Goal: Task Accomplishment & Management: Manage account settings

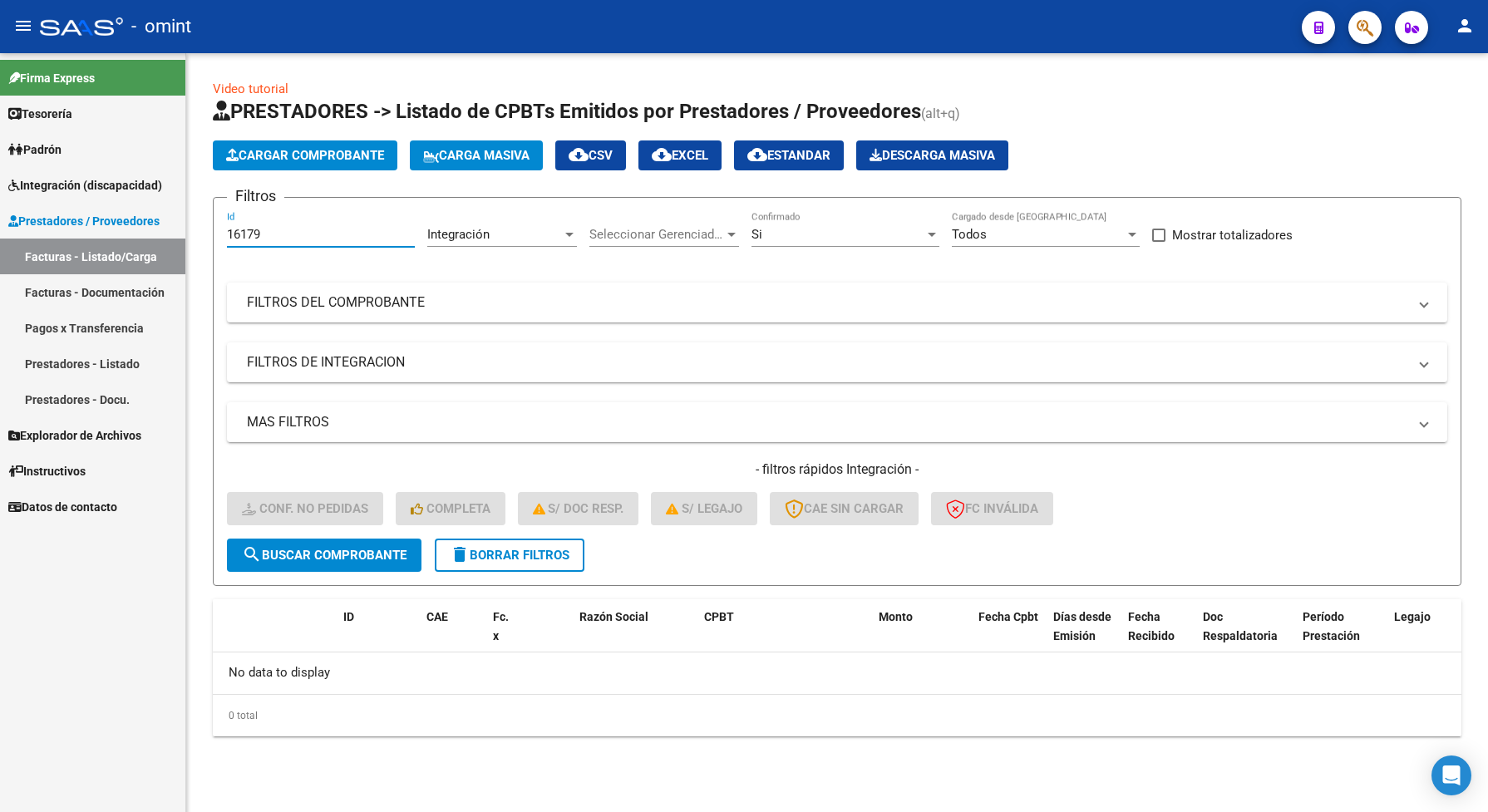
drag, startPoint x: 276, startPoint y: 230, endPoint x: 218, endPoint y: 239, distance: 58.7
click at [218, 239] on form "Filtros 16179 Id Integración Area Seleccionar Gerenciador Seleccionar Gerenciad…" at bounding box center [837, 391] width 1249 height 389
paste input "92"
type input "16192"
click at [342, 555] on span "search Buscar Comprobante" at bounding box center [324, 556] width 164 height 15
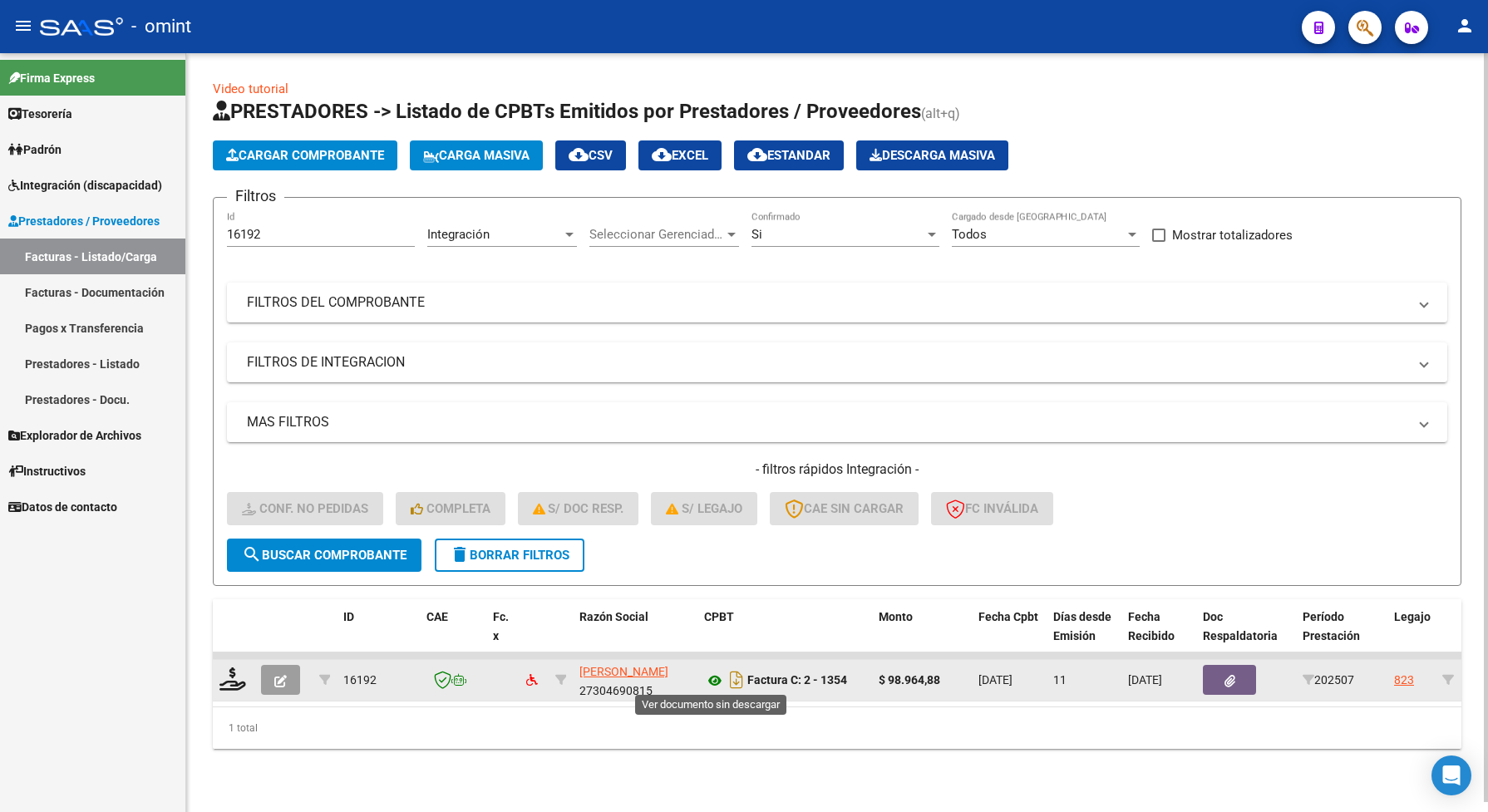
click at [709, 679] on icon at bounding box center [714, 681] width 22 height 20
click at [242, 676] on icon at bounding box center [233, 679] width 27 height 23
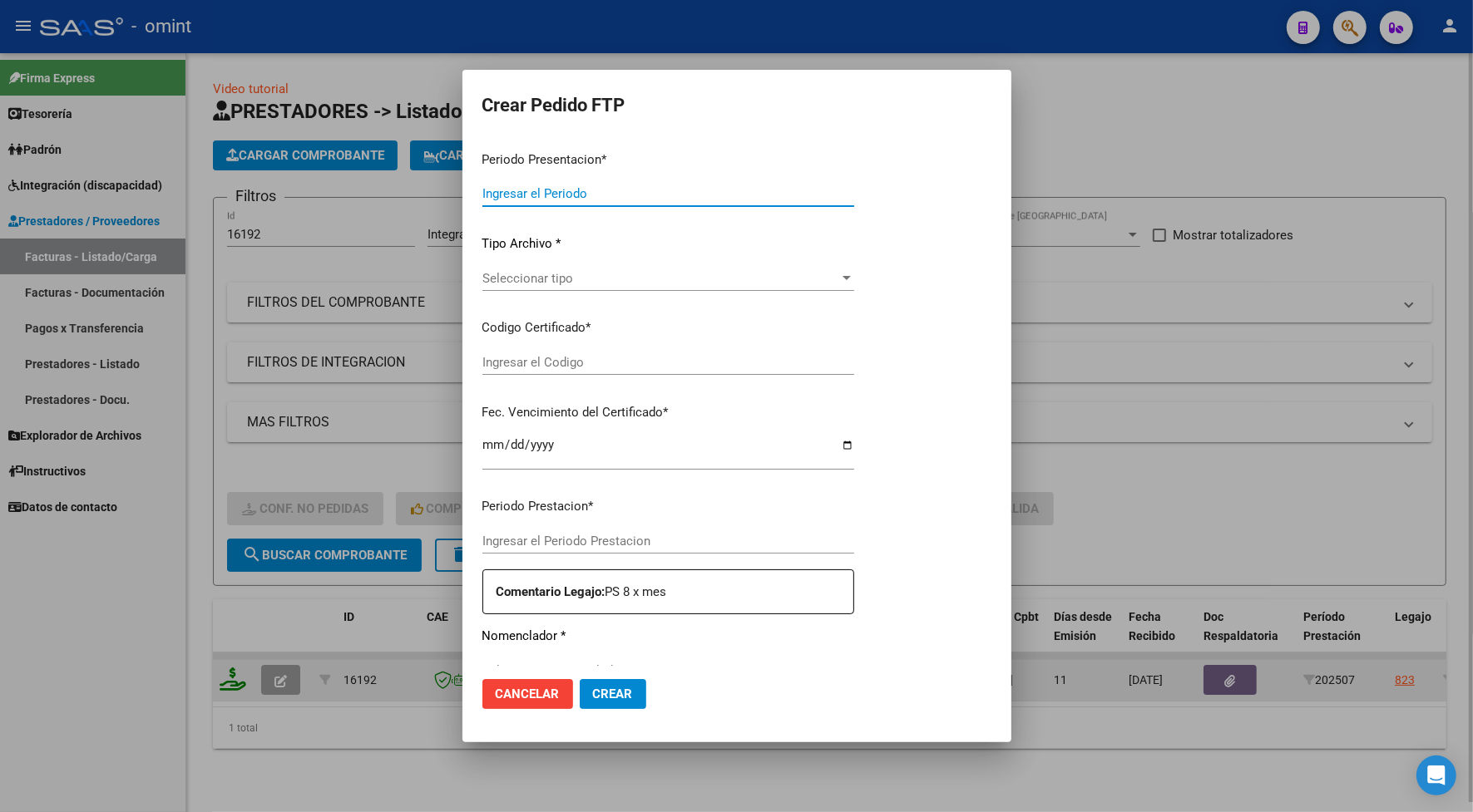
type input "202507"
type input "$ 98.964,88"
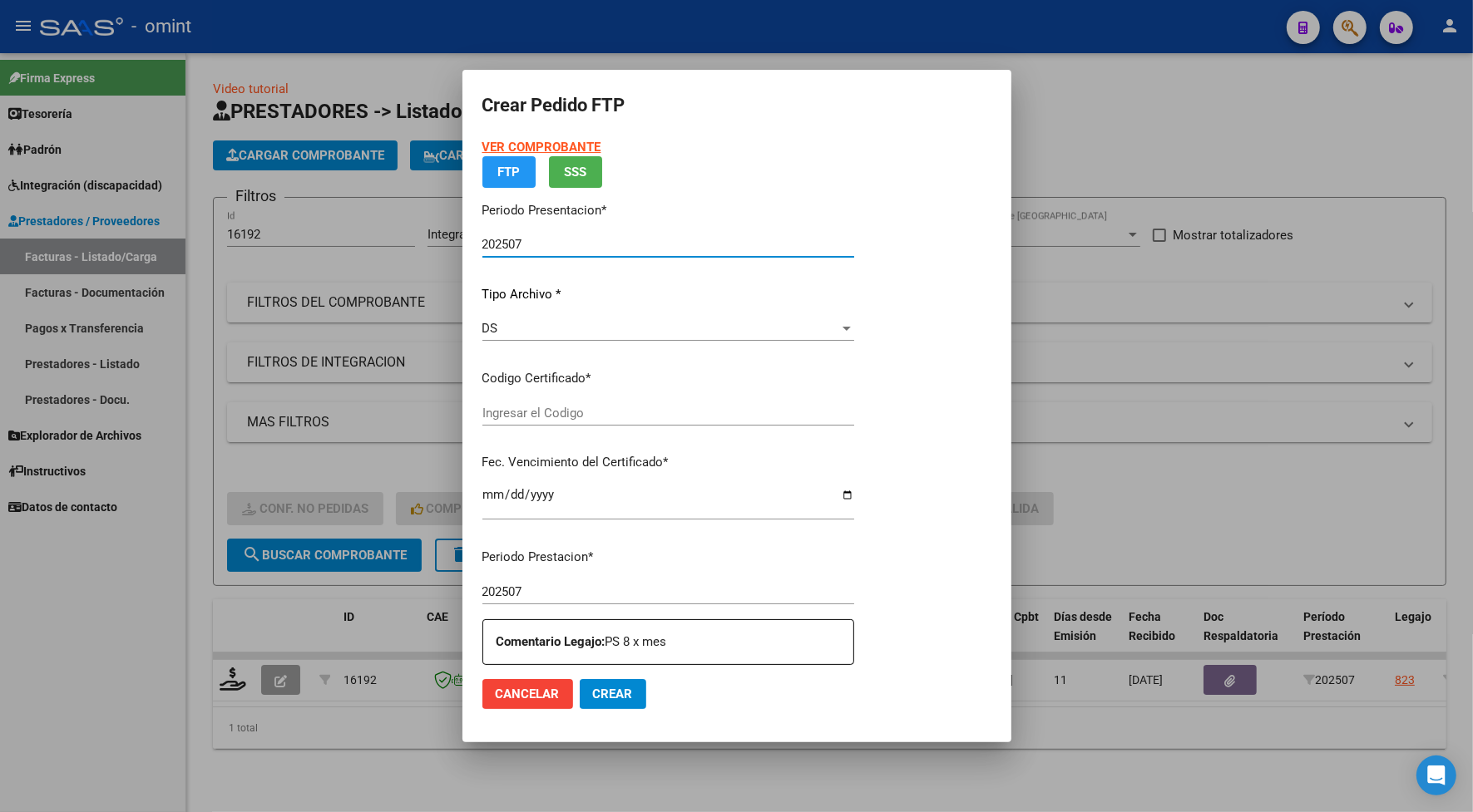
type input "3173262671"
type input "[DATE]"
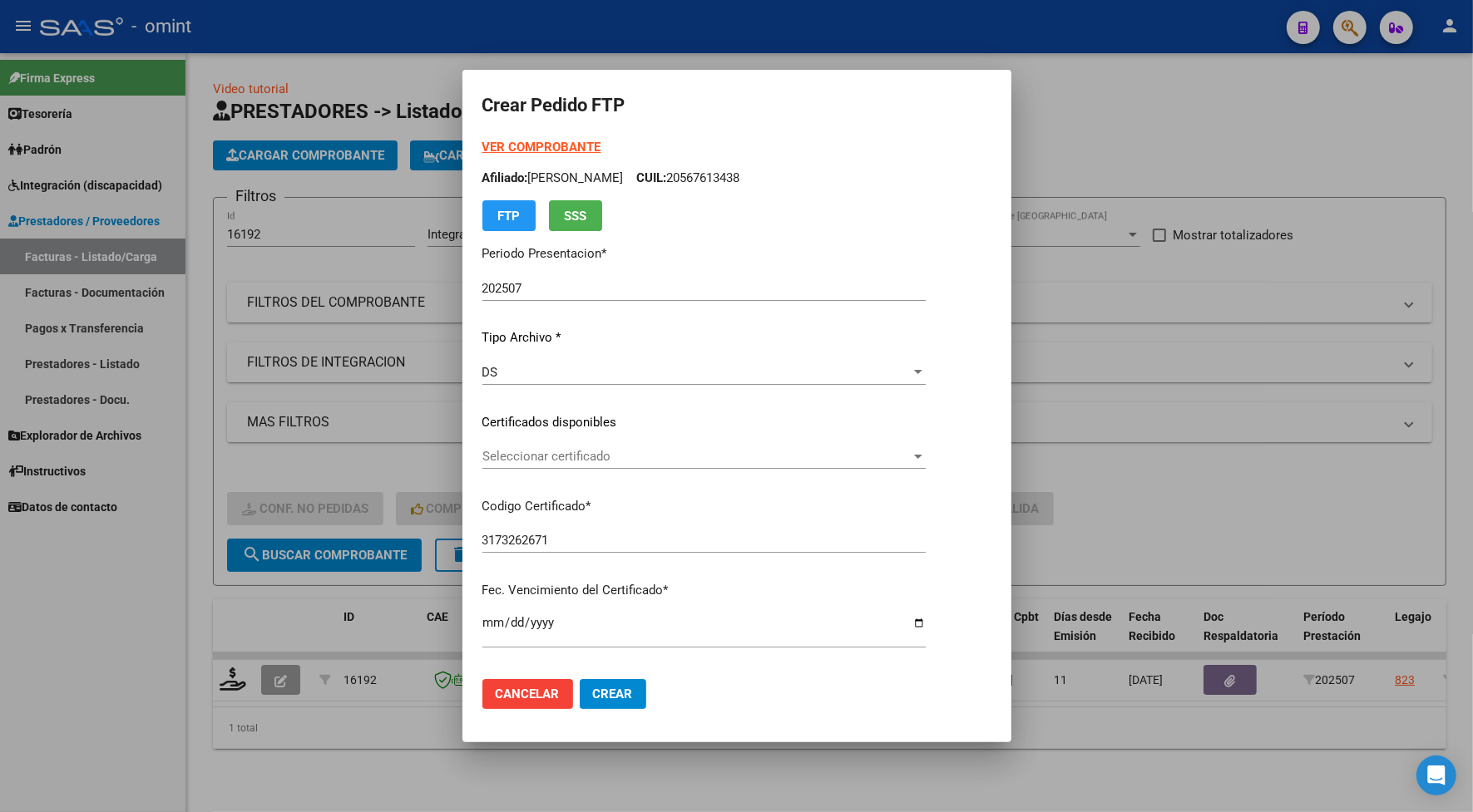
click at [624, 446] on div "Seleccionar certificado Seleccionar certificado" at bounding box center [704, 456] width 444 height 25
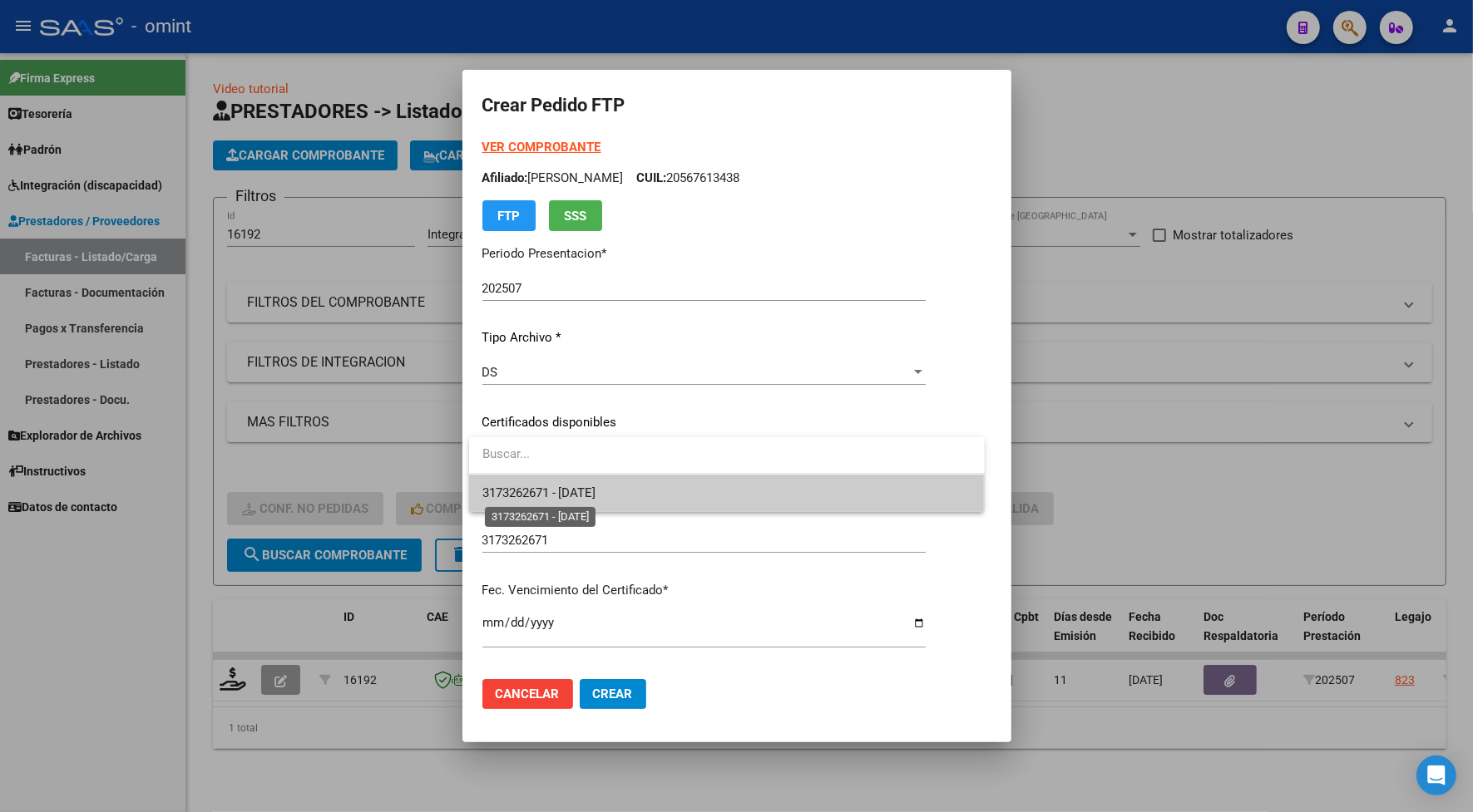
click at [596, 487] on span "3173262671 - [DATE]" at bounding box center [539, 493] width 114 height 15
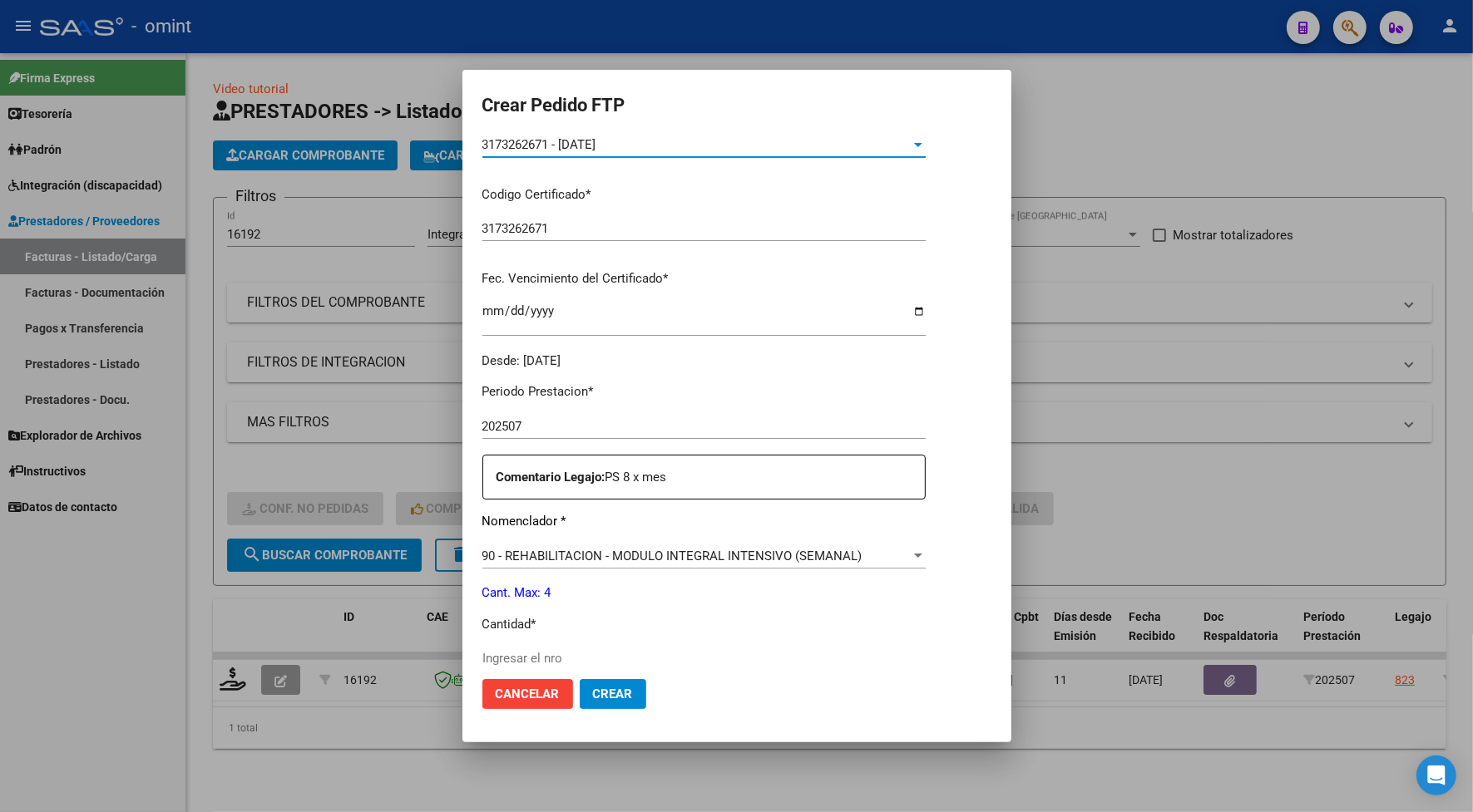
scroll to position [416, 0]
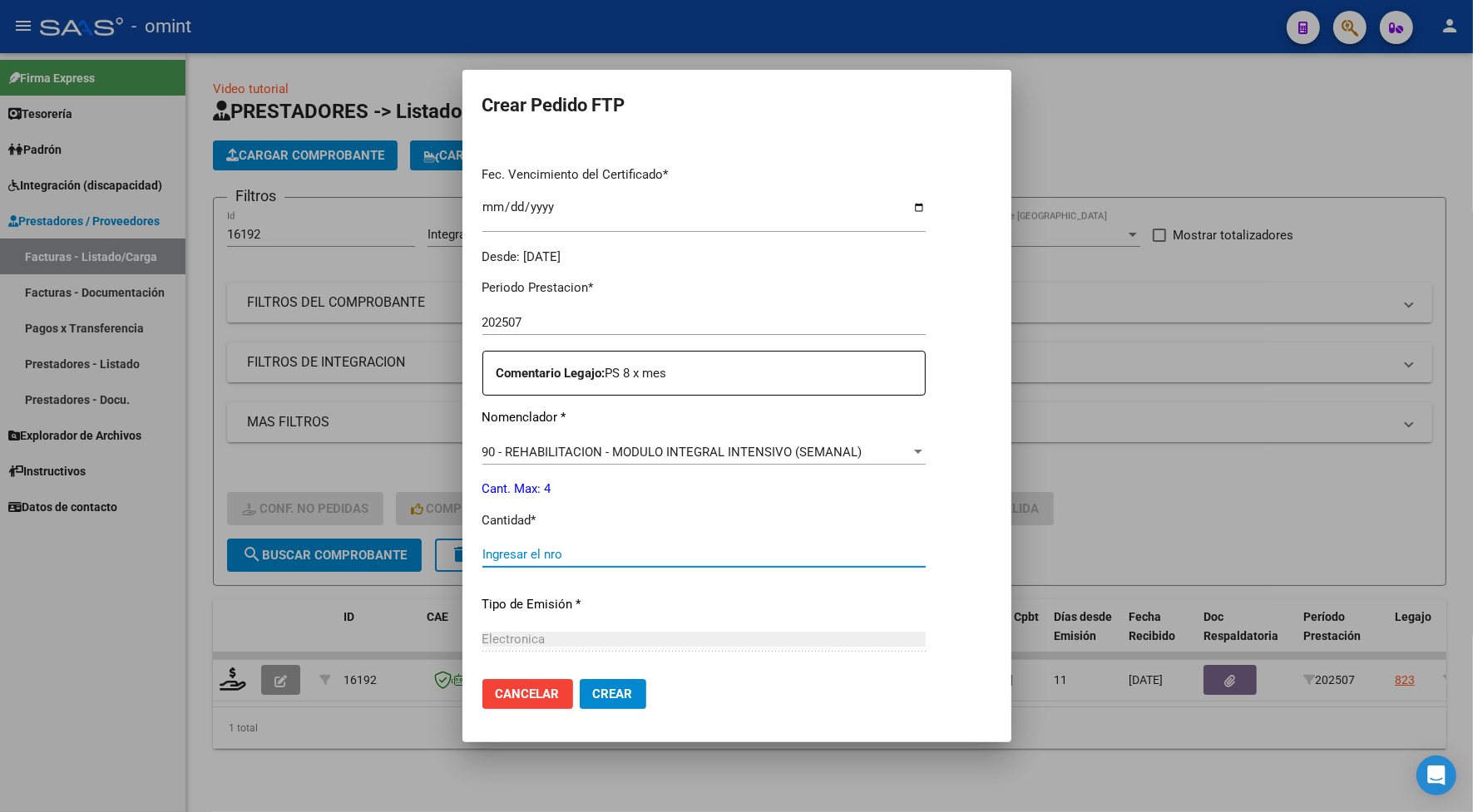
click at [530, 555] on input "Ingresar el nro" at bounding box center [704, 555] width 444 height 15
type input "4"
click at [612, 691] on span "Crear" at bounding box center [613, 694] width 40 height 15
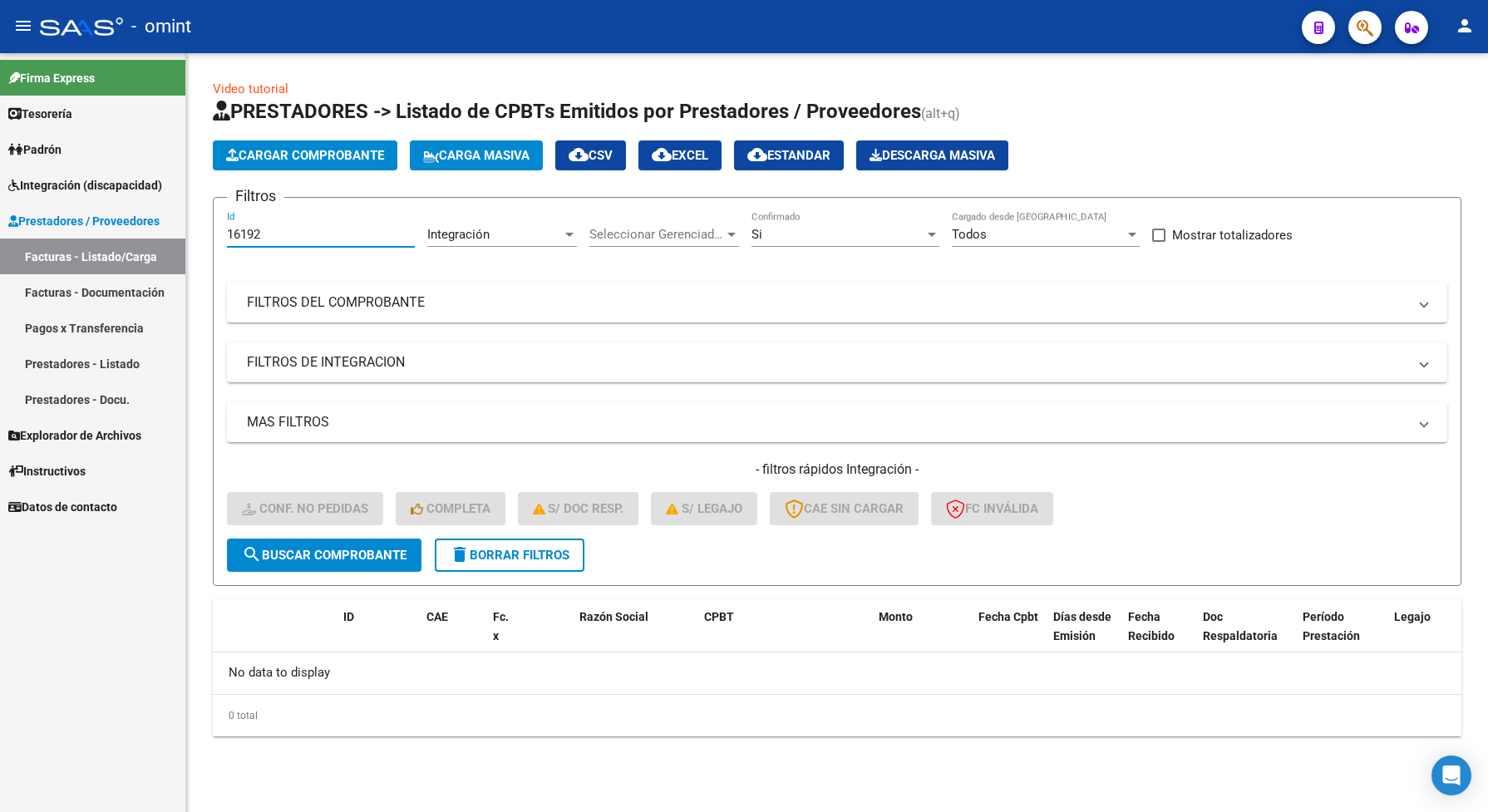
drag, startPoint x: 263, startPoint y: 232, endPoint x: 228, endPoint y: 238, distance: 35.5
click at [228, 238] on input "16192" at bounding box center [321, 234] width 188 height 15
paste input "0"
type input "16190"
click at [316, 550] on span "search Buscar Comprobante" at bounding box center [324, 556] width 164 height 15
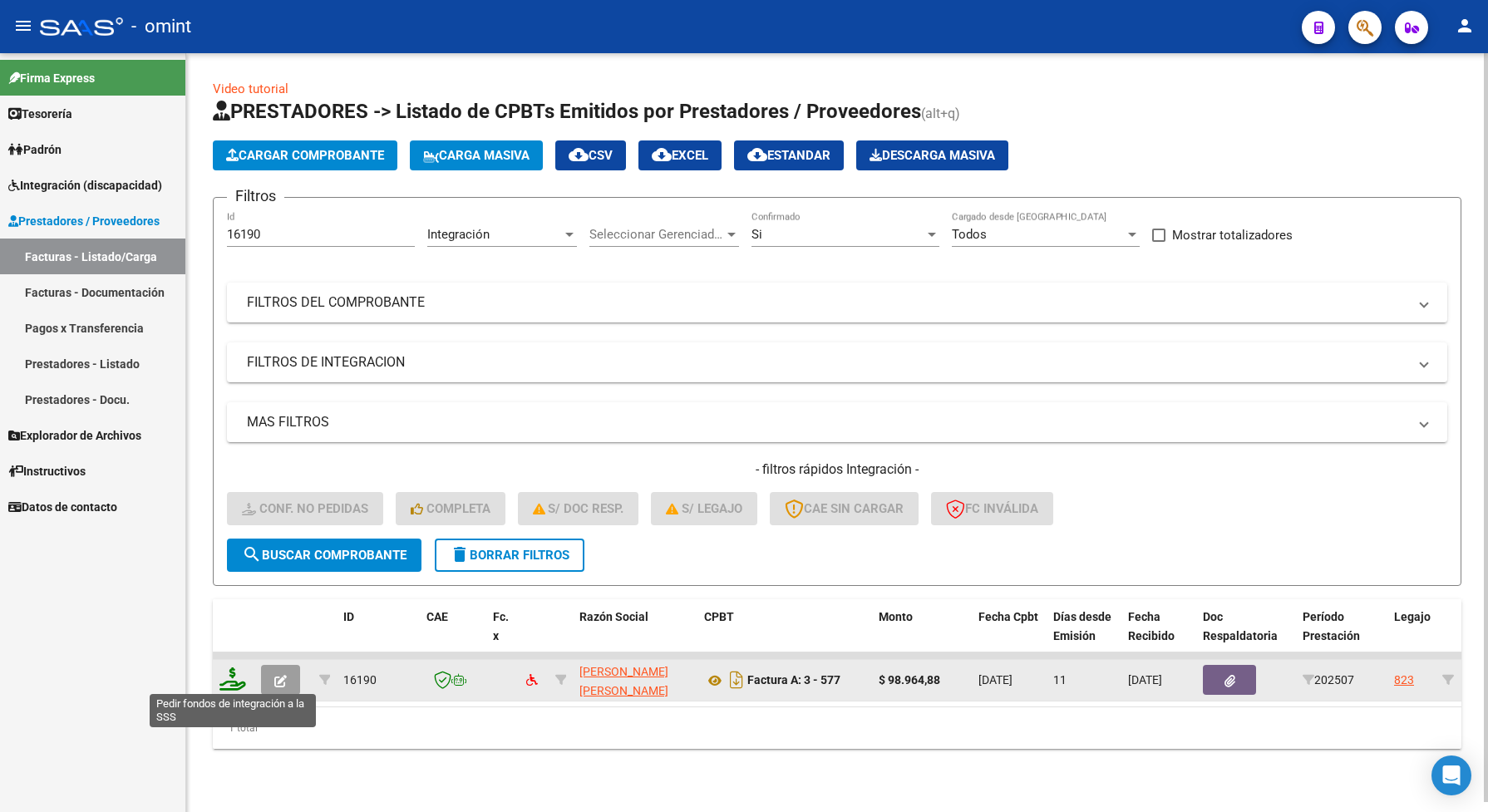
click at [237, 683] on icon at bounding box center [233, 679] width 27 height 23
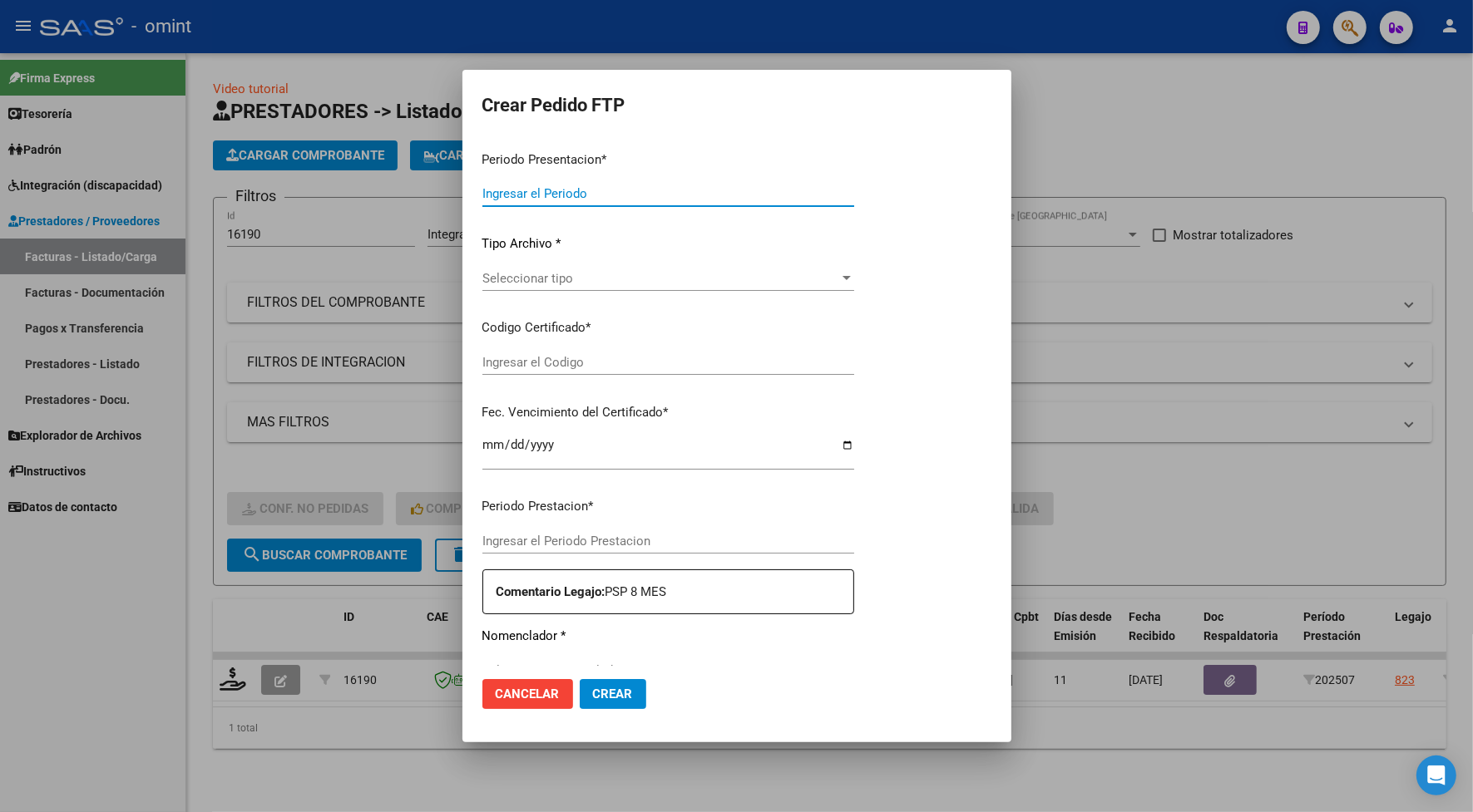
type input "202507"
type input "$ 98.964,88"
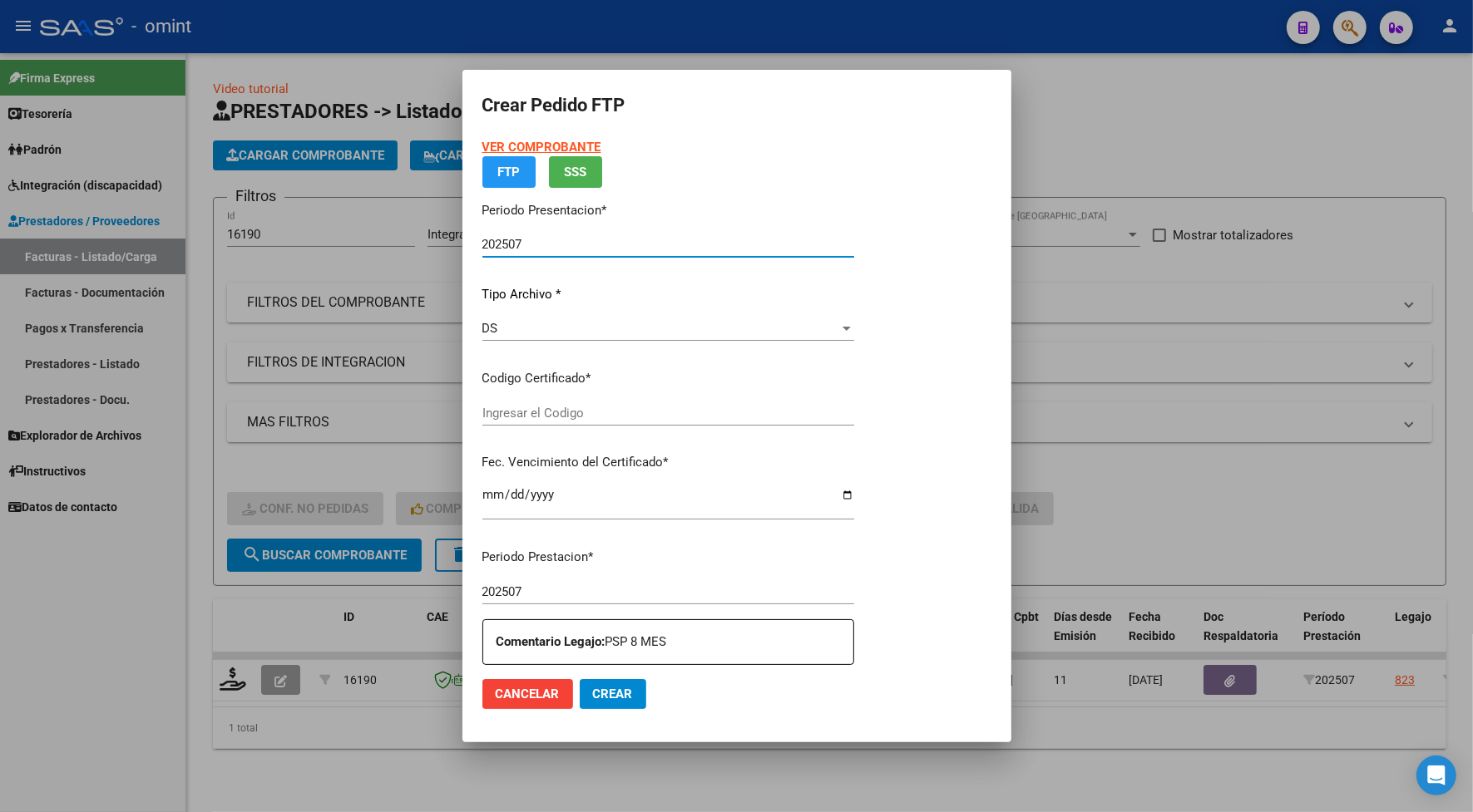
type input "3173262671"
type input "[DATE]"
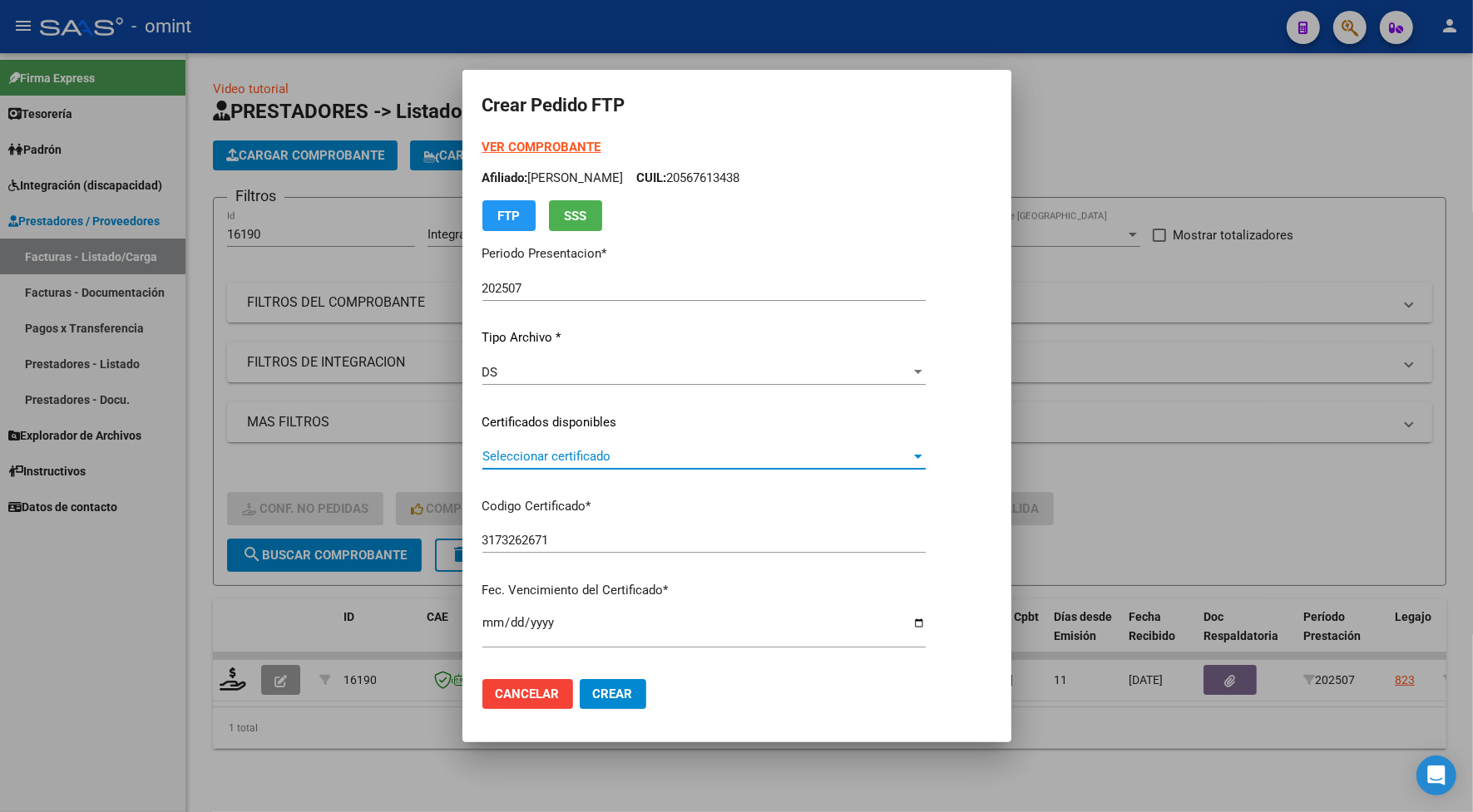
click at [669, 462] on span "Seleccionar certificado" at bounding box center [696, 457] width 428 height 15
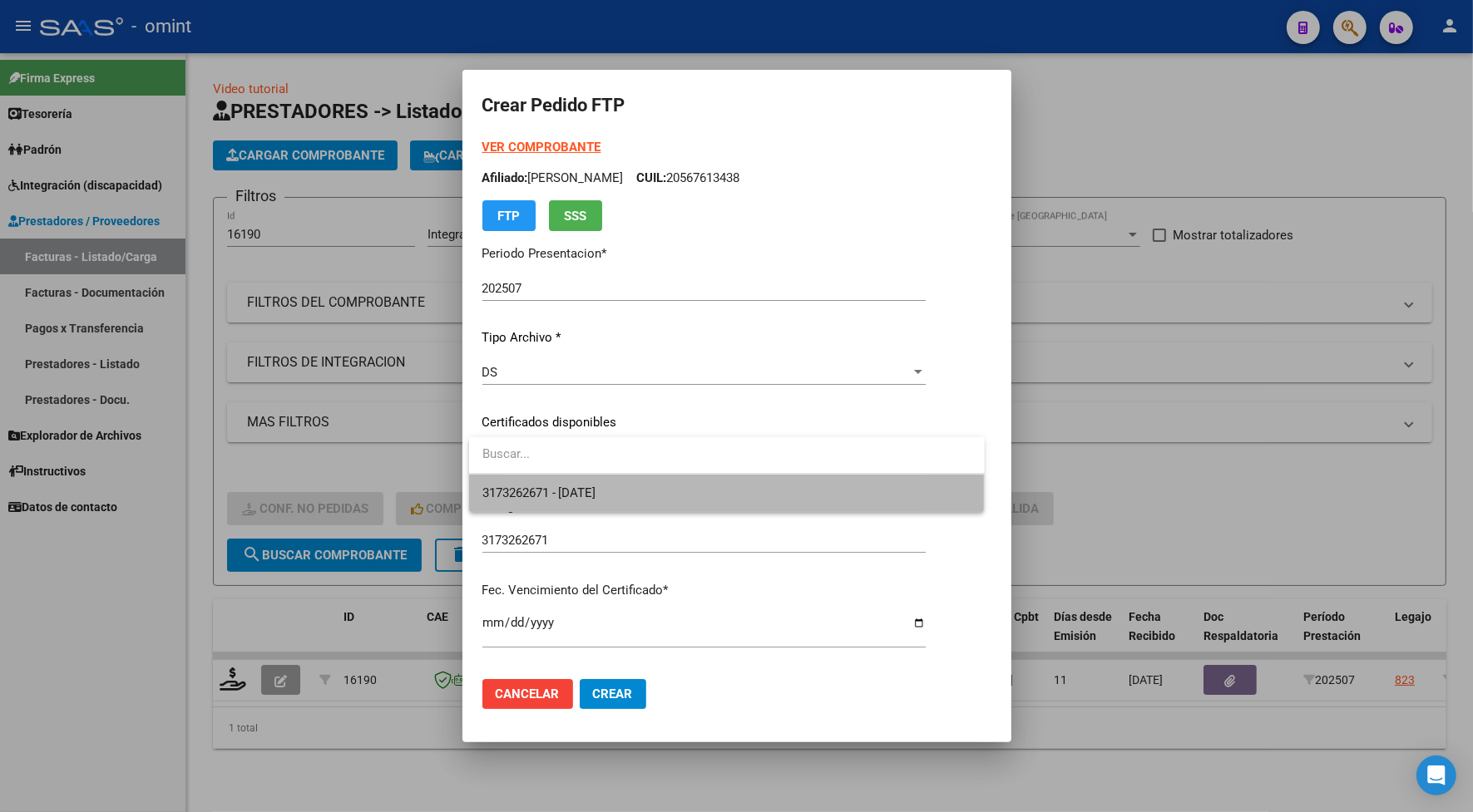
click at [639, 485] on span "3173262671 - [DATE]" at bounding box center [726, 492] width 489 height 37
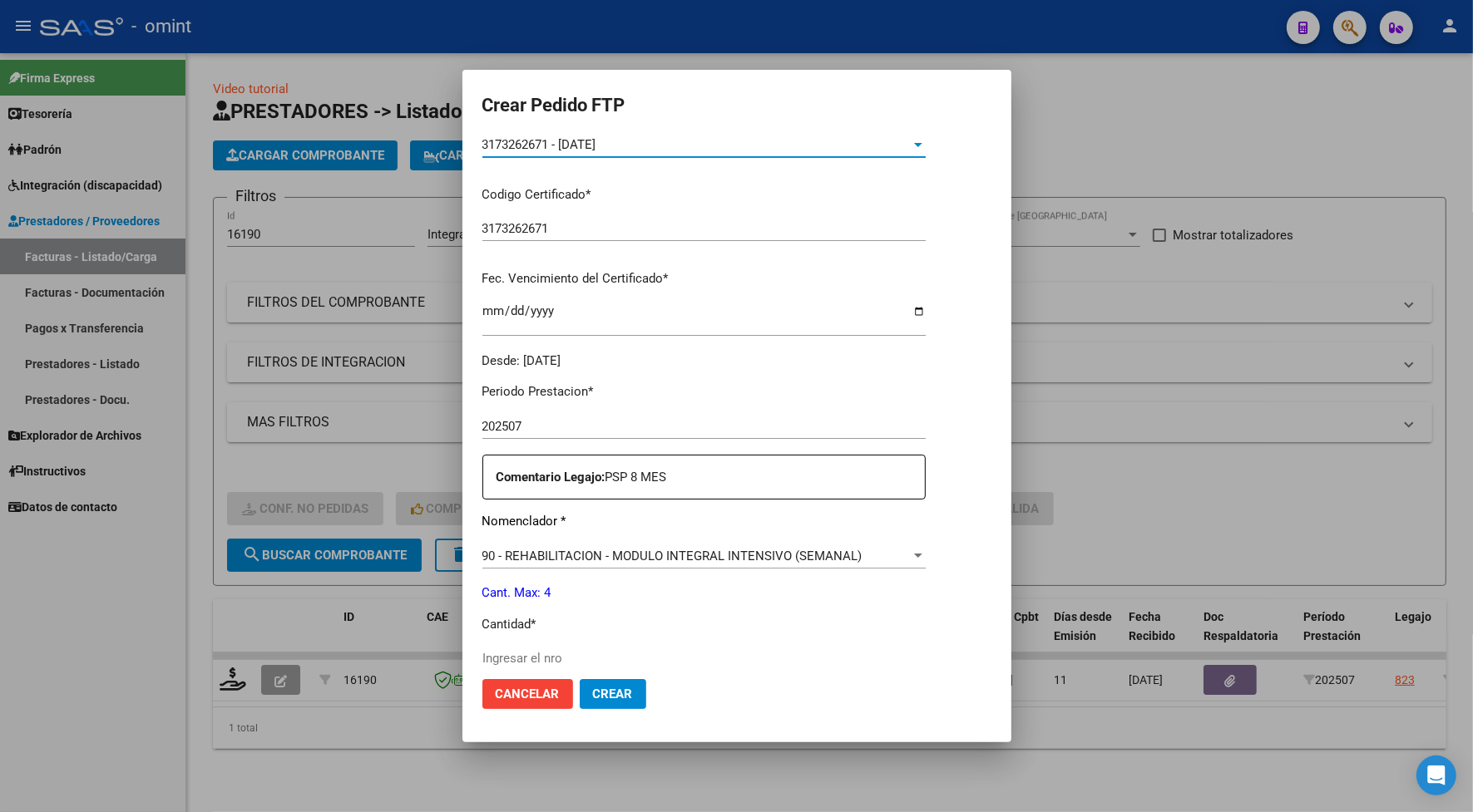
scroll to position [416, 0]
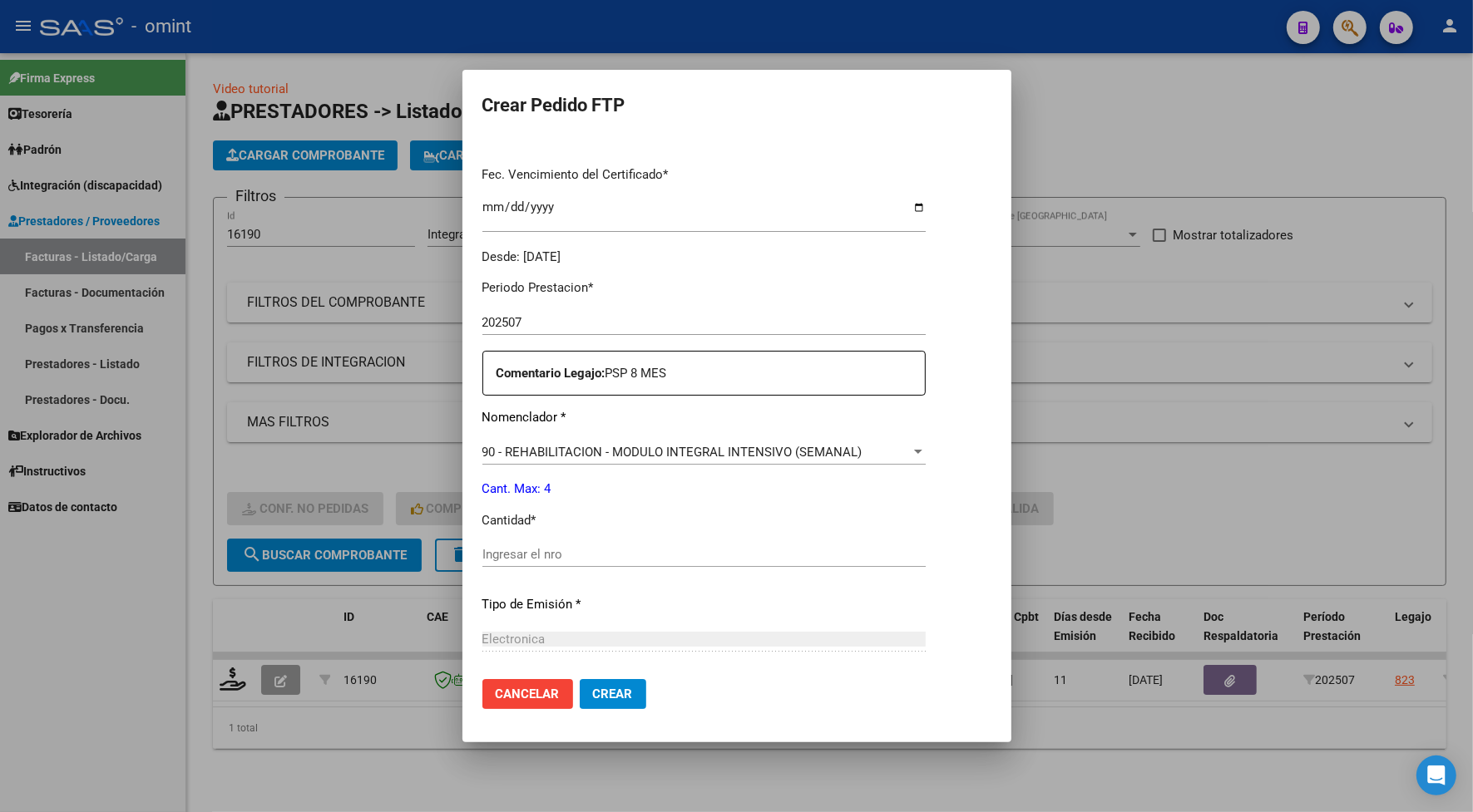
click at [530, 549] on input "Ingresar el nro" at bounding box center [704, 555] width 444 height 15
type input "4"
click at [620, 703] on button "Crear" at bounding box center [613, 693] width 66 height 30
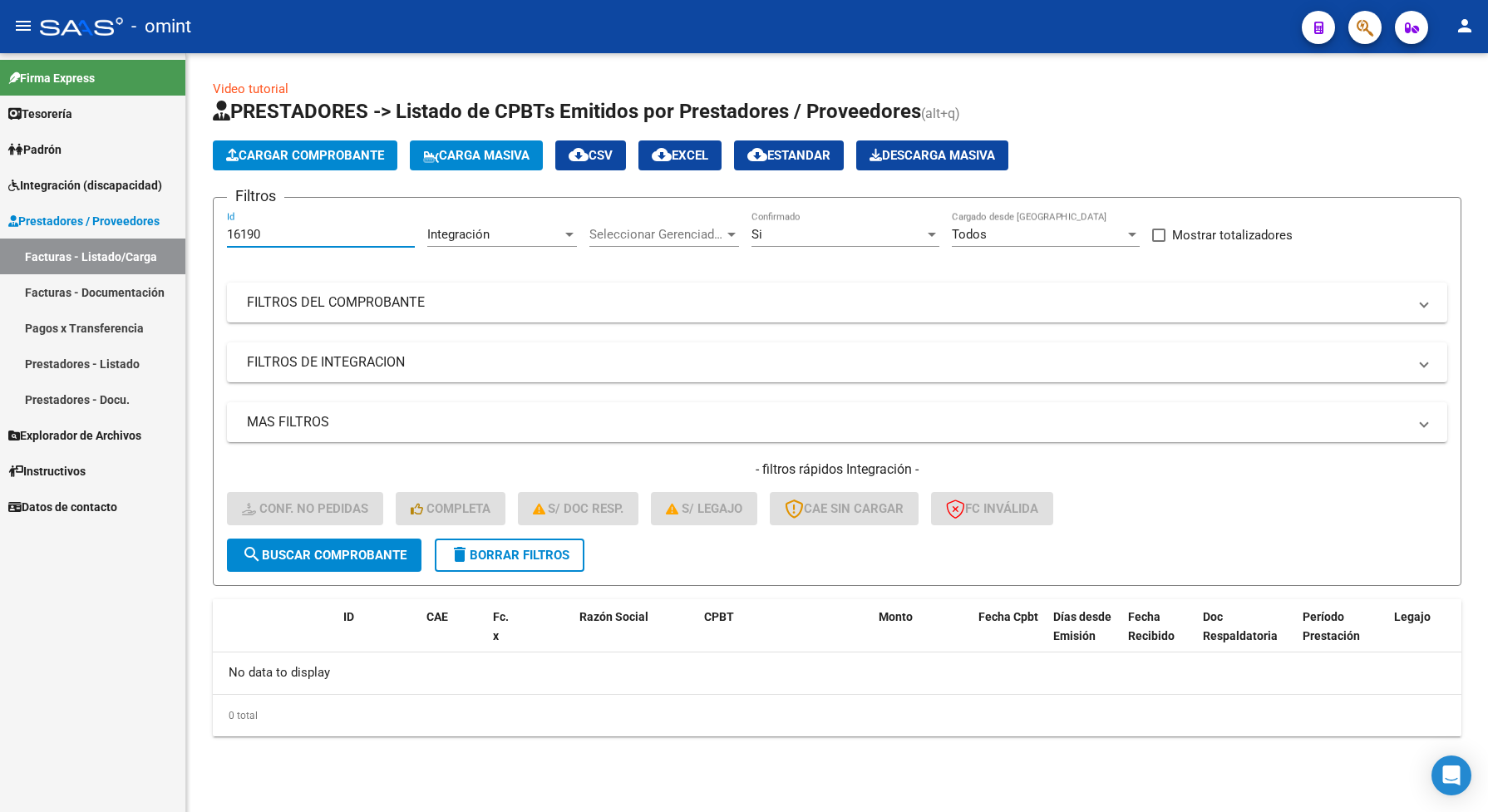
drag, startPoint x: 270, startPoint y: 231, endPoint x: 226, endPoint y: 241, distance: 45.1
click at [226, 241] on form "Filtros 16190 Id Integración Area Seleccionar Gerenciador Seleccionar Gerenciad…" at bounding box center [837, 391] width 1249 height 389
paste input "89"
type input "16189"
click at [356, 560] on button "search Buscar Comprobante" at bounding box center [324, 555] width 195 height 34
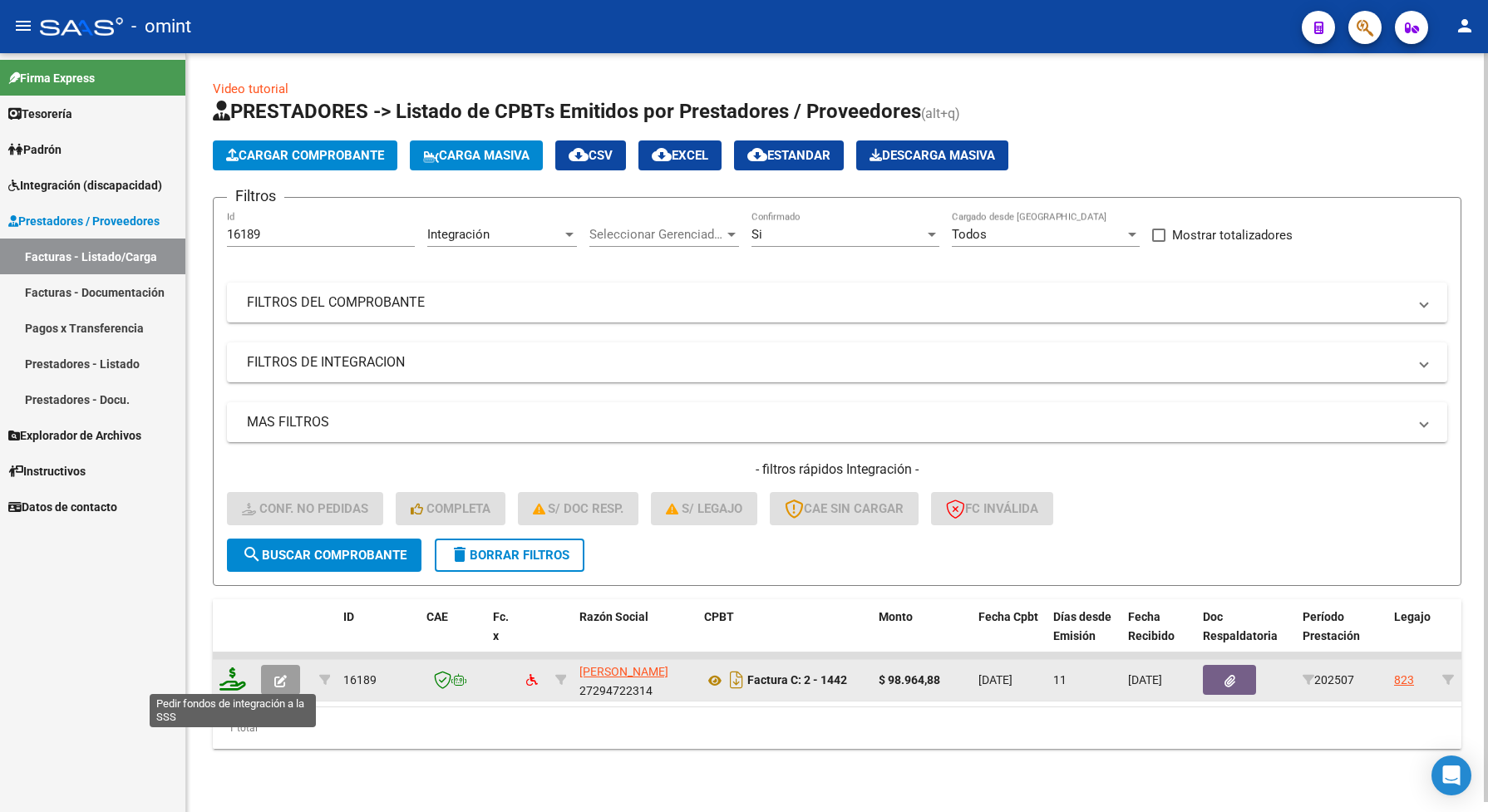
click at [233, 674] on icon at bounding box center [233, 679] width 27 height 23
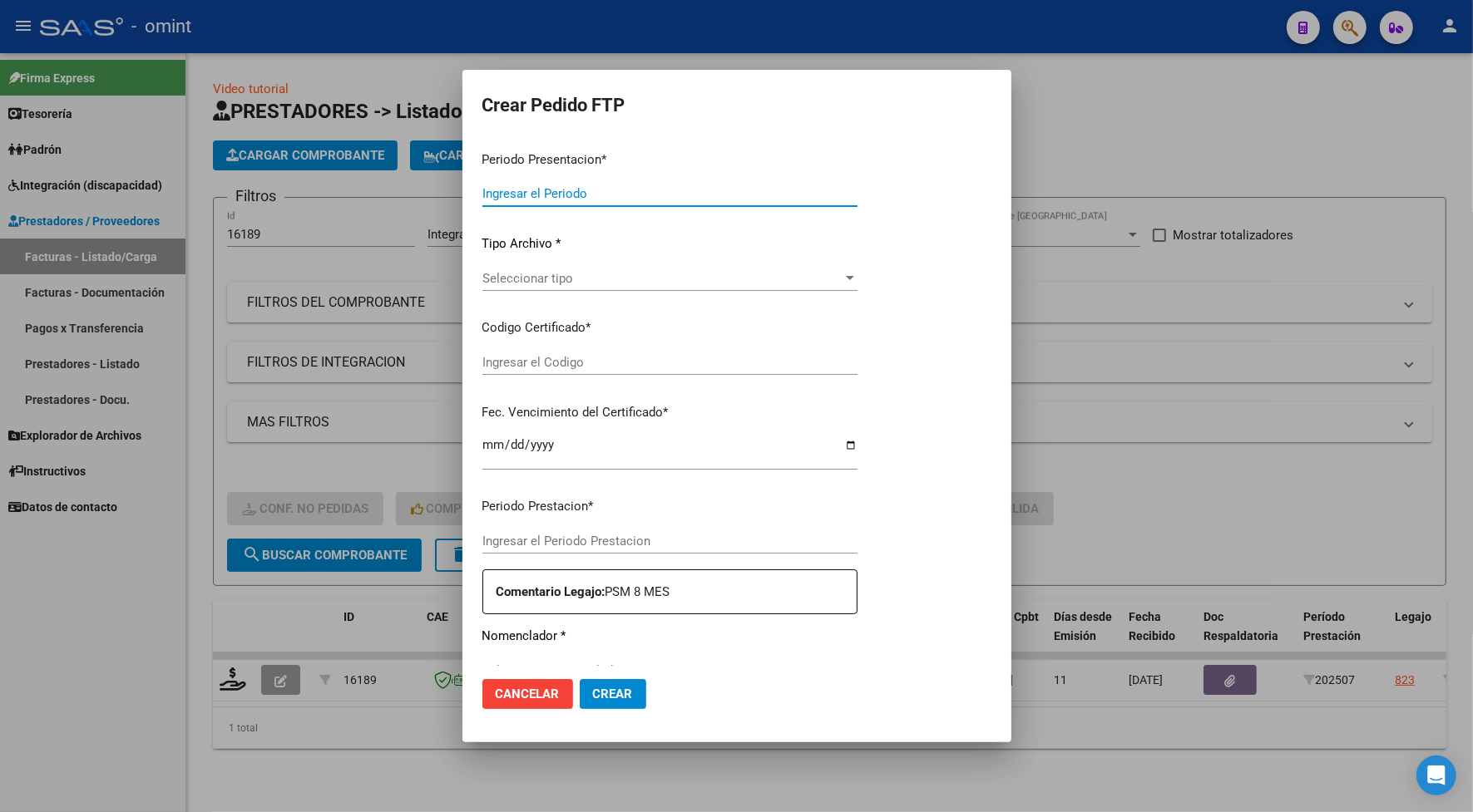
type input "202507"
type input "$ 98.964,88"
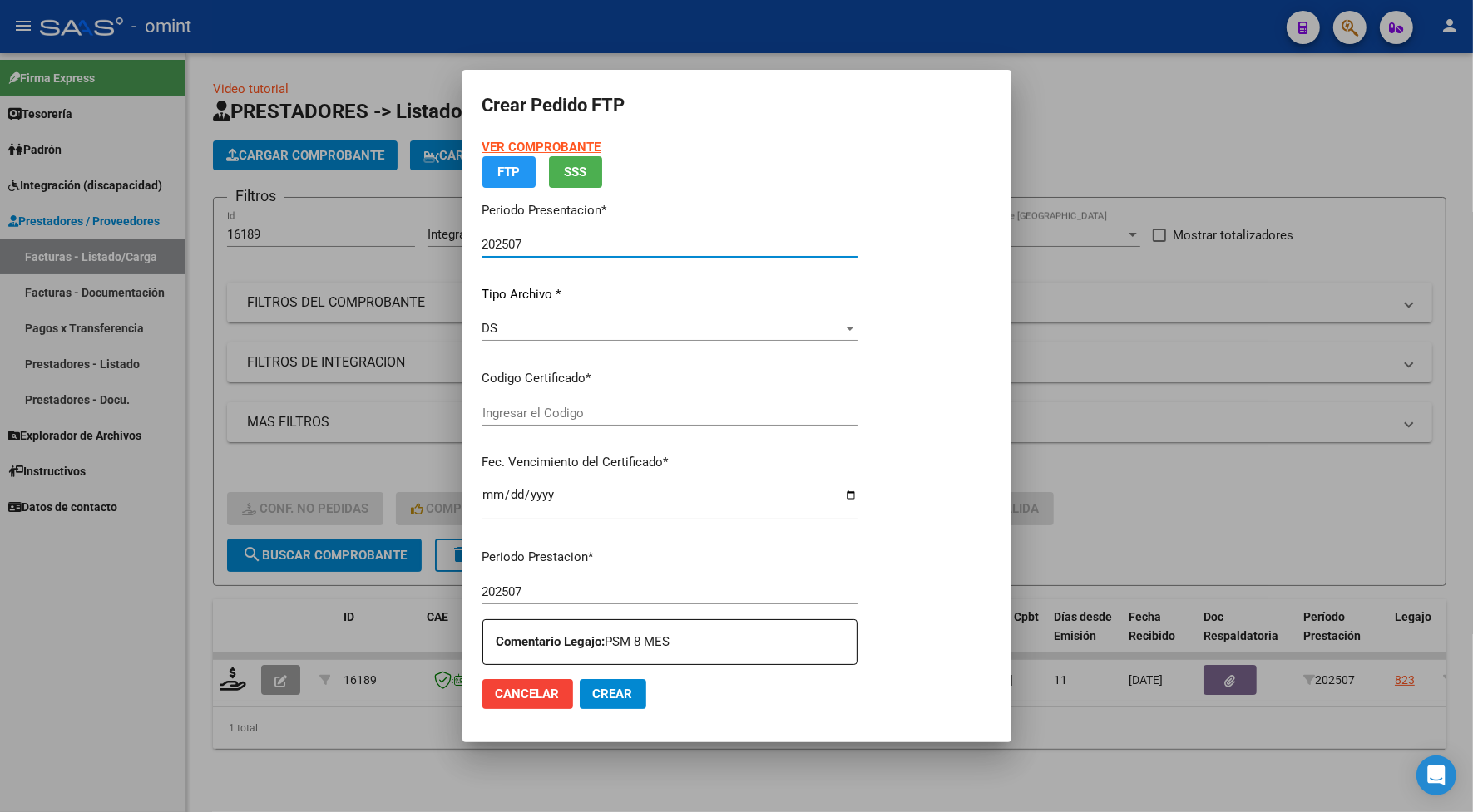
type input "3173262671"
type input "[DATE]"
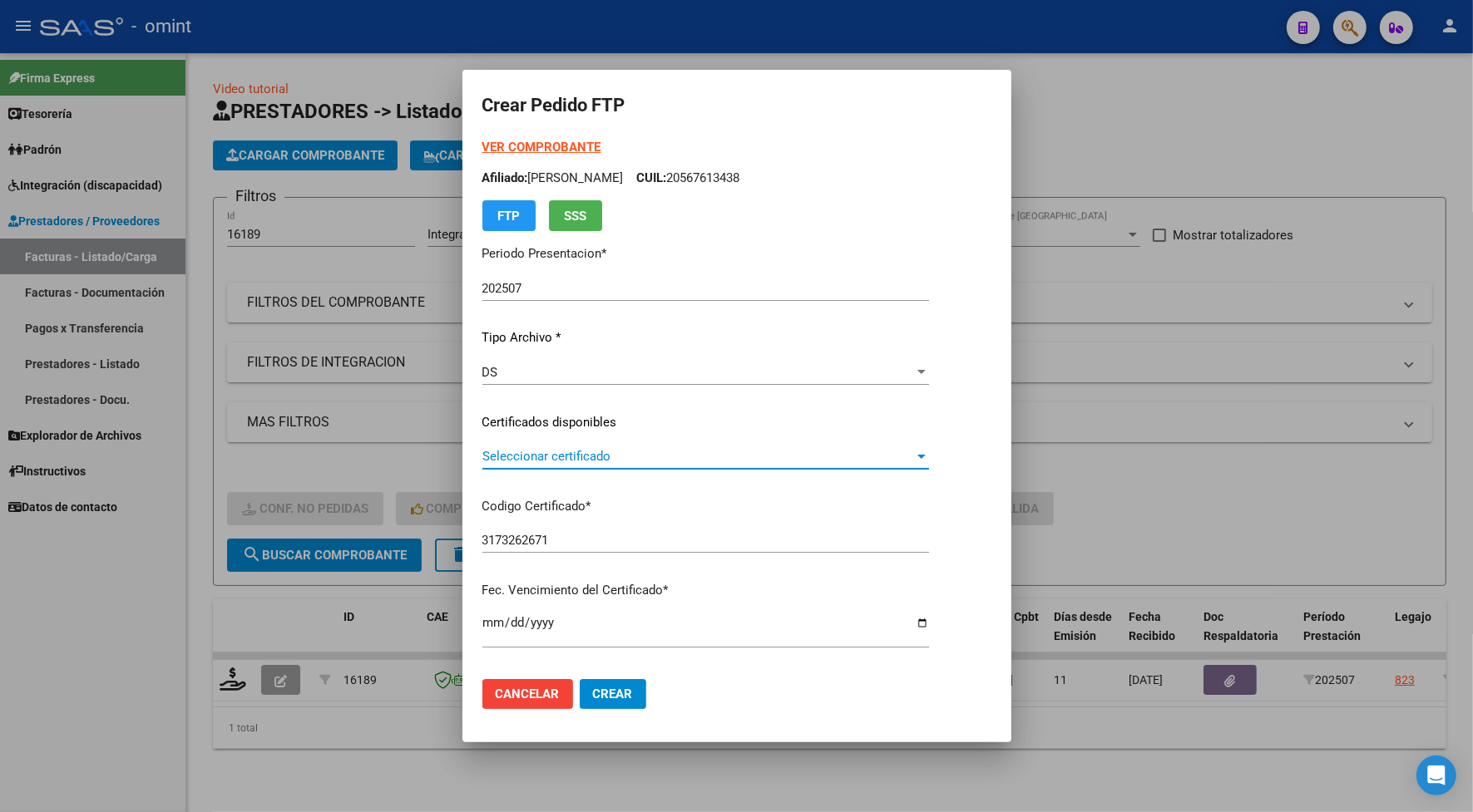
click at [520, 449] on span "Seleccionar certificado" at bounding box center [697, 457] width 431 height 15
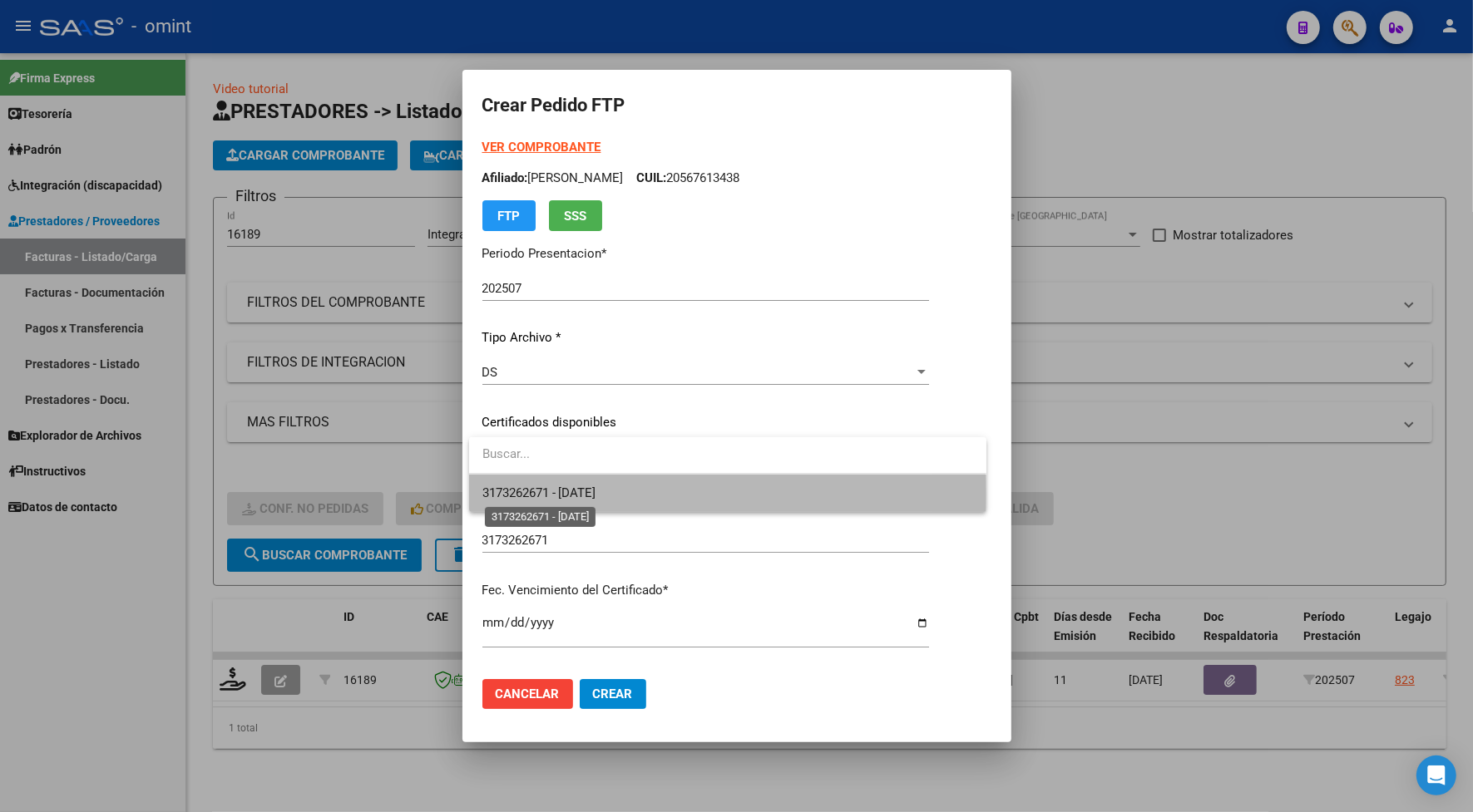
click at [537, 494] on span "3173262671 - [DATE]" at bounding box center [539, 493] width 114 height 15
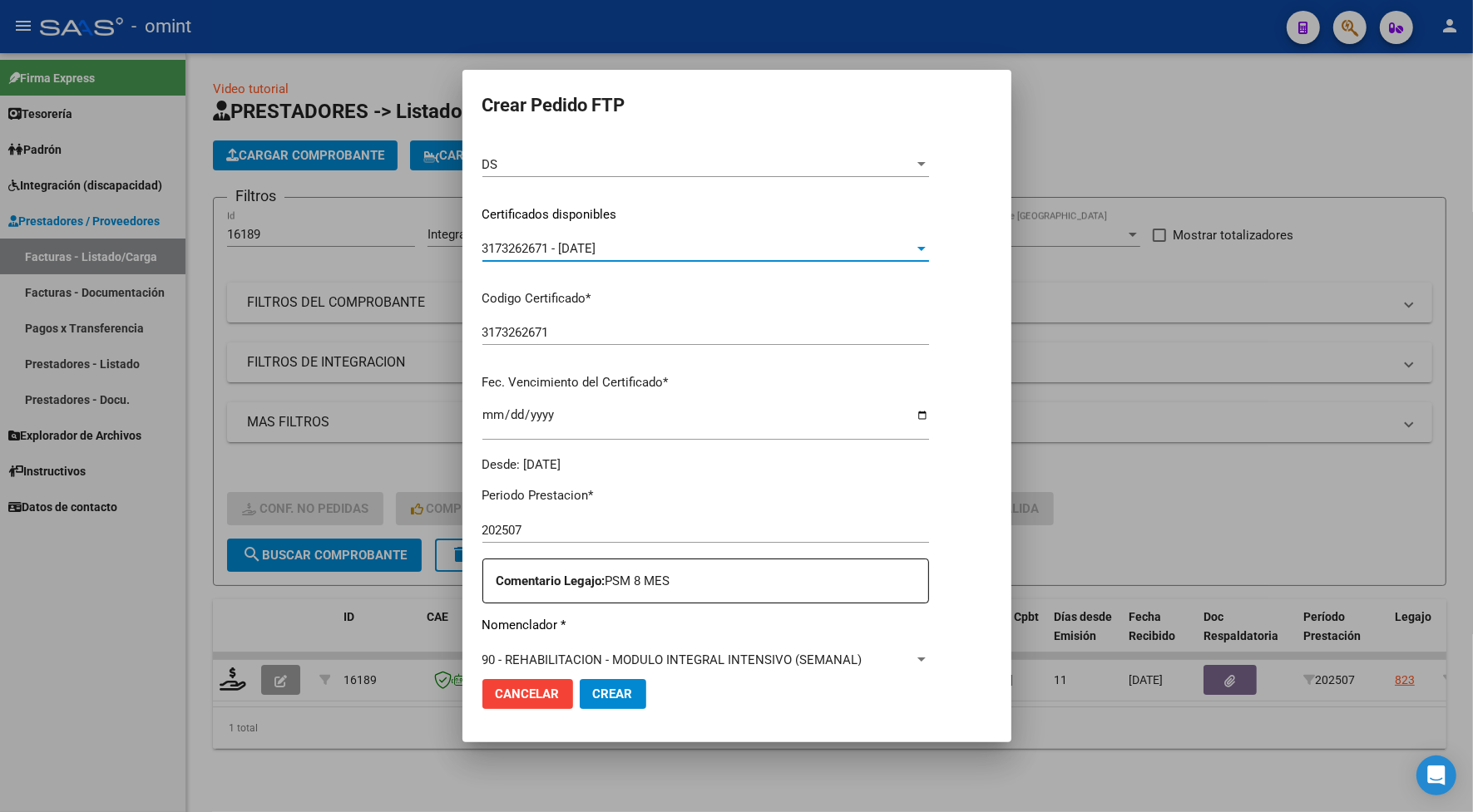
scroll to position [312, 0]
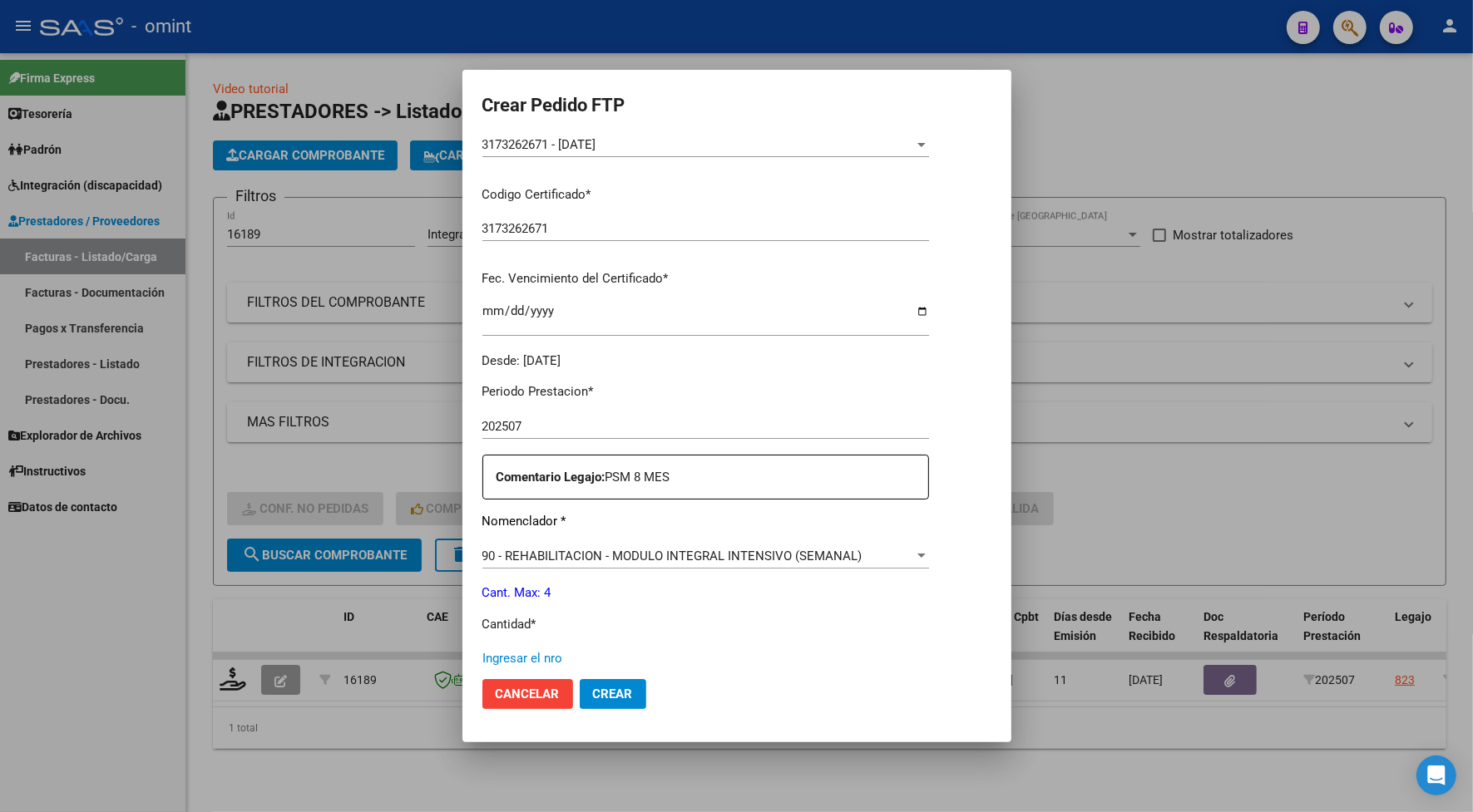
click at [546, 657] on input "Ingresar el nro" at bounding box center [705, 658] width 447 height 15
type input "4"
click at [600, 696] on span "Crear" at bounding box center [613, 694] width 40 height 15
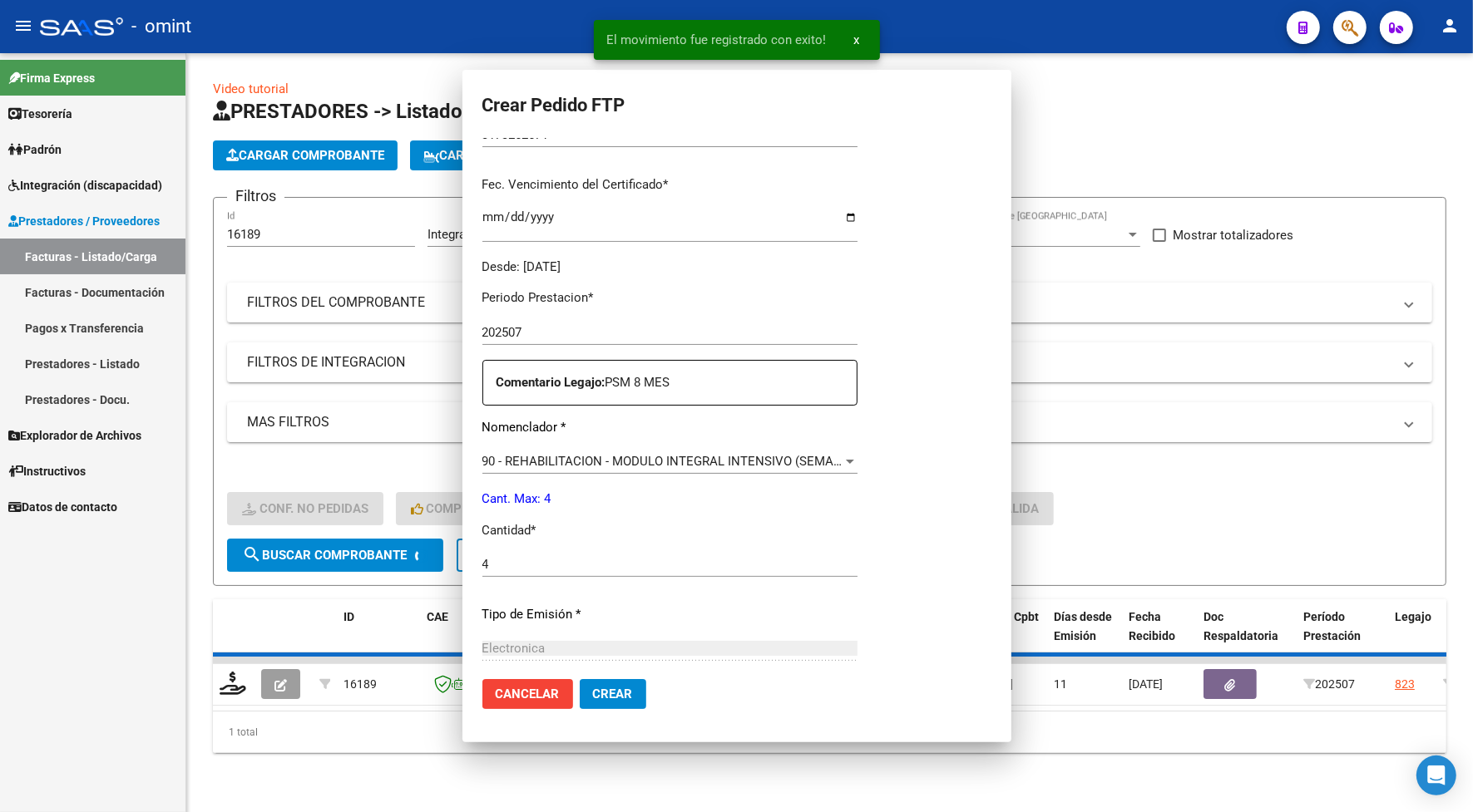
scroll to position [0, 0]
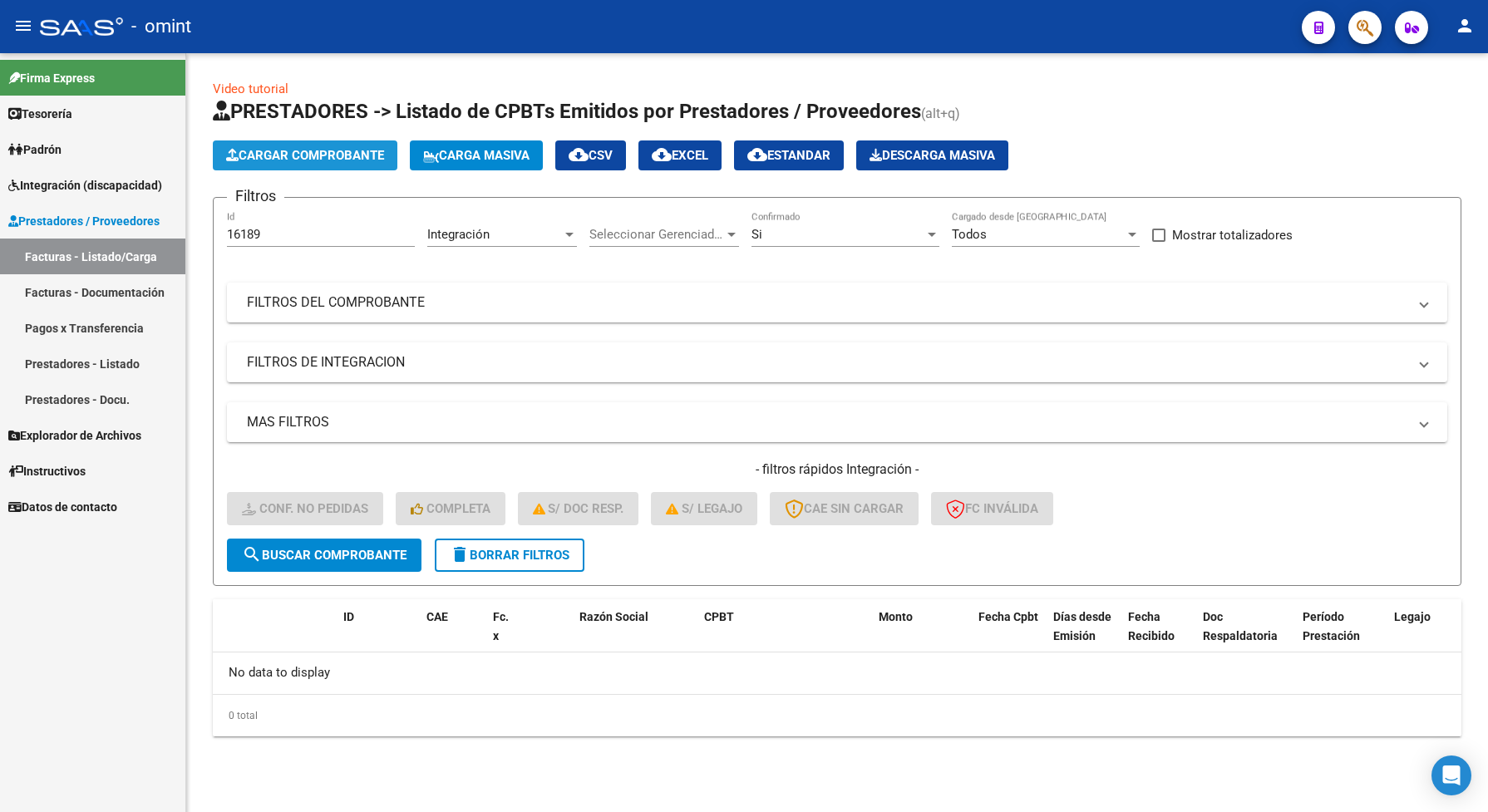
click at [322, 151] on span "Cargar Comprobante" at bounding box center [305, 155] width 158 height 15
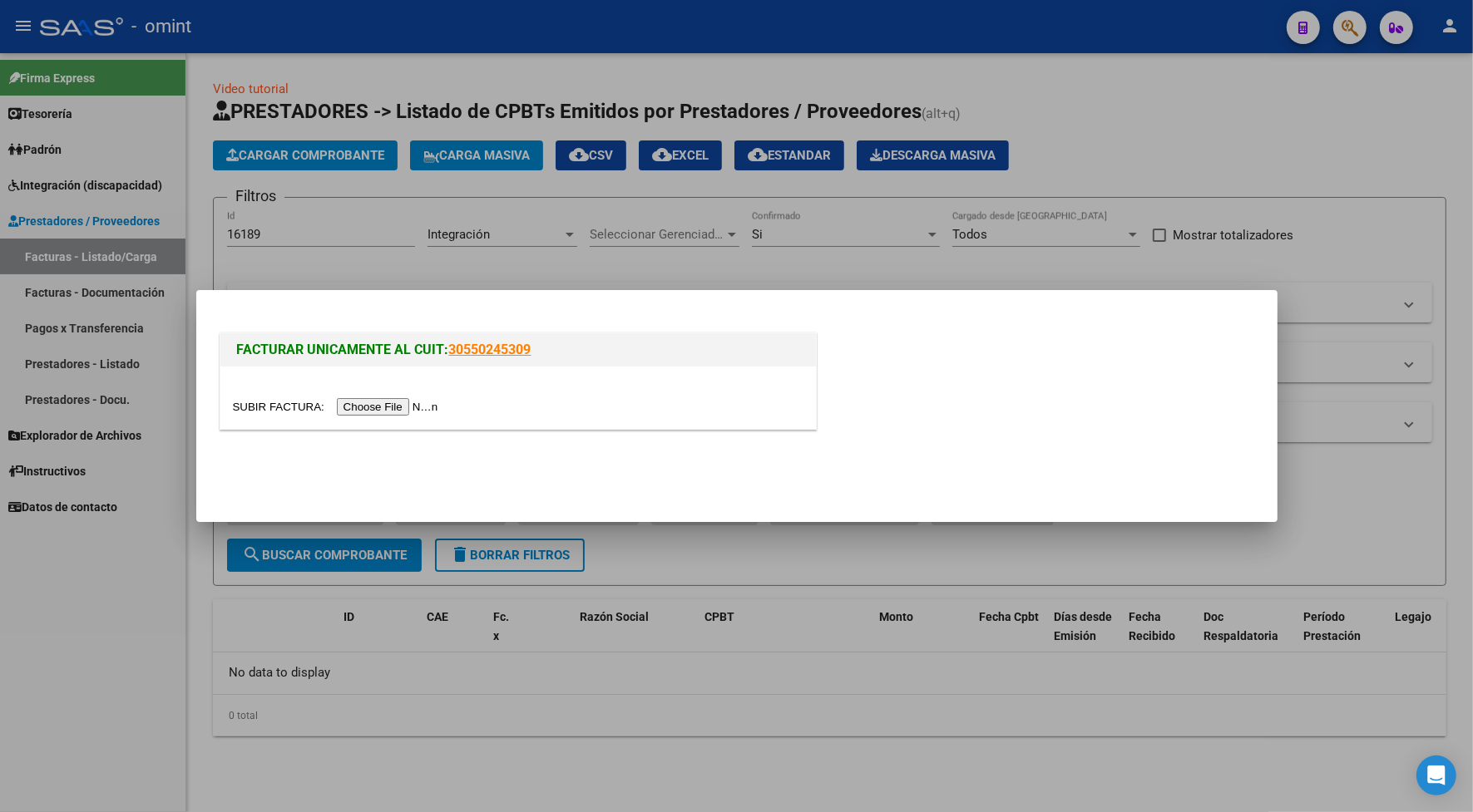
click at [395, 44] on div at bounding box center [736, 406] width 1473 height 812
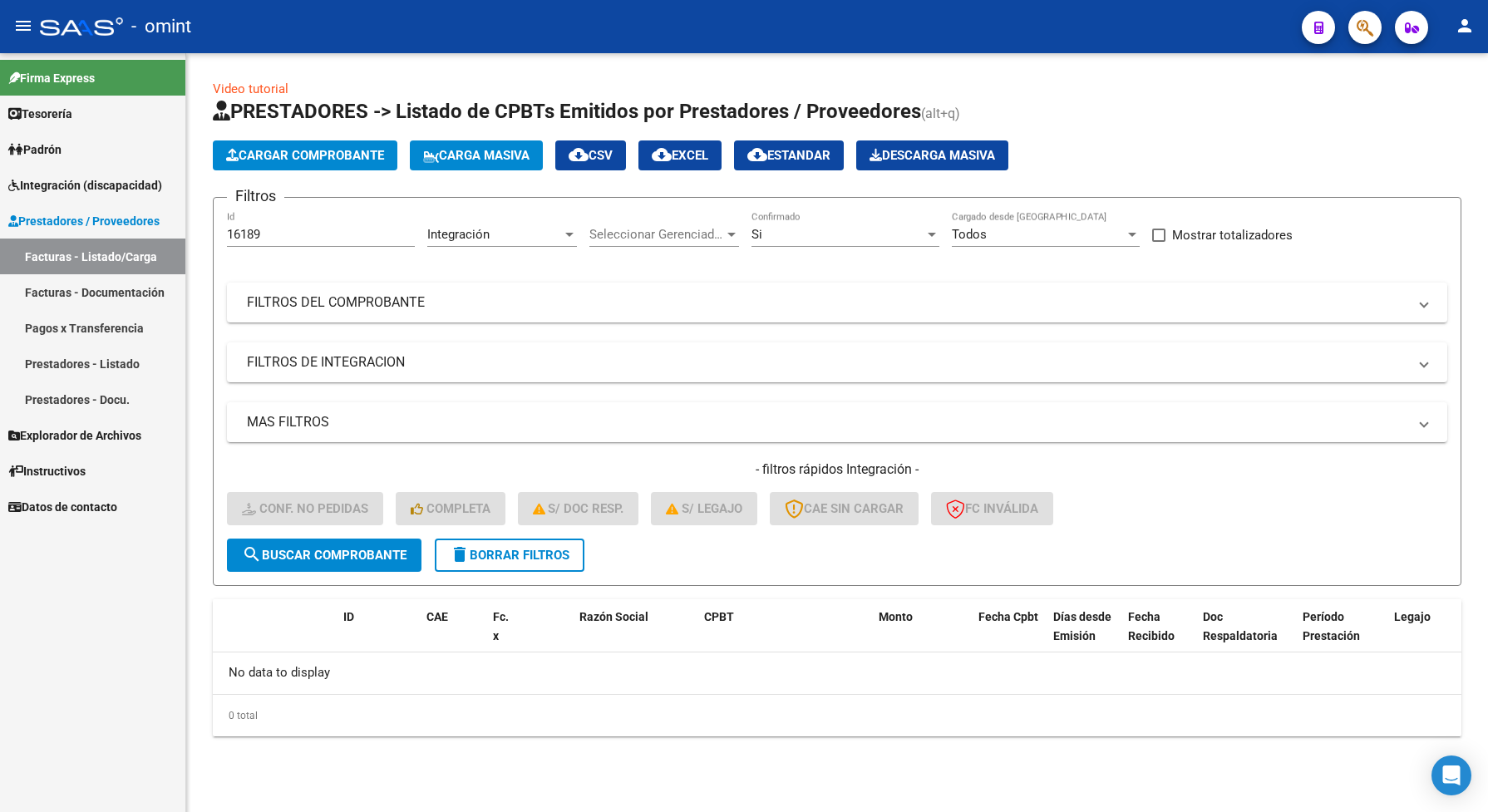
click at [260, 548] on span "search Buscar Comprobante" at bounding box center [324, 556] width 164 height 15
drag, startPoint x: 275, startPoint y: 239, endPoint x: 214, endPoint y: 250, distance: 62.0
click at [216, 251] on form "Filtros 16189 Id Integración Area Seleccionar Gerenciador Seleccionar Gerenciad…" at bounding box center [837, 391] width 1249 height 389
paste input "5151"
type input "15151"
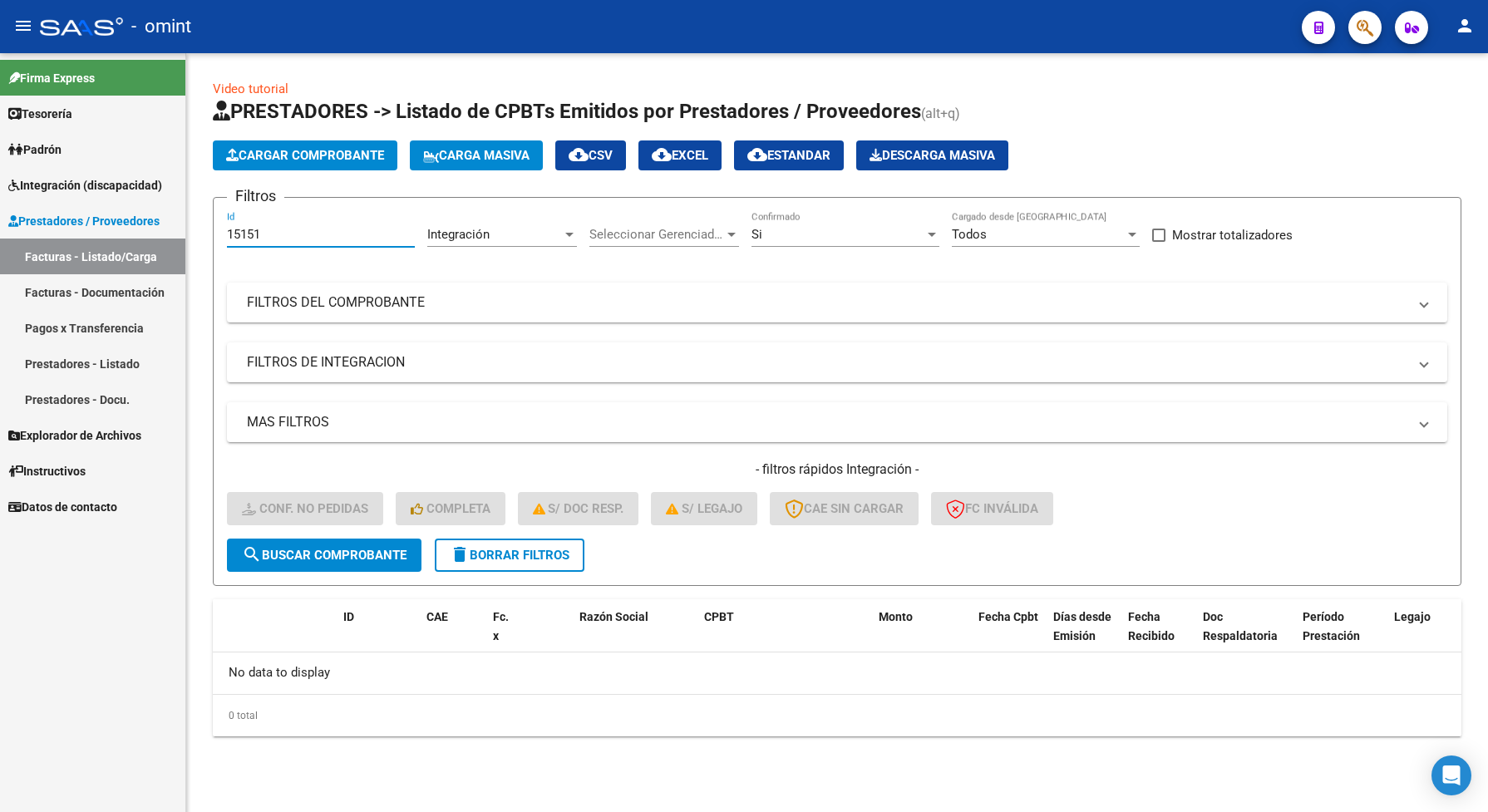
click at [334, 551] on span "search Buscar Comprobante" at bounding box center [324, 556] width 164 height 15
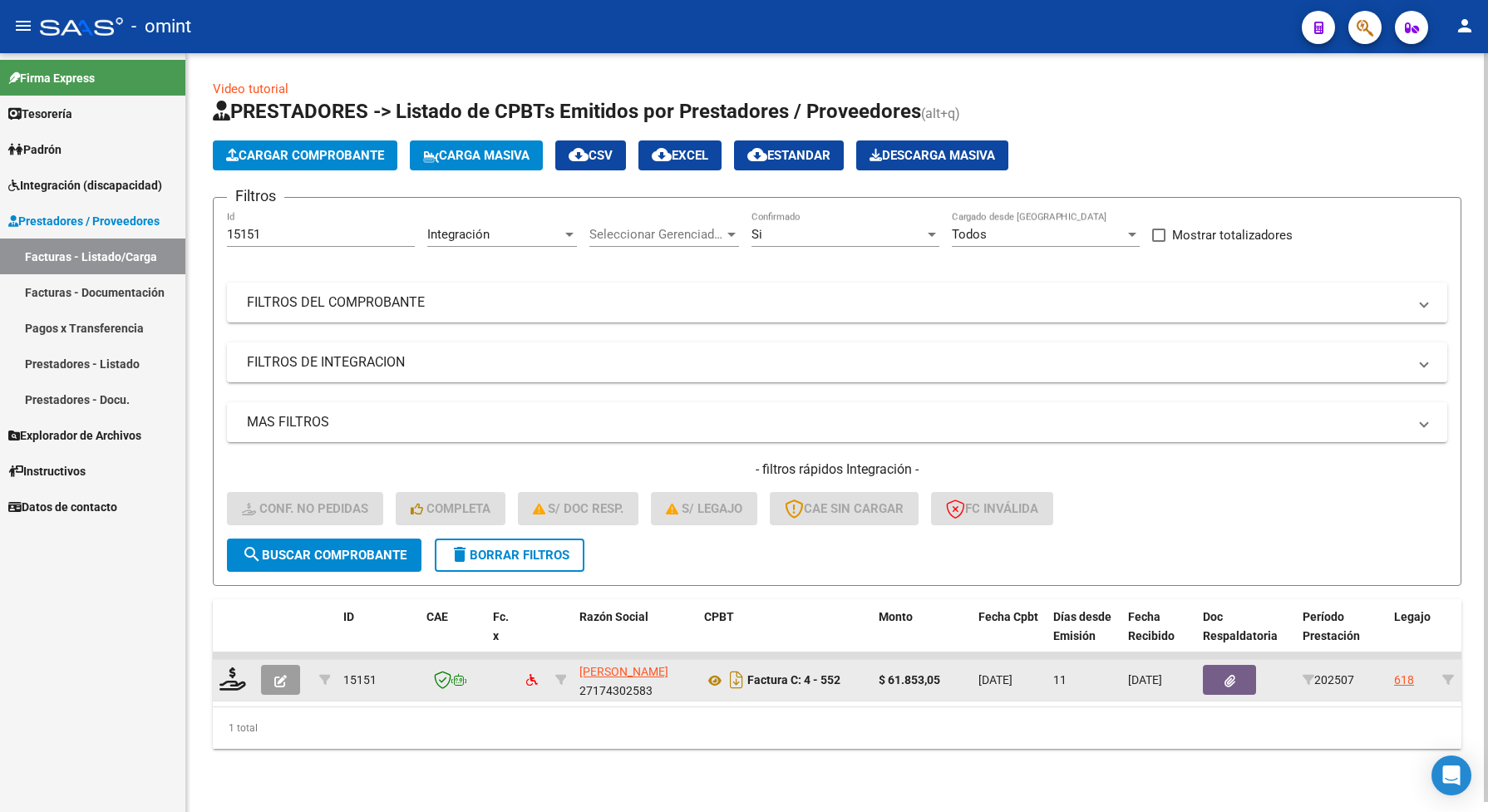
click at [264, 682] on button "button" at bounding box center [280, 680] width 39 height 30
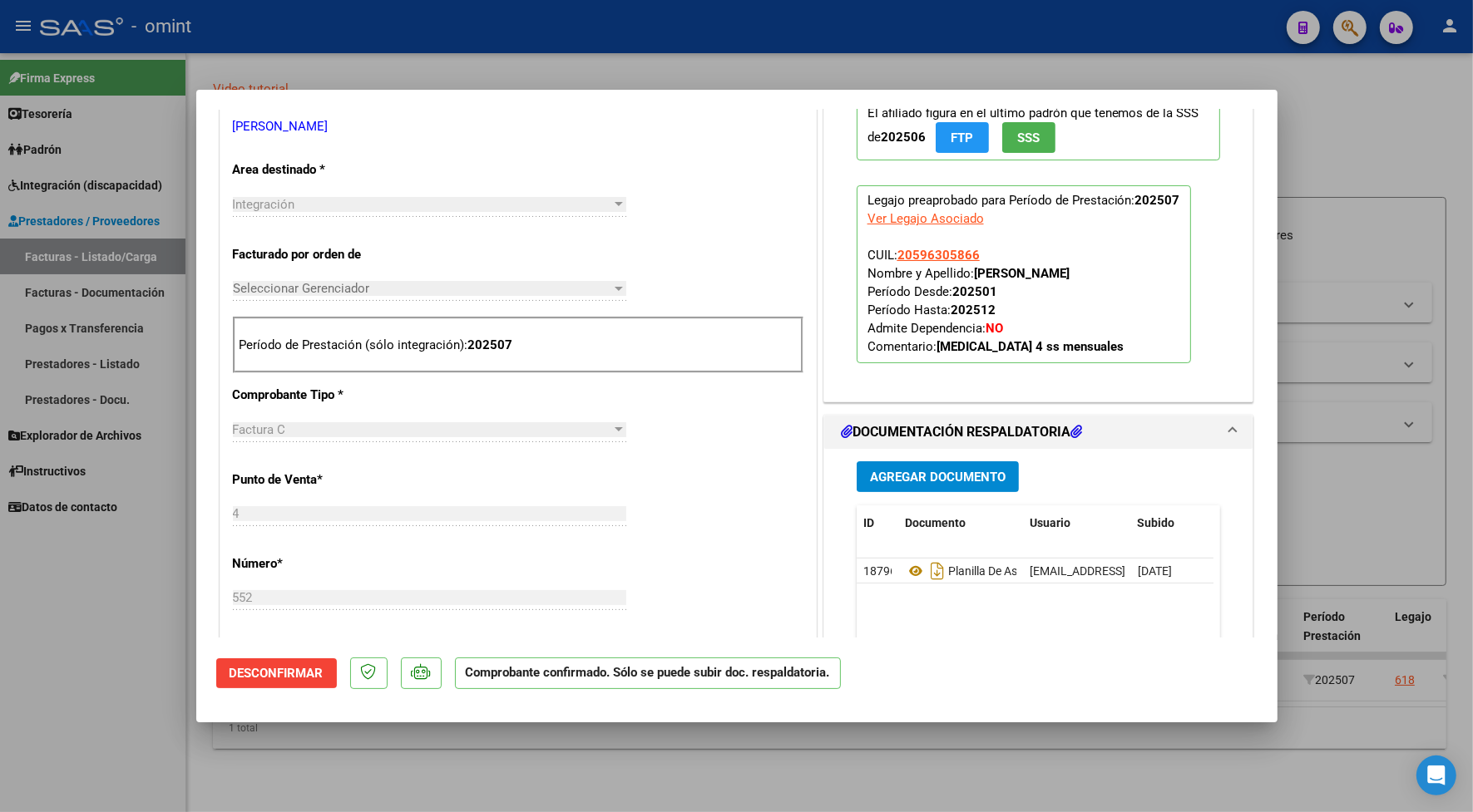
scroll to position [416, 0]
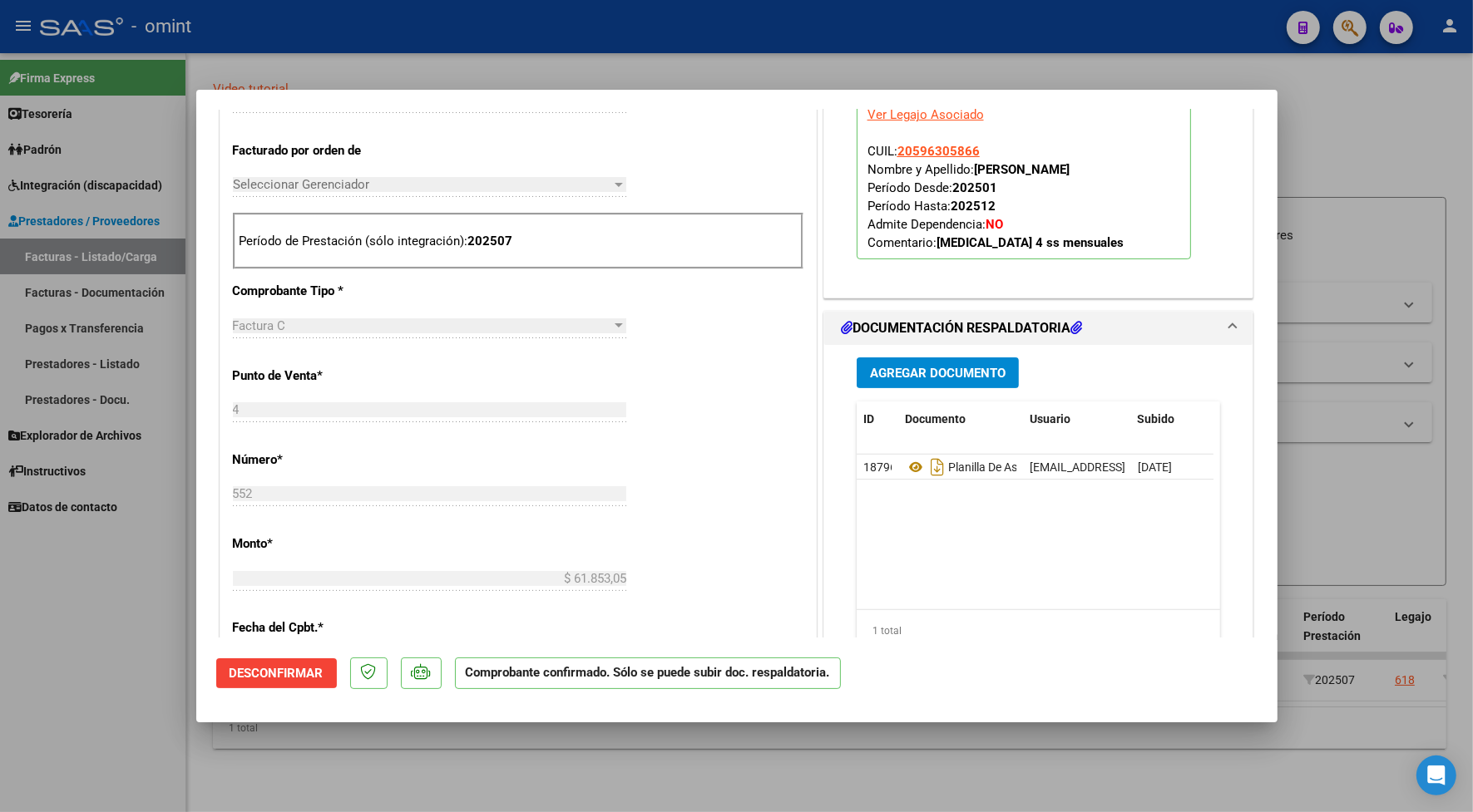
click at [579, 23] on div at bounding box center [736, 406] width 1473 height 812
type input "$ 0,00"
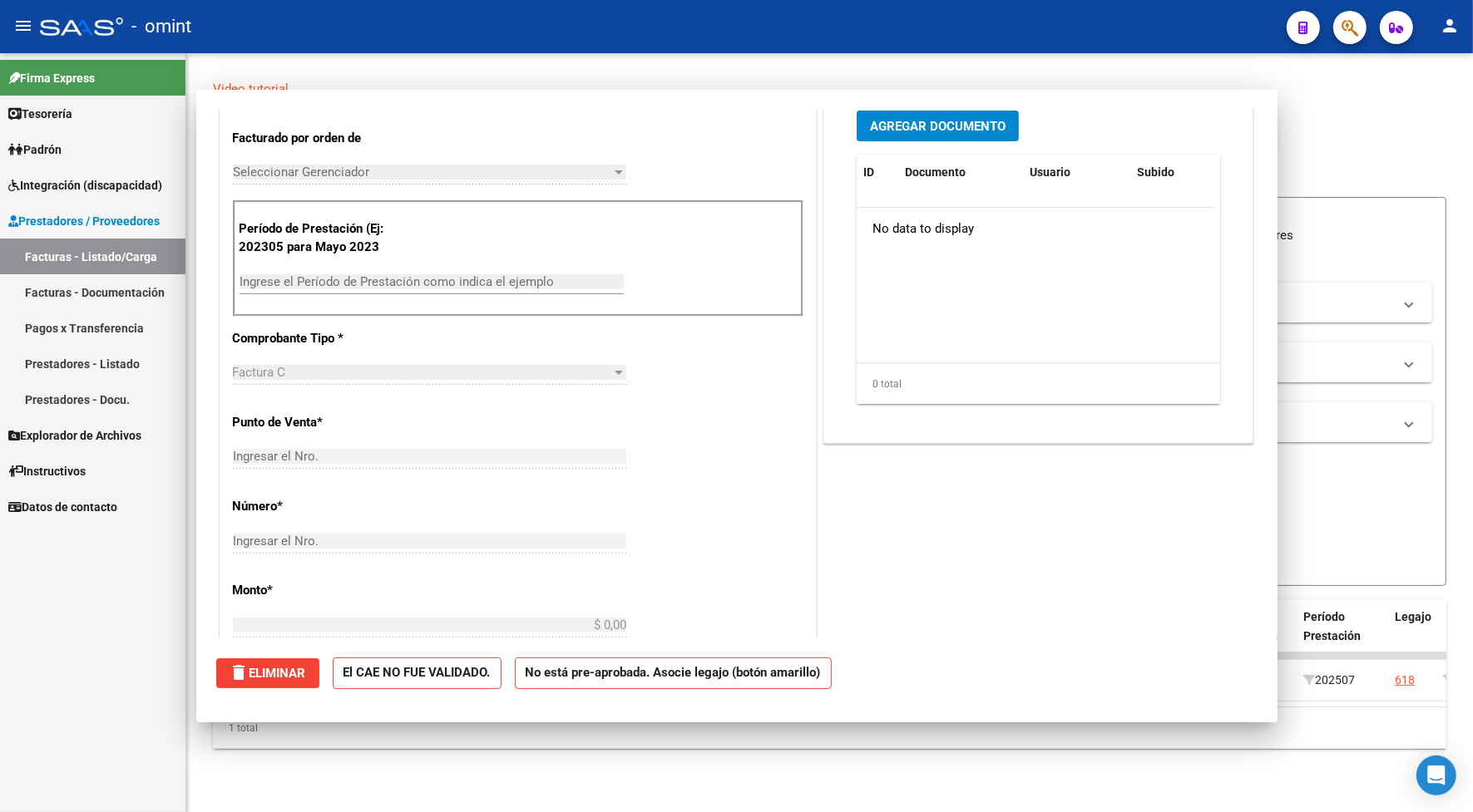
scroll to position [0, 0]
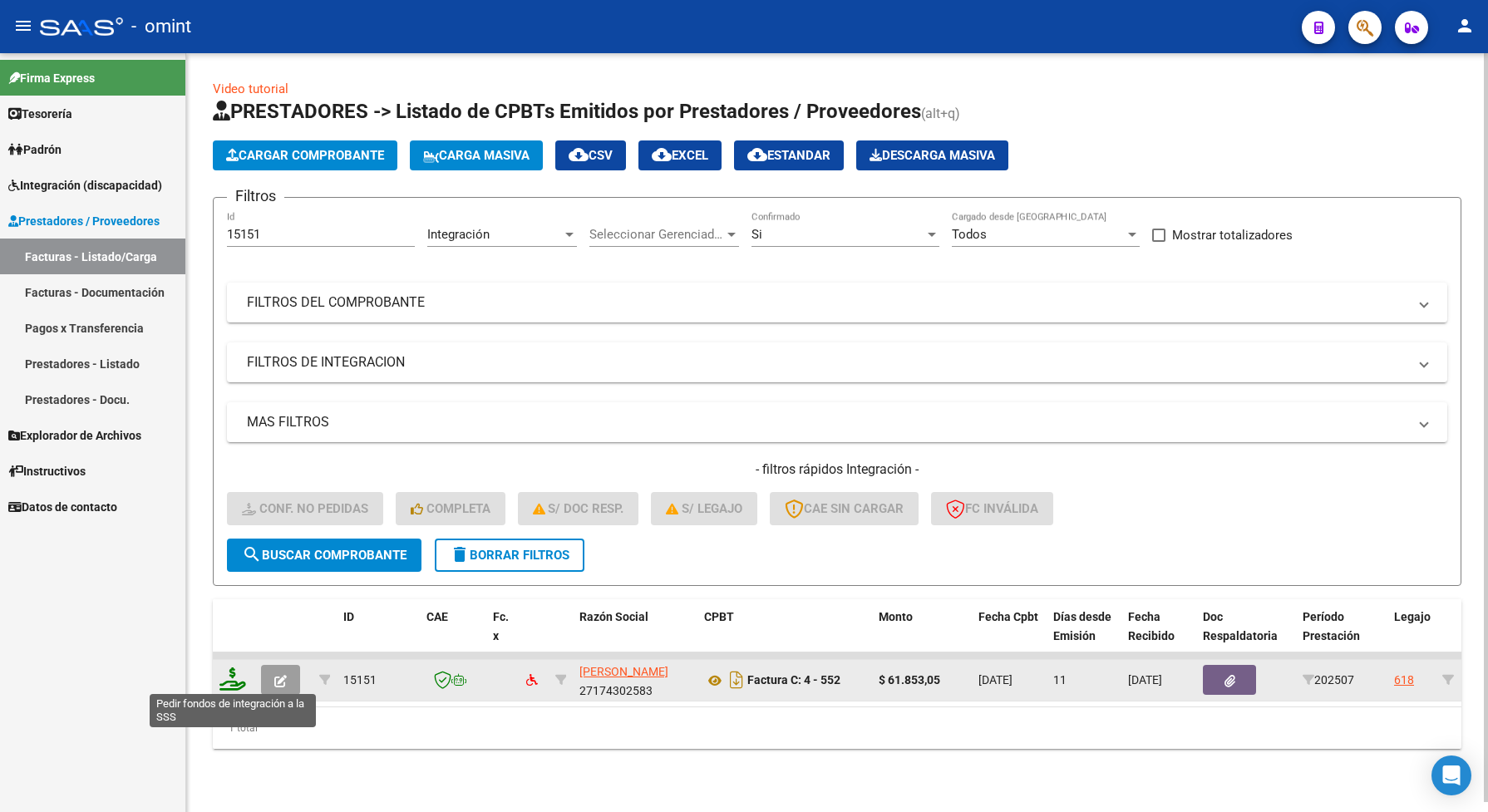
click at [222, 682] on icon at bounding box center [233, 679] width 27 height 23
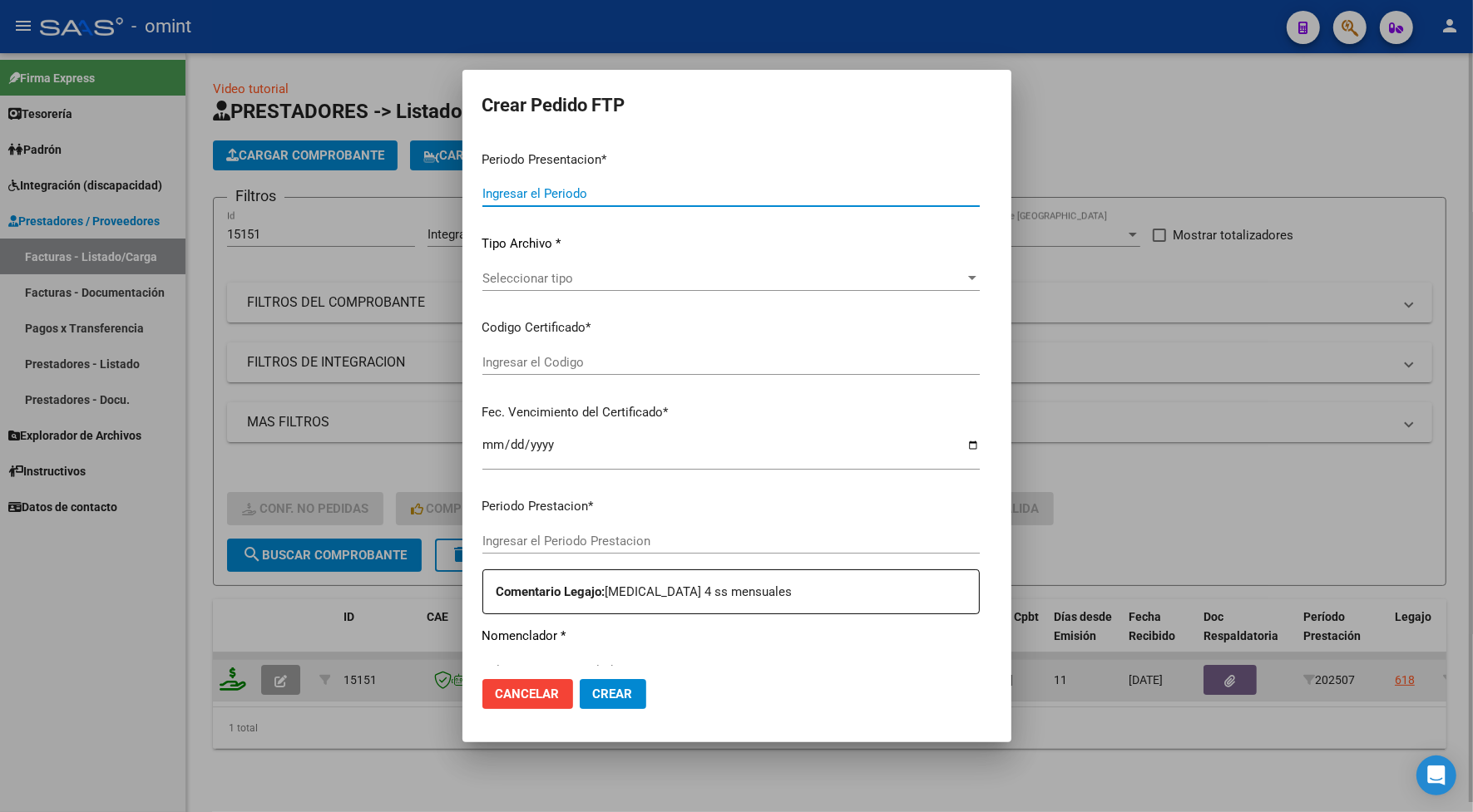
type input "202507"
type input "$ 61.853,05"
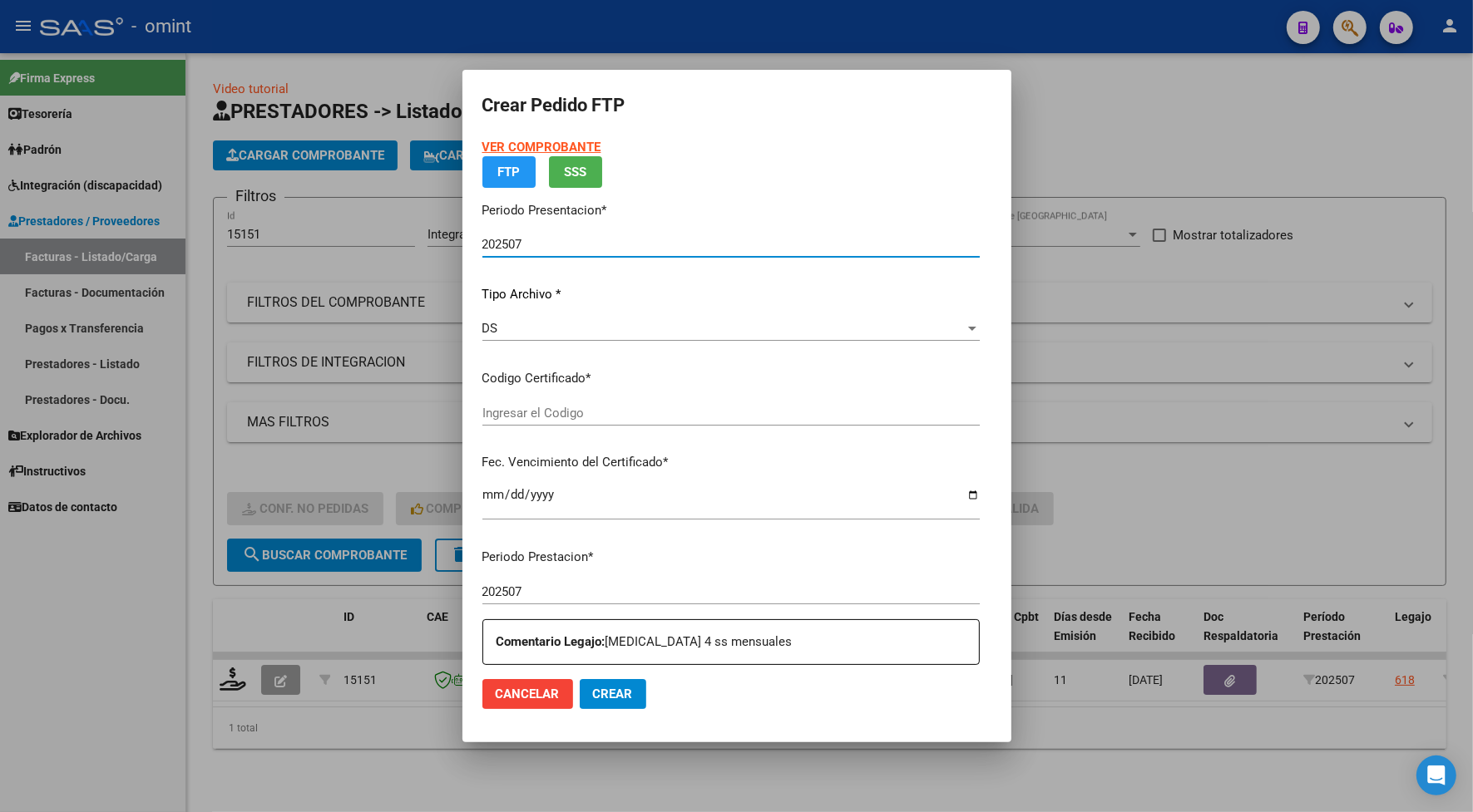
type input "2298512110"
type input "[DATE]"
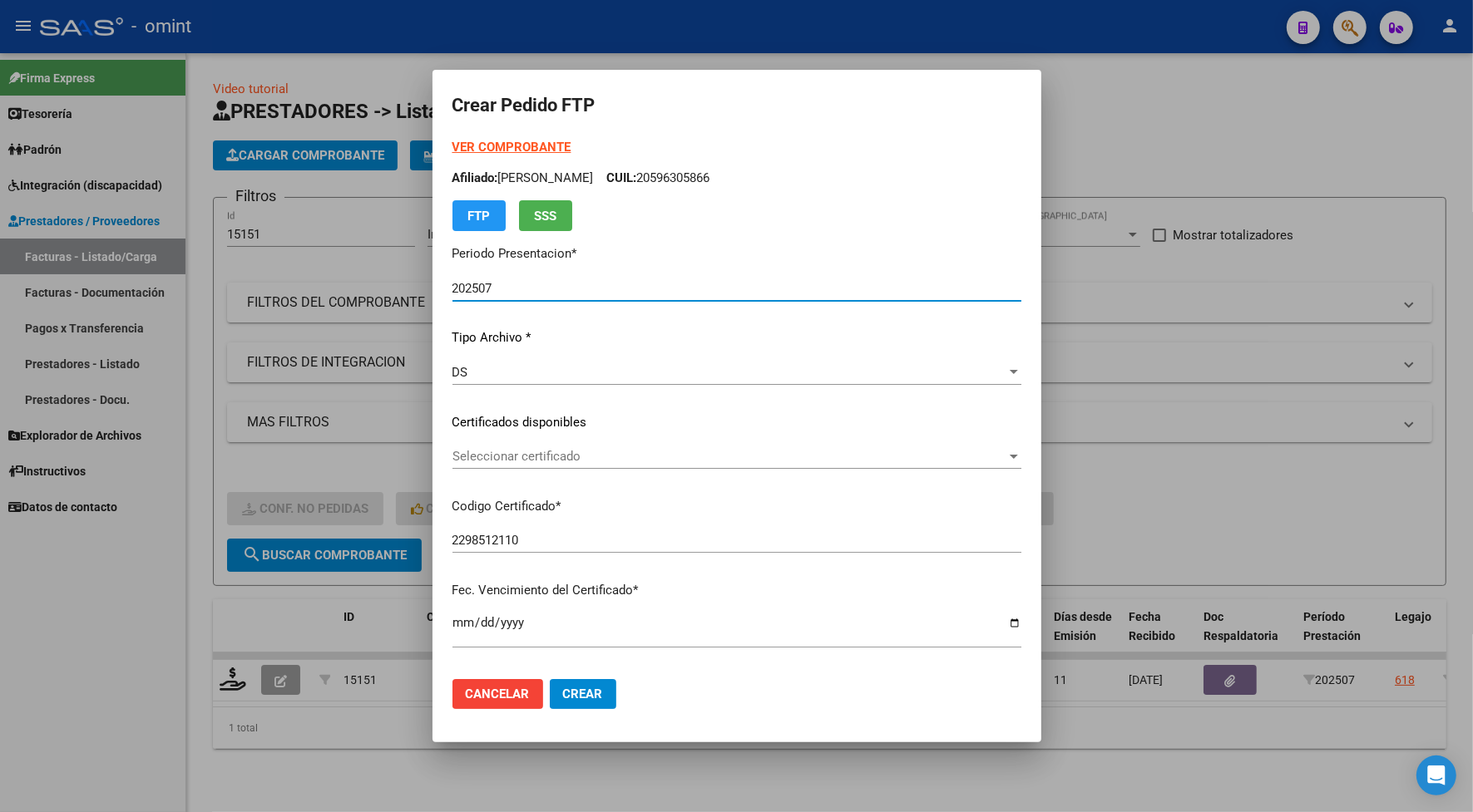
click at [499, 455] on span "Seleccionar certificado" at bounding box center [729, 457] width 554 height 15
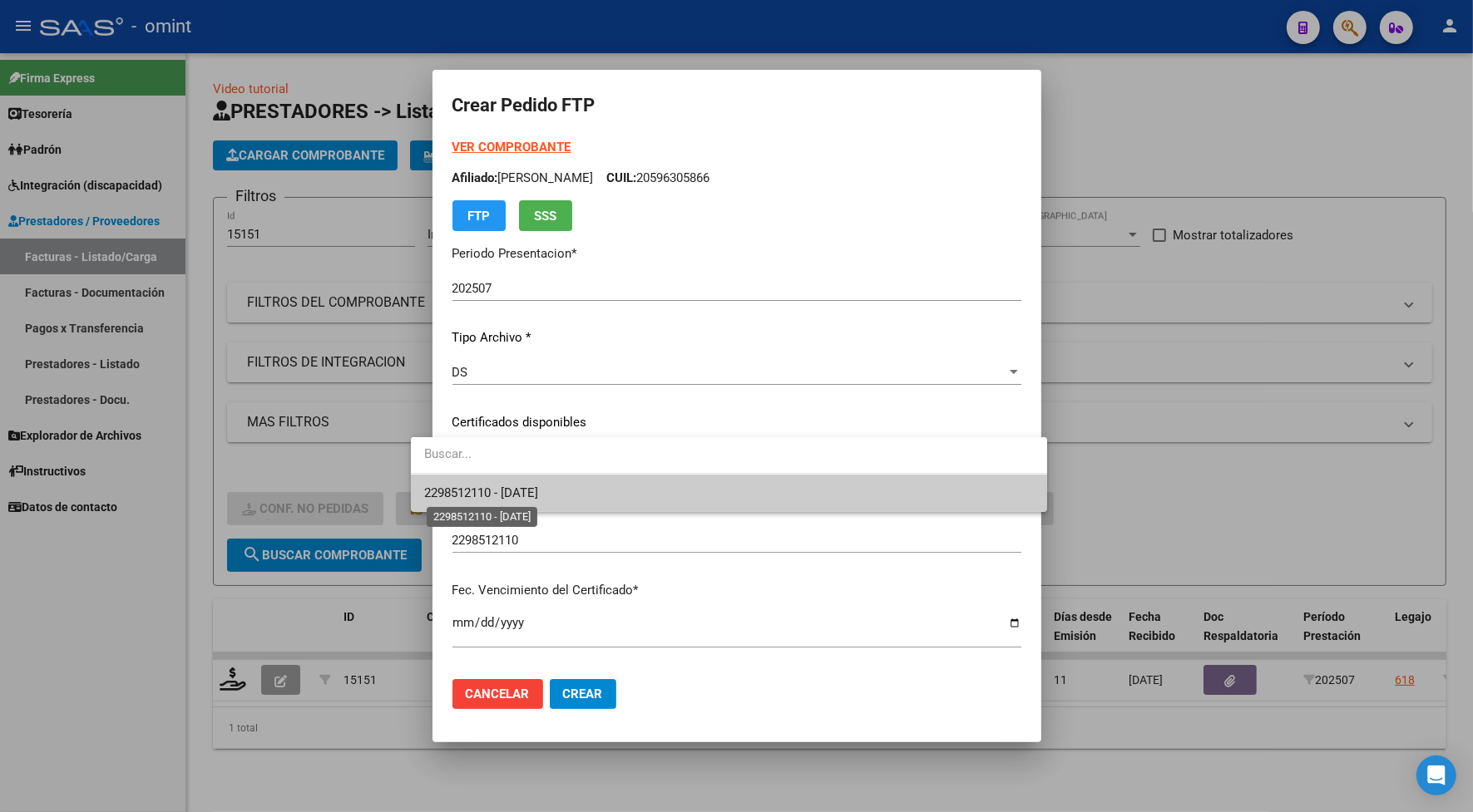
click at [517, 495] on span "2298512110 - [DATE]" at bounding box center [481, 493] width 114 height 15
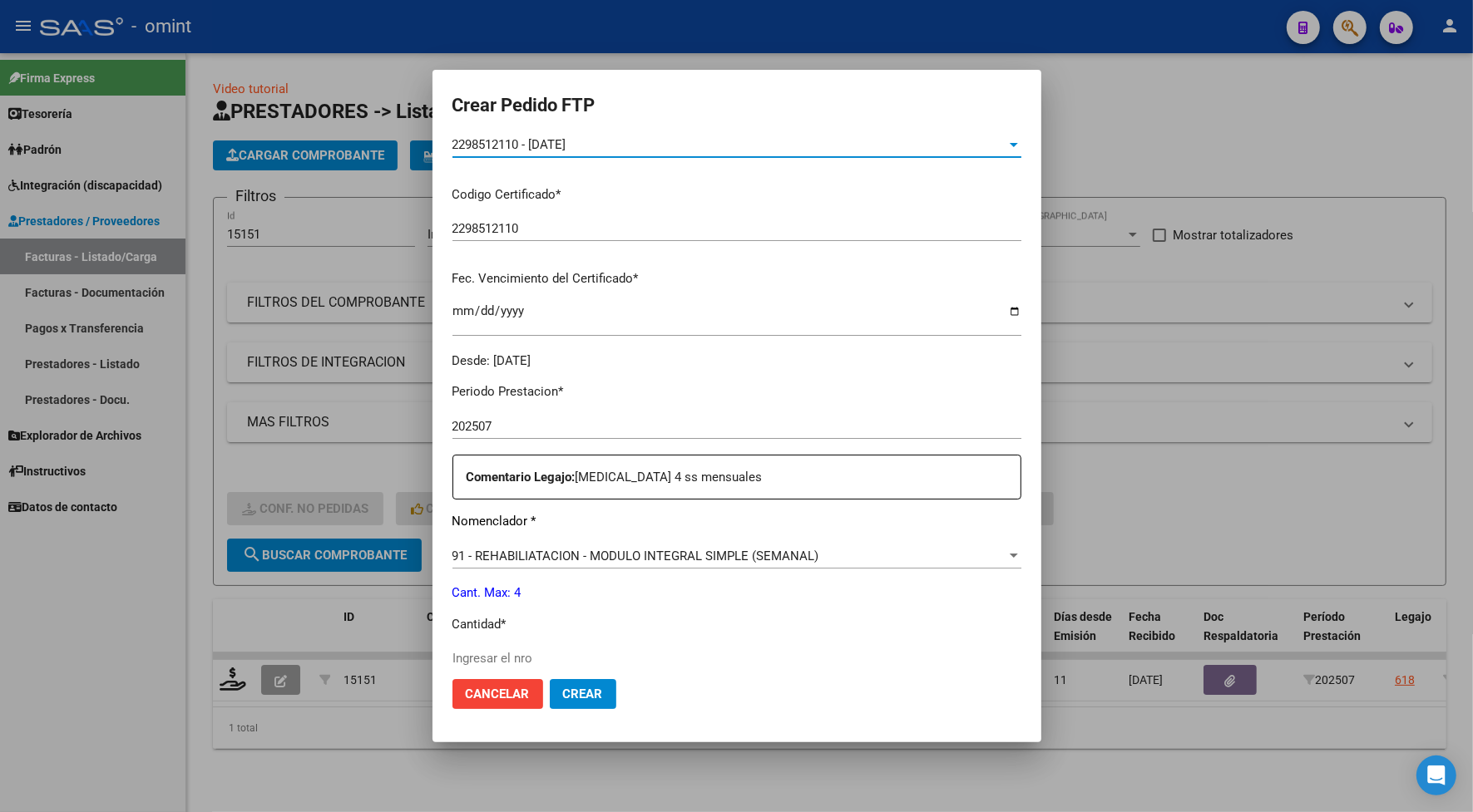
scroll to position [416, 0]
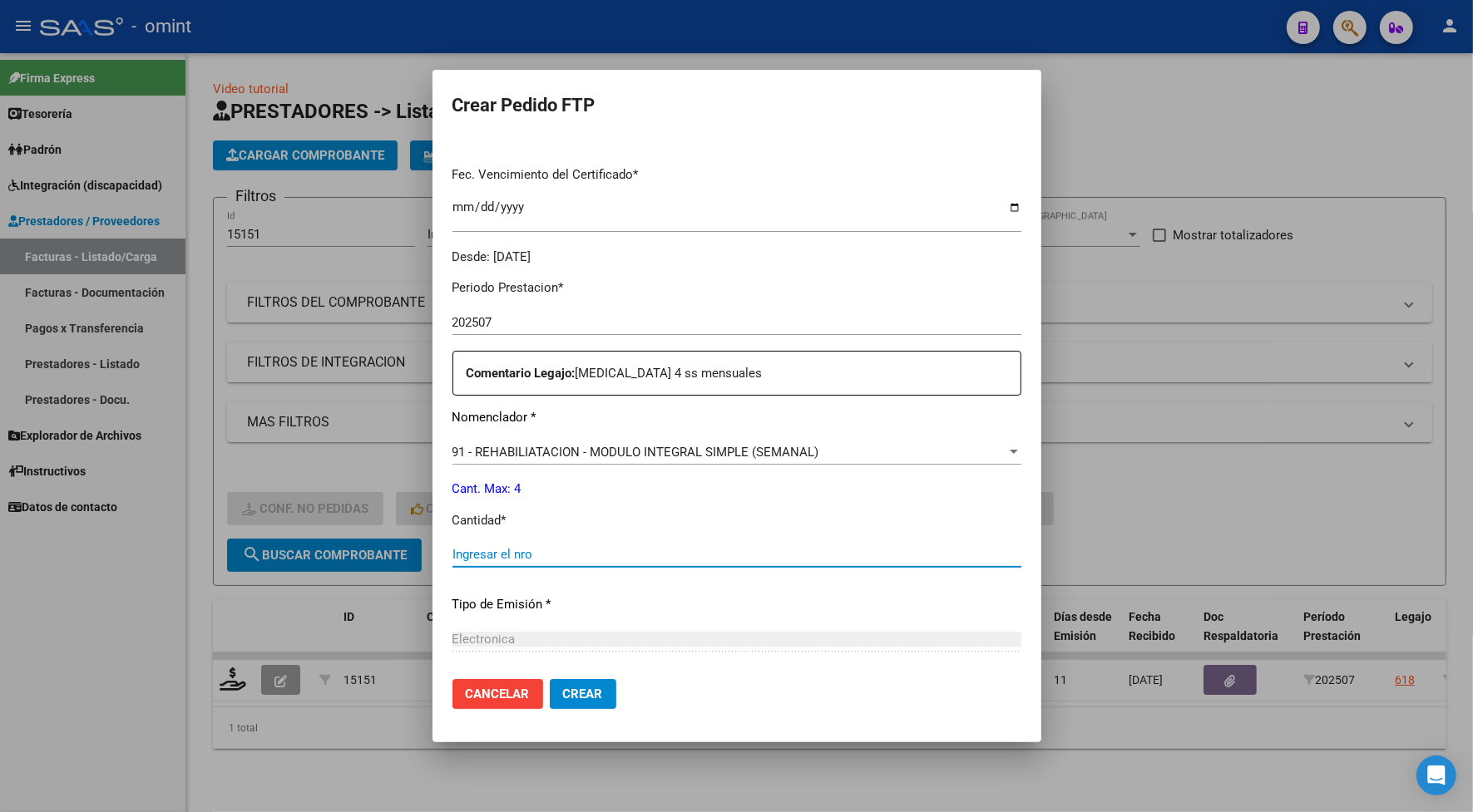
click at [478, 555] on input "Ingresar el nro" at bounding box center [736, 555] width 568 height 15
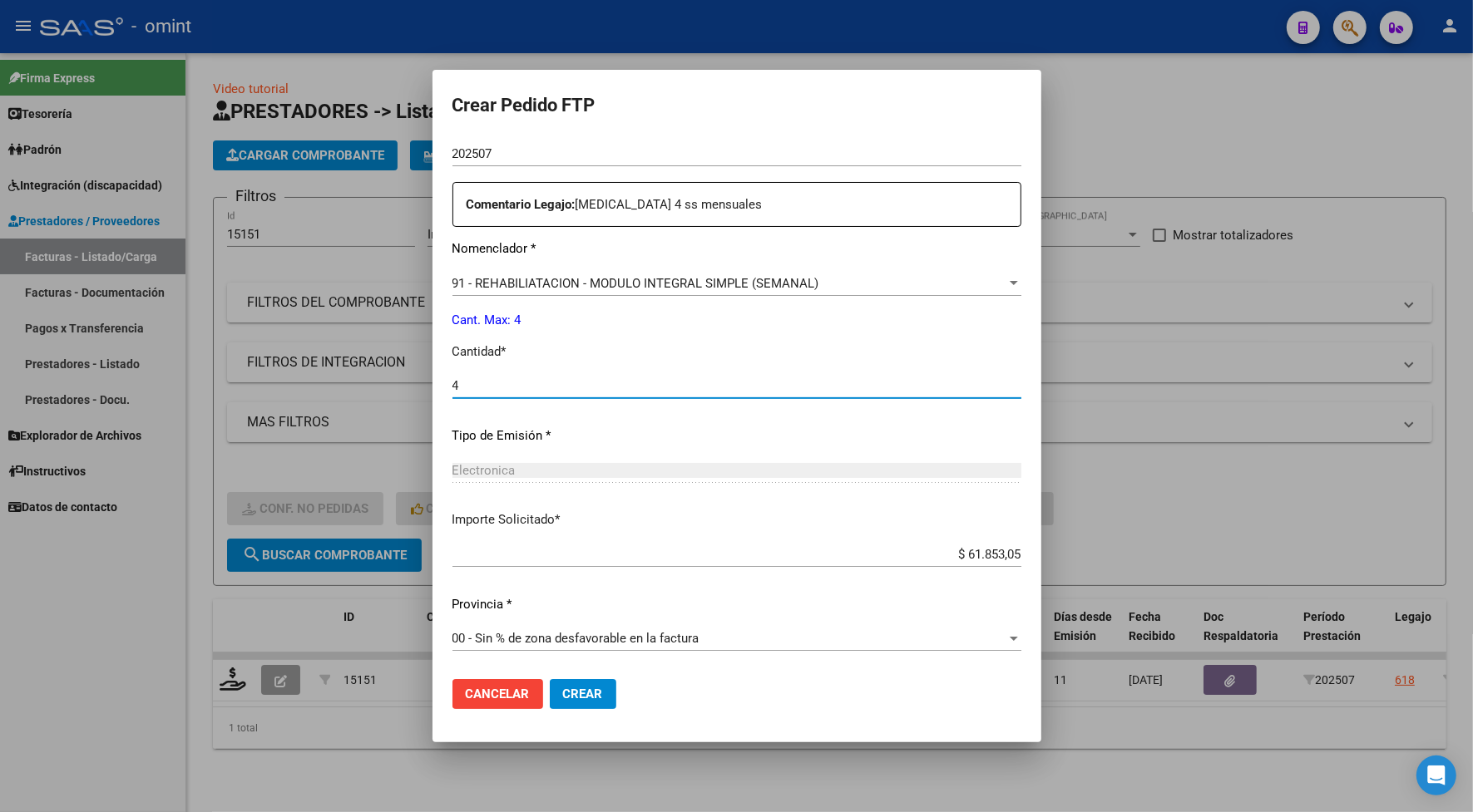
type input "4"
click at [563, 697] on span "Crear" at bounding box center [583, 694] width 40 height 15
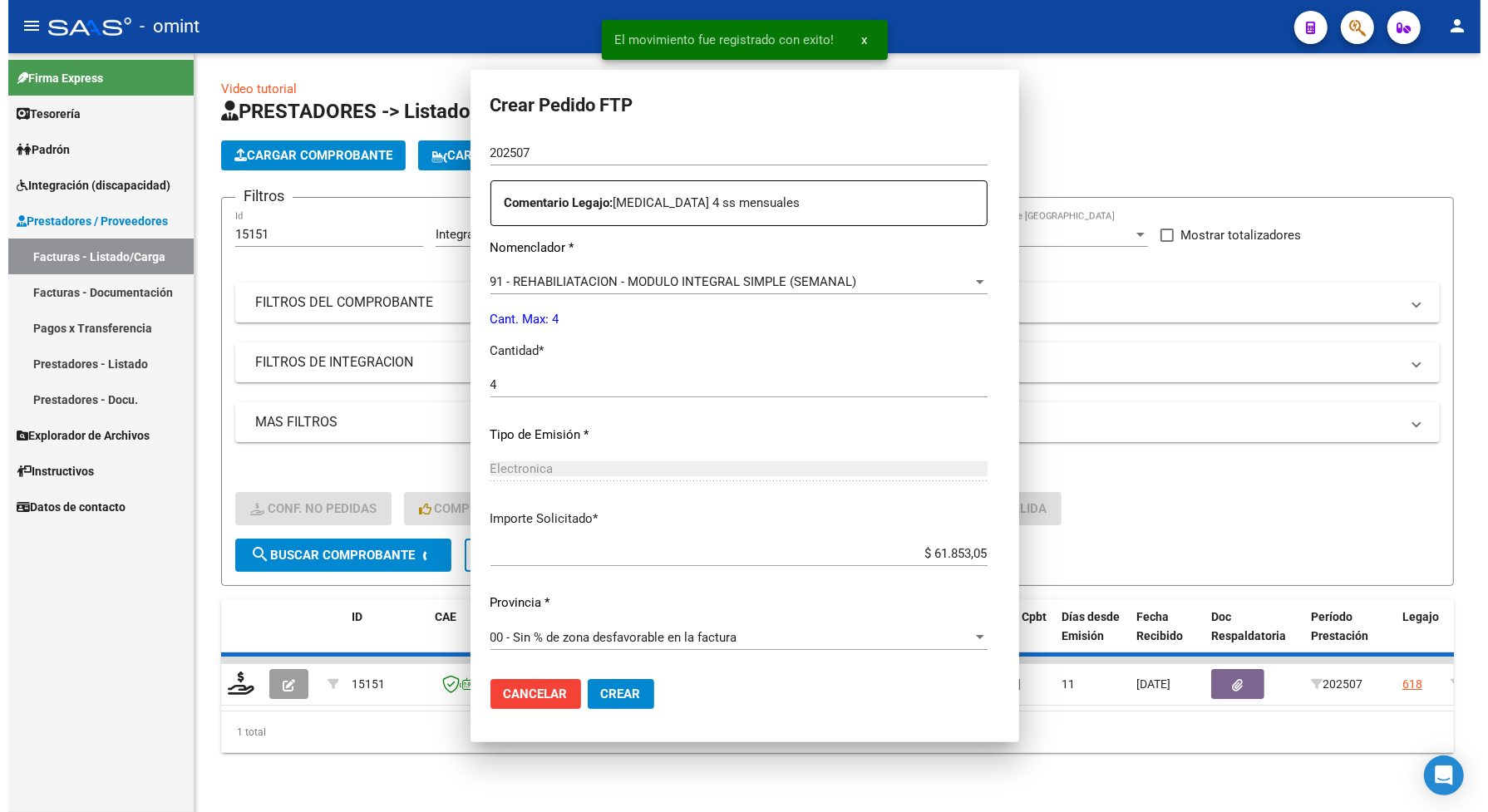
scroll to position [0, 0]
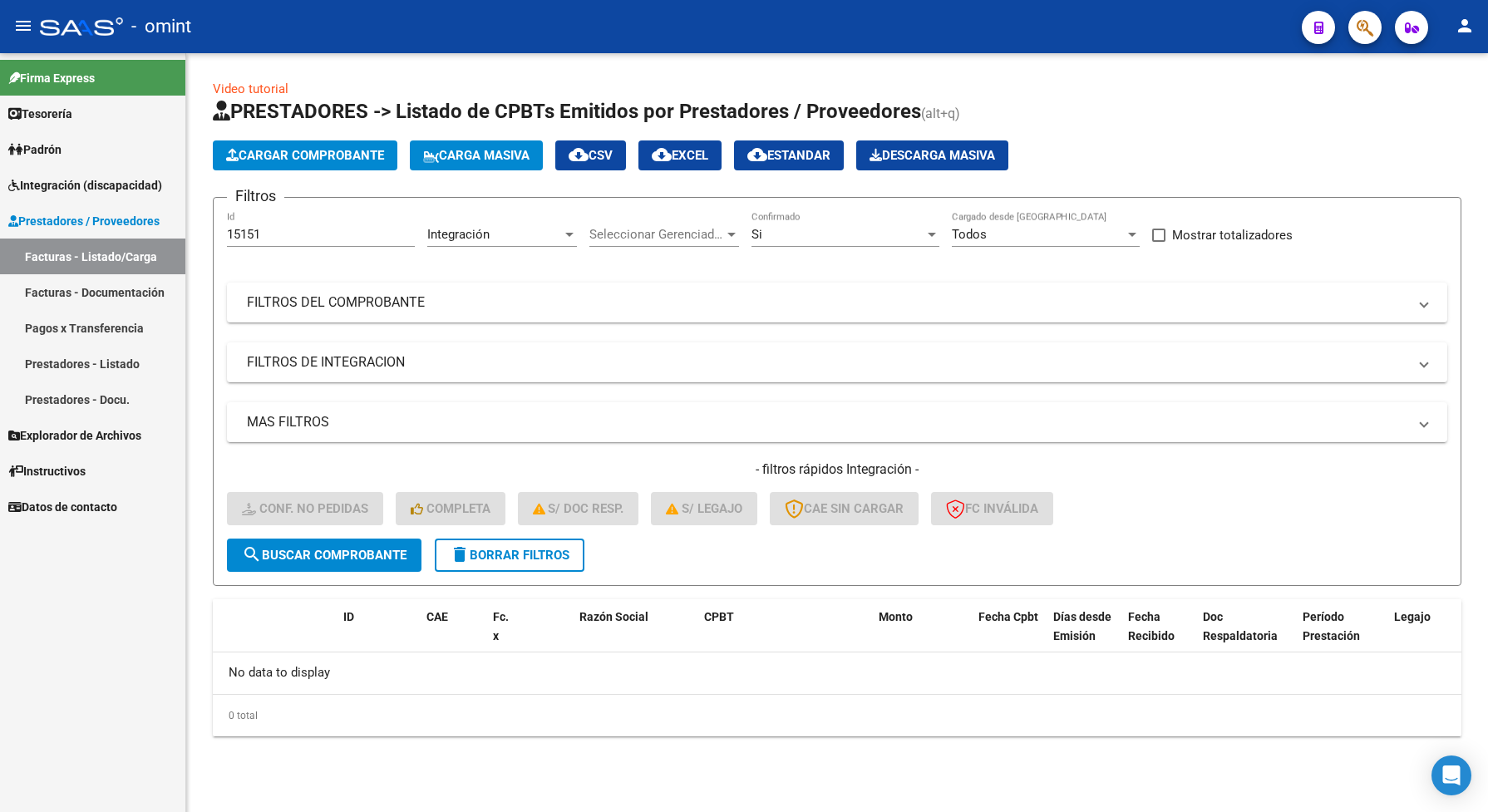
click at [313, 554] on span "search Buscar Comprobante" at bounding box center [324, 556] width 164 height 15
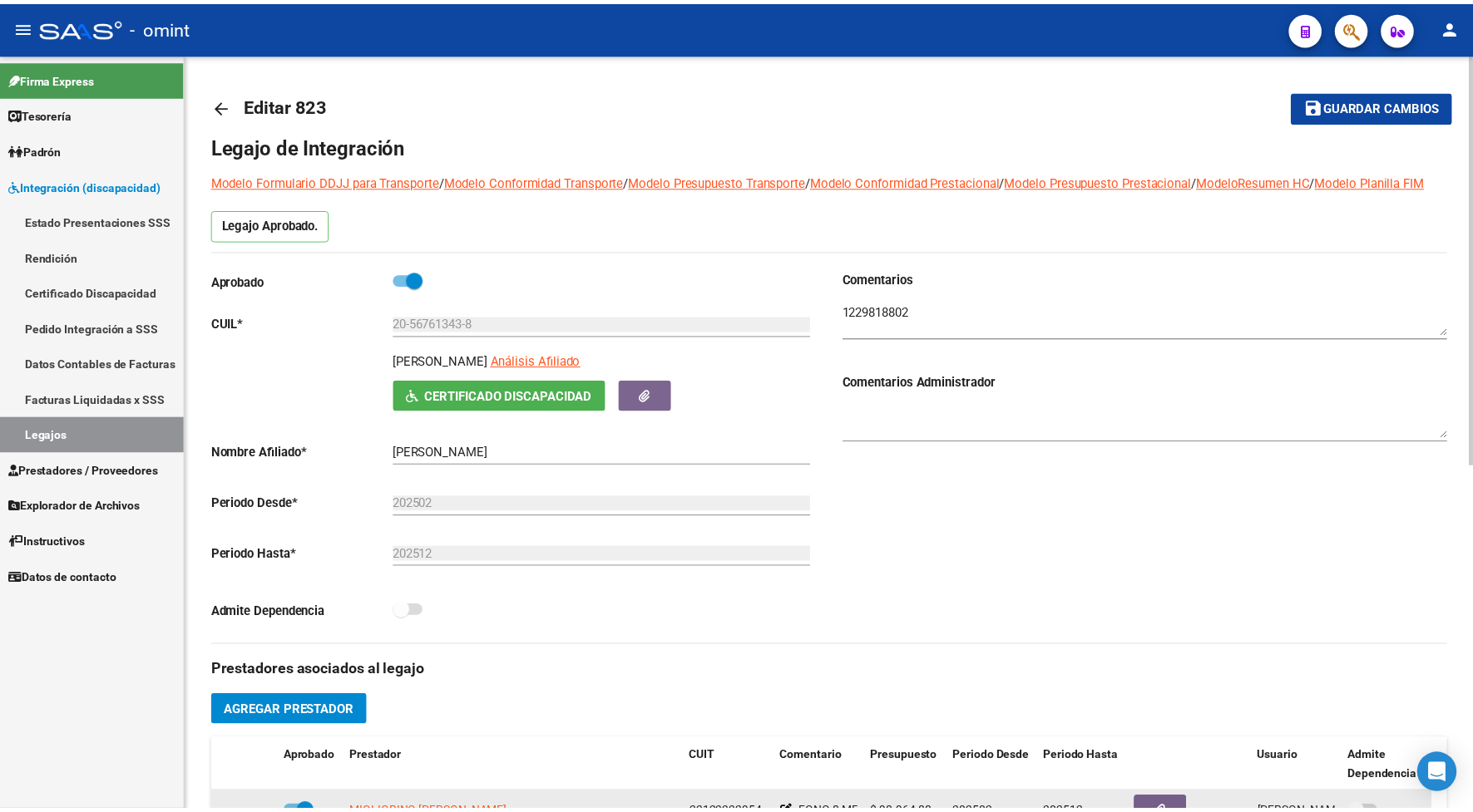
scroll to position [516, 0]
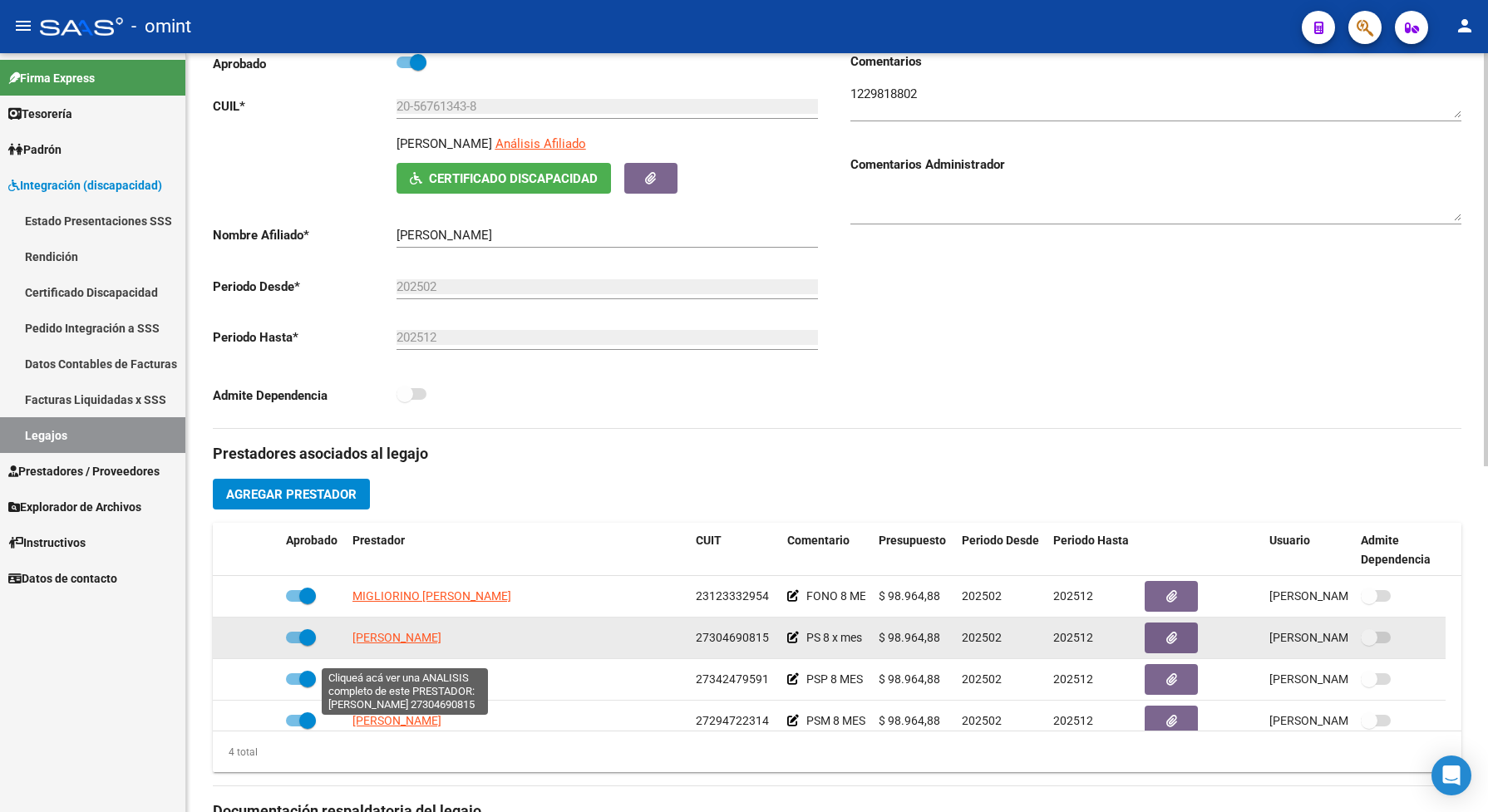
click at [438, 644] on span "[PERSON_NAME]" at bounding box center [396, 637] width 89 height 13
type textarea "27304690815"
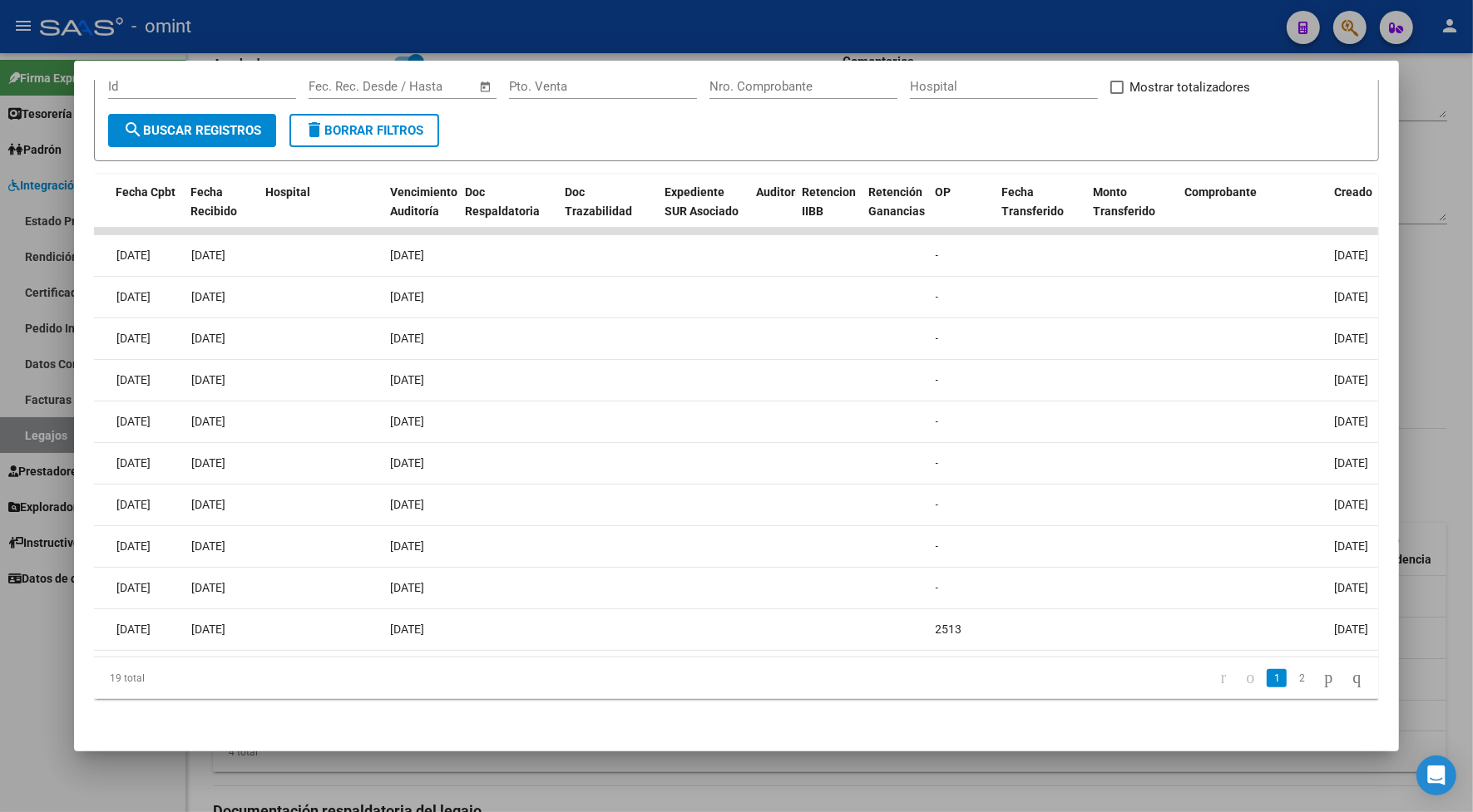
scroll to position [0, 0]
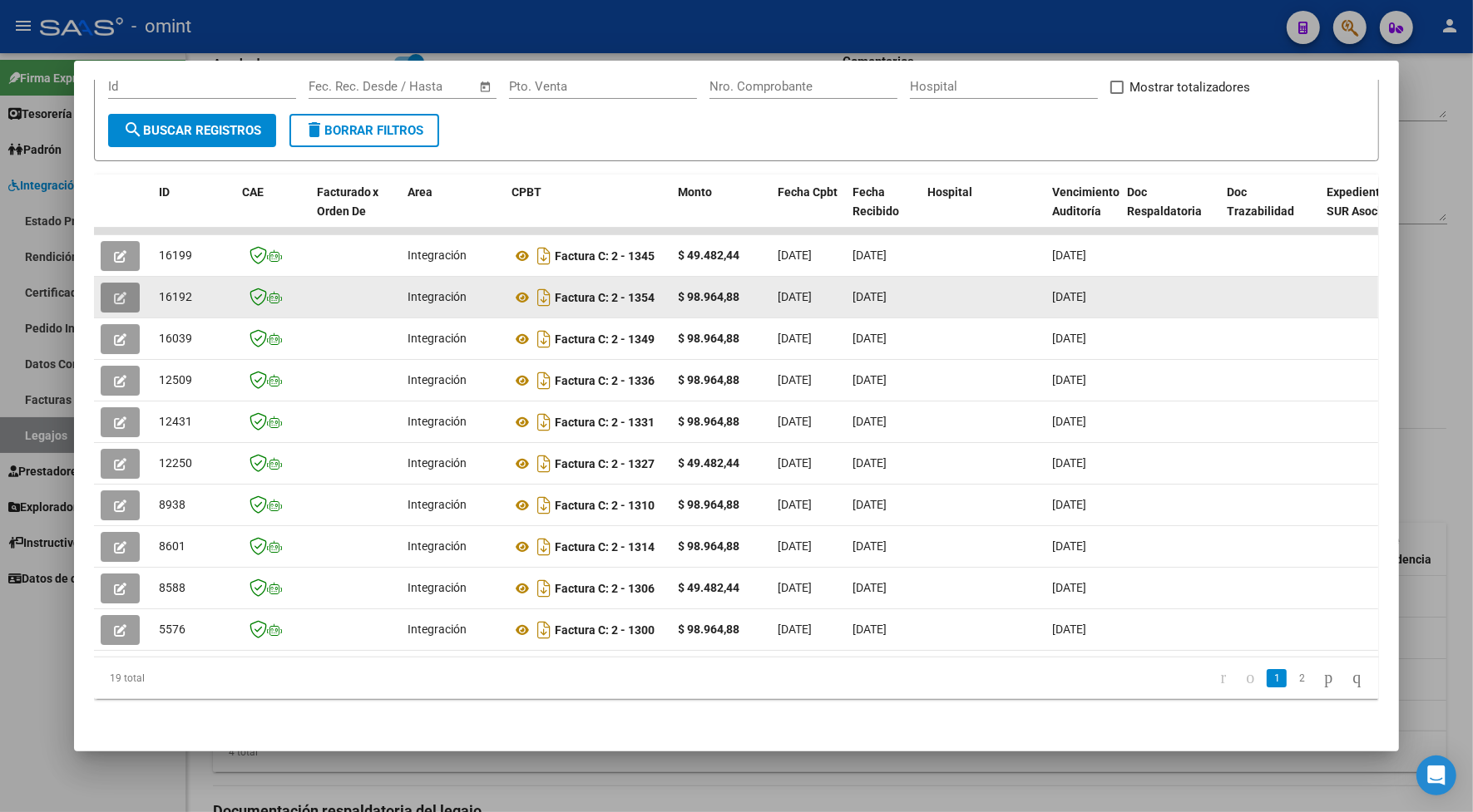
click at [114, 292] on icon "button" at bounding box center [120, 298] width 12 height 12
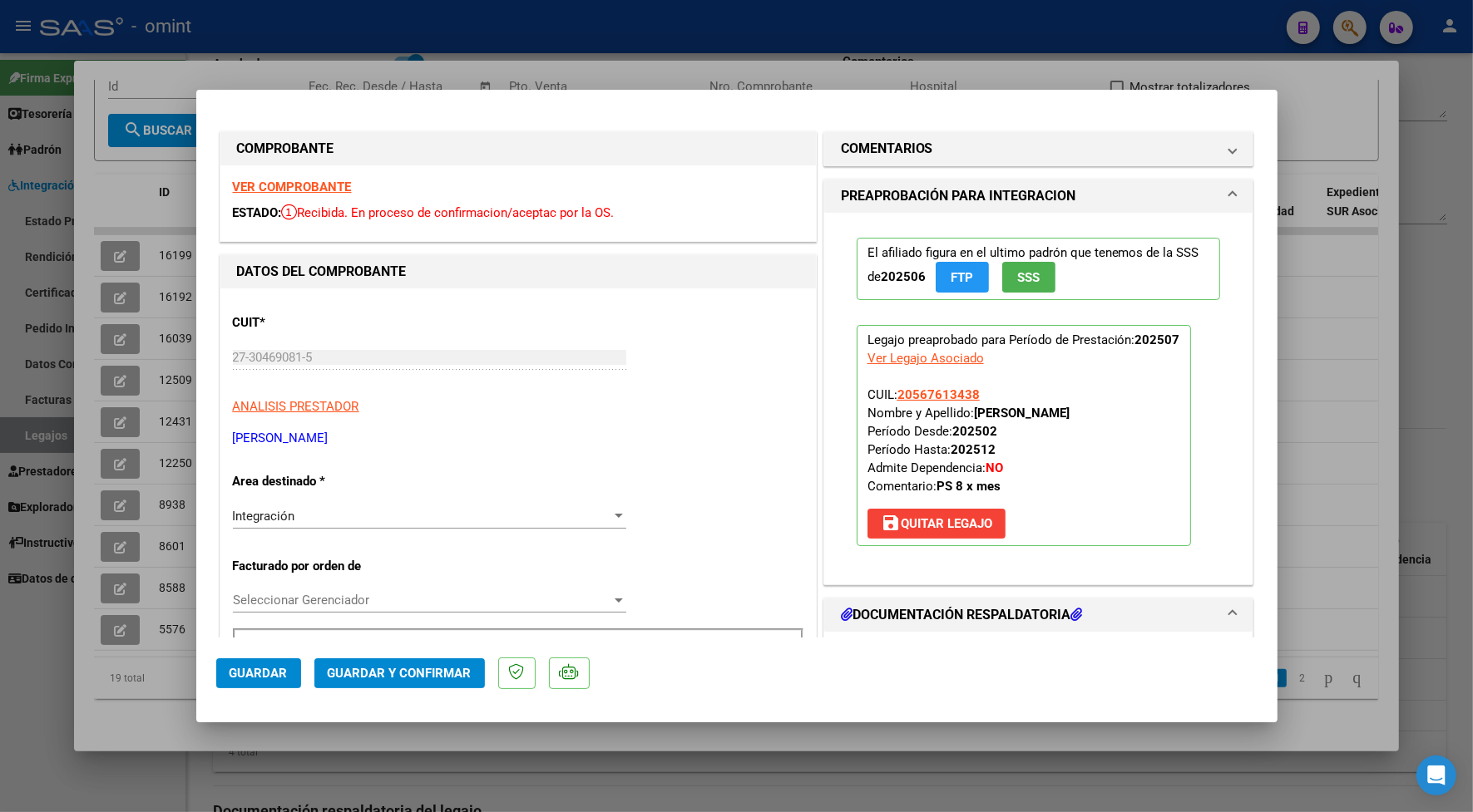
click at [278, 185] on strong "VER COMPROBANTE" at bounding box center [292, 187] width 119 height 15
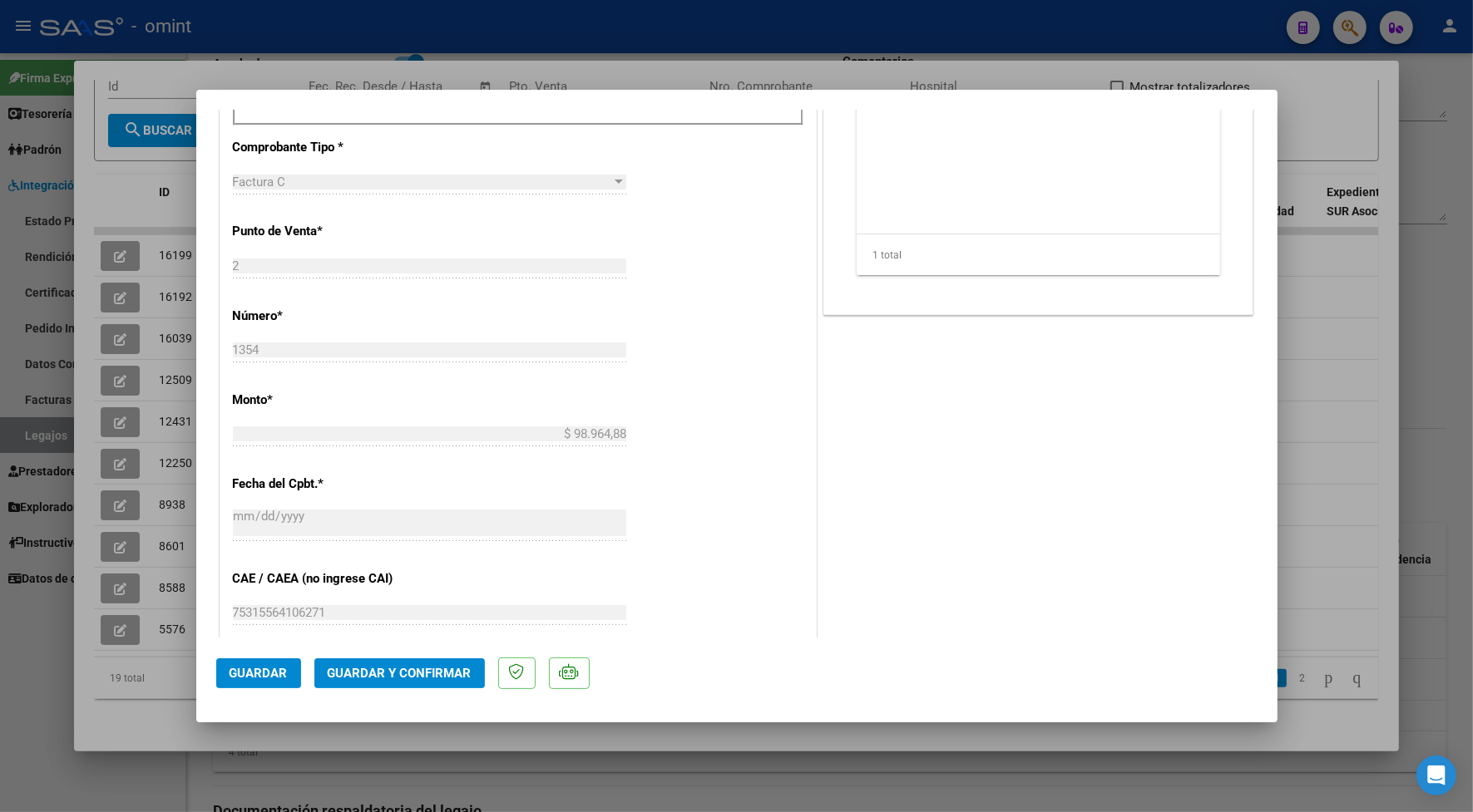
scroll to position [455, 0]
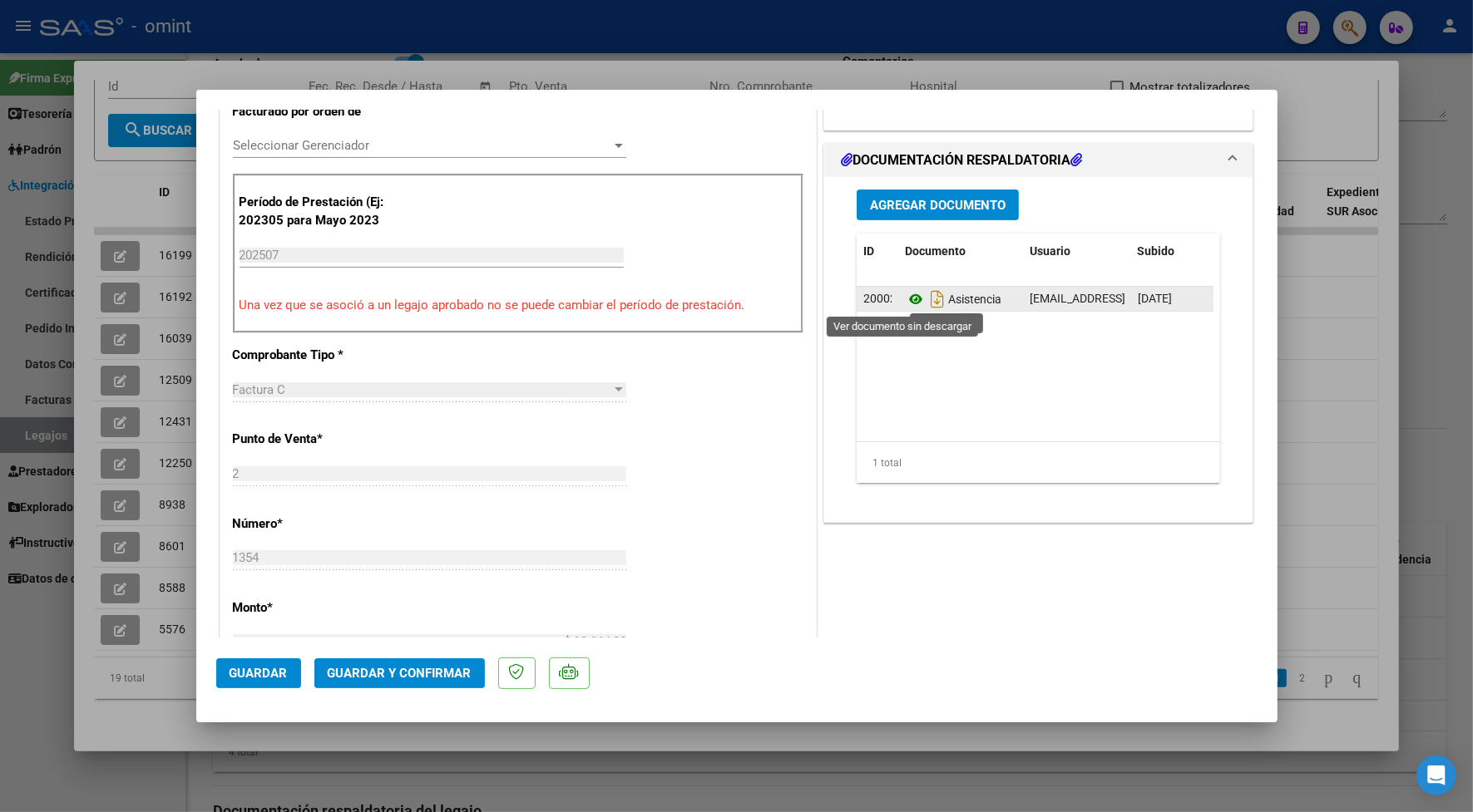
click at [907, 295] on icon at bounding box center [915, 299] width 22 height 20
click at [409, 683] on button "Guardar y Confirmar" at bounding box center [399, 673] width 171 height 30
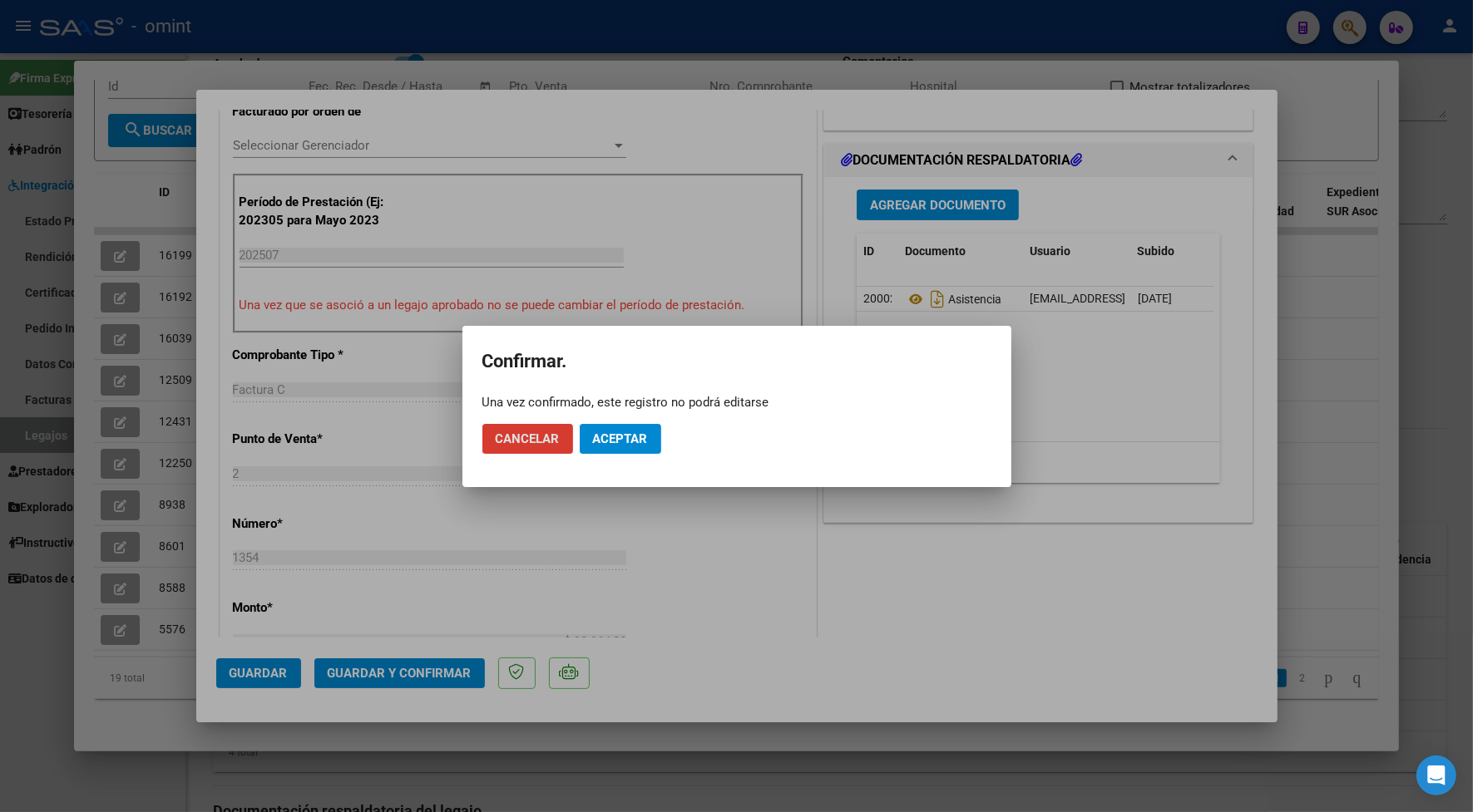
click at [646, 441] on span "Aceptar" at bounding box center [619, 439] width 55 height 15
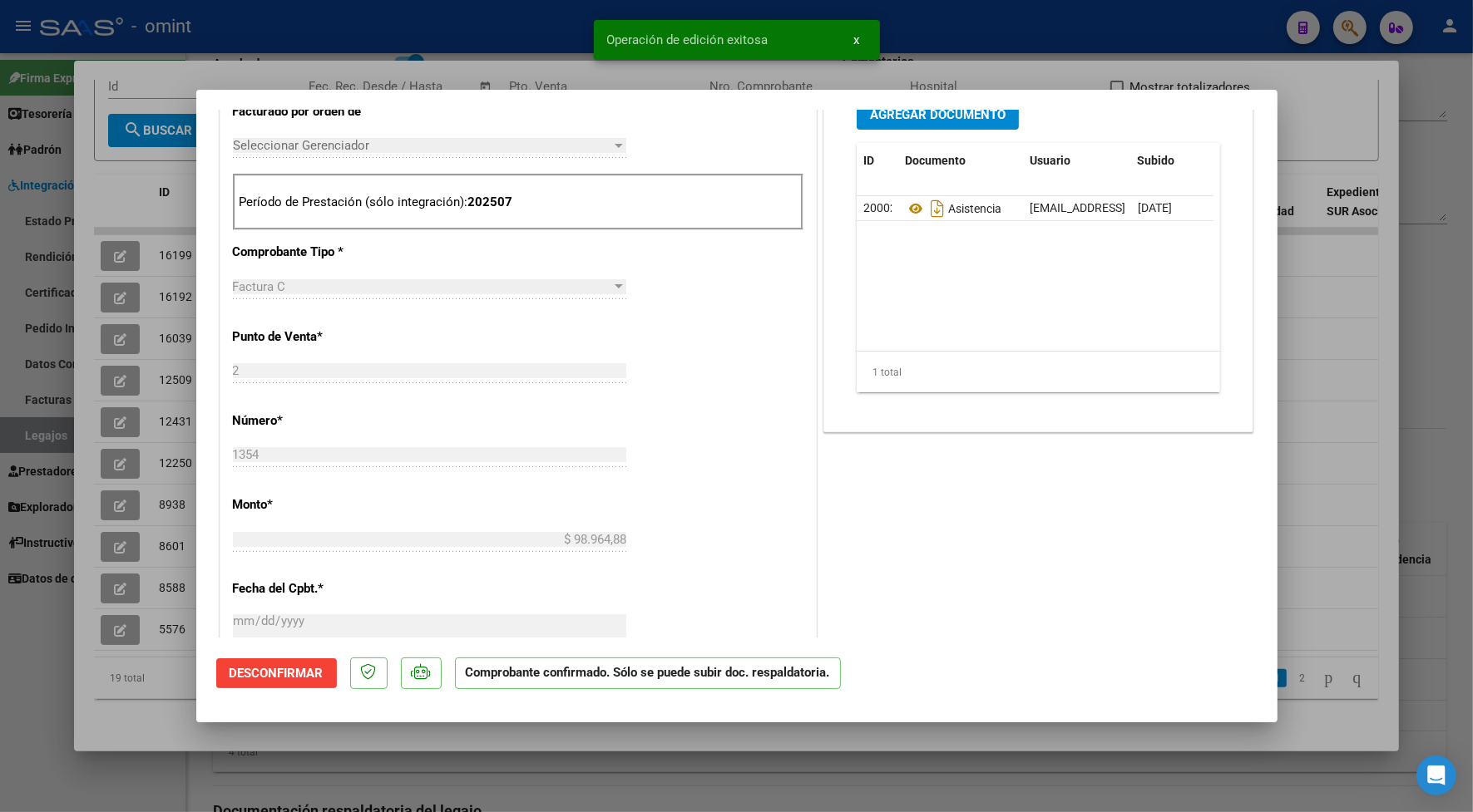
click at [709, 77] on div "Operación de edición exitosa x" at bounding box center [736, 39] width 326 height 80
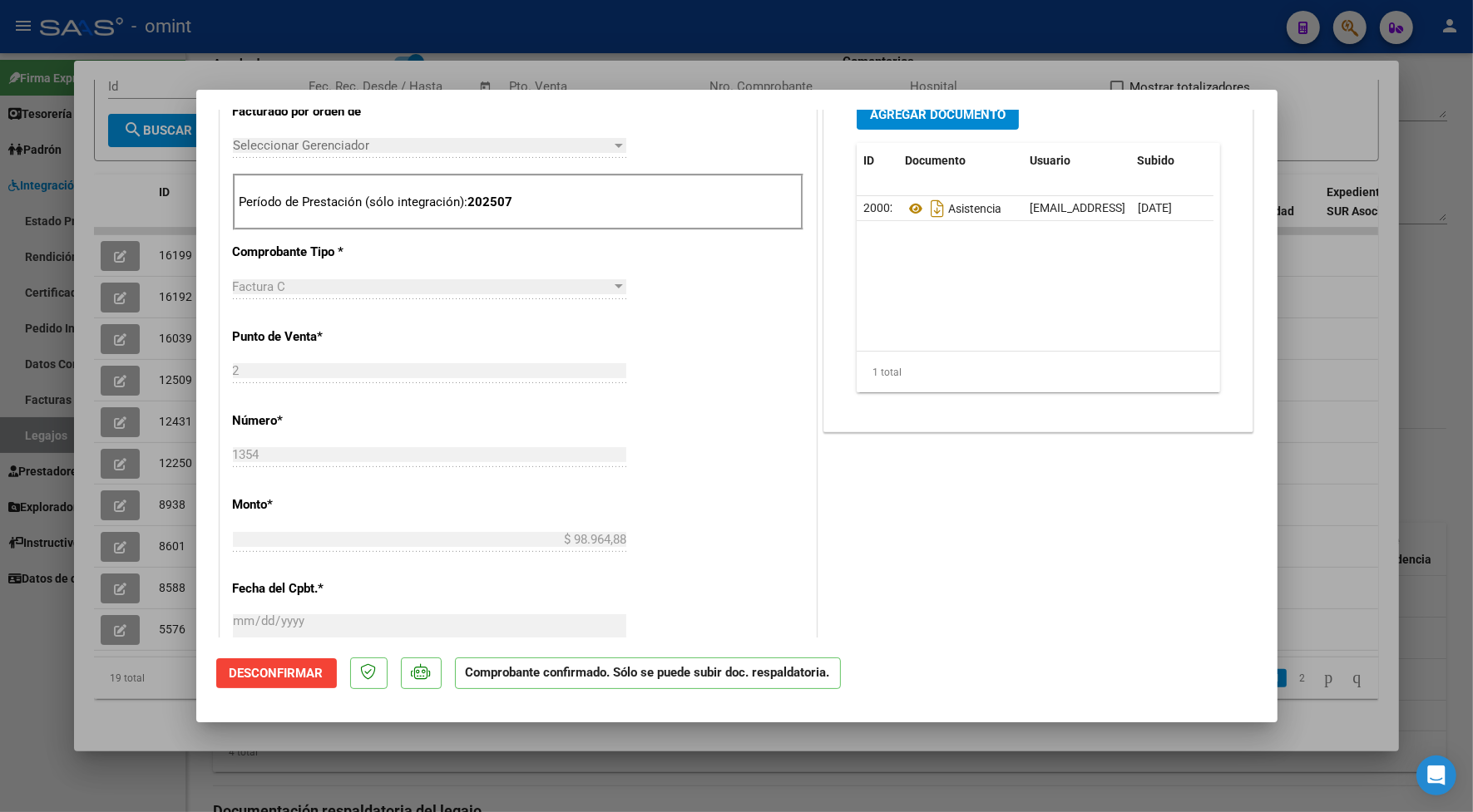
click at [450, 35] on div at bounding box center [736, 406] width 1473 height 812
type input "$ 0,00"
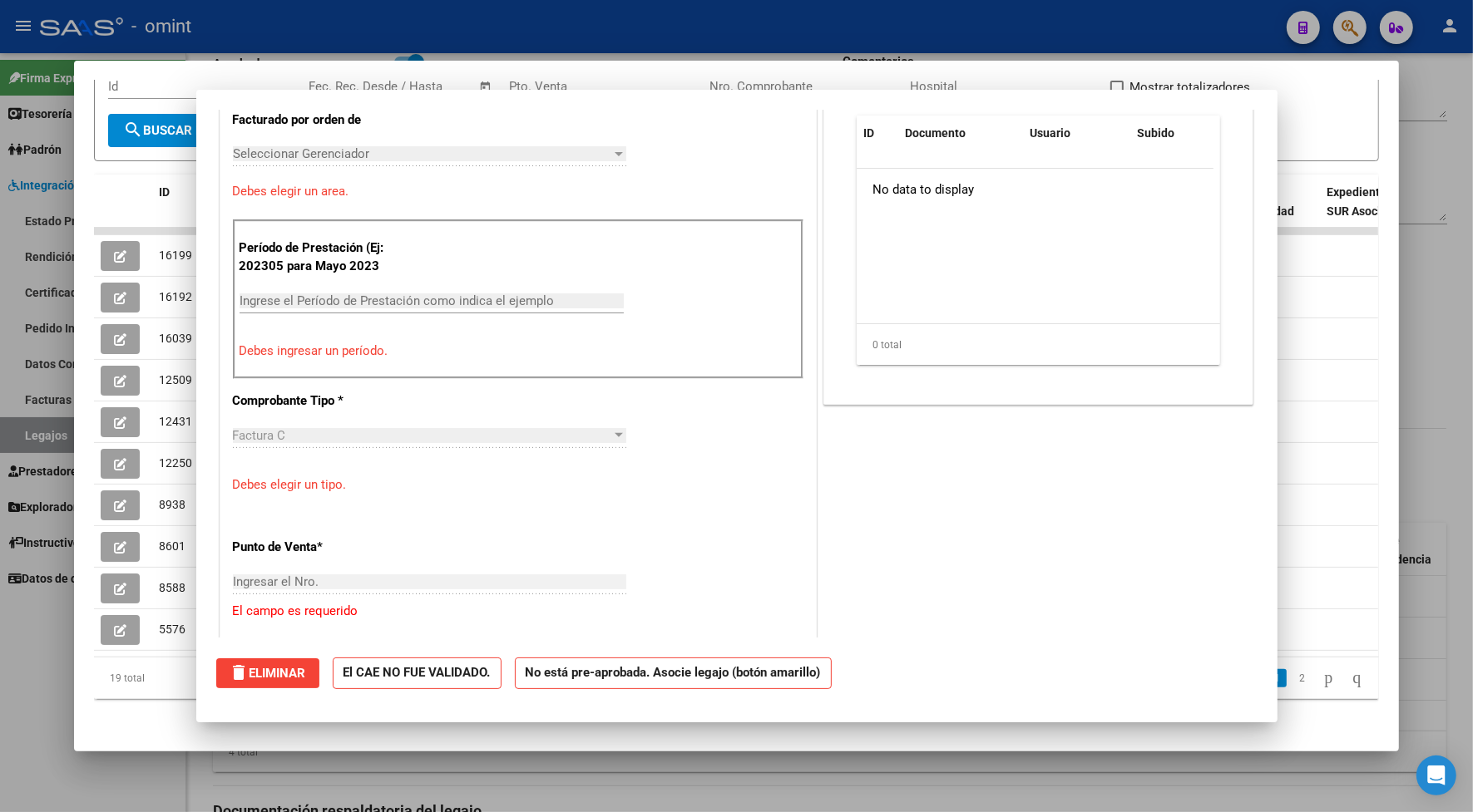
scroll to position [0, 0]
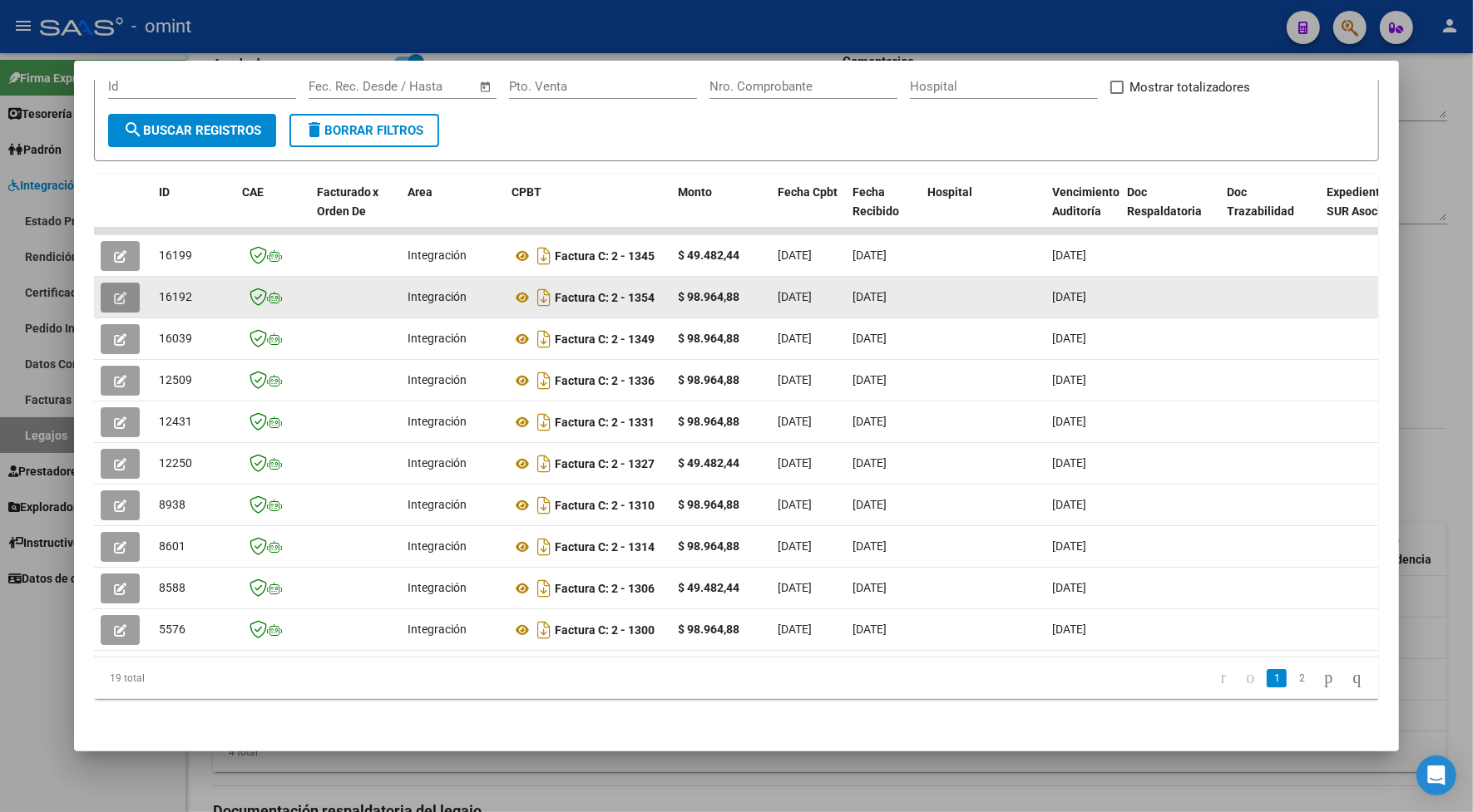
click at [121, 282] on button "button" at bounding box center [120, 297] width 39 height 30
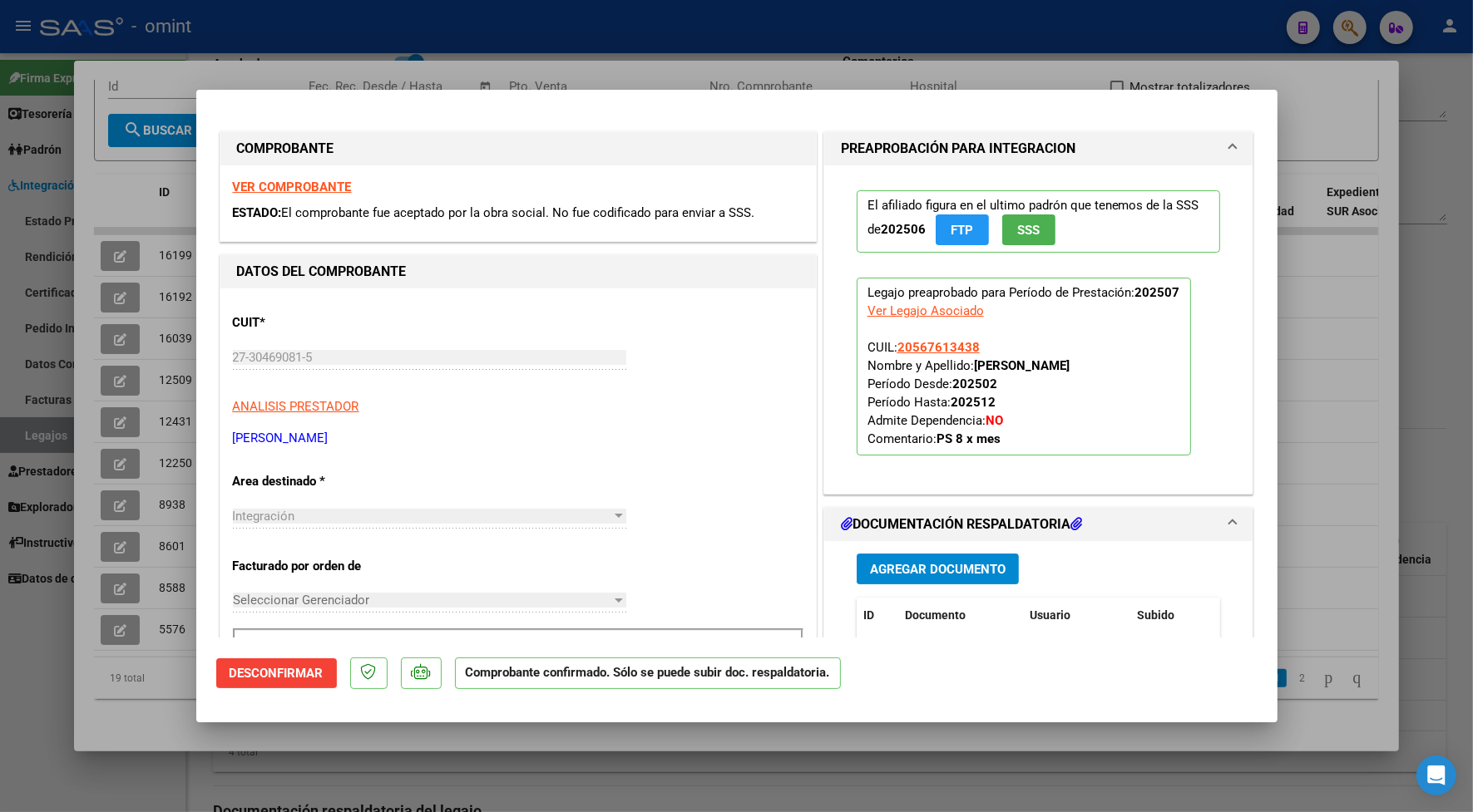
click at [982, 37] on div at bounding box center [736, 406] width 1473 height 812
type input "$ 0,00"
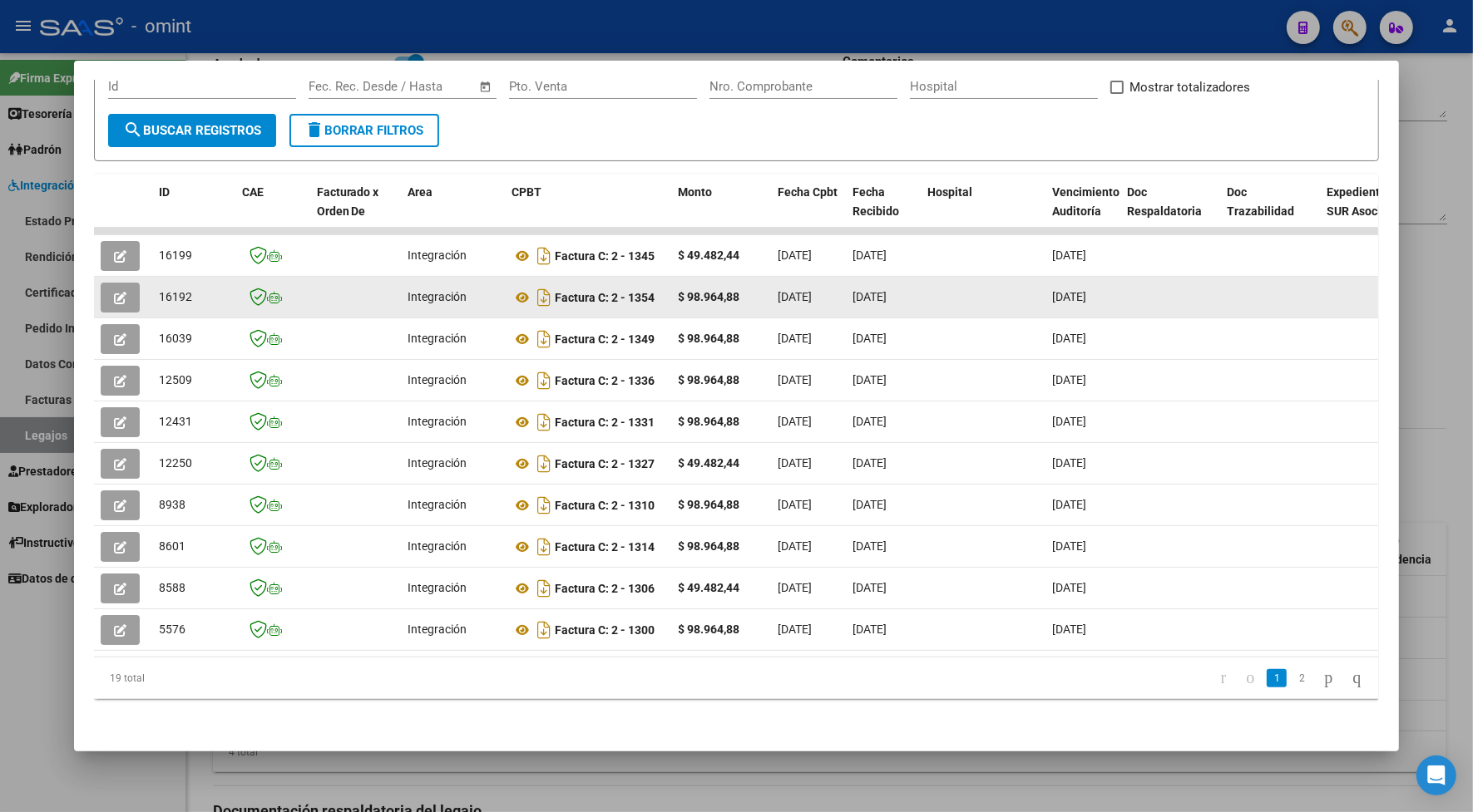
drag, startPoint x: 188, startPoint y: 280, endPoint x: 150, endPoint y: 280, distance: 38.0
click at [152, 280] on datatable-body-cell "16192" at bounding box center [193, 297] width 84 height 40
drag, startPoint x: 150, startPoint y: 280, endPoint x: 159, endPoint y: 276, distance: 9.8
copy span "16192"
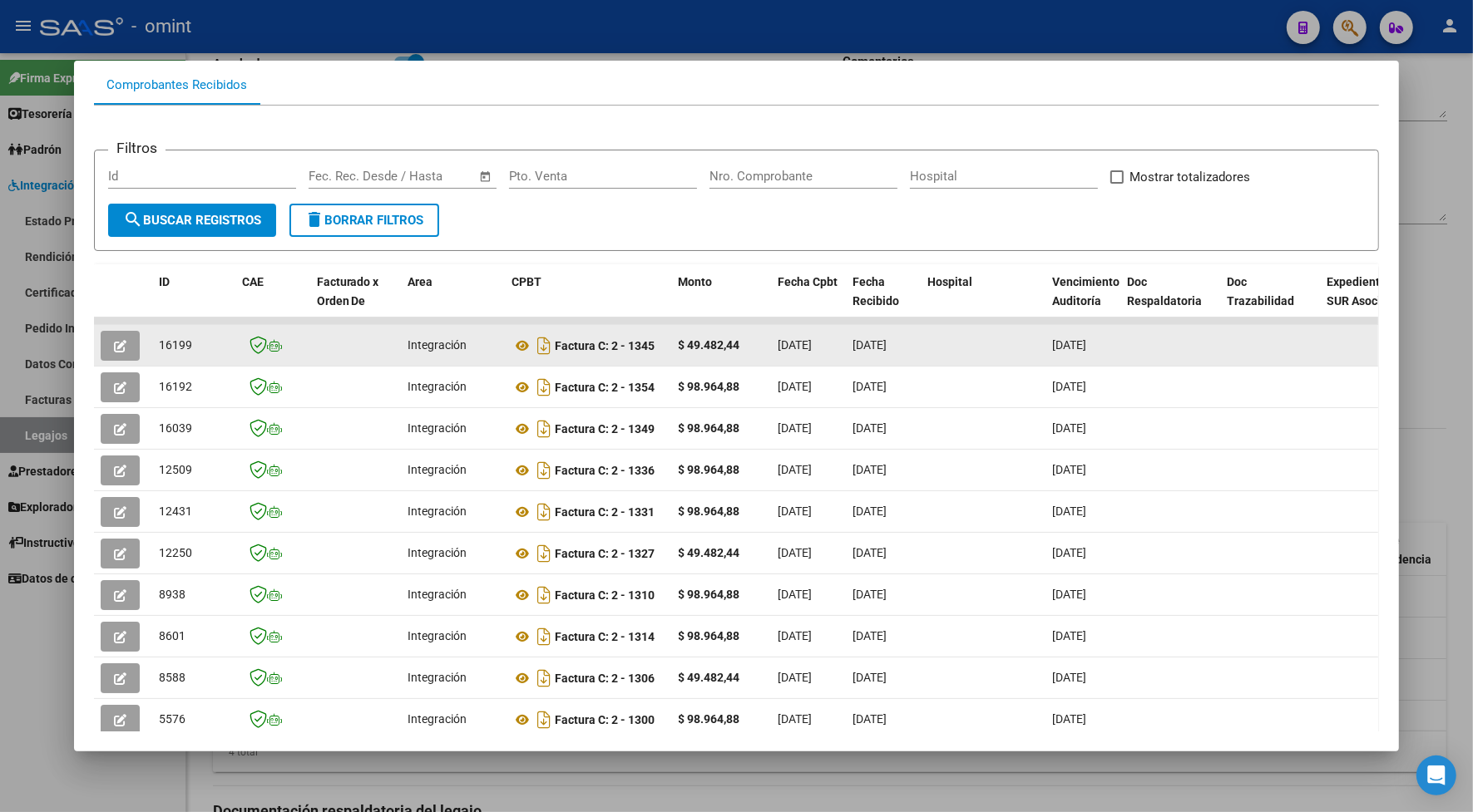
scroll to position [75, 0]
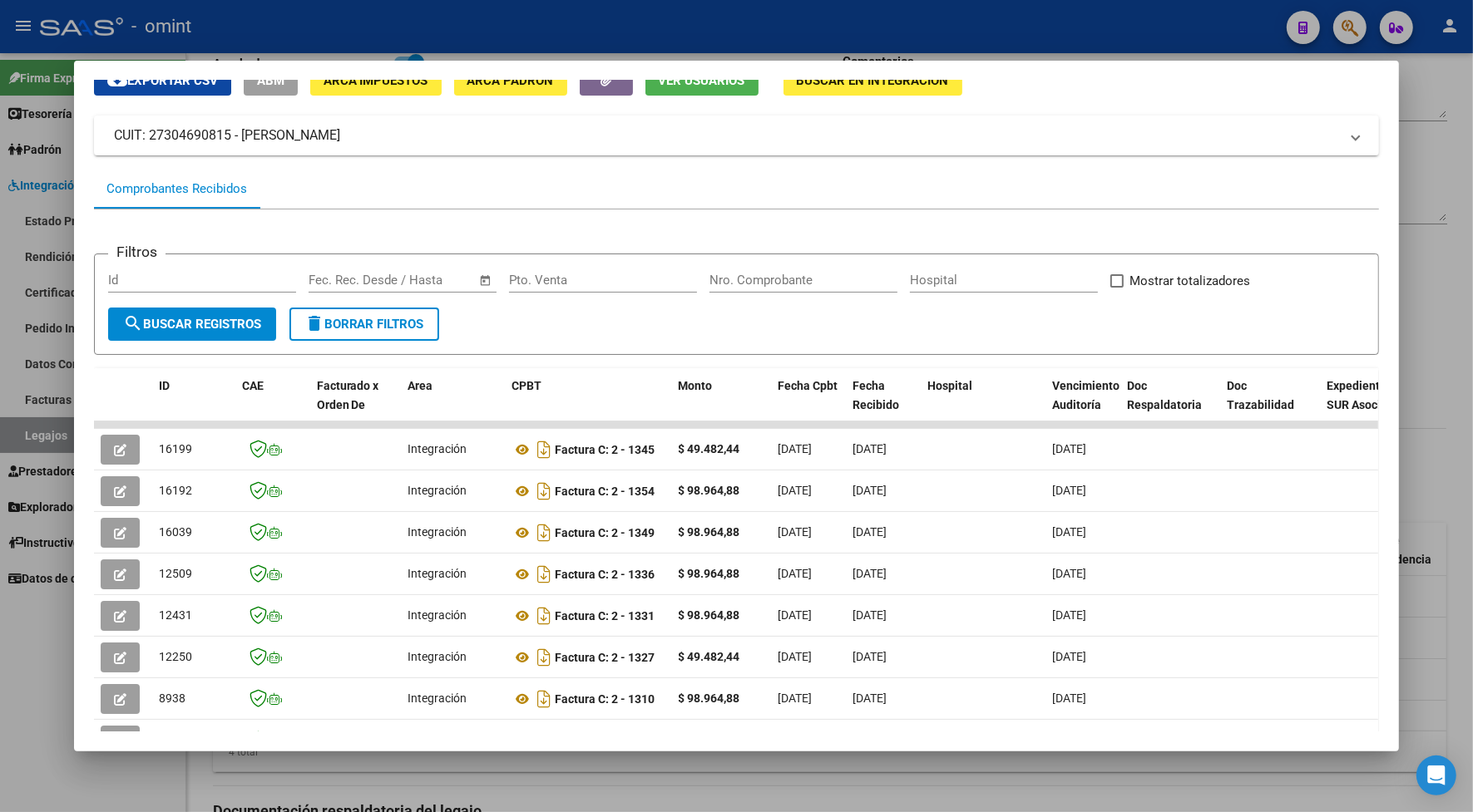
click at [534, 38] on div at bounding box center [736, 406] width 1473 height 812
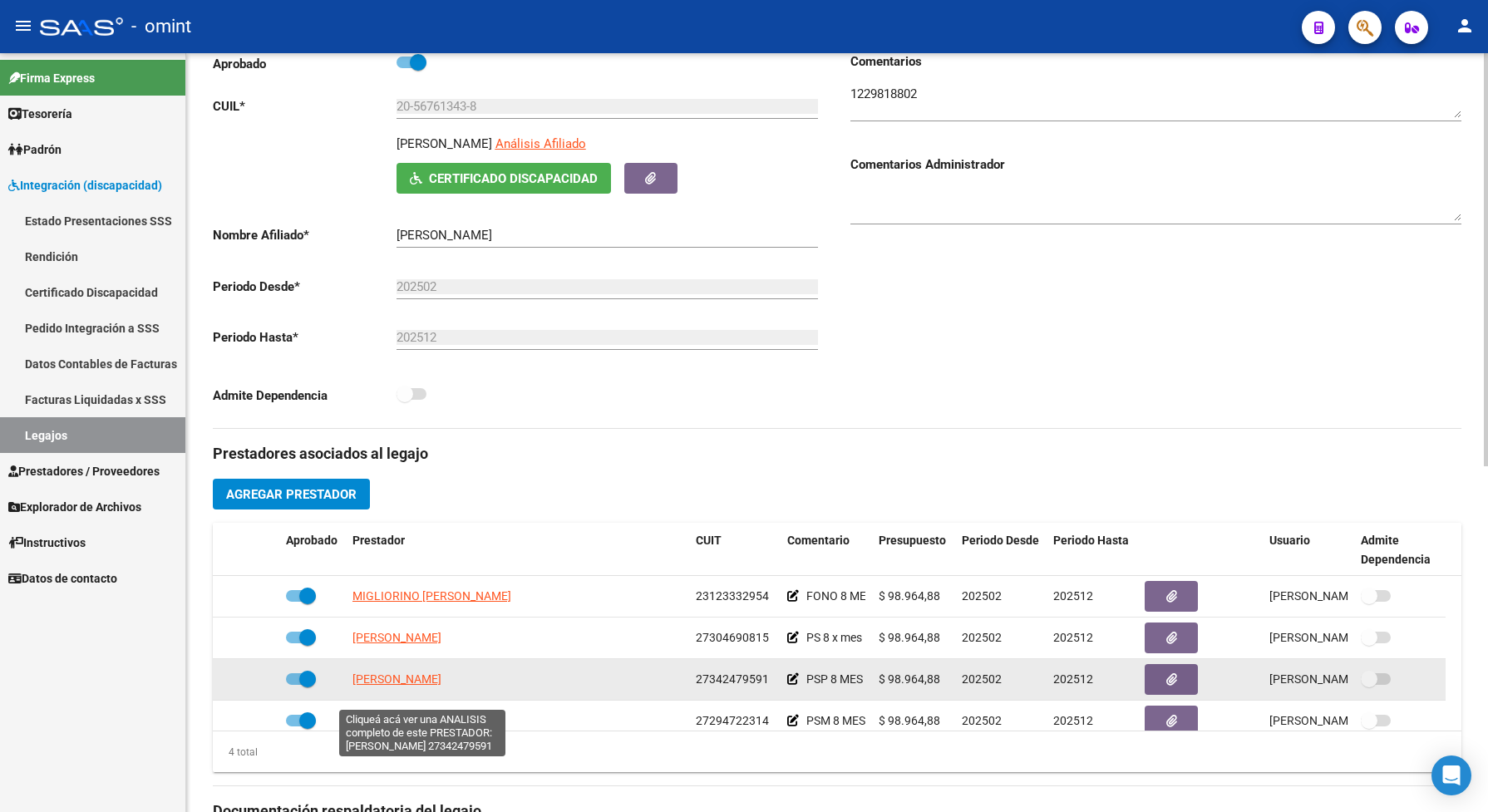
click at [442, 685] on span "[PERSON_NAME] [PERSON_NAME]" at bounding box center [396, 680] width 89 height 13
type textarea "27342479591"
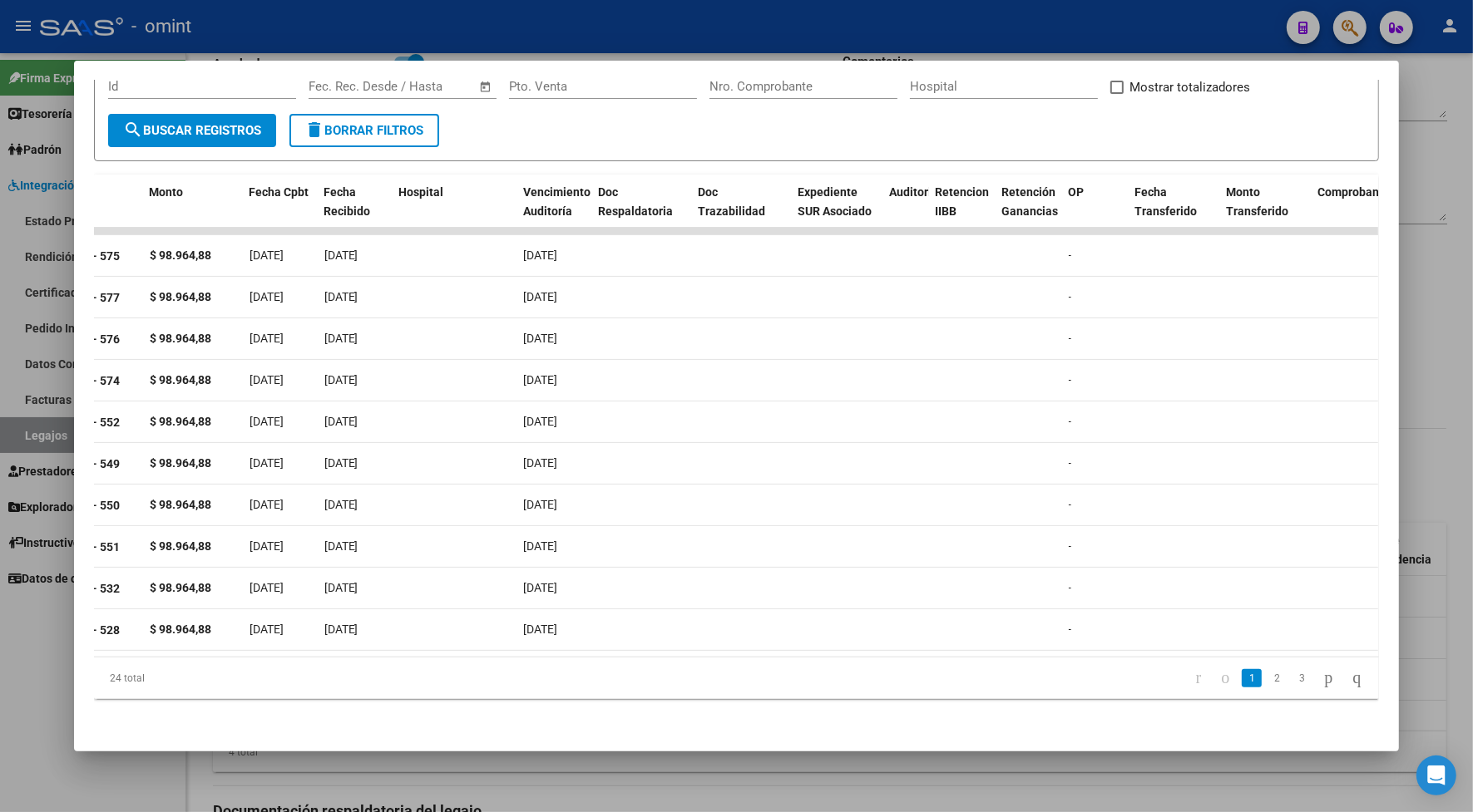
scroll to position [0, 0]
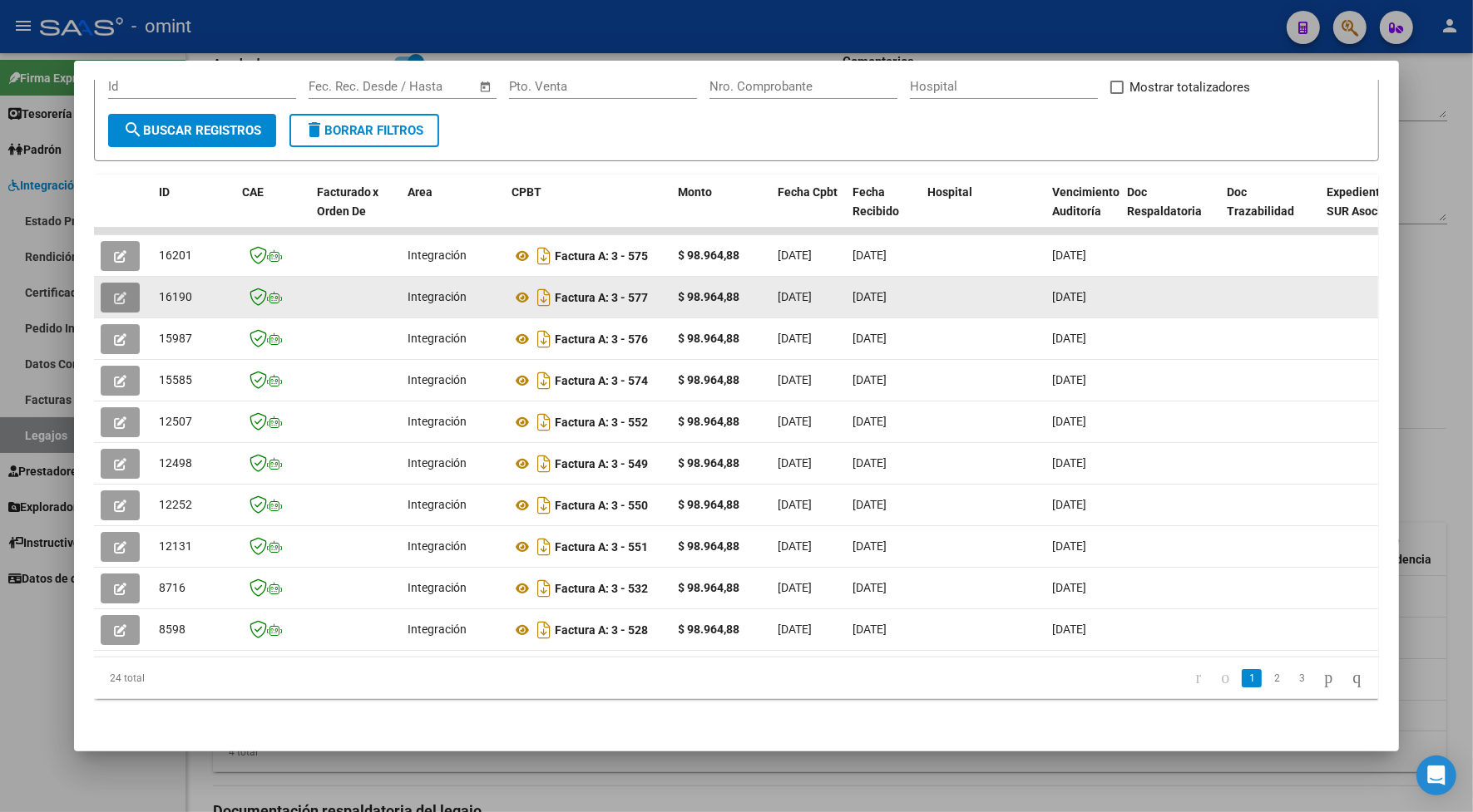
click at [119, 282] on button "button" at bounding box center [120, 297] width 39 height 30
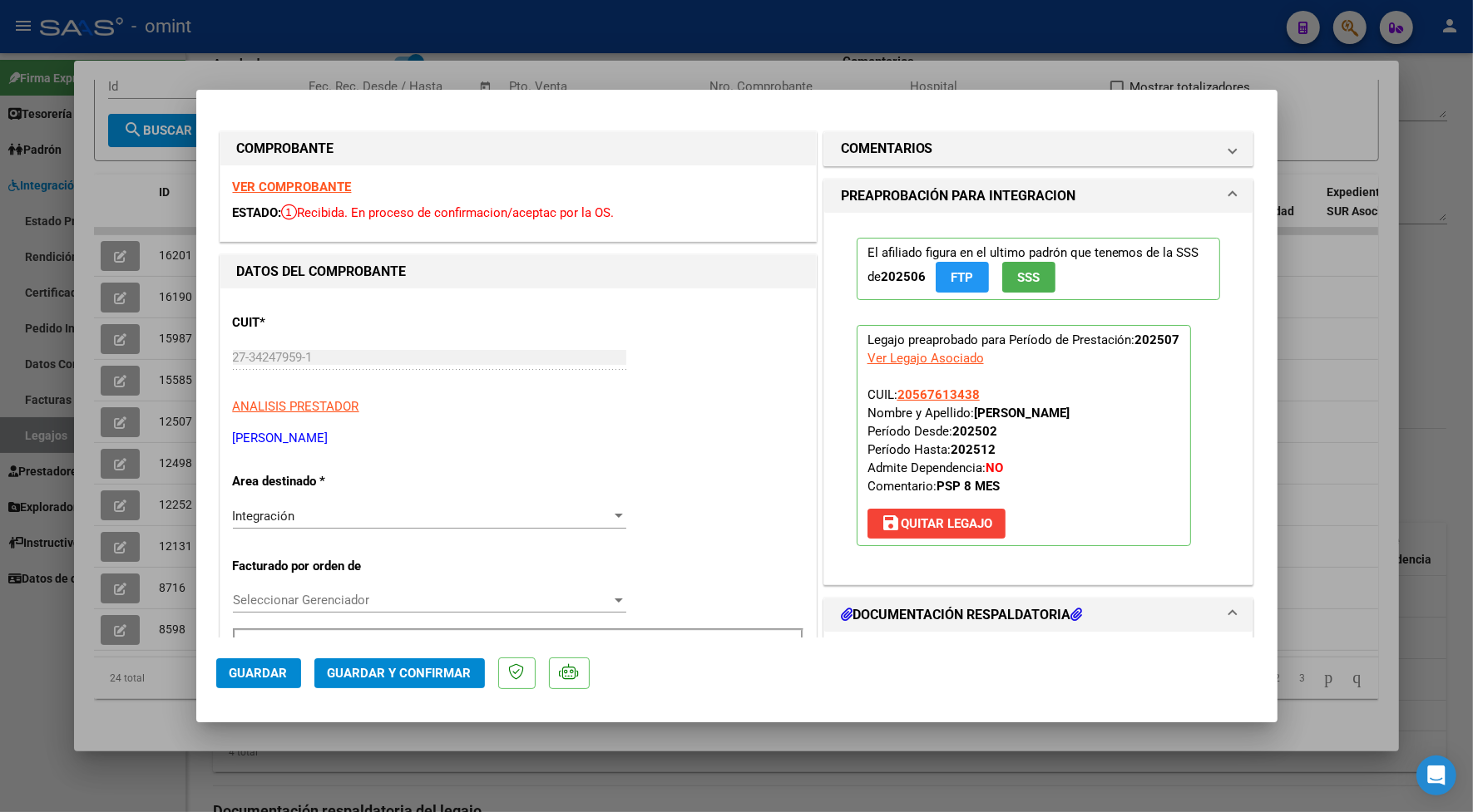
click at [295, 177] on div "VER COMPROBANTE ESTADO: Recibida. En proceso de confirmacion/aceptac por la OS." at bounding box center [518, 203] width 595 height 76
click at [301, 181] on strong "VER COMPROBANTE" at bounding box center [292, 187] width 119 height 15
click at [283, 189] on strong "VER COMPROBANTE" at bounding box center [292, 187] width 119 height 15
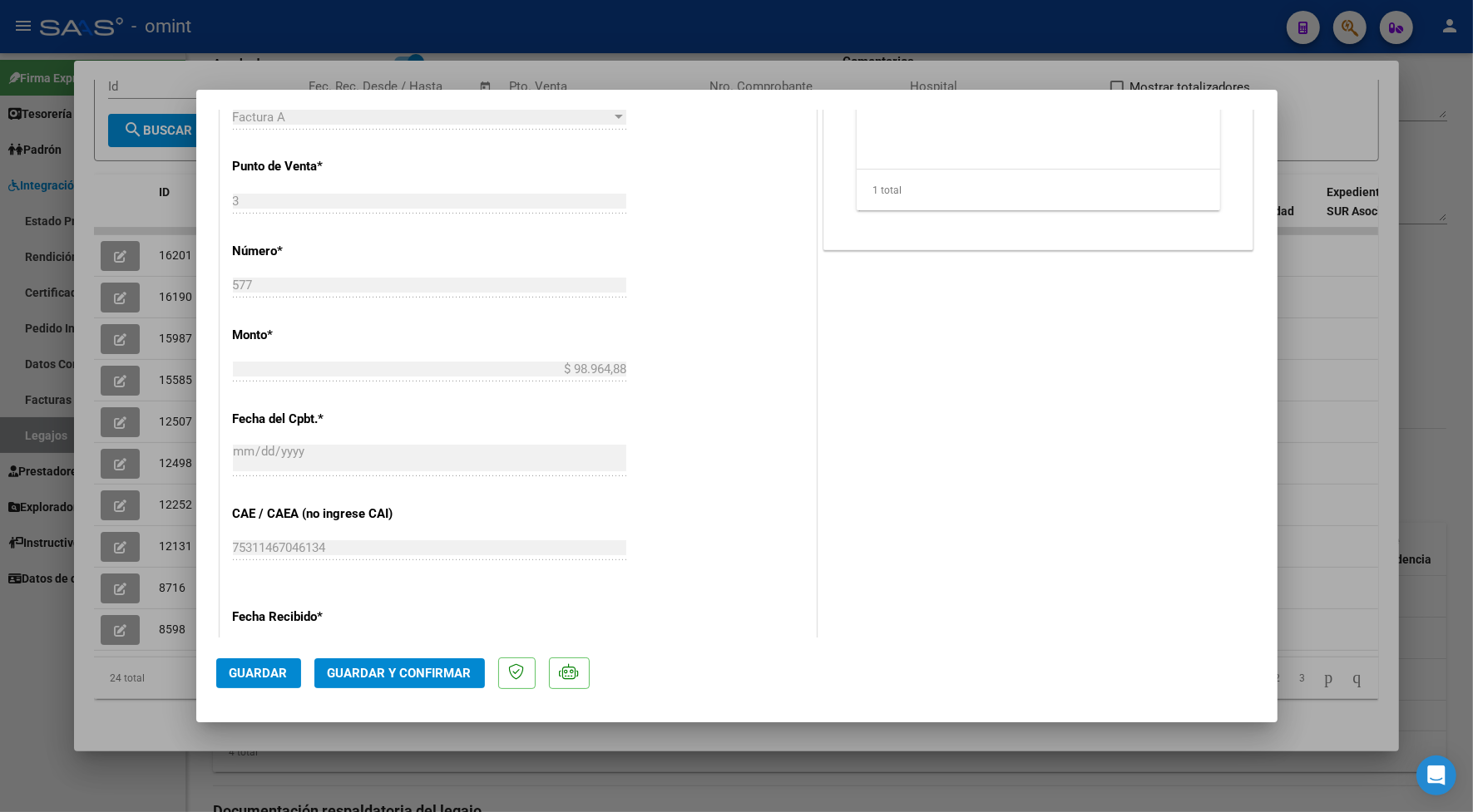
scroll to position [935, 0]
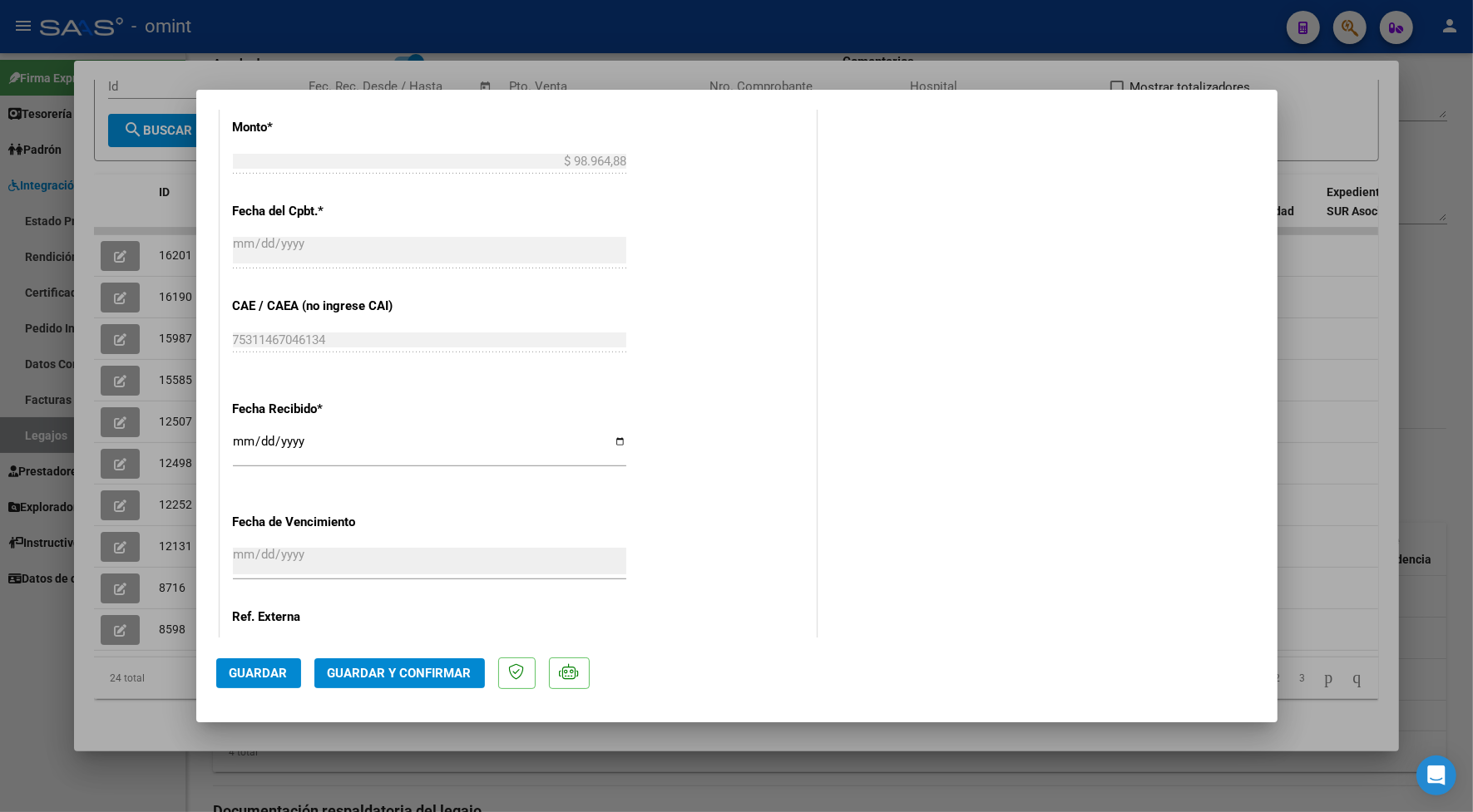
click at [370, 671] on span "Guardar y Confirmar" at bounding box center [399, 674] width 144 height 15
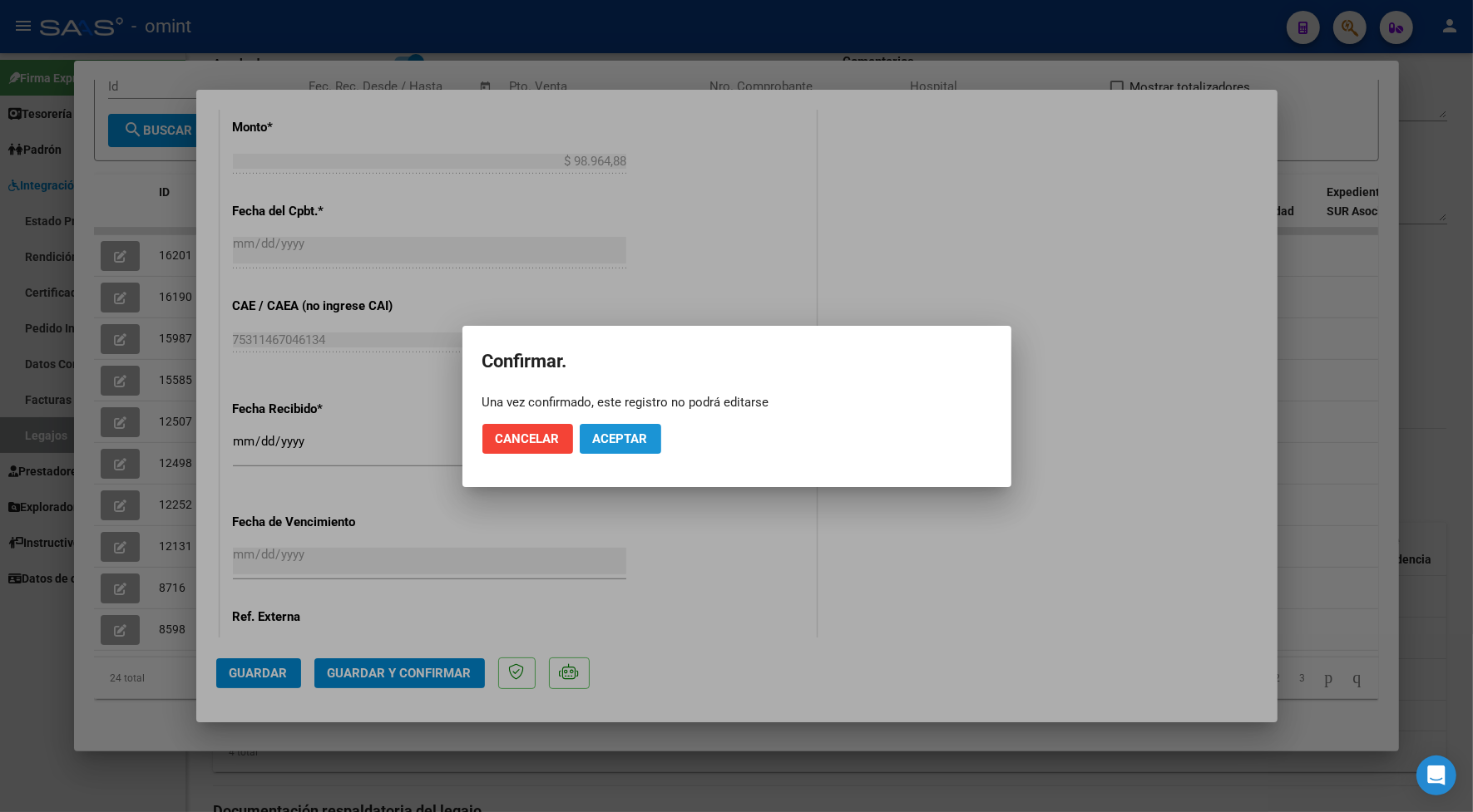
click at [620, 441] on span "Aceptar" at bounding box center [619, 439] width 55 height 15
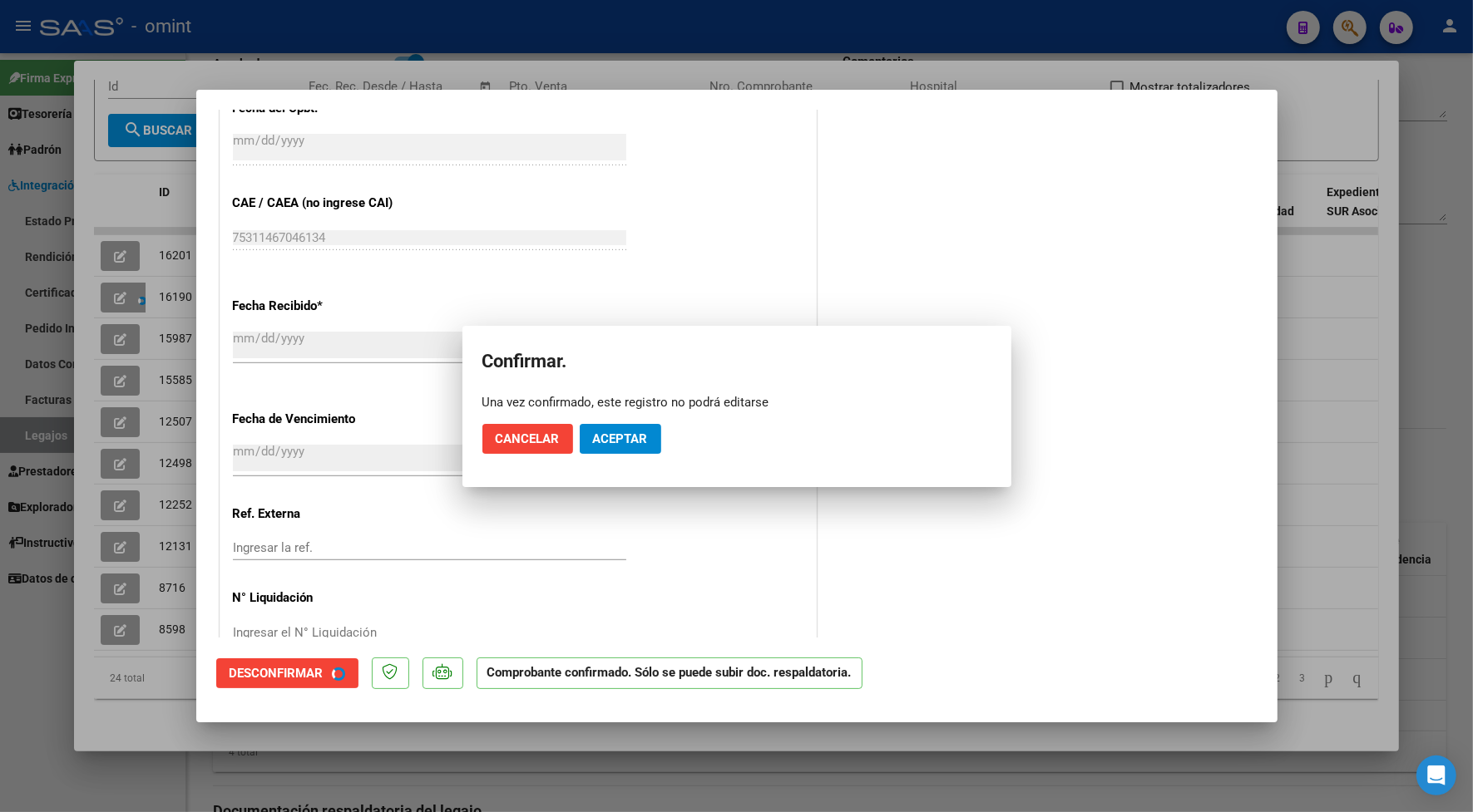
scroll to position [832, 0]
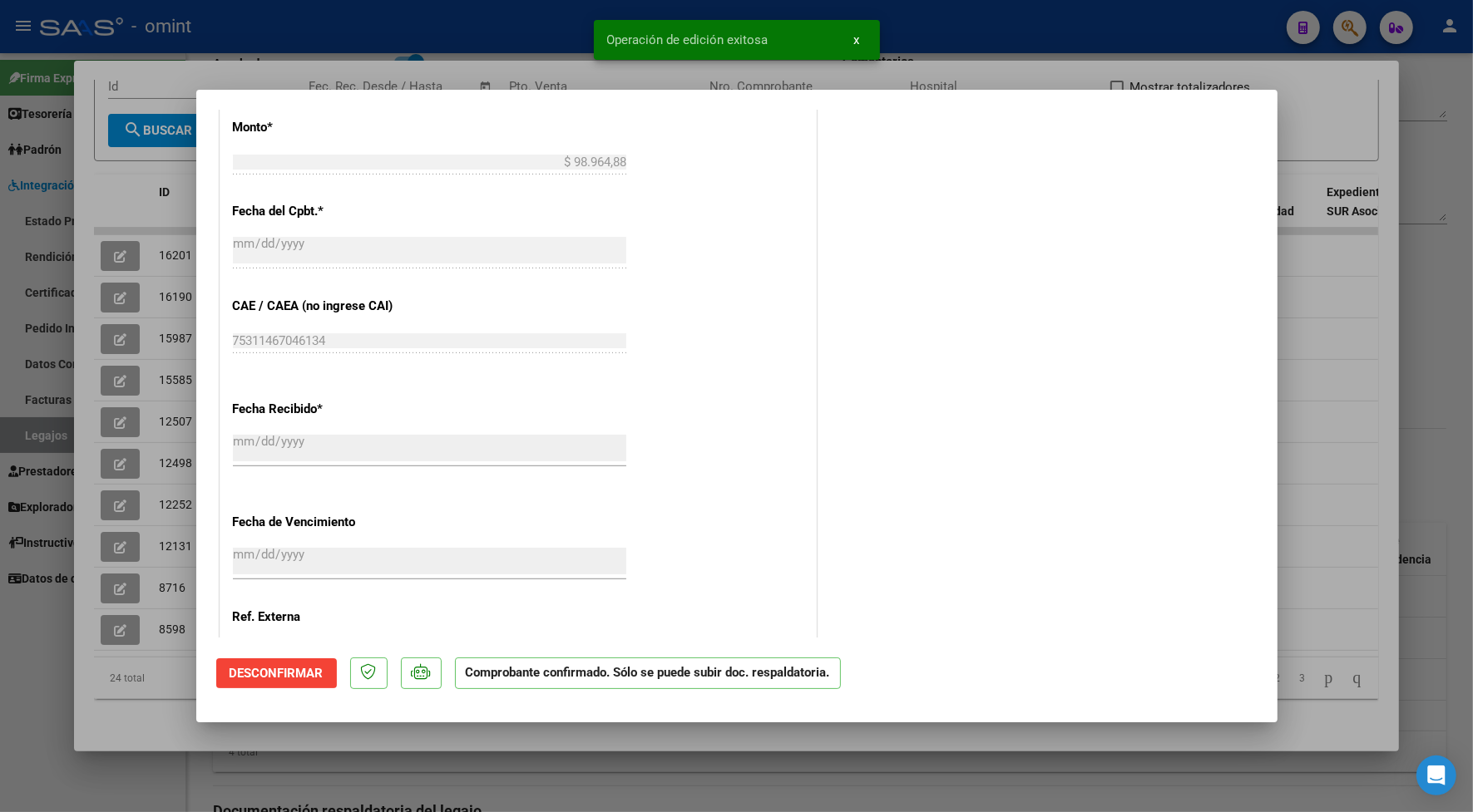
click at [537, 53] on div at bounding box center [736, 406] width 1473 height 812
type input "$ 0,00"
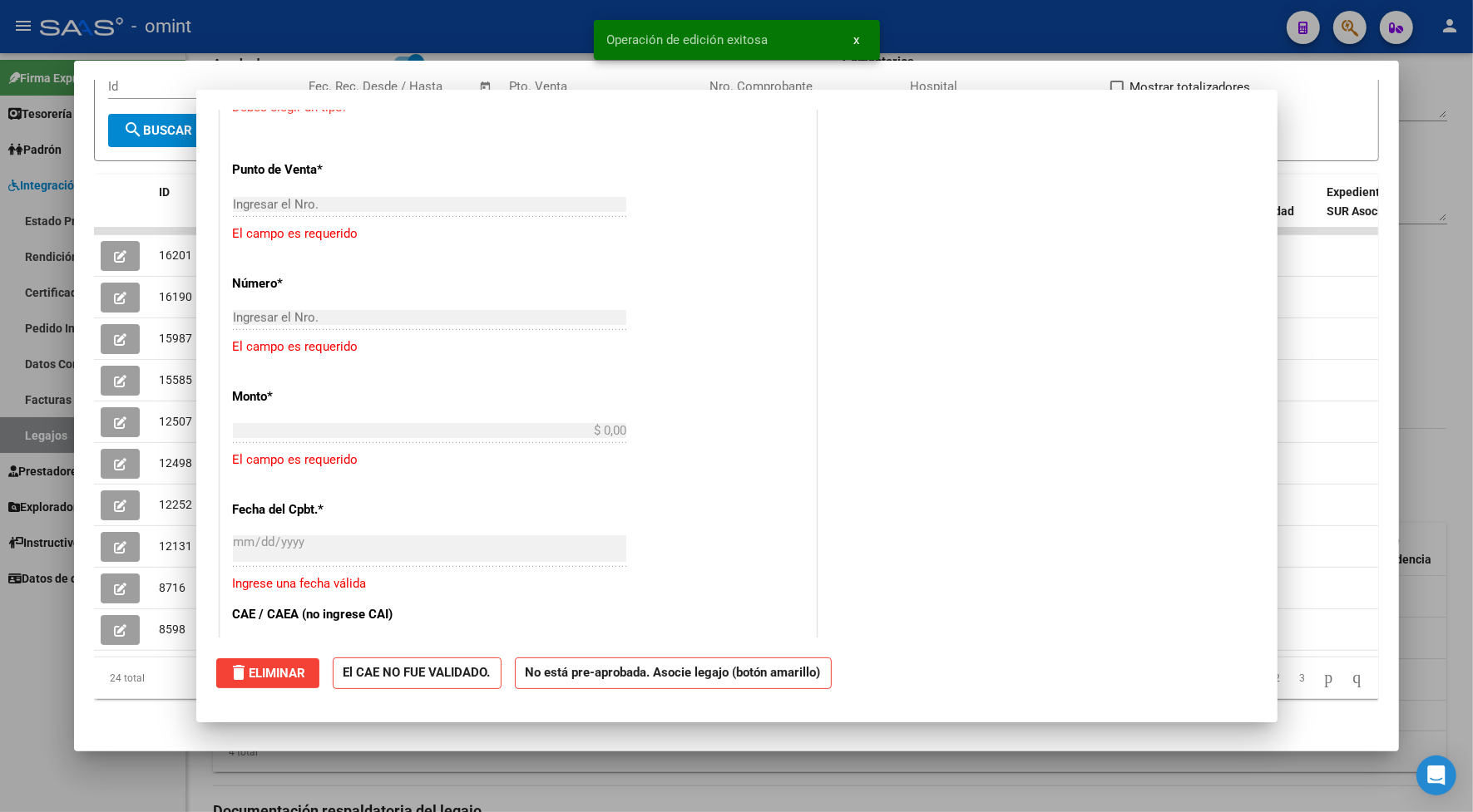
scroll to position [1140, 0]
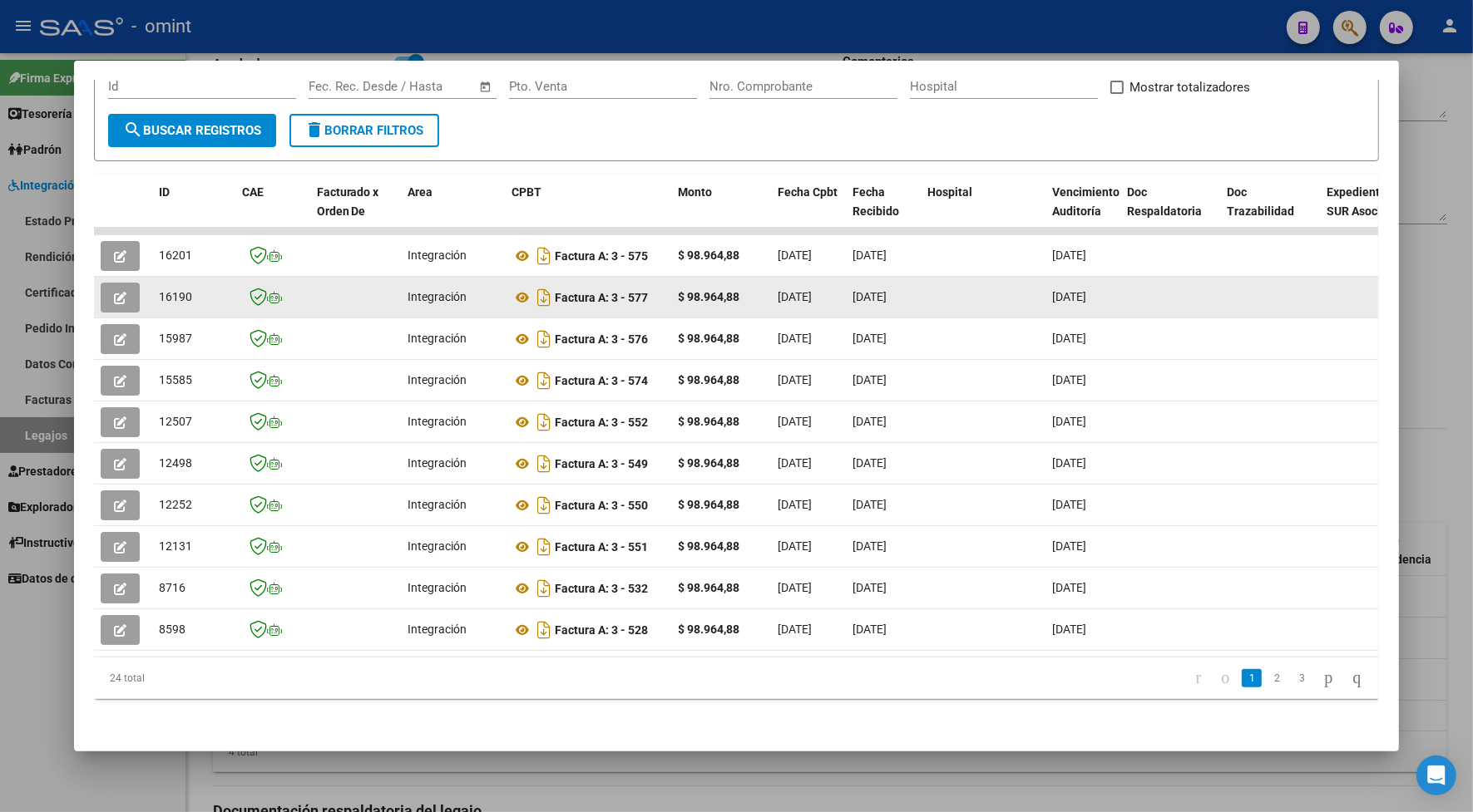
drag, startPoint x: 177, startPoint y: 280, endPoint x: 150, endPoint y: 283, distance: 27.2
click at [152, 283] on datatable-body-cell "16190" at bounding box center [193, 297] width 84 height 40
drag, startPoint x: 150, startPoint y: 283, endPoint x: 160, endPoint y: 281, distance: 10.2
copy span "16190"
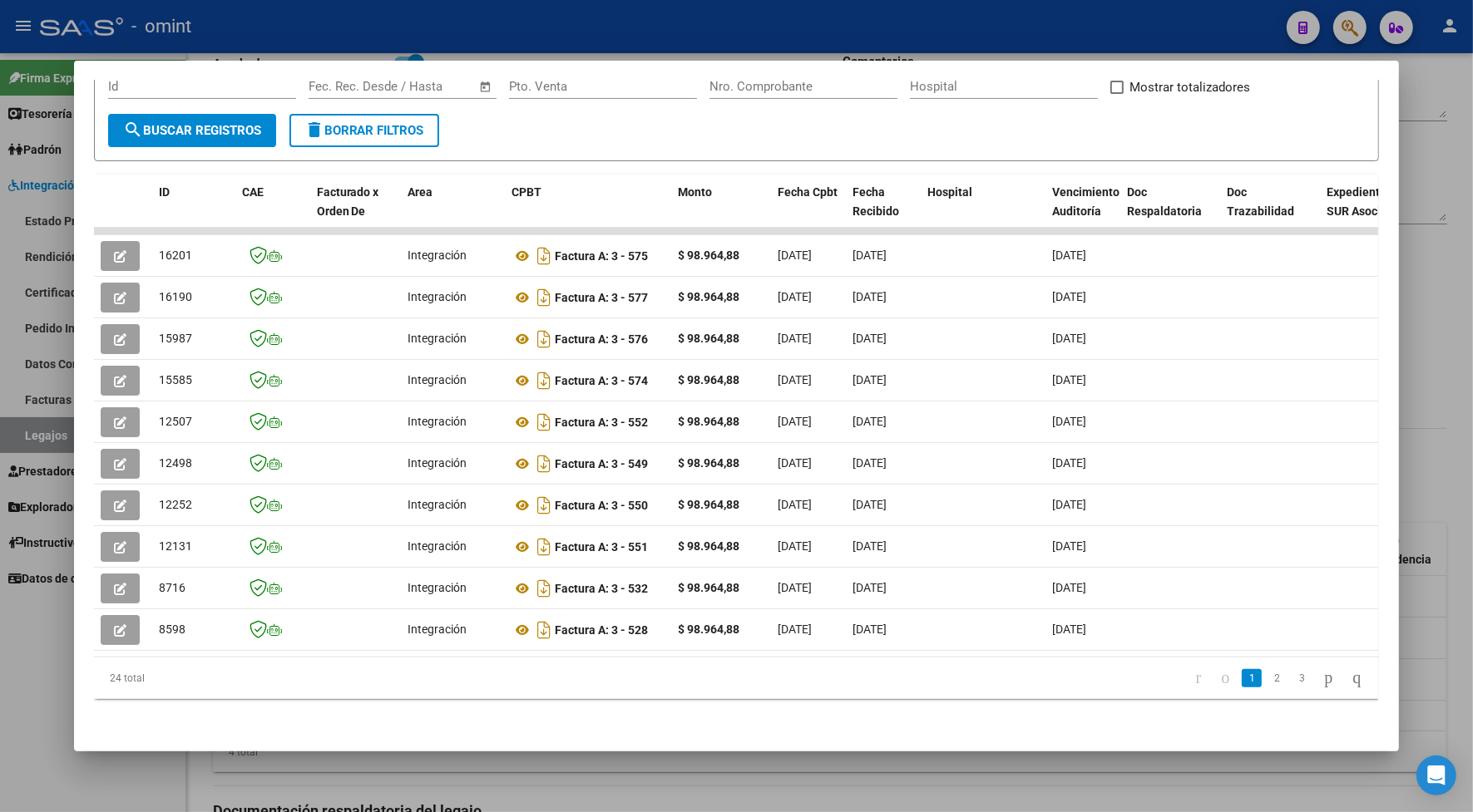
click at [599, 38] on div at bounding box center [736, 406] width 1473 height 812
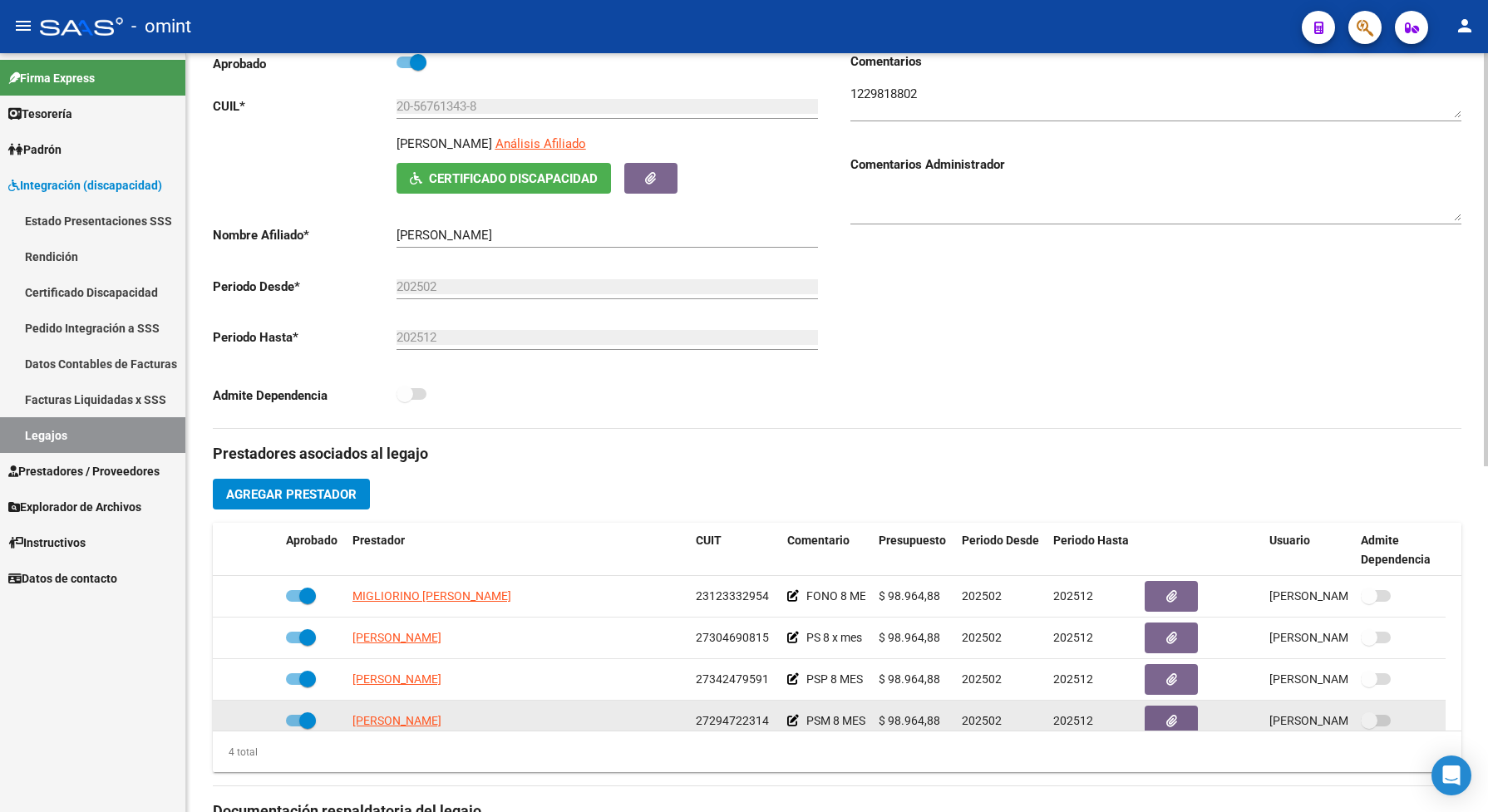
click at [371, 728] on app-link-go-to "[PERSON_NAME]" at bounding box center [396, 721] width 89 height 19
click at [379, 728] on span "[PERSON_NAME]" at bounding box center [396, 721] width 89 height 13
type textarea "27294722314"
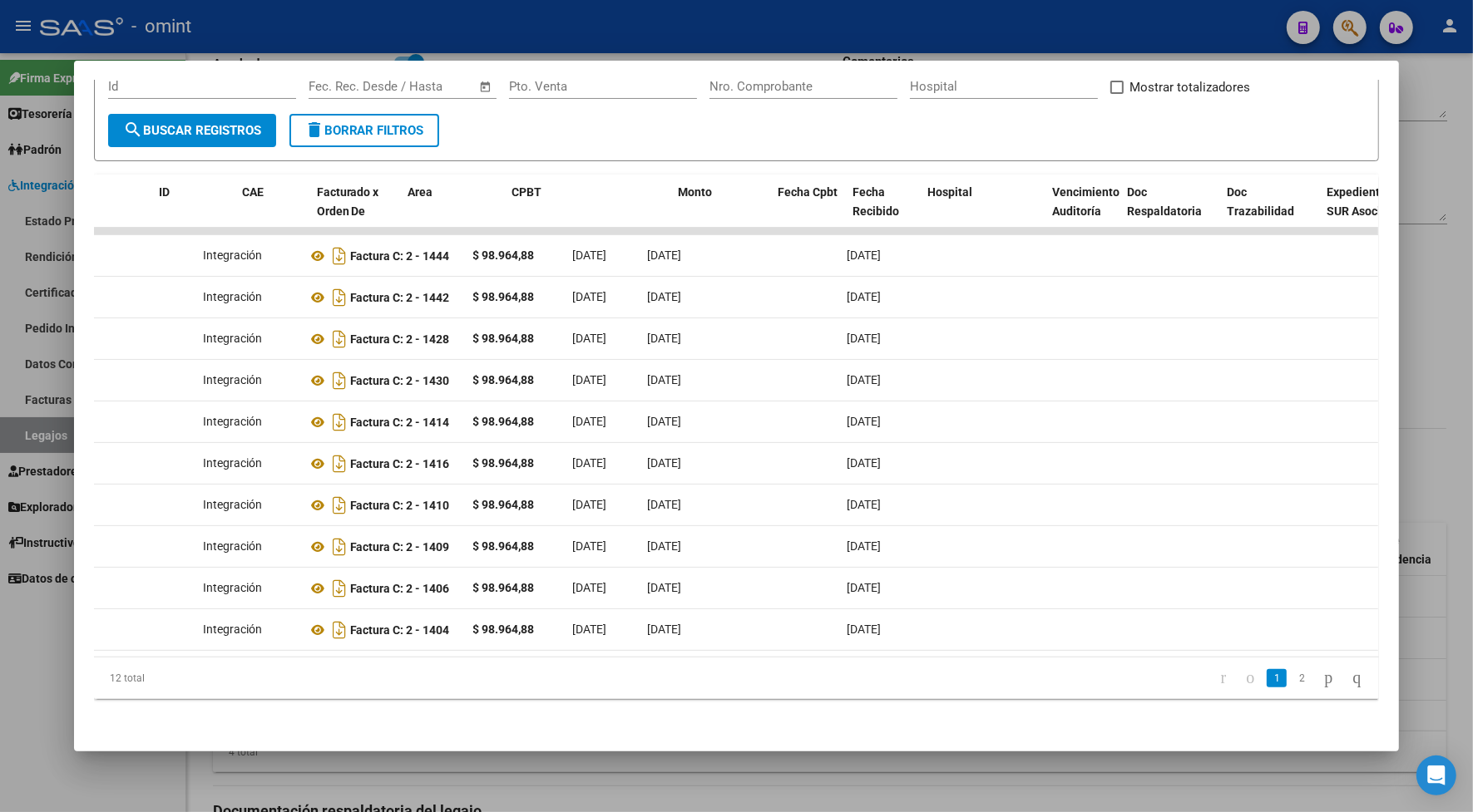
scroll to position [0, 0]
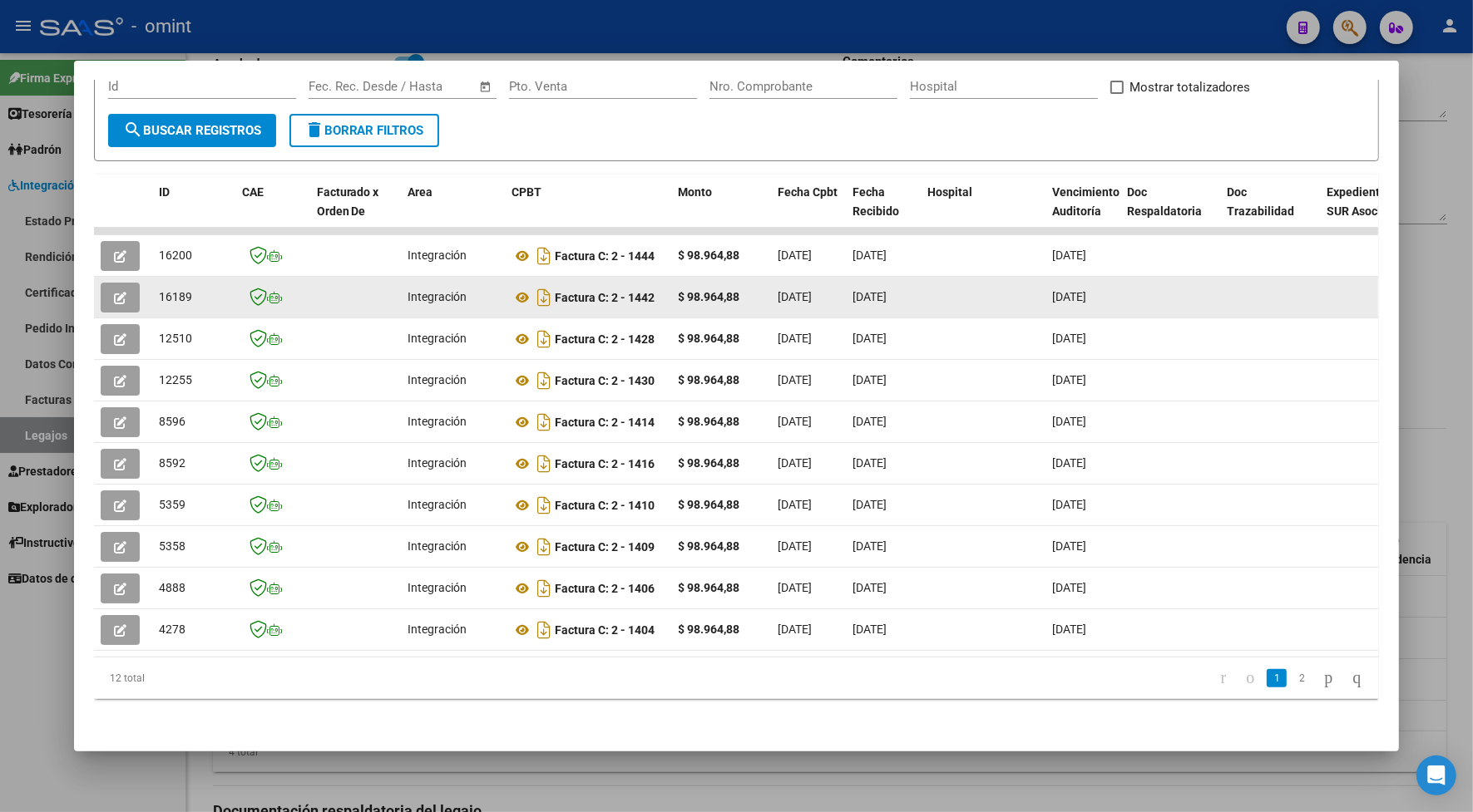
click at [101, 282] on button "button" at bounding box center [120, 297] width 39 height 30
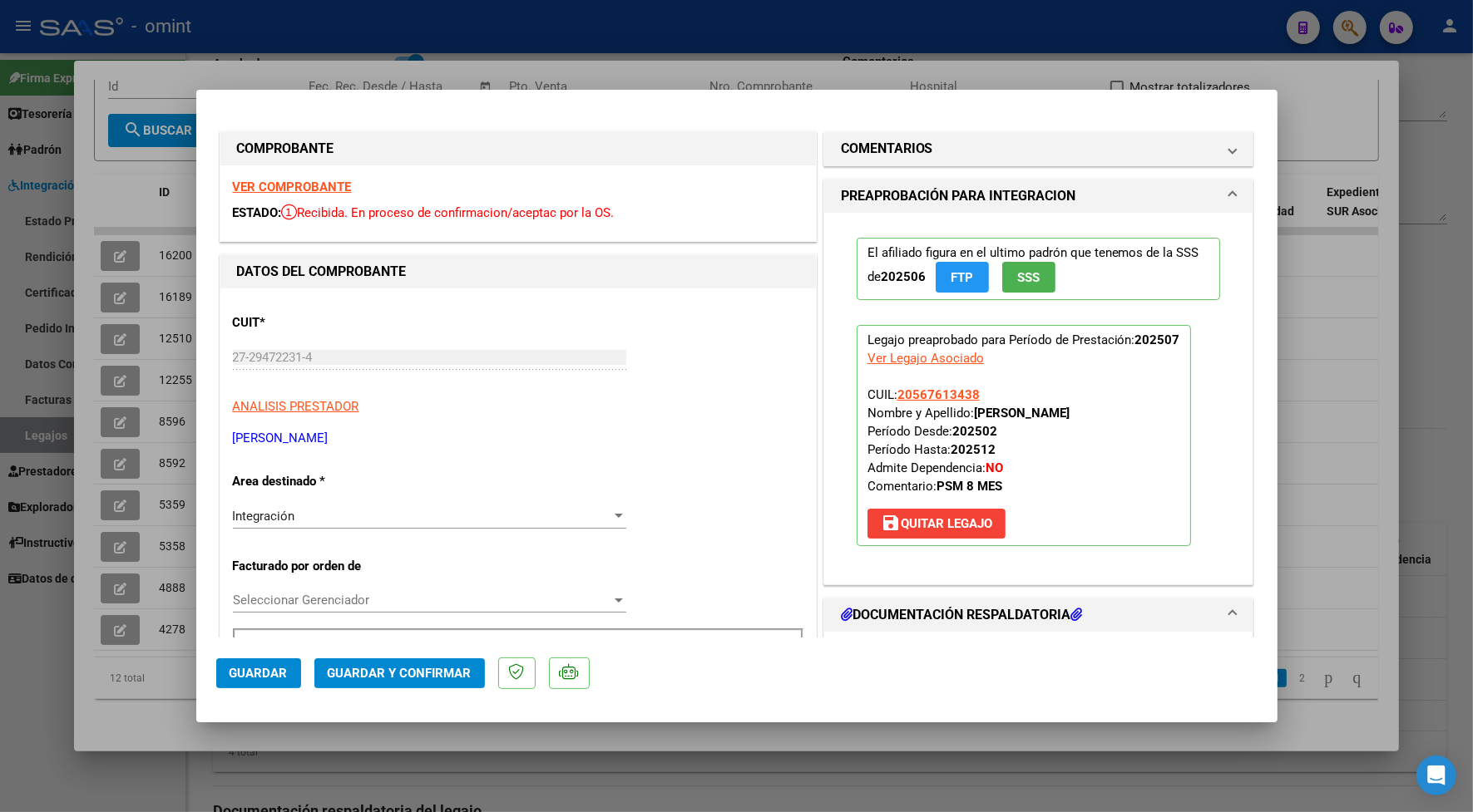
click at [326, 183] on strong "VER COMPROBANTE" at bounding box center [292, 187] width 119 height 15
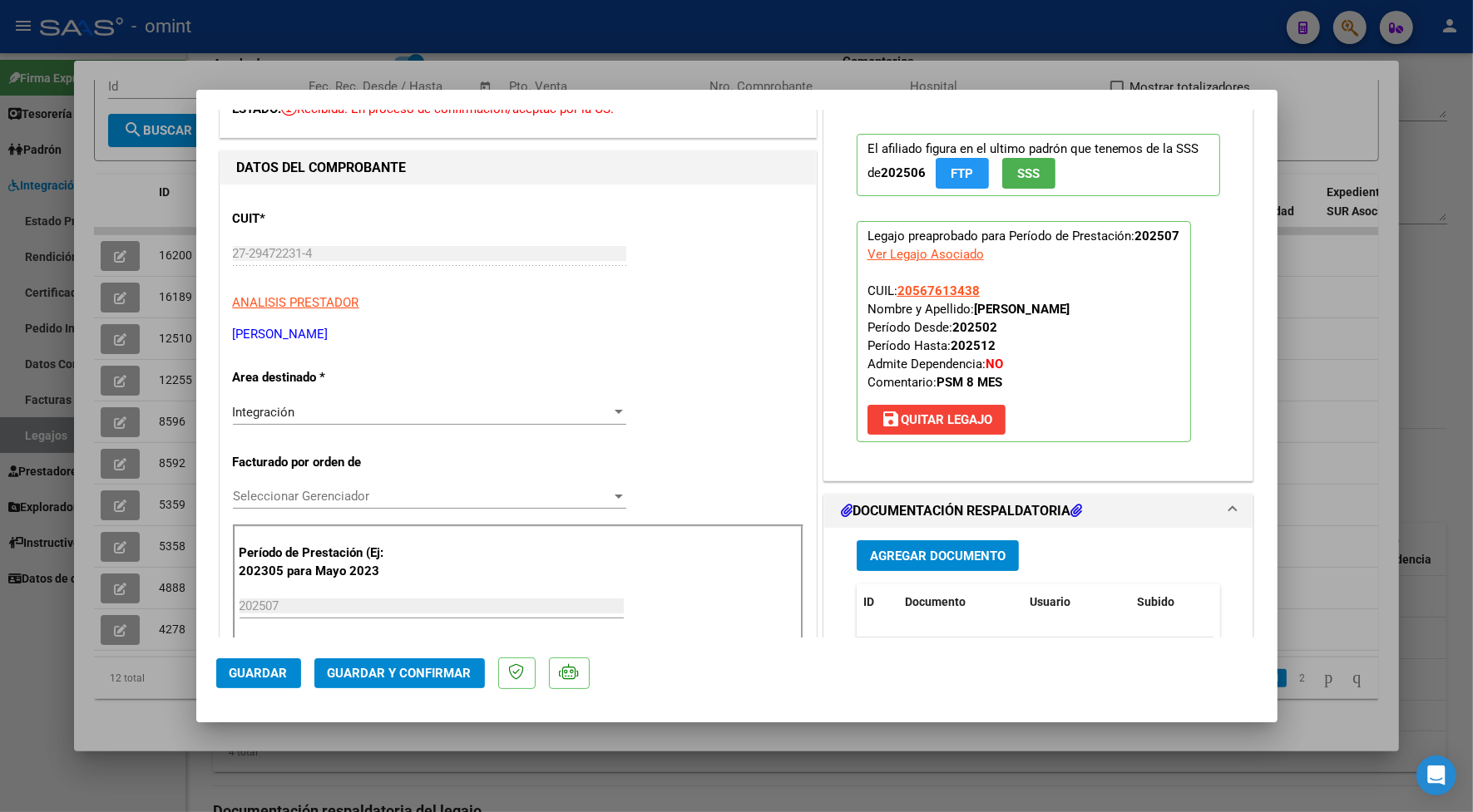
scroll to position [207, 0]
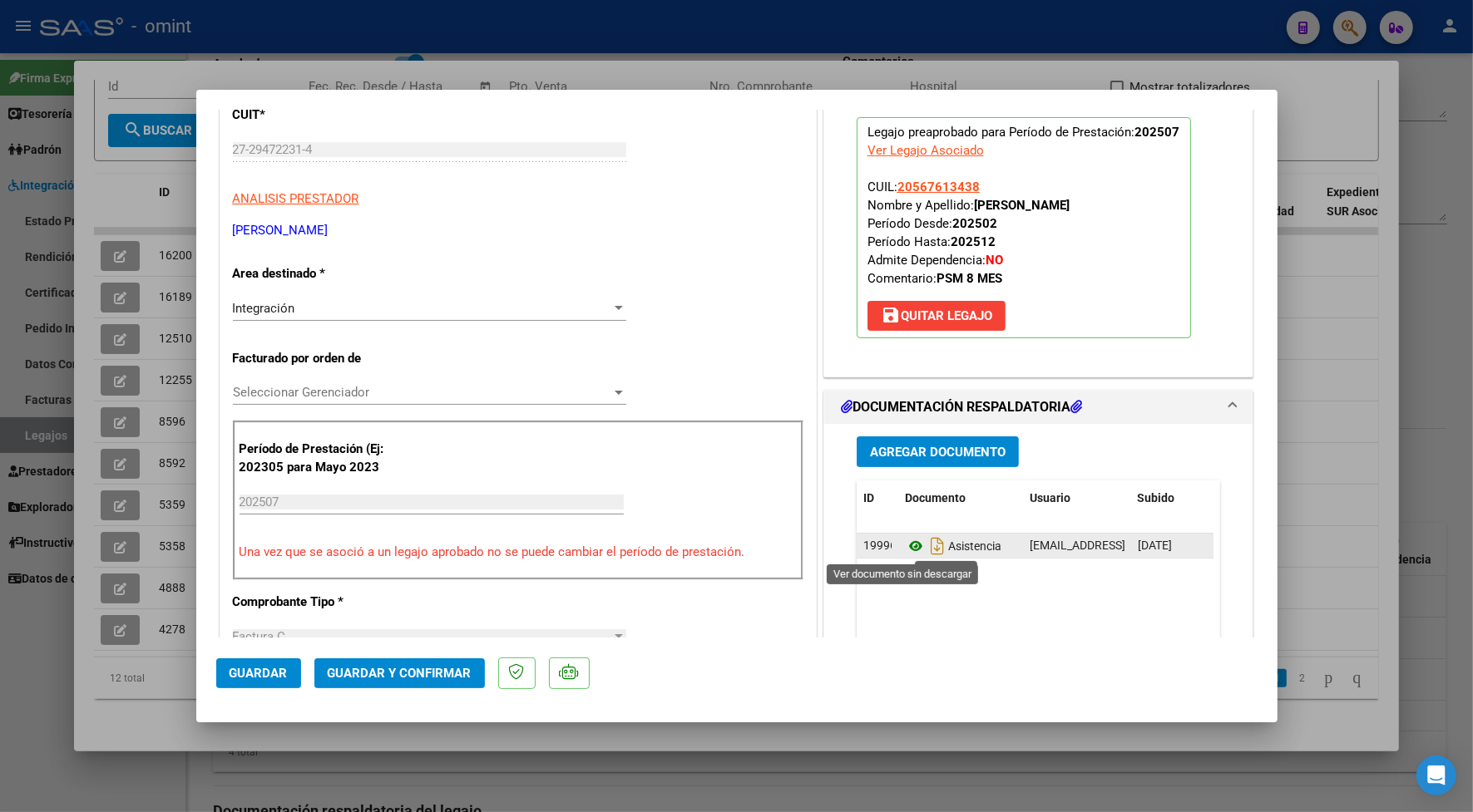
click at [905, 542] on icon at bounding box center [915, 546] width 22 height 20
click at [397, 690] on mat-dialog-actions "Guardar Guardar y Confirmar" at bounding box center [736, 670] width 1041 height 65
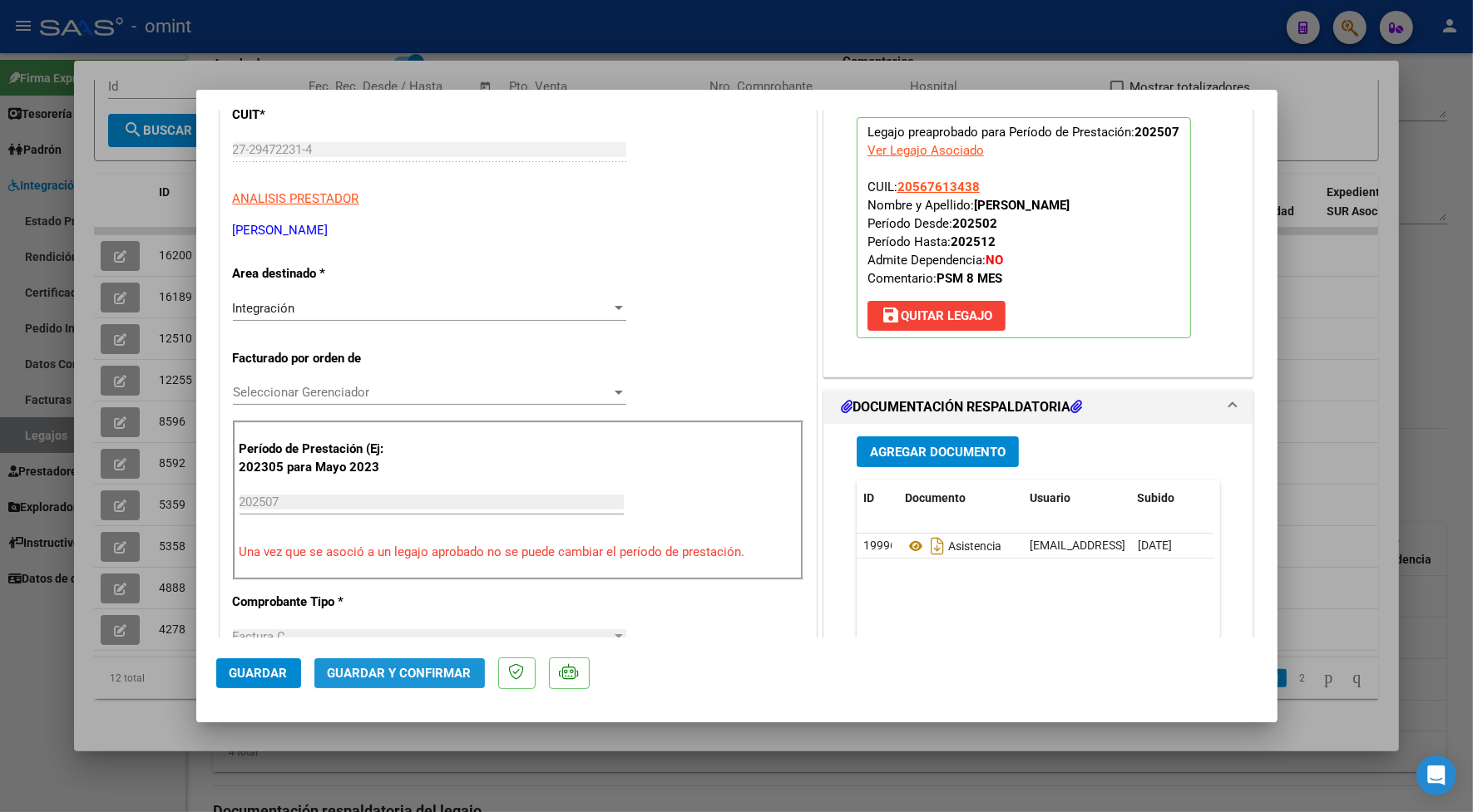
click at [401, 671] on span "Guardar y Confirmar" at bounding box center [399, 674] width 144 height 15
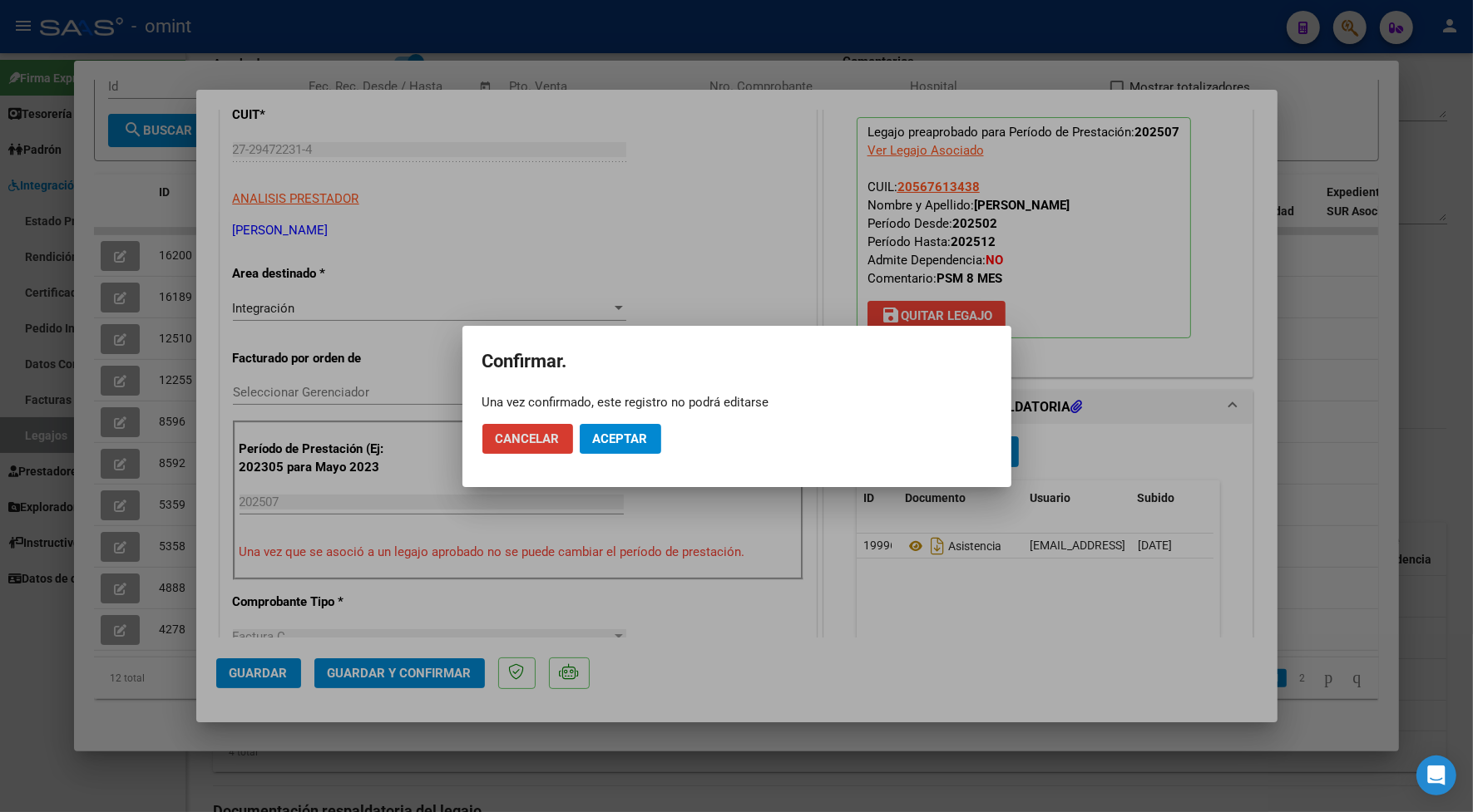
click at [600, 434] on span "Aceptar" at bounding box center [619, 439] width 55 height 15
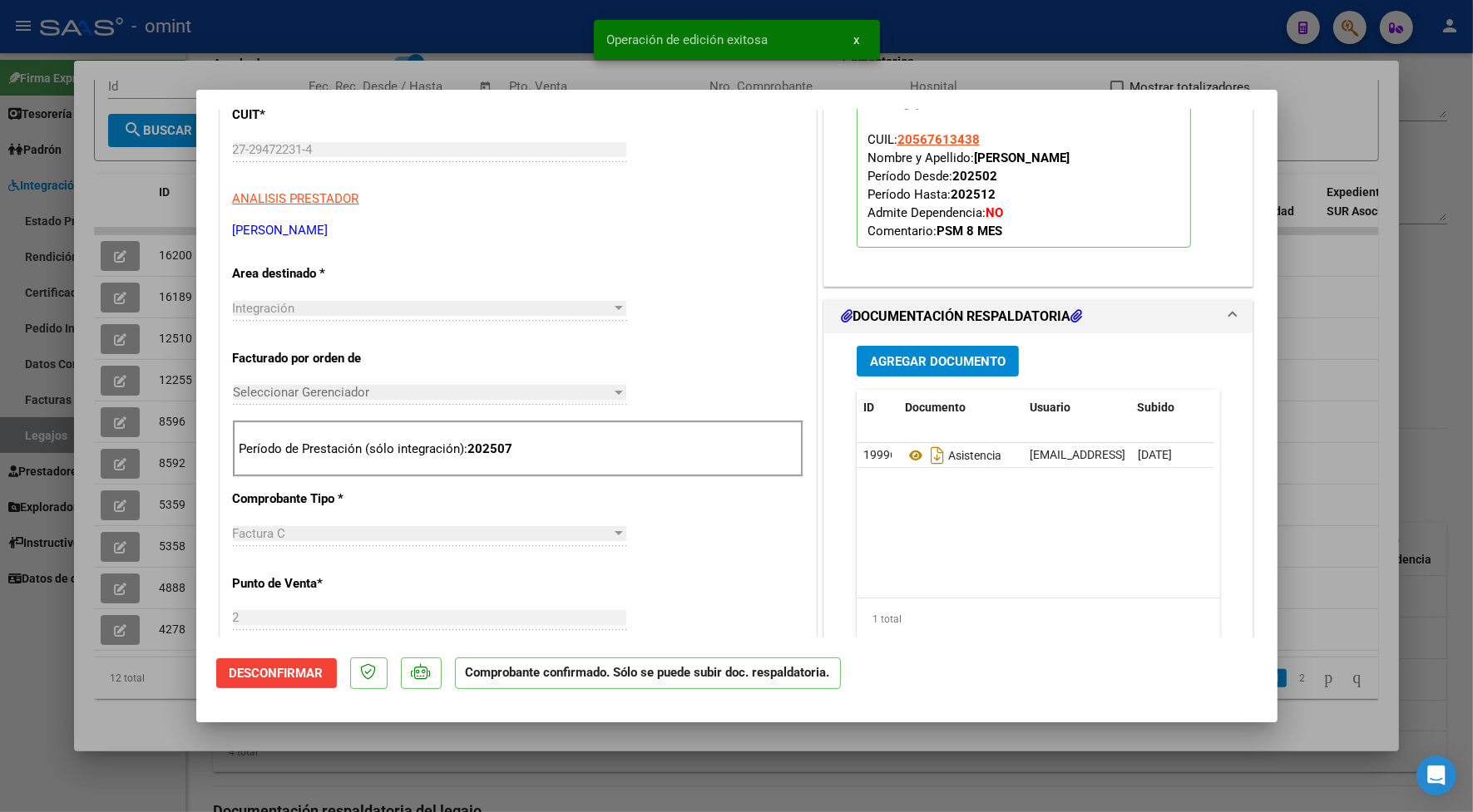
scroll to position [0, 0]
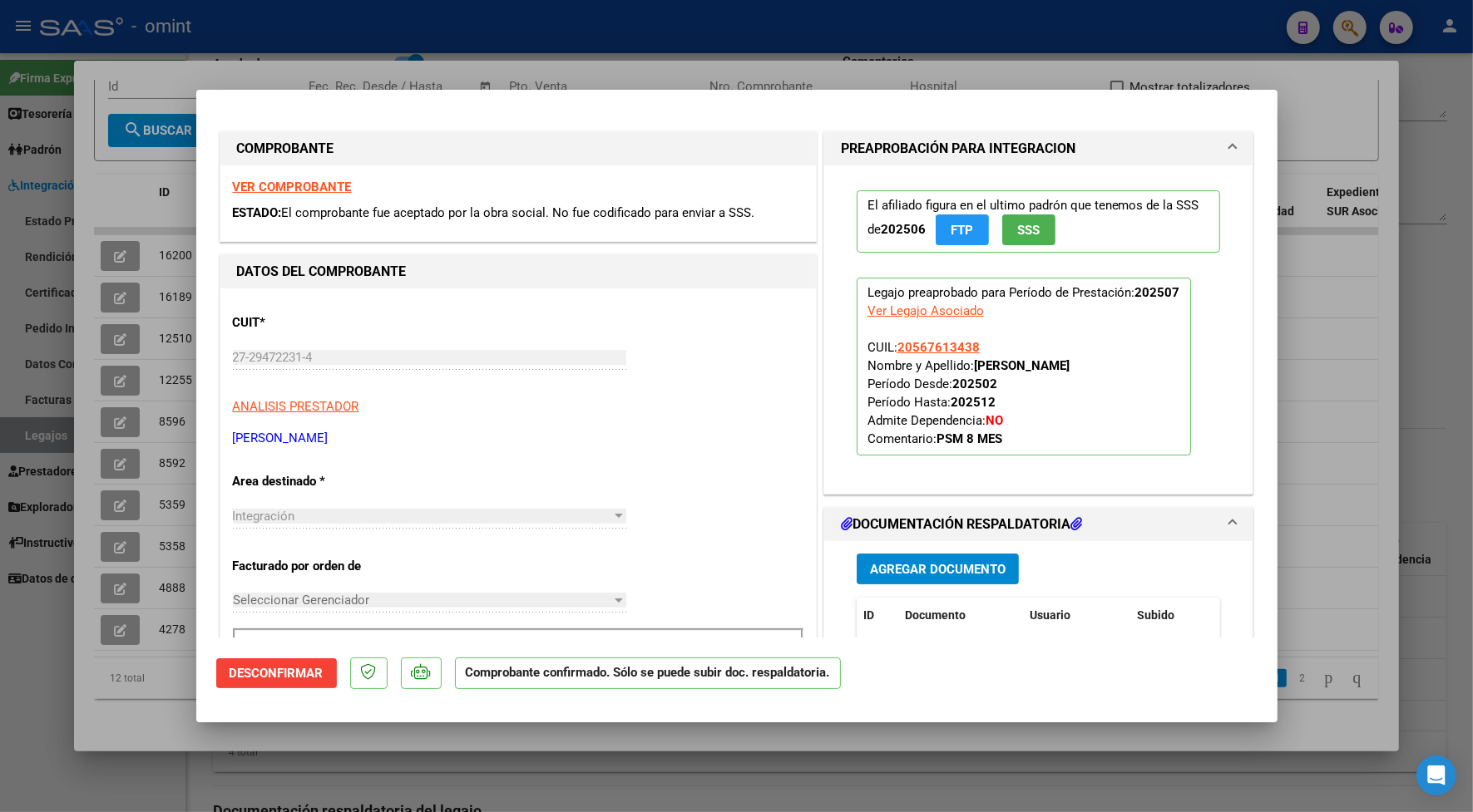
click at [298, 180] on strong "VER COMPROBANTE" at bounding box center [292, 187] width 119 height 15
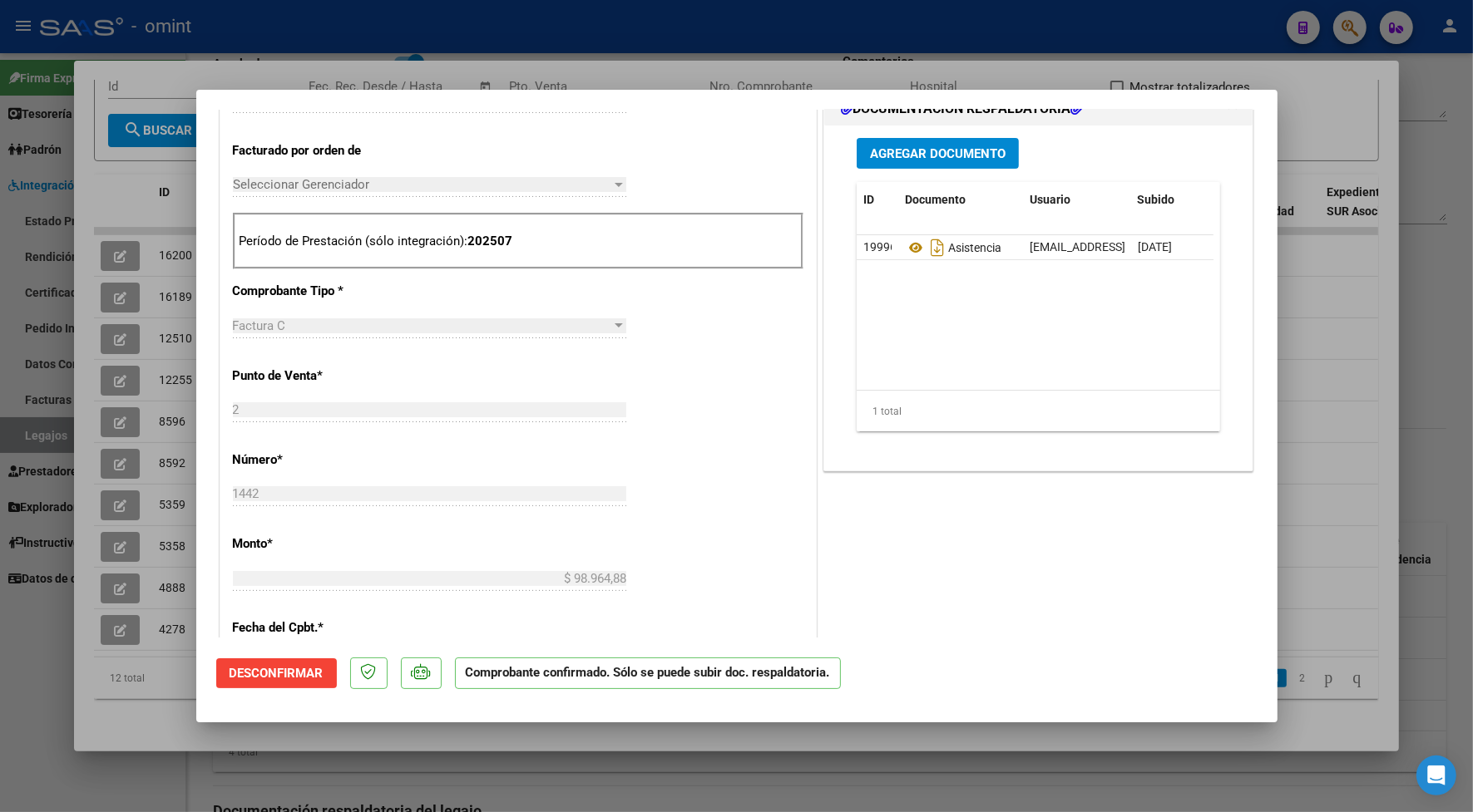
click at [444, 43] on div at bounding box center [736, 406] width 1473 height 812
type input "$ 0,00"
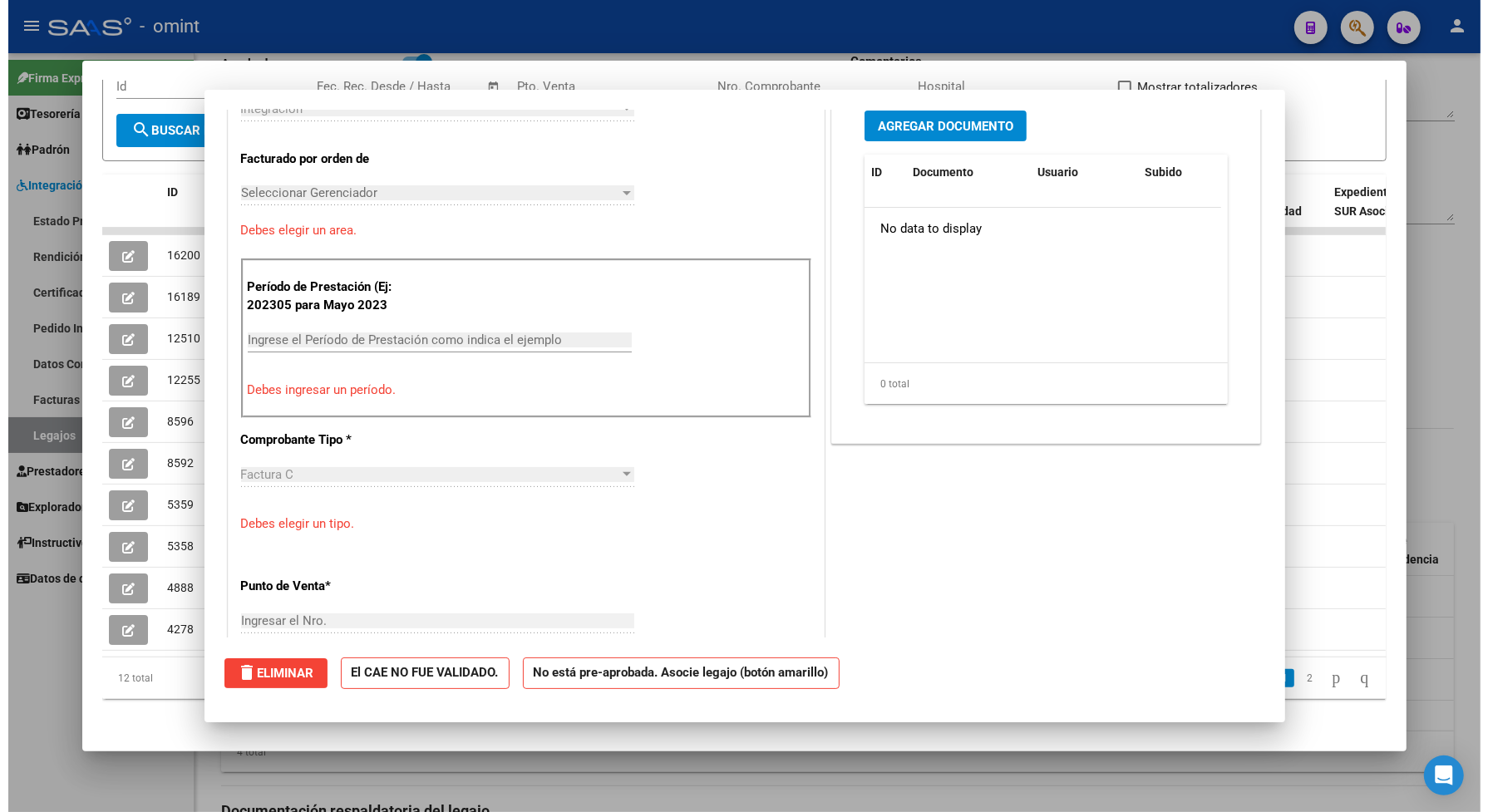
scroll to position [0, 0]
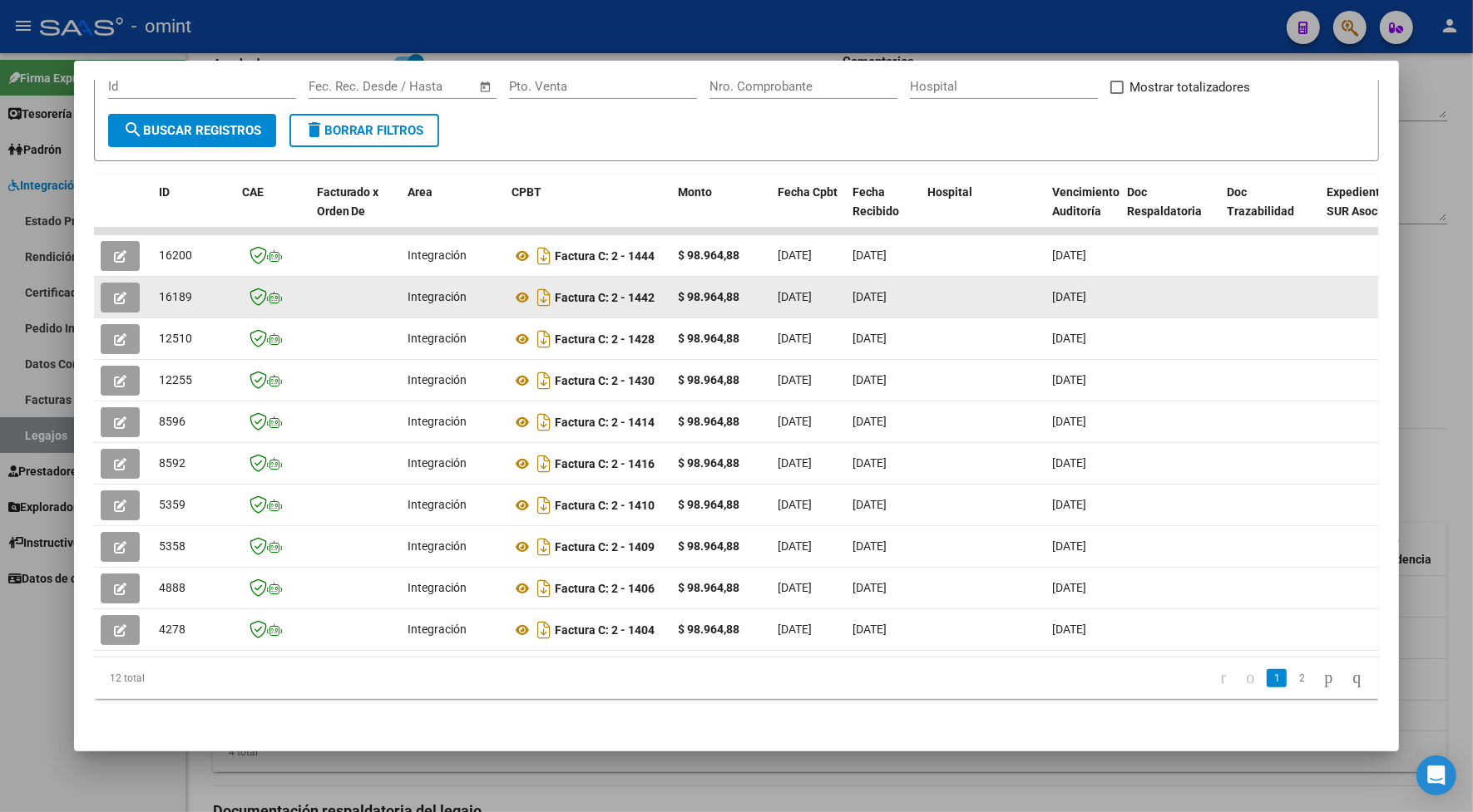
drag, startPoint x: 195, startPoint y: 275, endPoint x: 152, endPoint y: 283, distance: 43.7
click at [158, 288] on div "16189" at bounding box center [193, 298] width 70 height 19
copy span "16189"
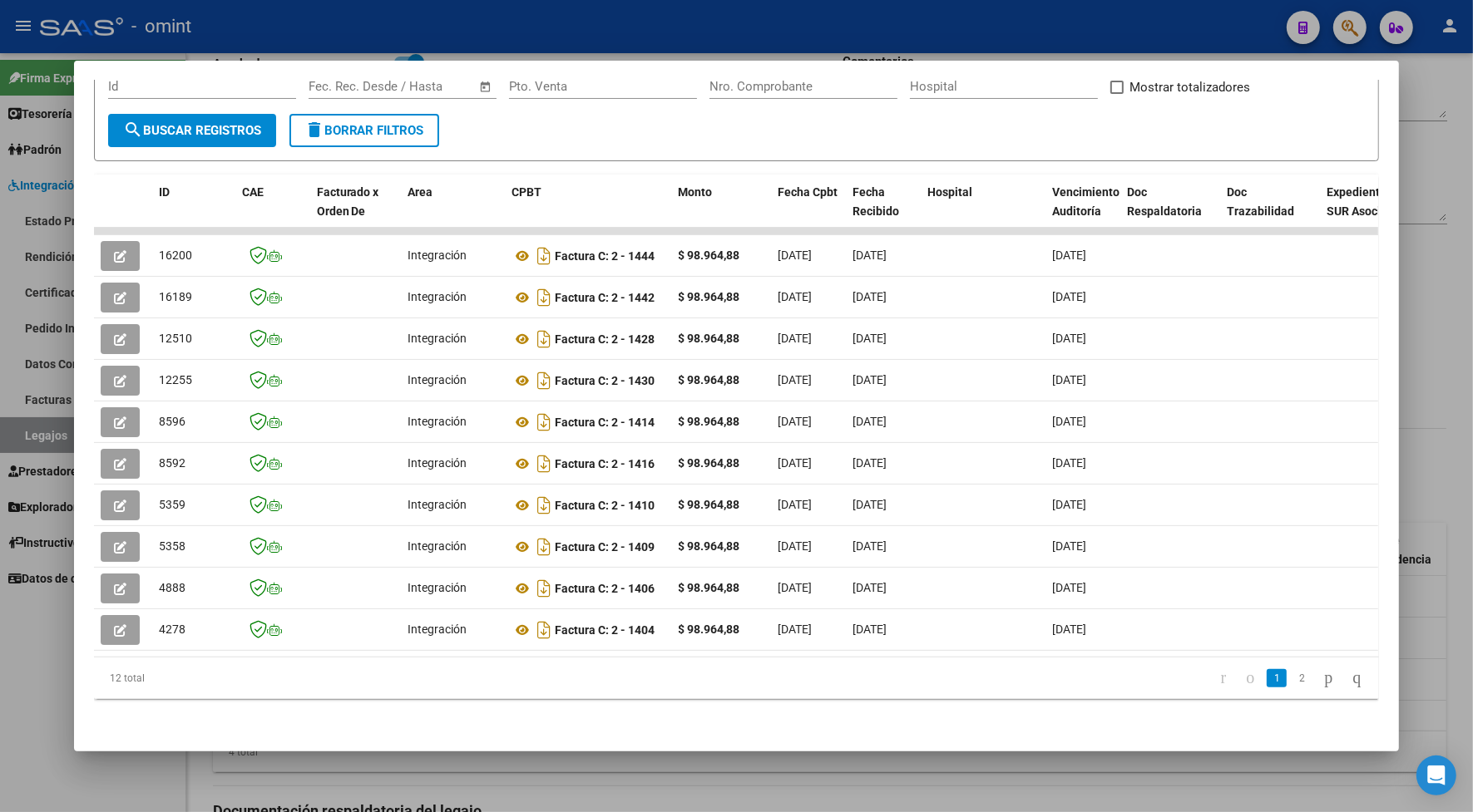
click at [410, 7] on div at bounding box center [736, 406] width 1473 height 812
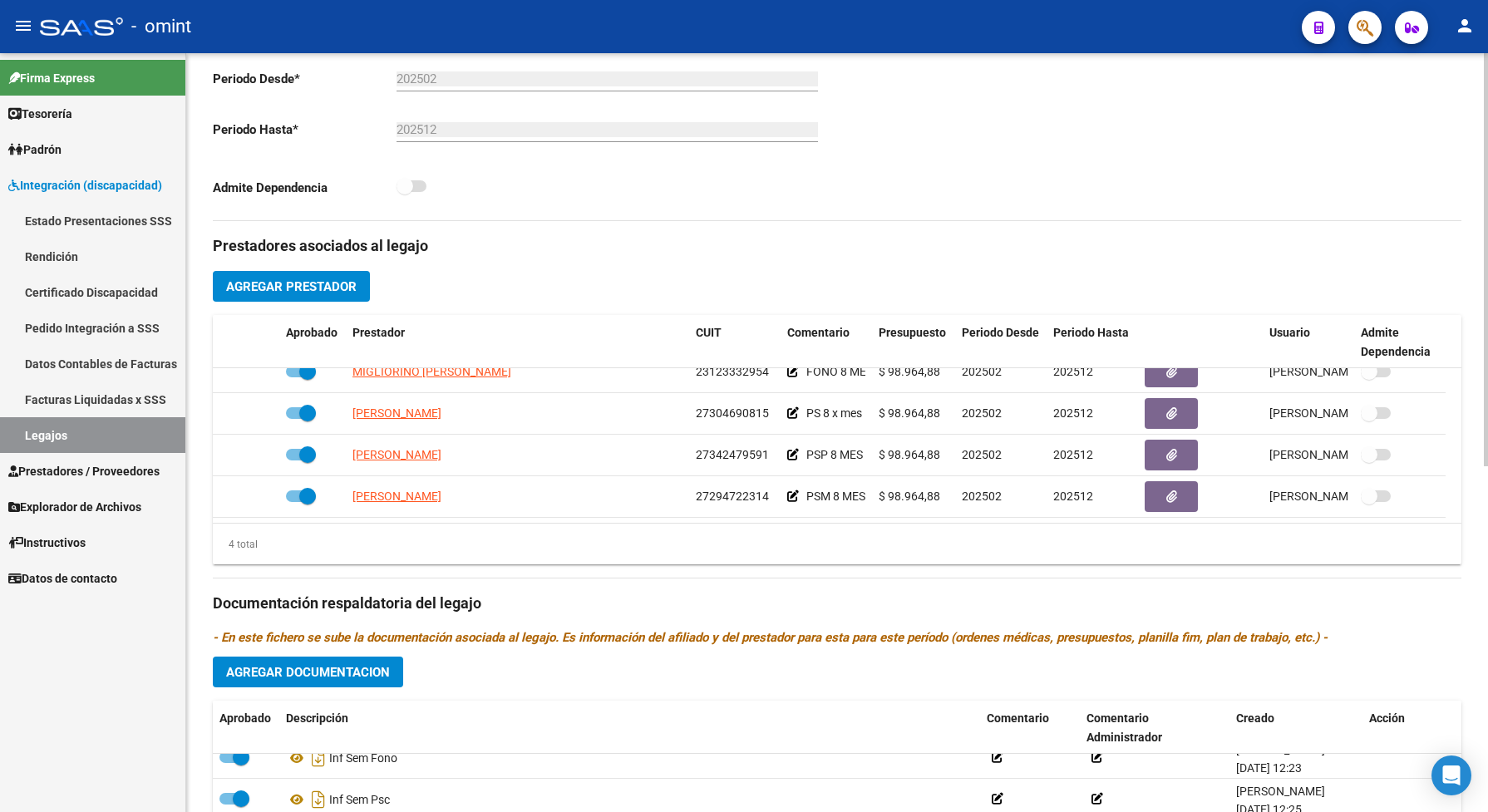
scroll to position [633, 0]
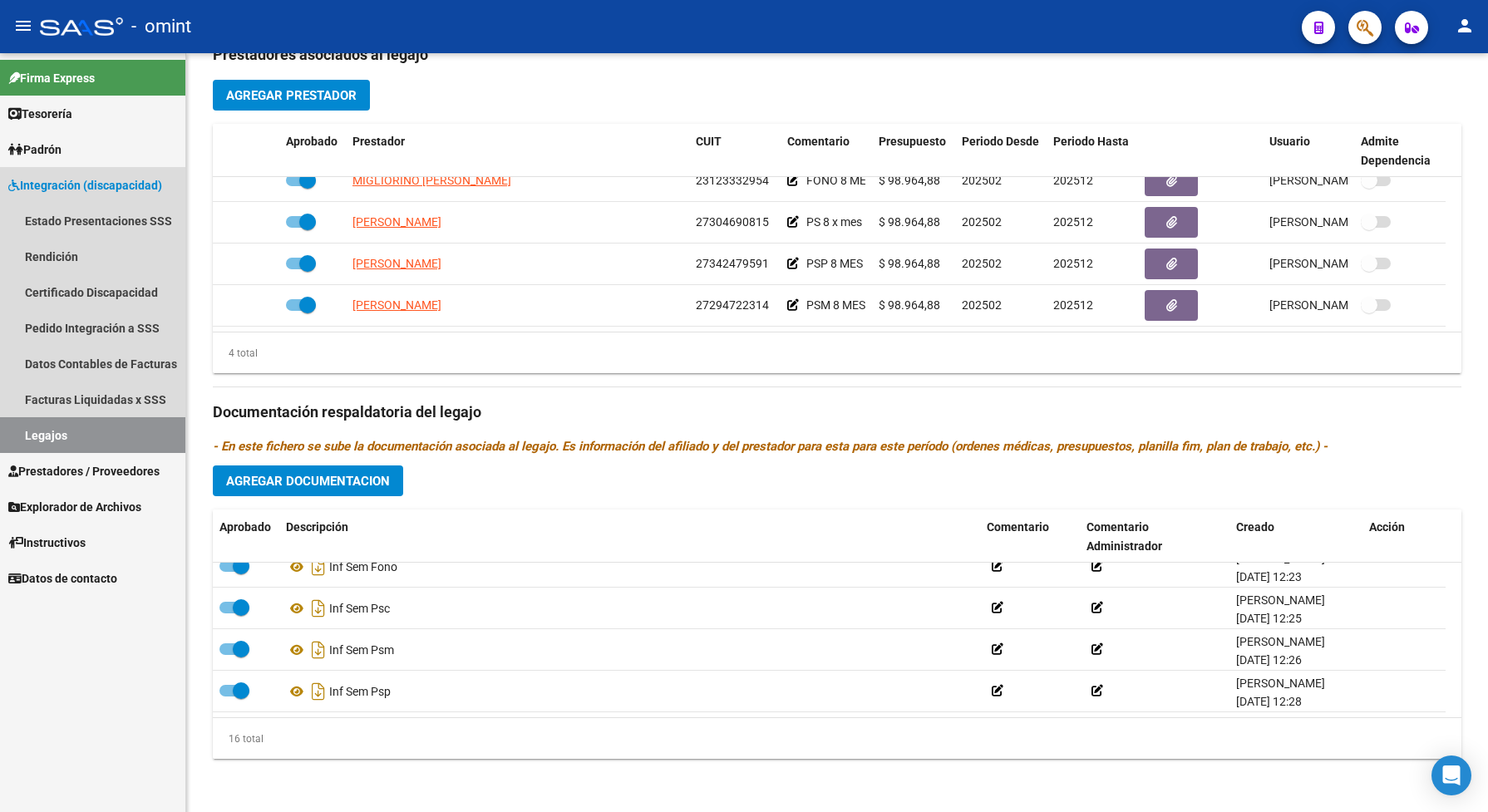
click at [19, 429] on link "Legajos" at bounding box center [92, 435] width 185 height 36
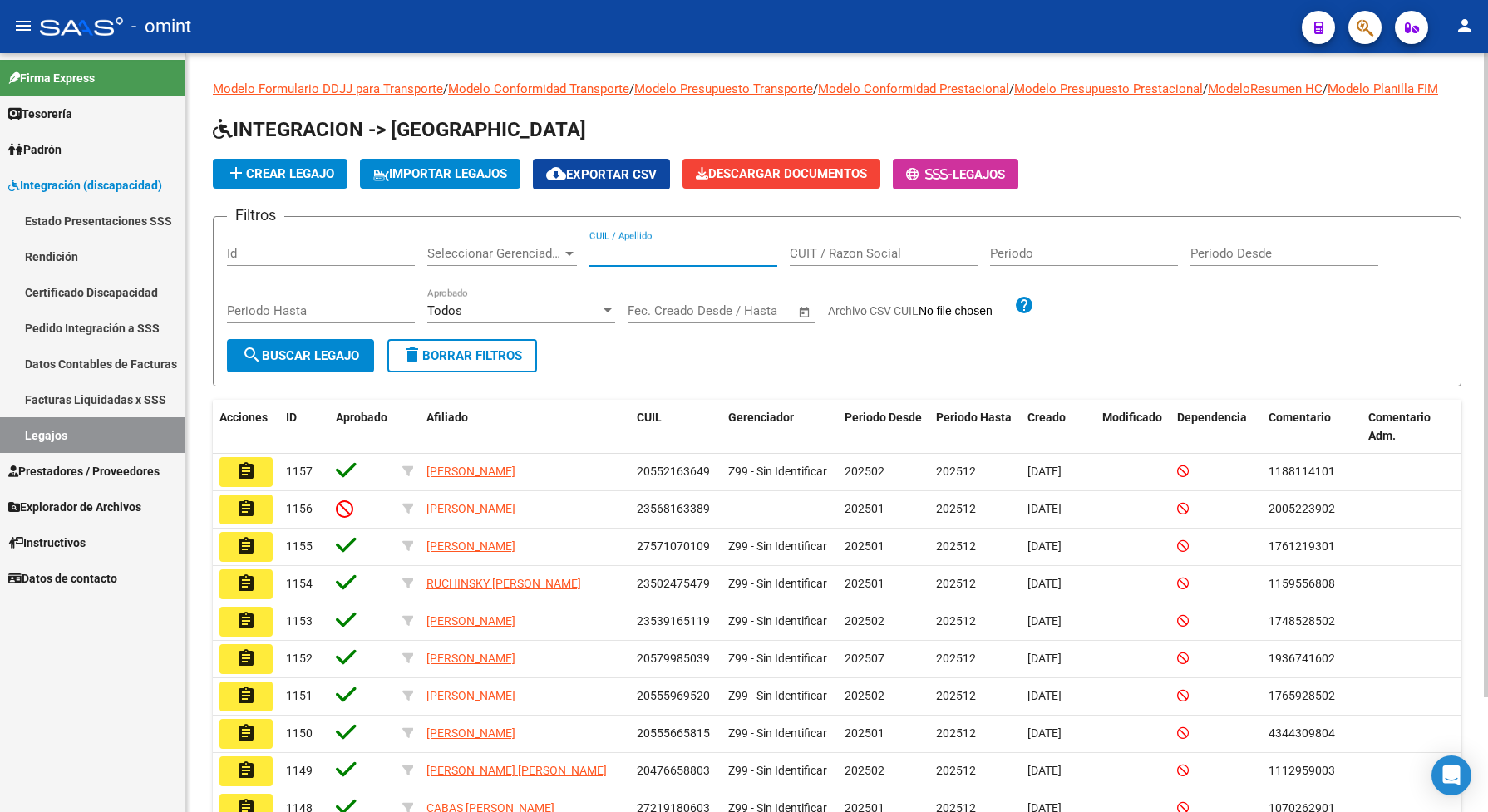
click at [638, 261] on input "CUIL / Apellido" at bounding box center [684, 253] width 188 height 15
paste input "20596305866"
type input "20596305866"
click at [320, 363] on span "search Buscar Legajo" at bounding box center [300, 356] width 117 height 15
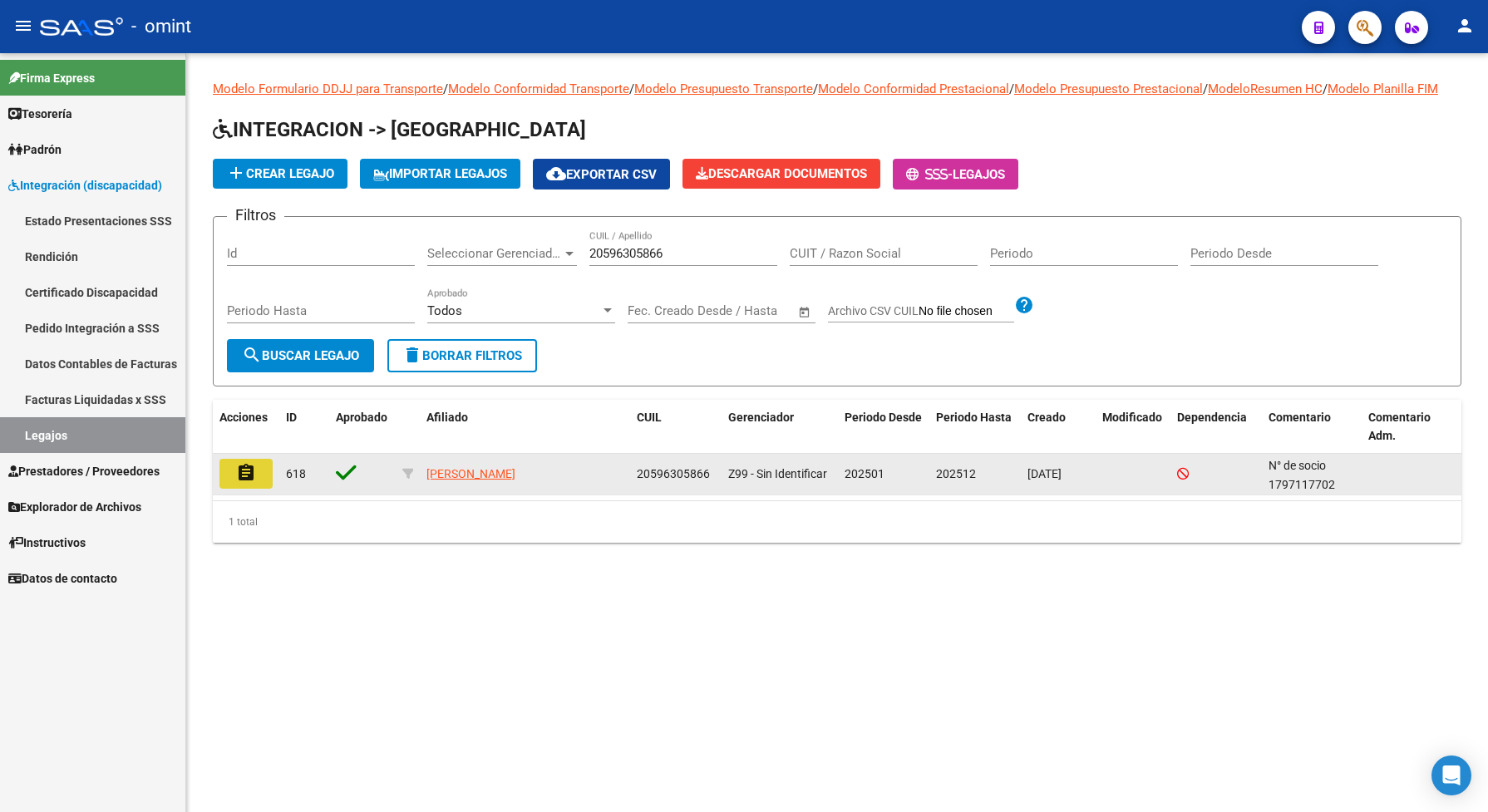
click at [263, 489] on button "assignment" at bounding box center [246, 473] width 53 height 30
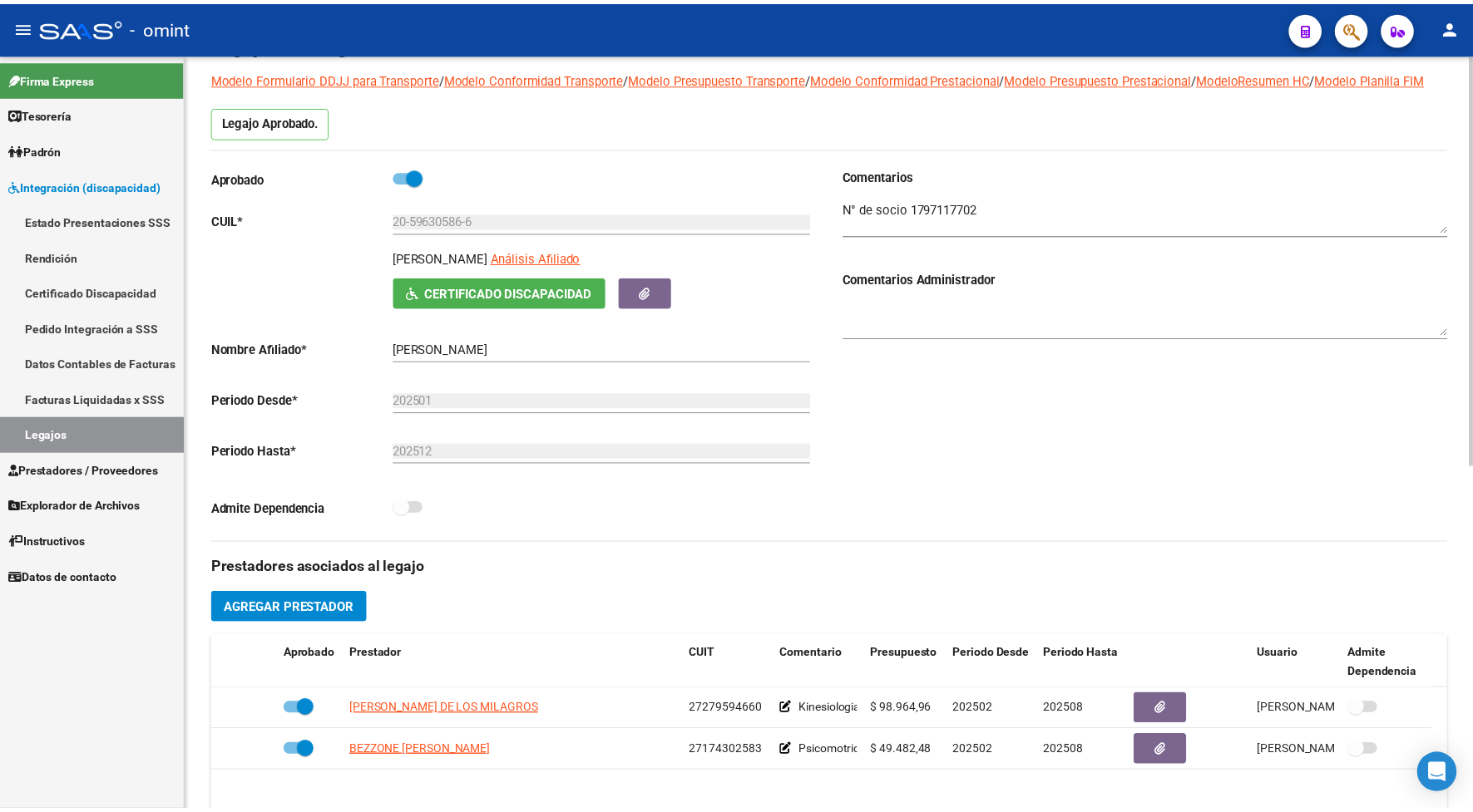
scroll to position [416, 0]
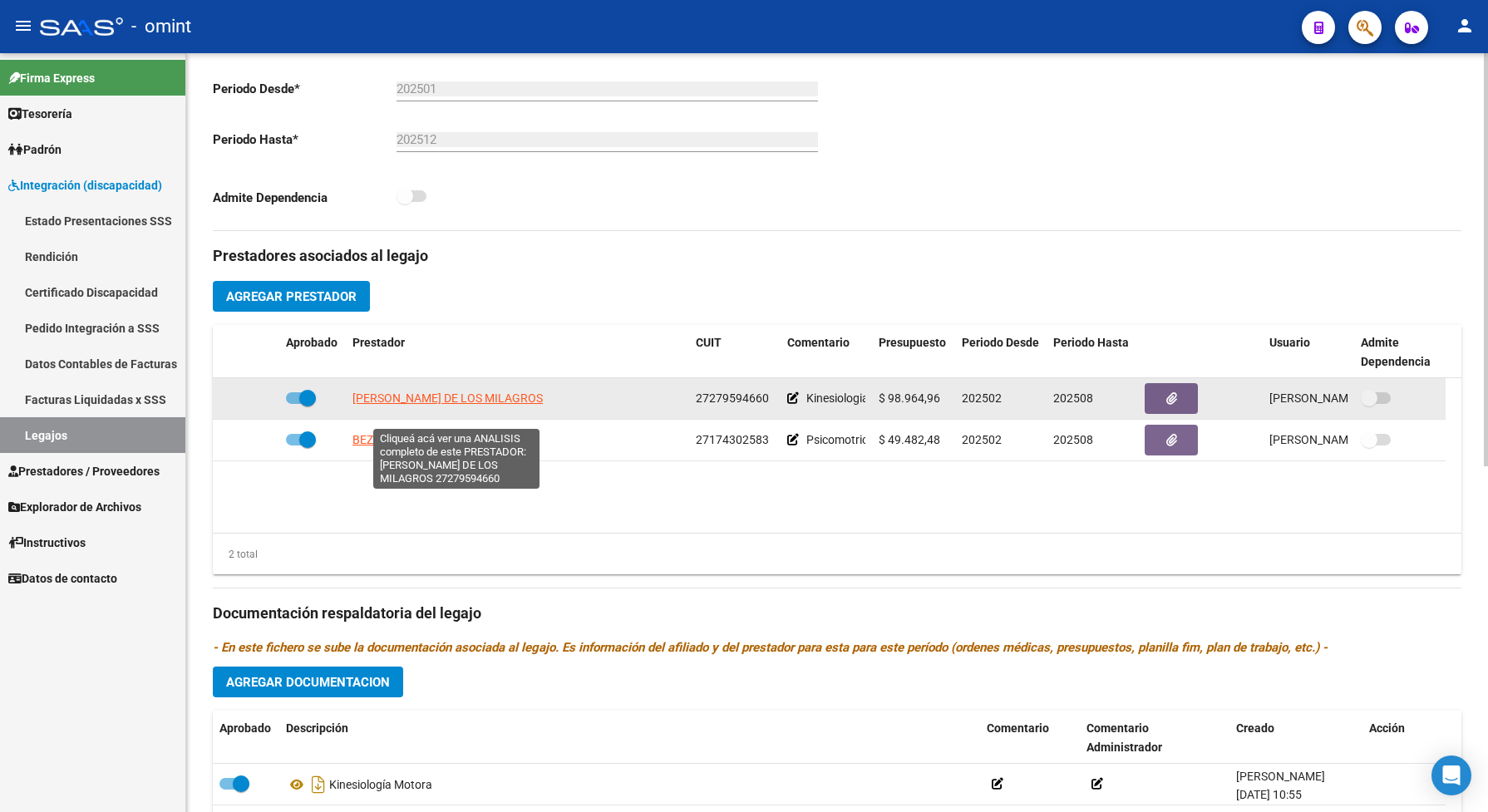
click at [467, 405] on span "OLIVA IRIS NATALIA DE LOS MILAGROS" at bounding box center [447, 398] width 190 height 13
type textarea "27279594660"
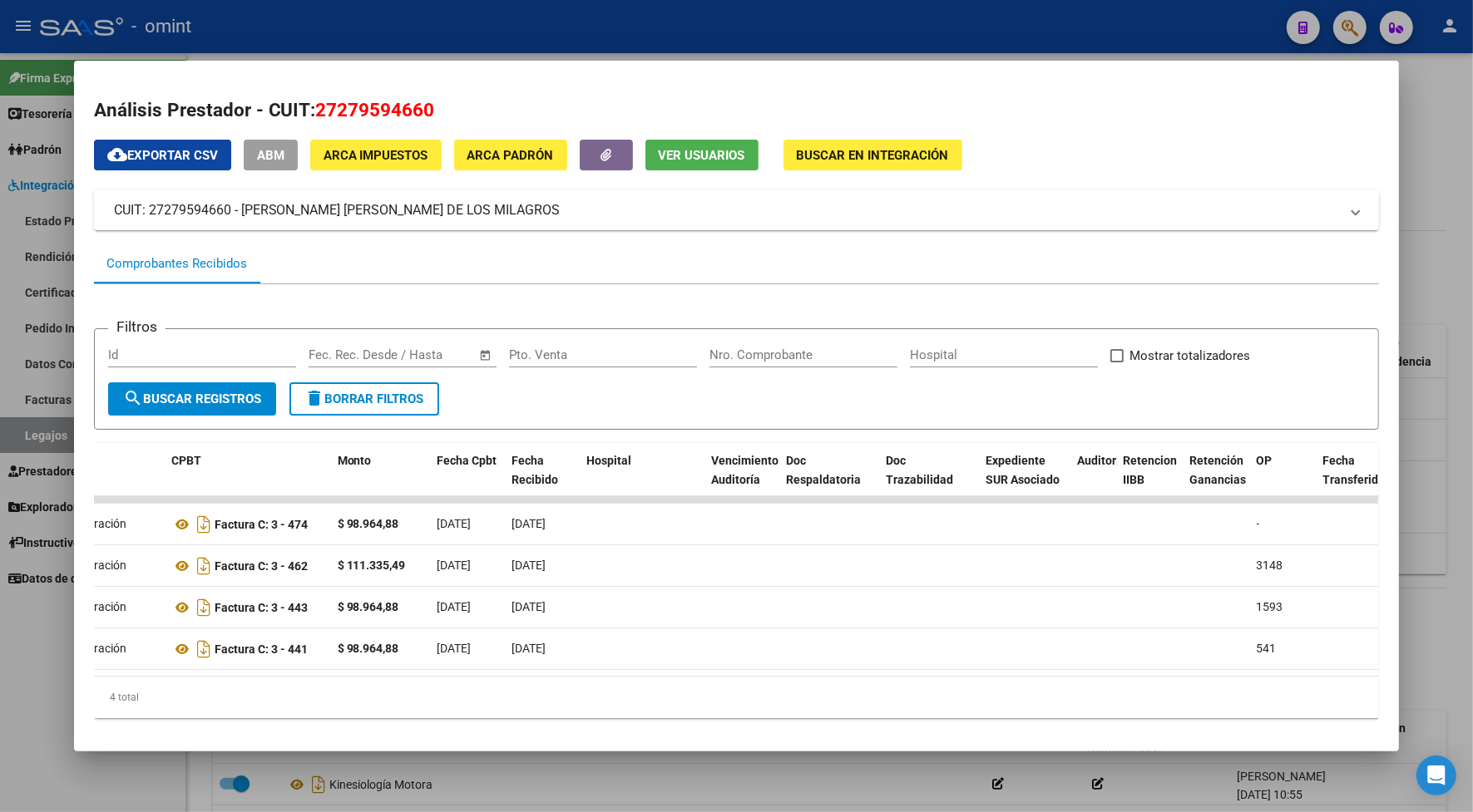
scroll to position [0, 0]
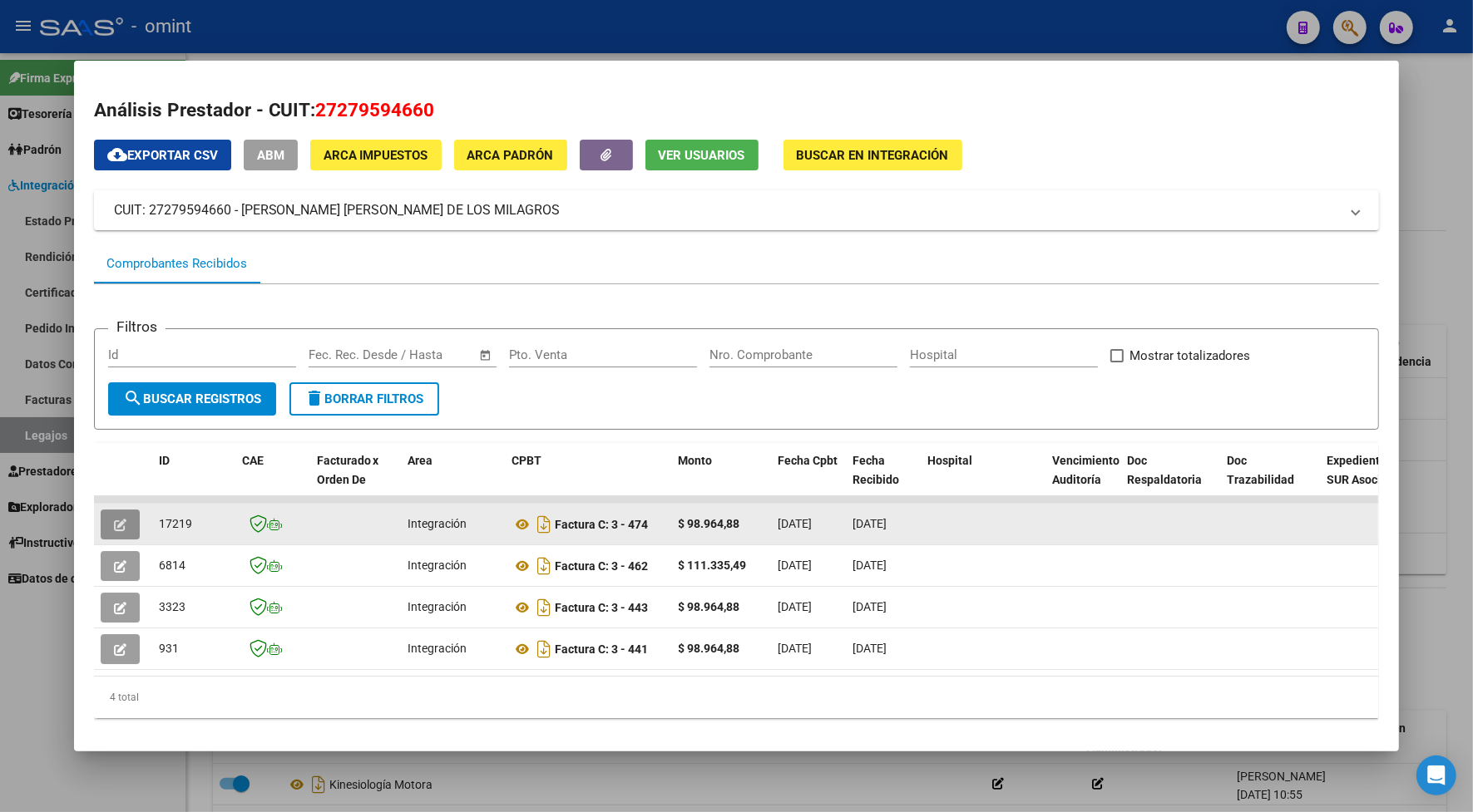
click at [114, 526] on icon "button" at bounding box center [120, 524] width 12 height 12
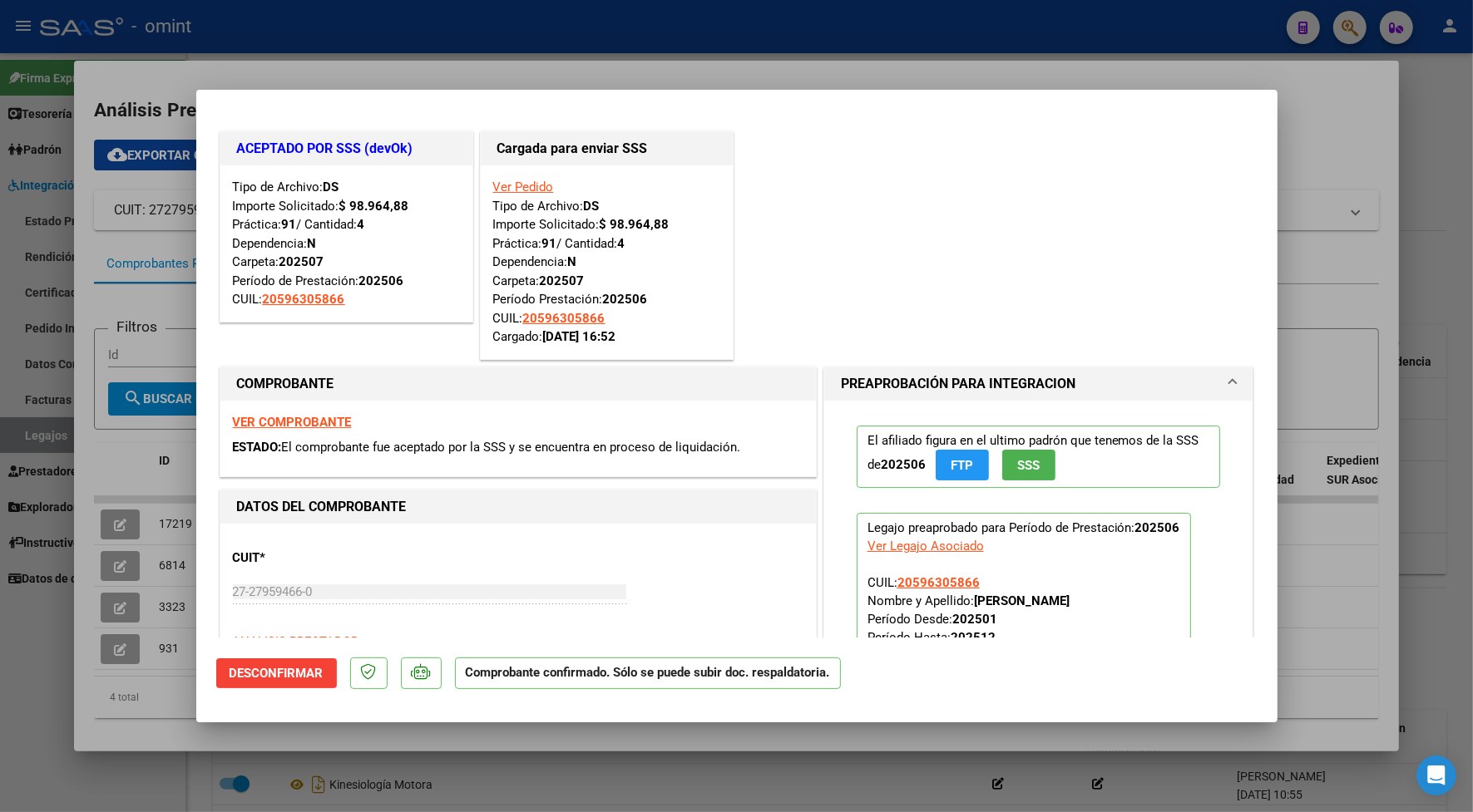
click at [551, 40] on div at bounding box center [736, 406] width 1473 height 812
type input "$ 0,00"
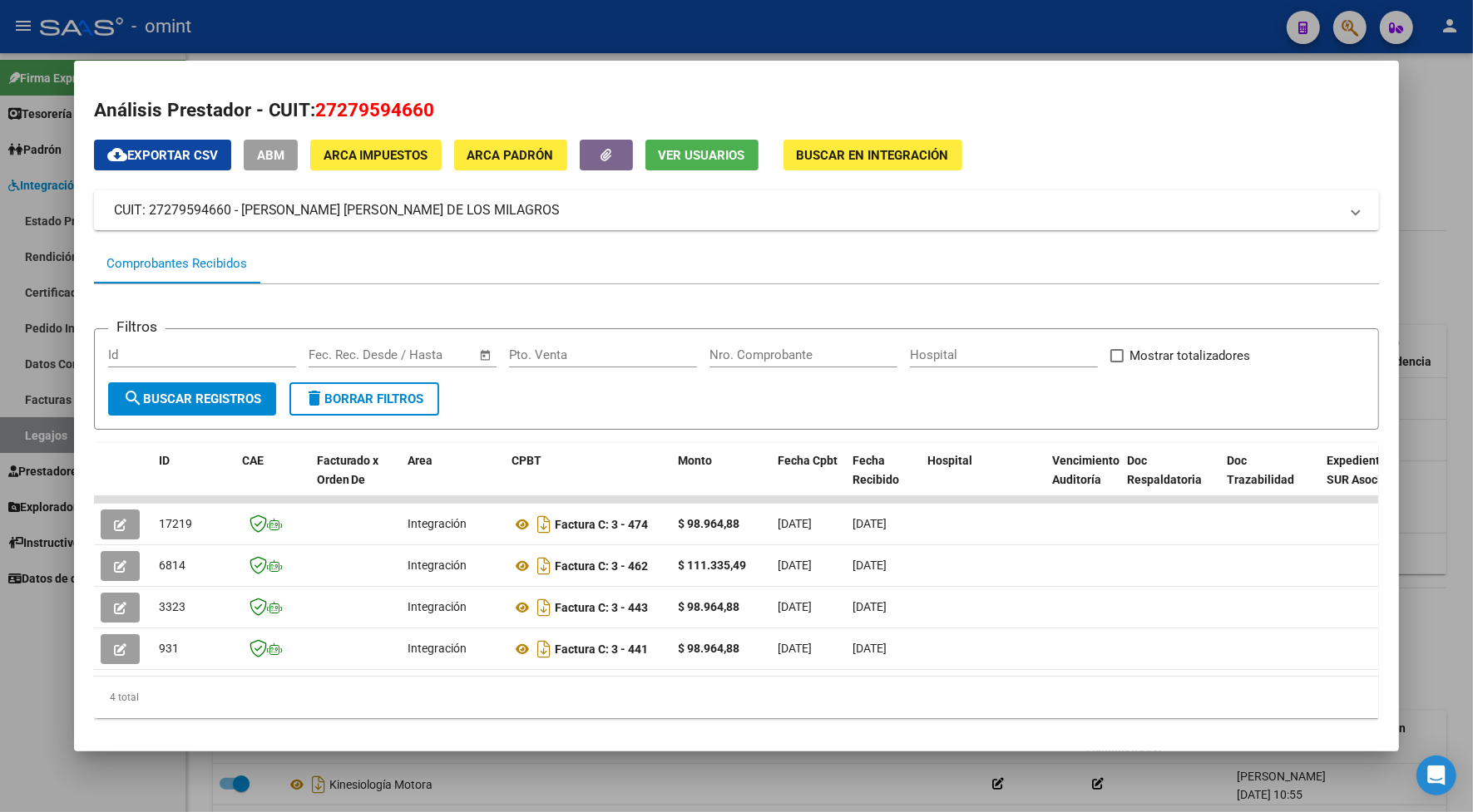
click at [553, 34] on div at bounding box center [736, 406] width 1473 height 812
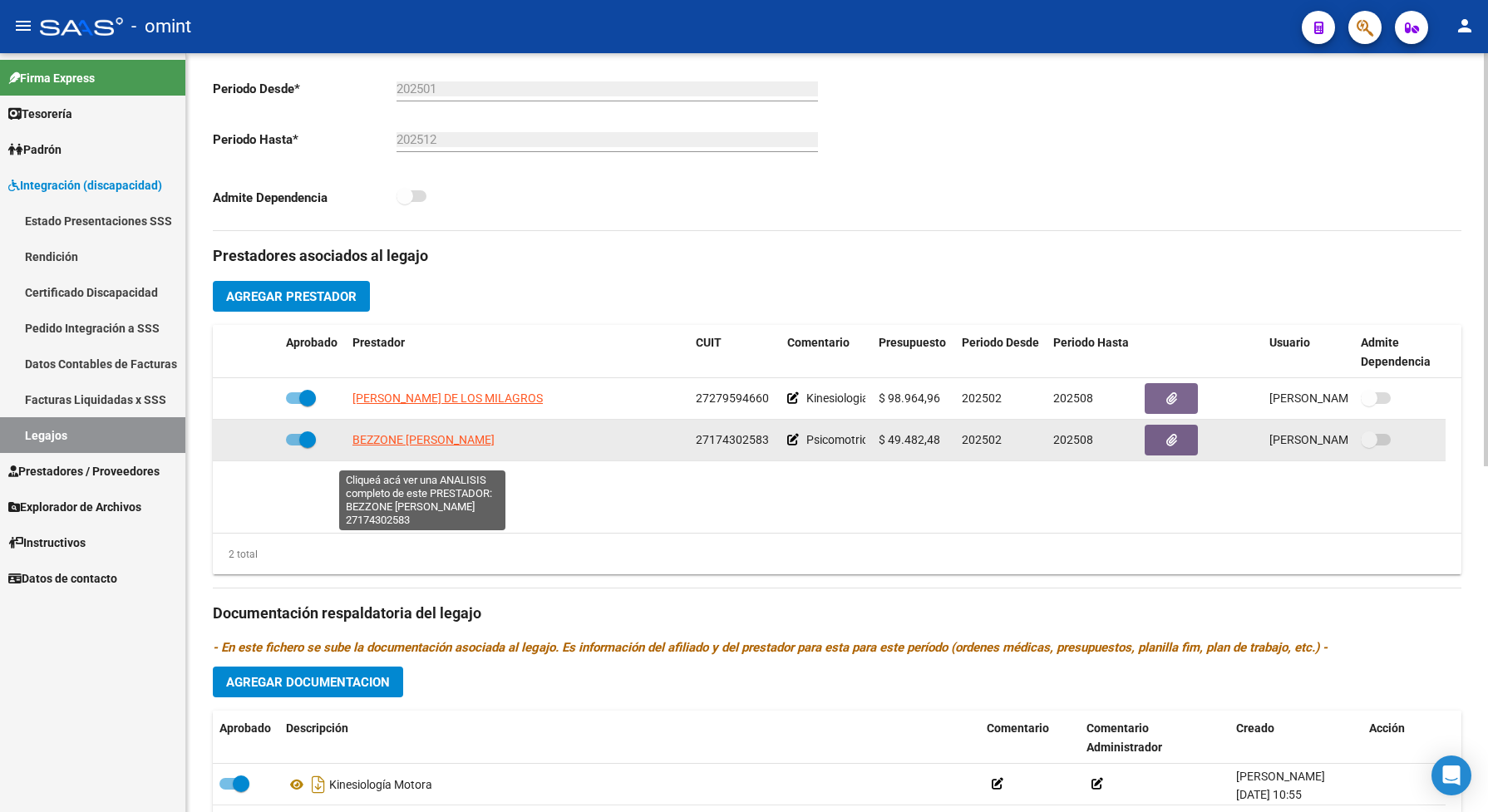
click at [471, 446] on span "[PERSON_NAME]" at bounding box center [423, 440] width 142 height 13
type textarea "27174302583"
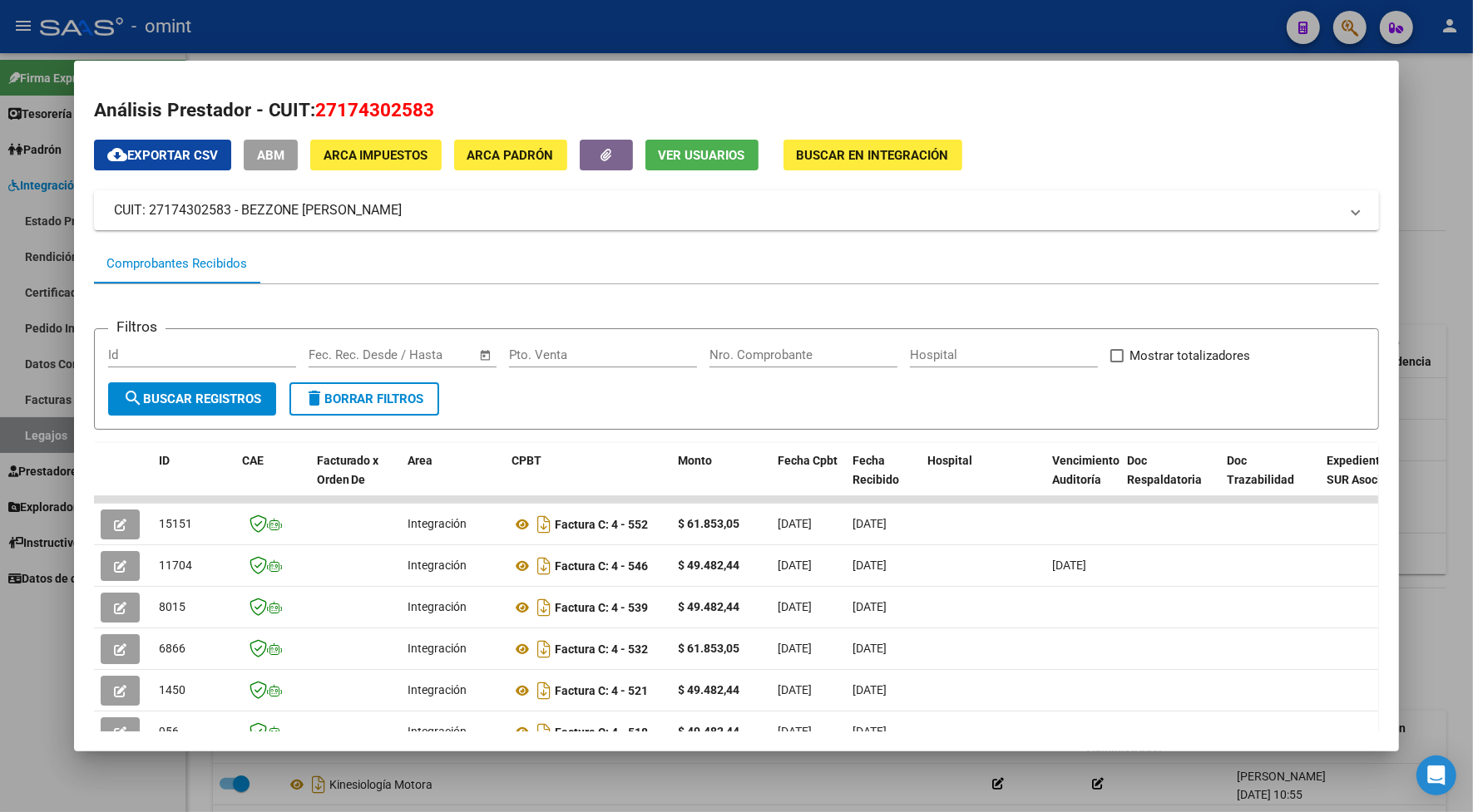
scroll to position [116, 0]
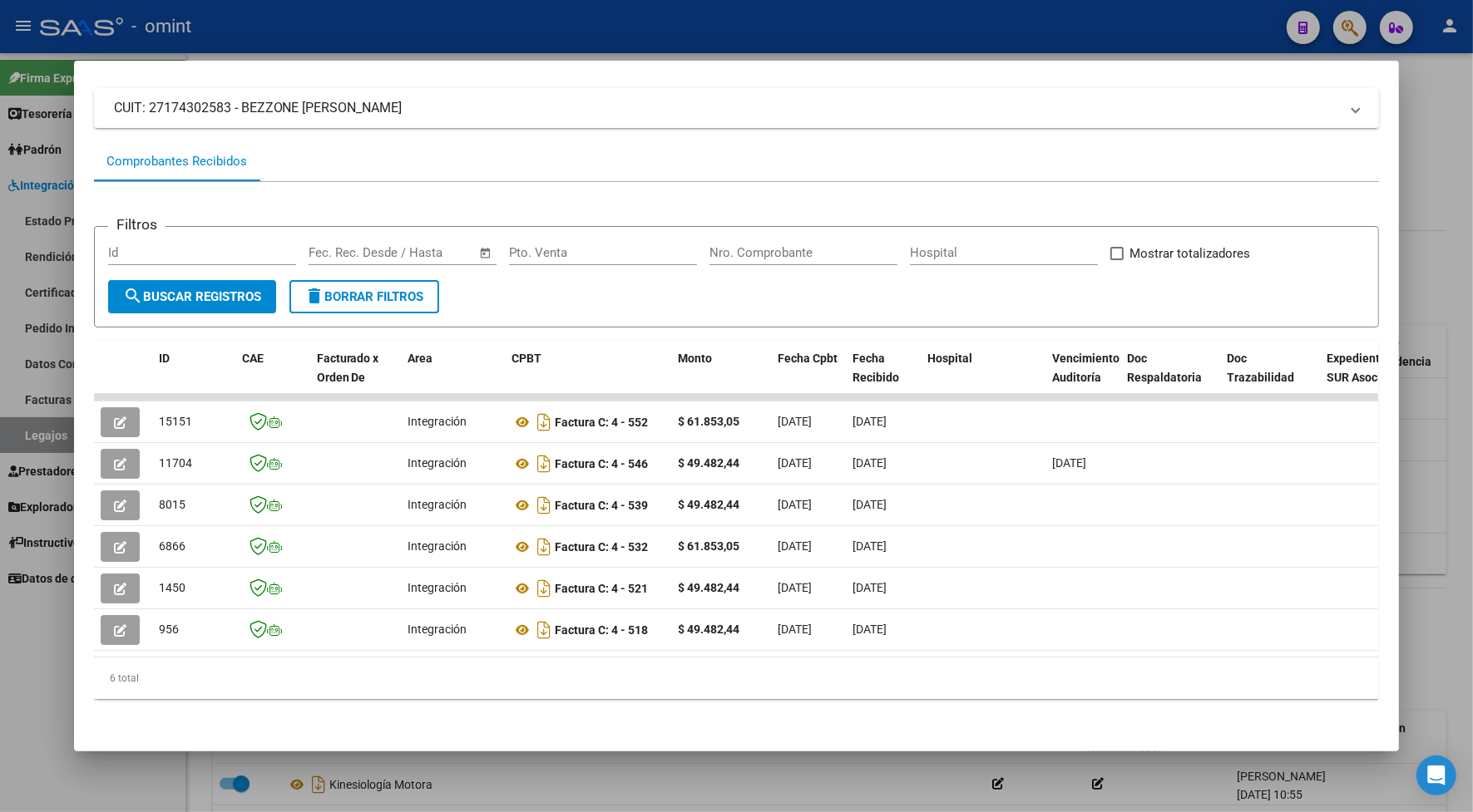
click at [433, 639] on datatable-selection "15151 Integración Factura C: 4 - 552 $ 61.853,05 01/08/2025 01/08/2025 - 01/08/…" at bounding box center [736, 647] width 1284 height 15
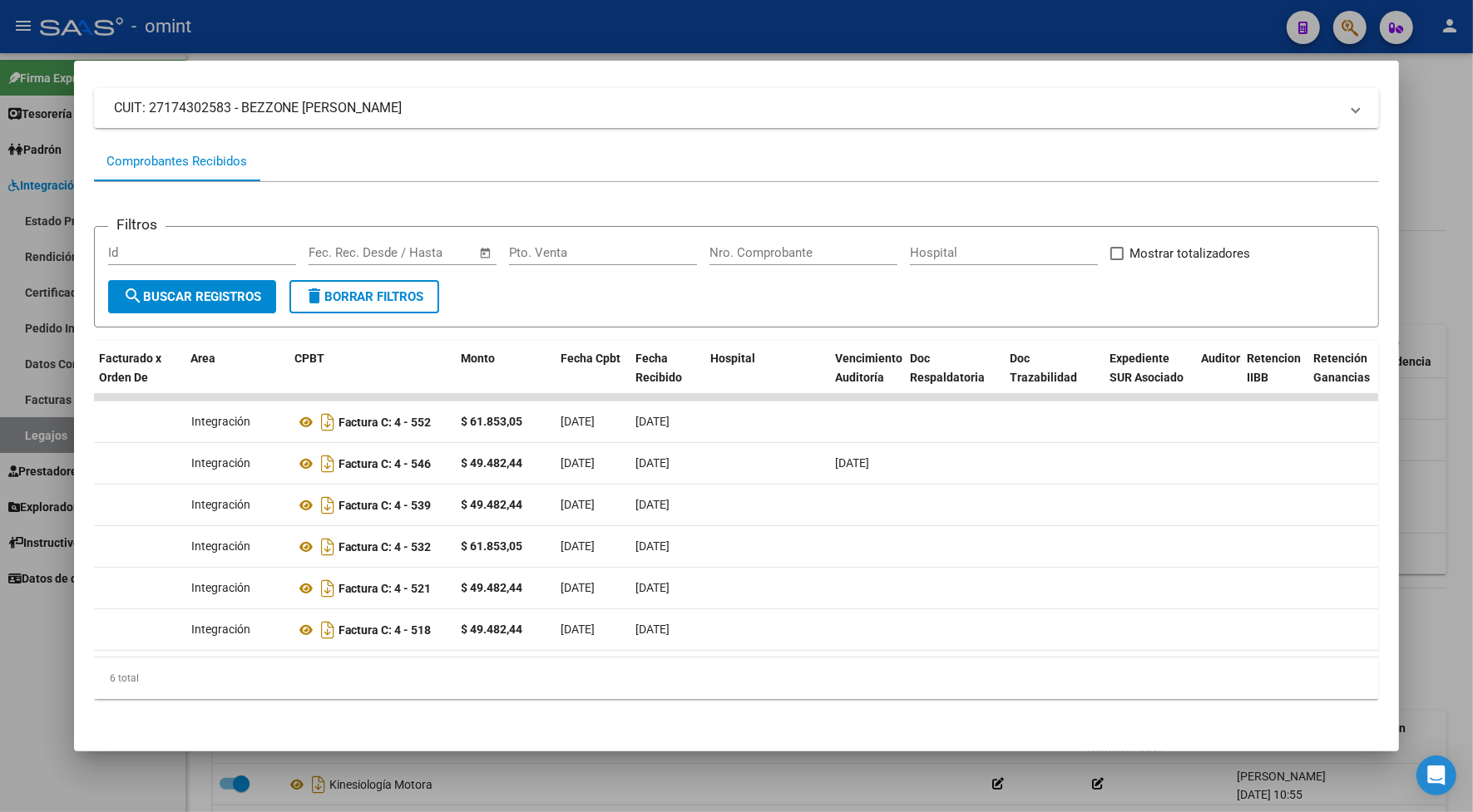
scroll to position [0, 0]
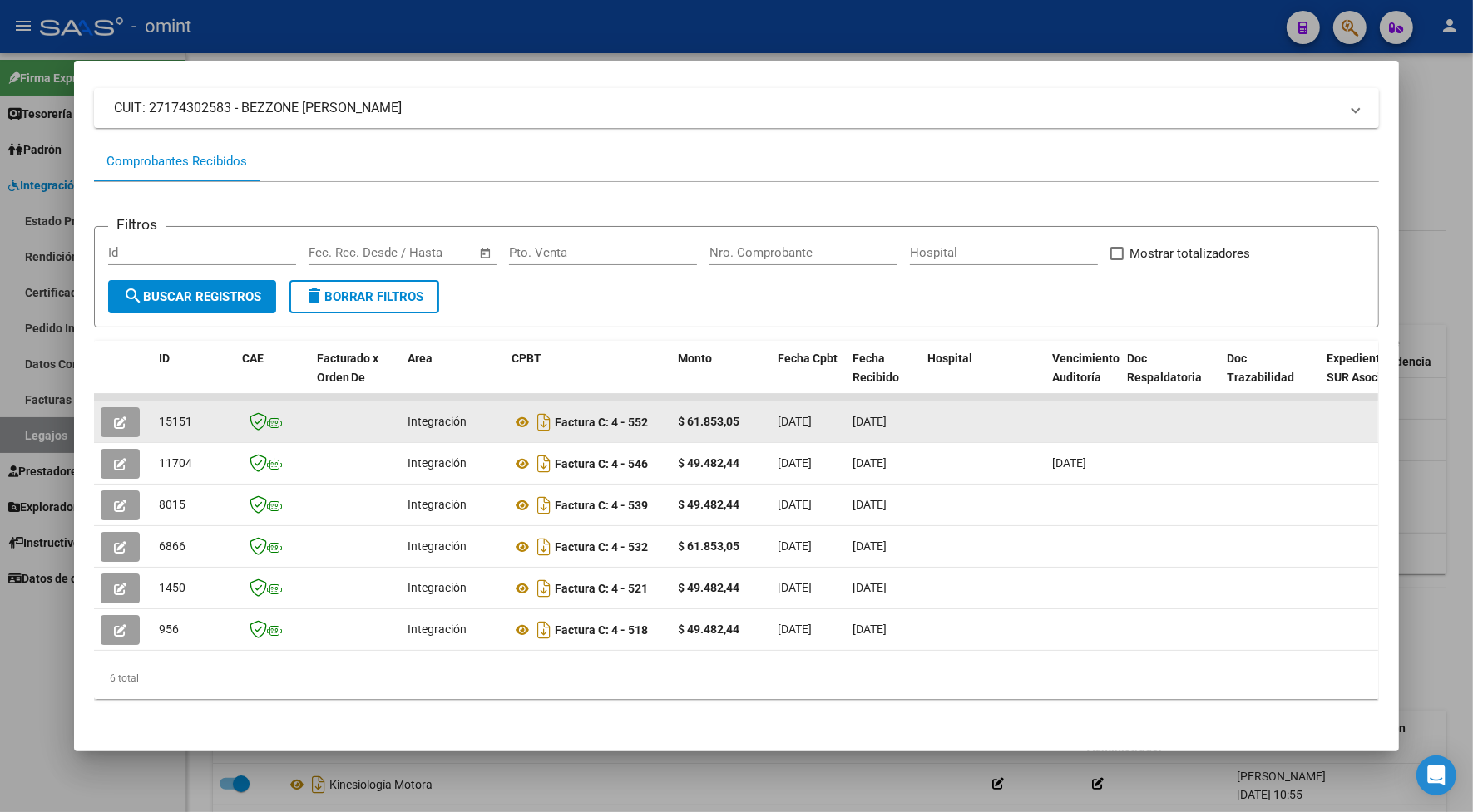
click at [102, 407] on button "button" at bounding box center [120, 421] width 39 height 30
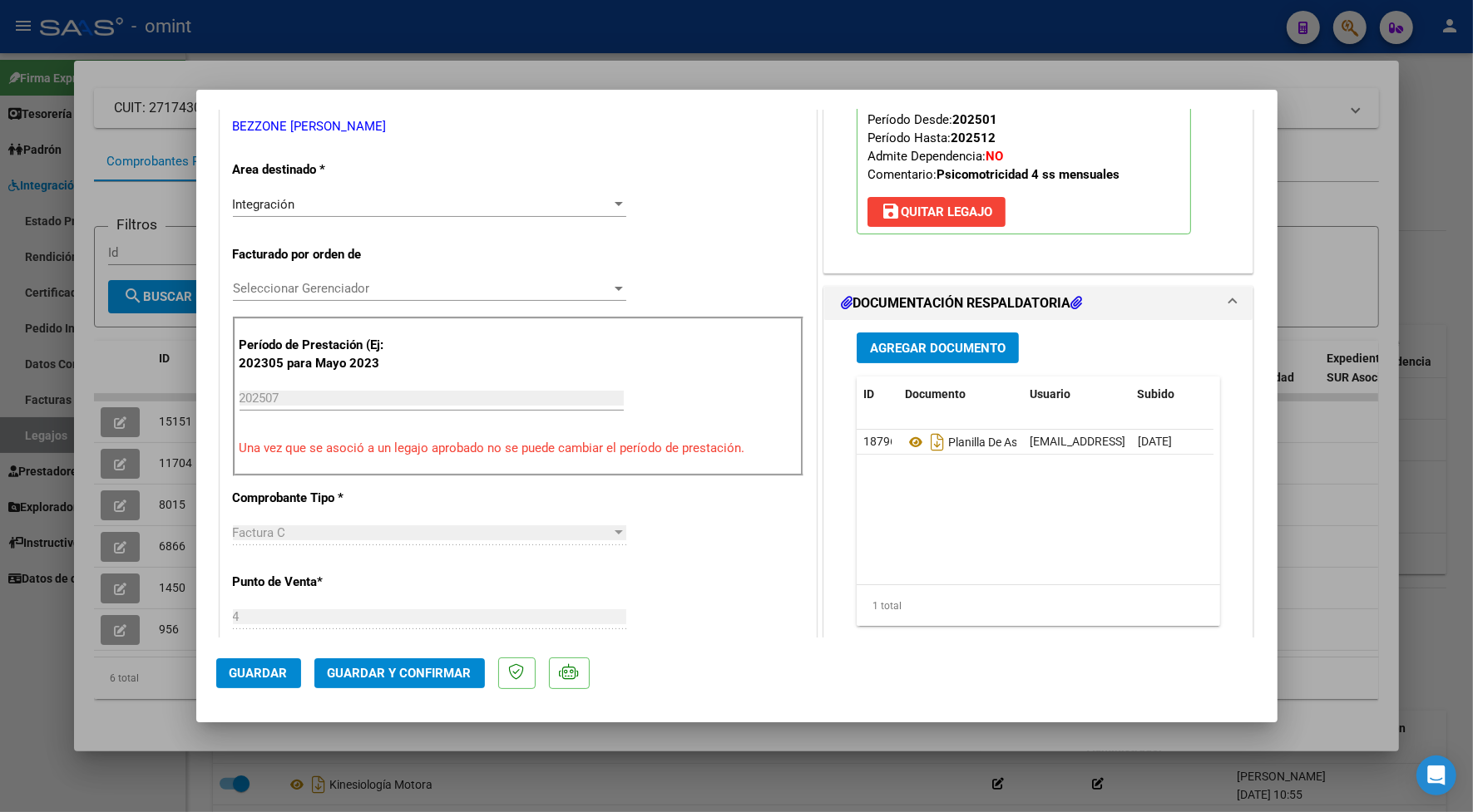
scroll to position [416, 0]
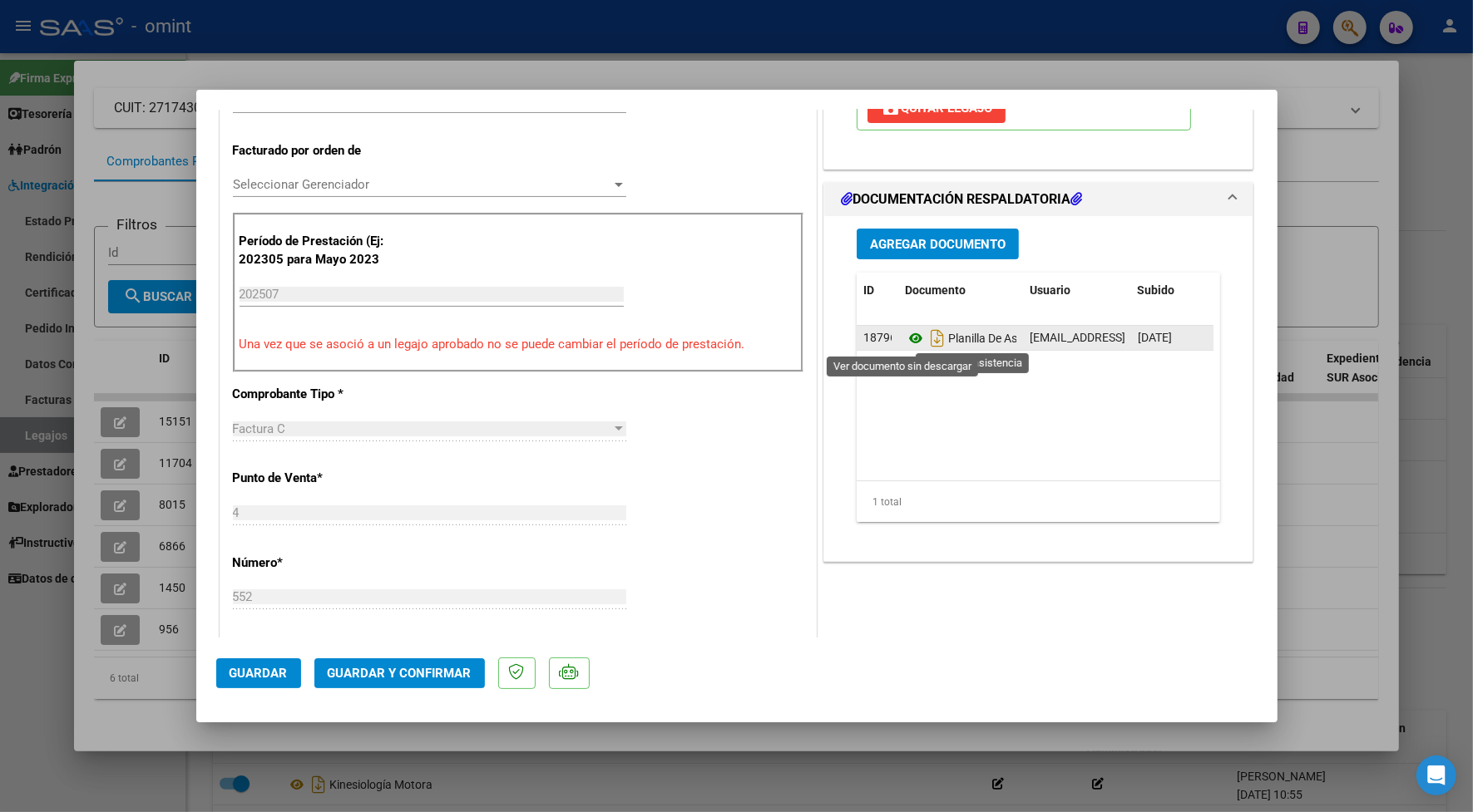
click at [907, 341] on icon at bounding box center [915, 338] width 22 height 20
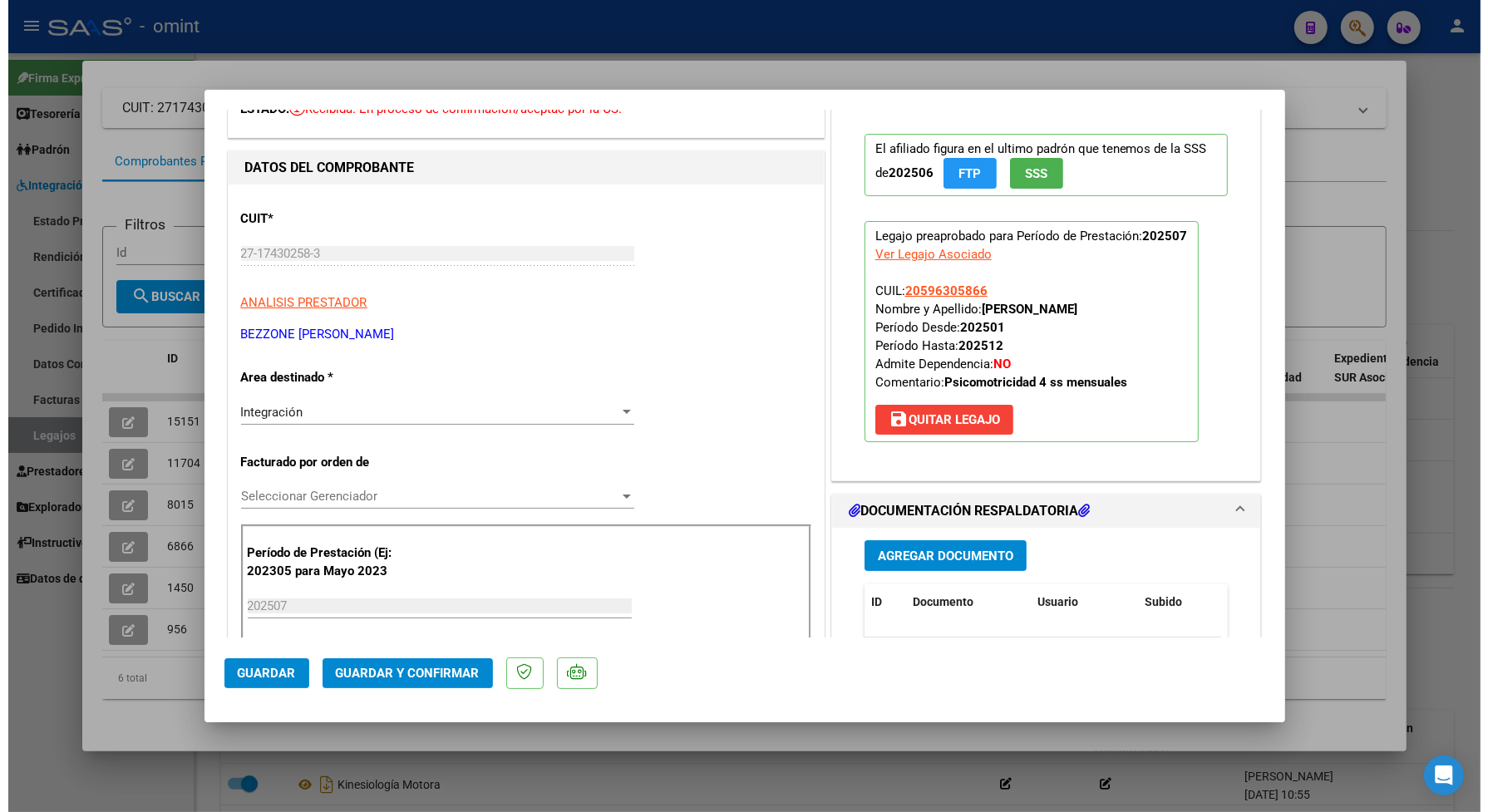
scroll to position [0, 0]
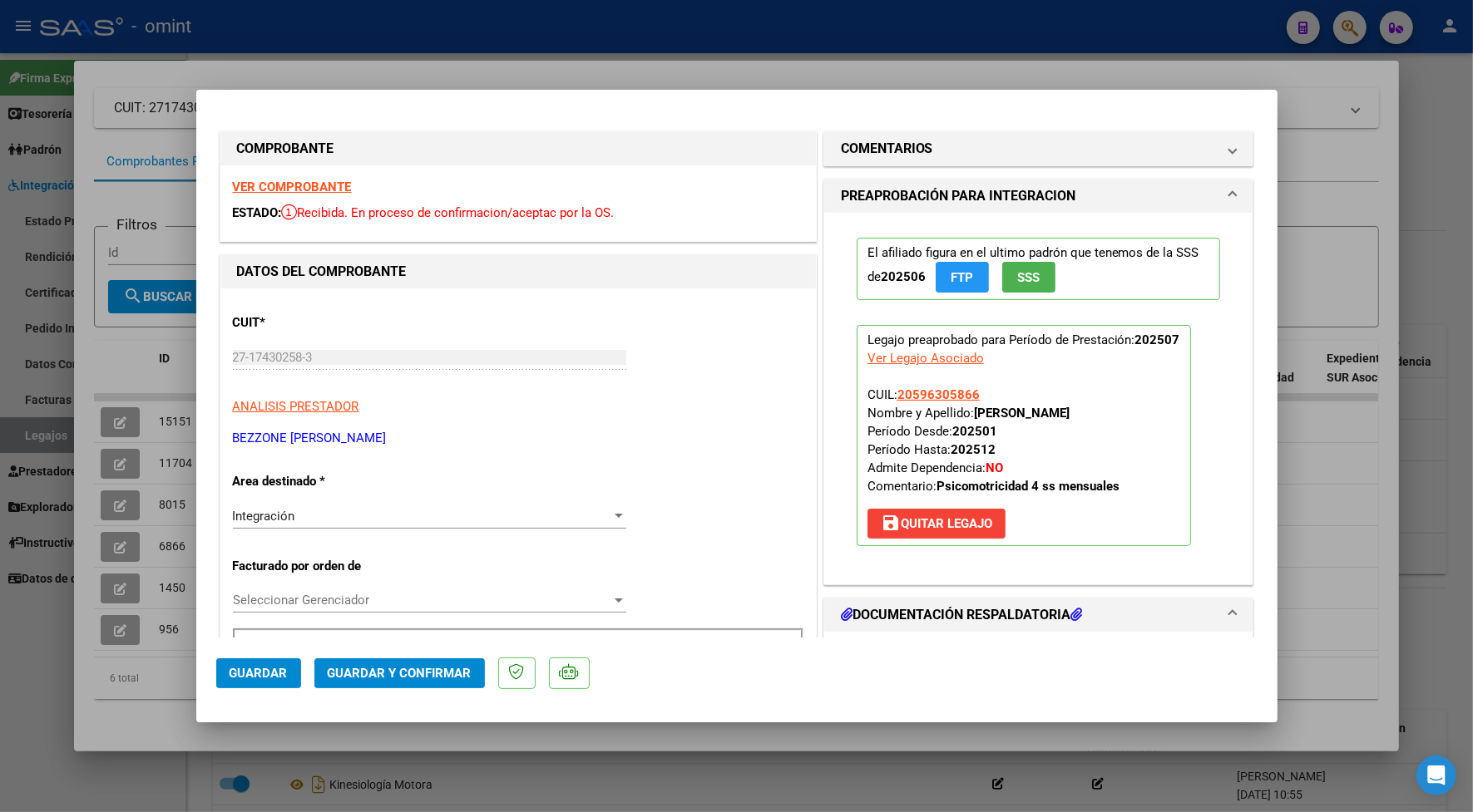
click at [300, 184] on strong "VER COMPROBANTE" at bounding box center [292, 187] width 119 height 15
click at [388, 78] on div at bounding box center [736, 406] width 1473 height 812
type input "$ 0,00"
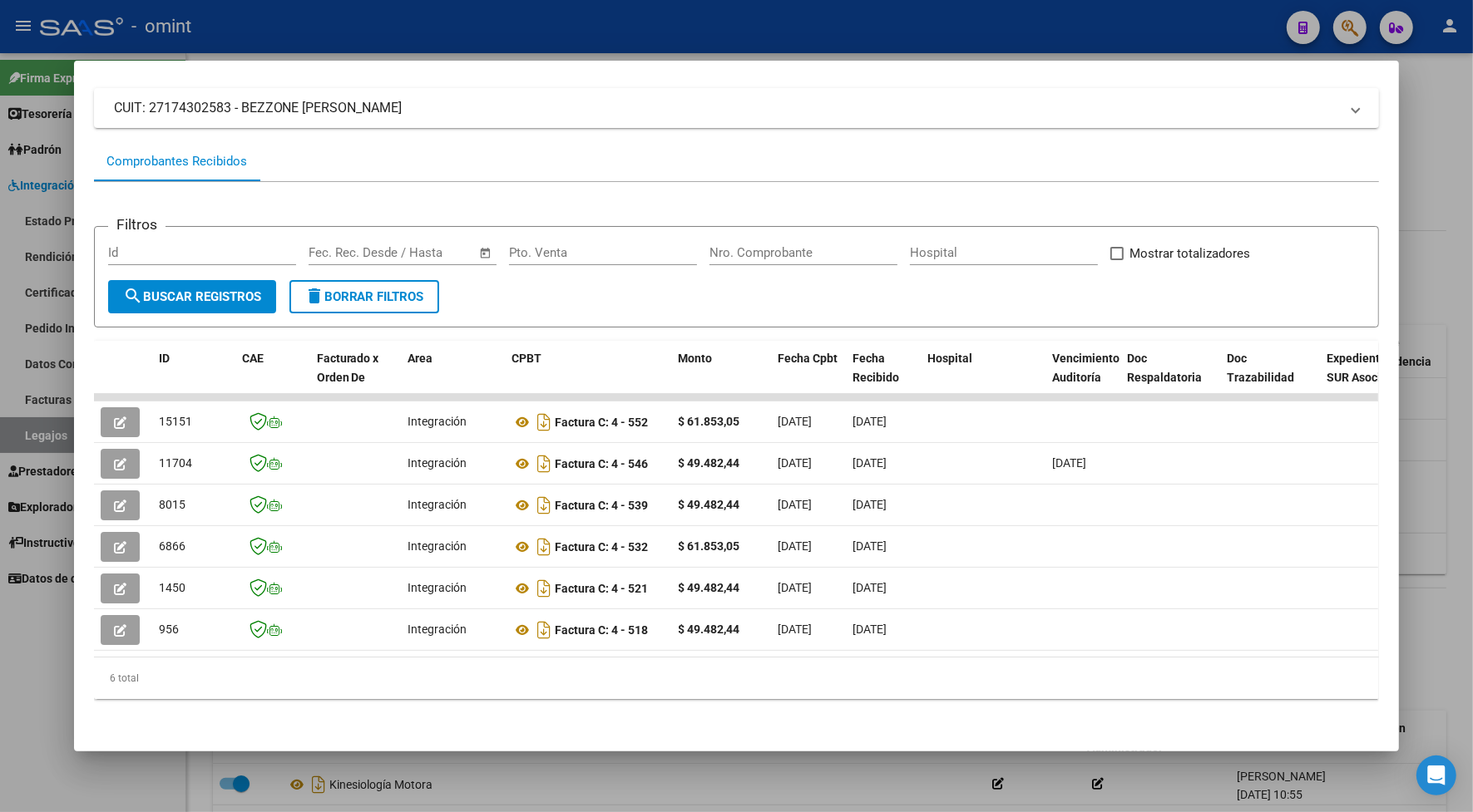
click at [720, 35] on div at bounding box center [736, 406] width 1473 height 812
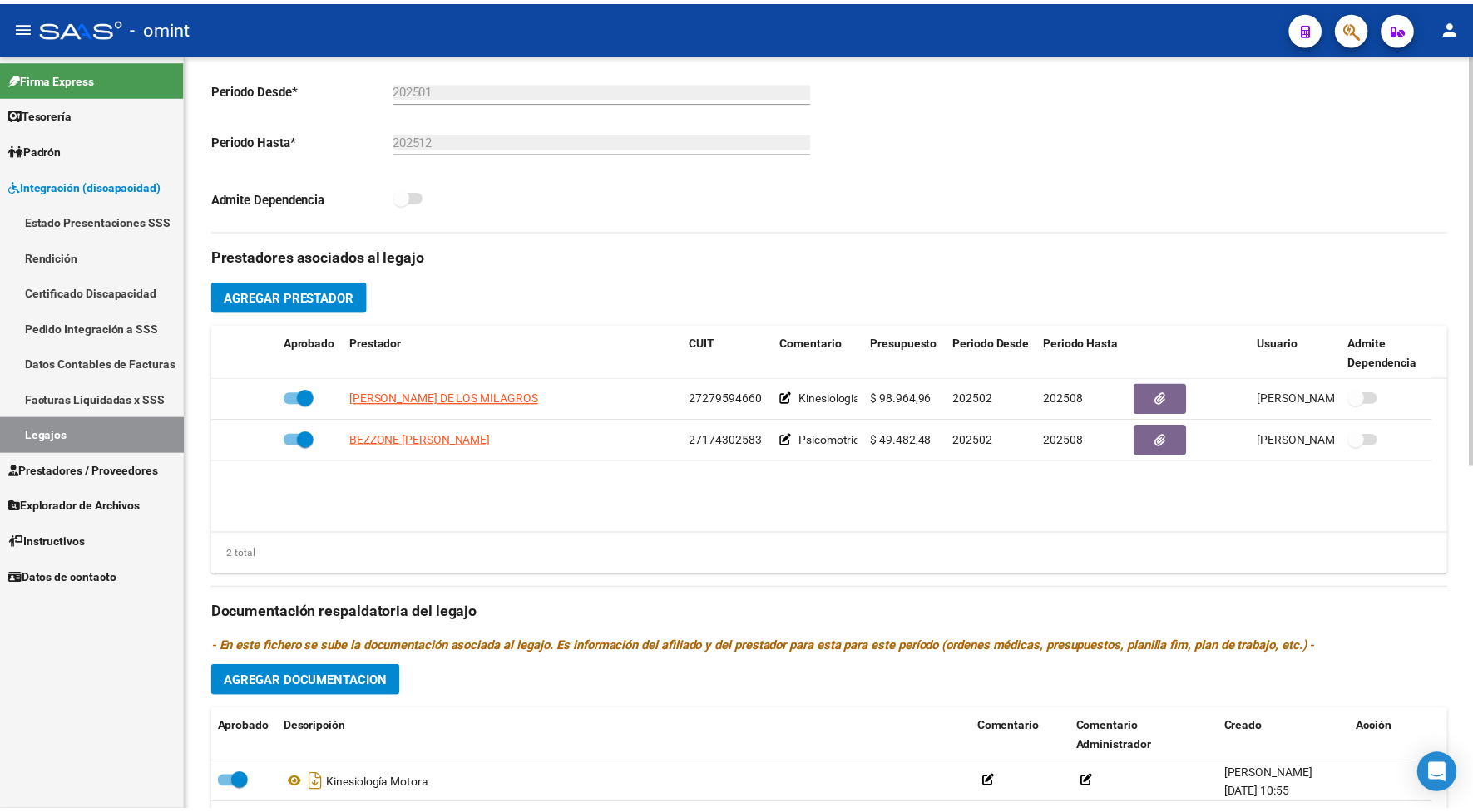
scroll to position [623, 0]
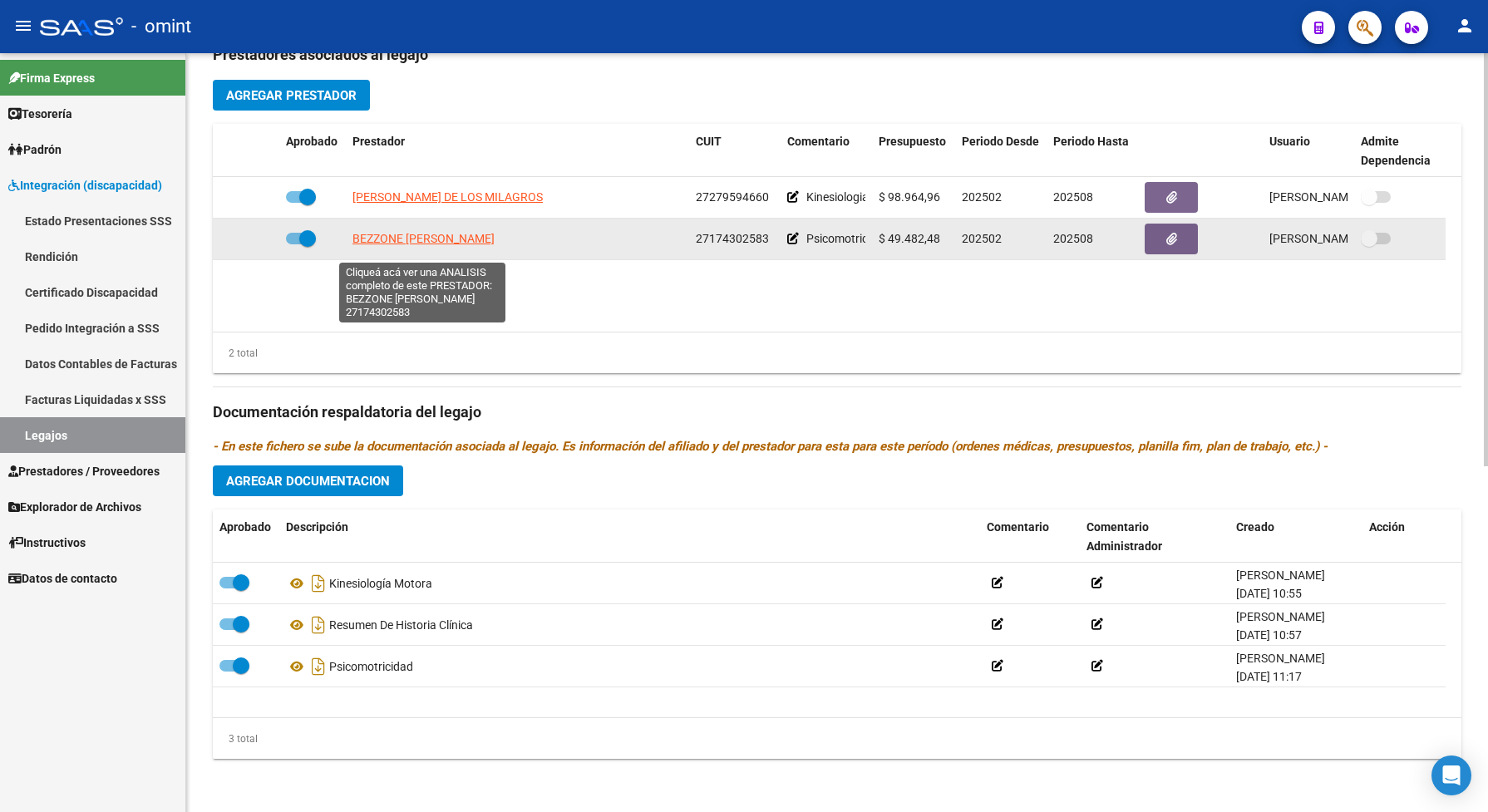
click at [471, 245] on span "[PERSON_NAME]" at bounding box center [423, 239] width 142 height 13
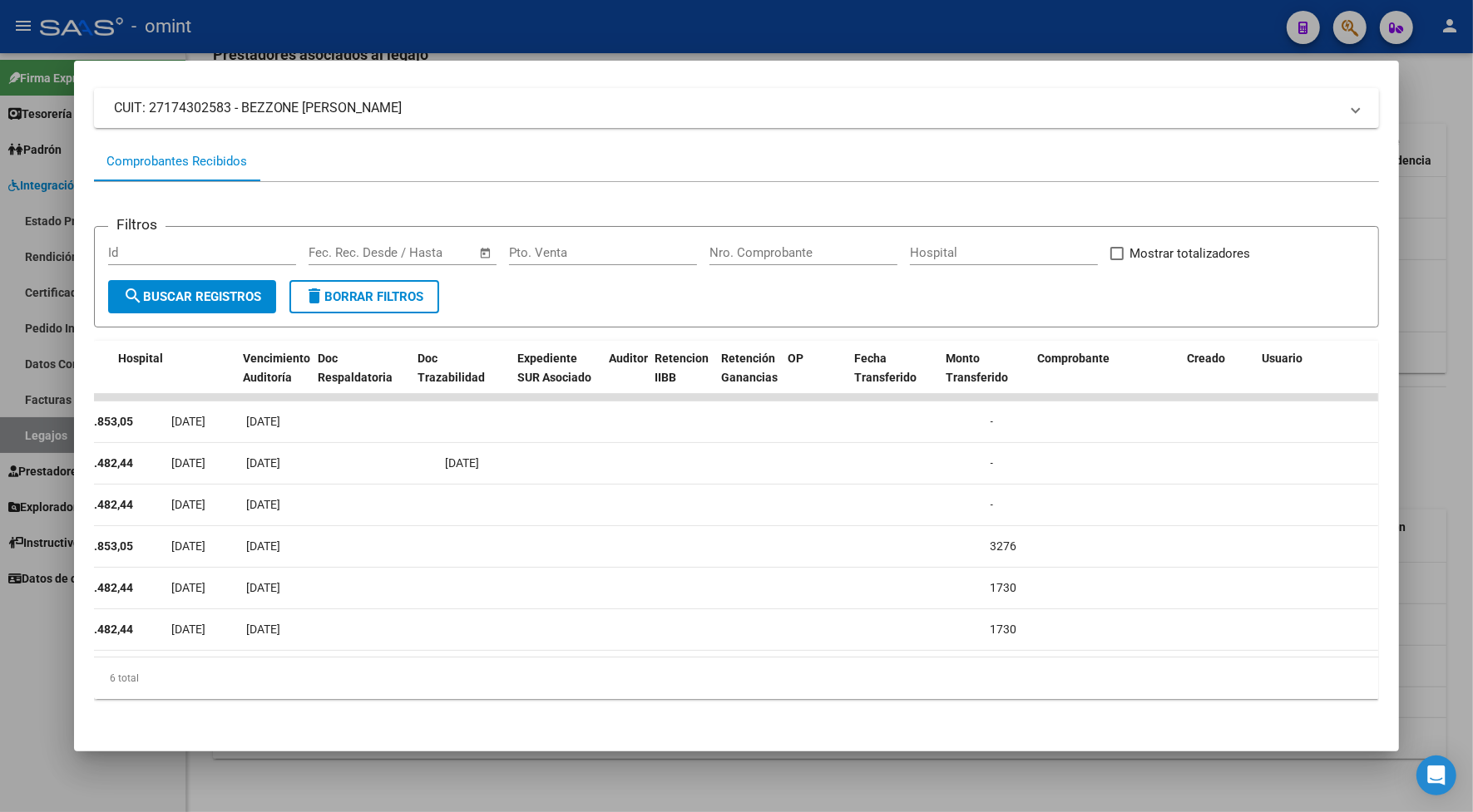
scroll to position [0, 0]
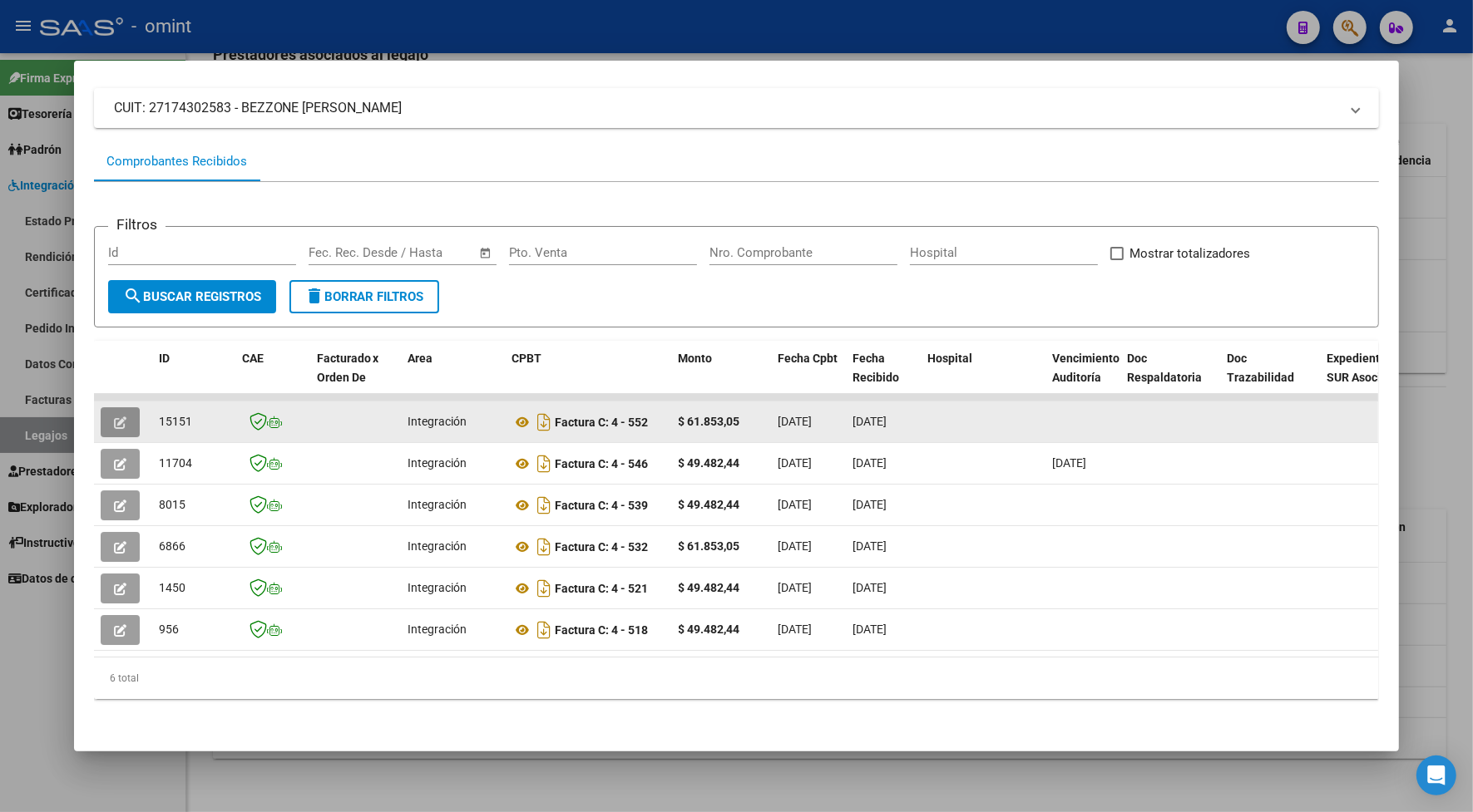
click at [123, 407] on button "button" at bounding box center [120, 421] width 39 height 30
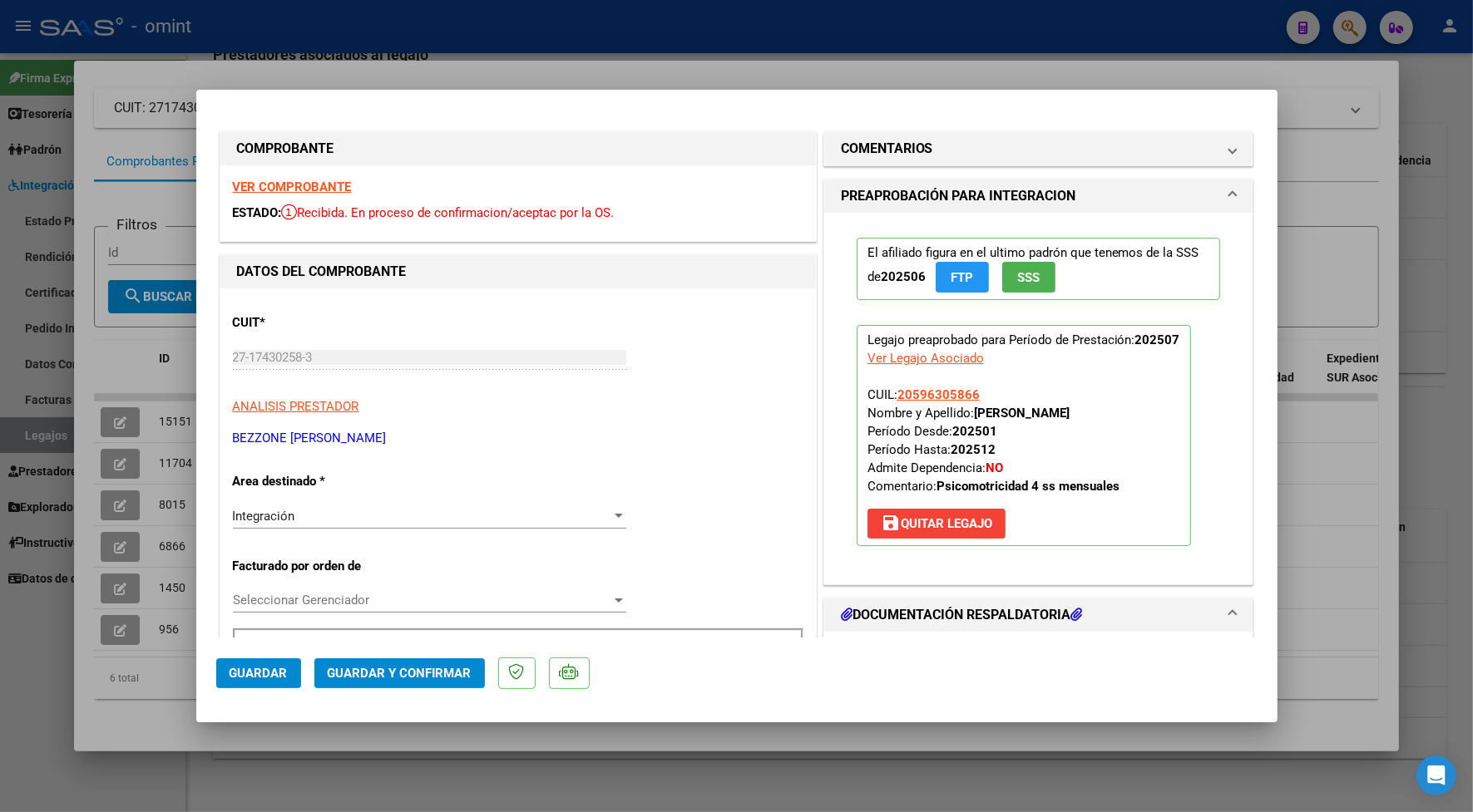
click at [293, 185] on strong "VER COMPROBANTE" at bounding box center [292, 187] width 119 height 15
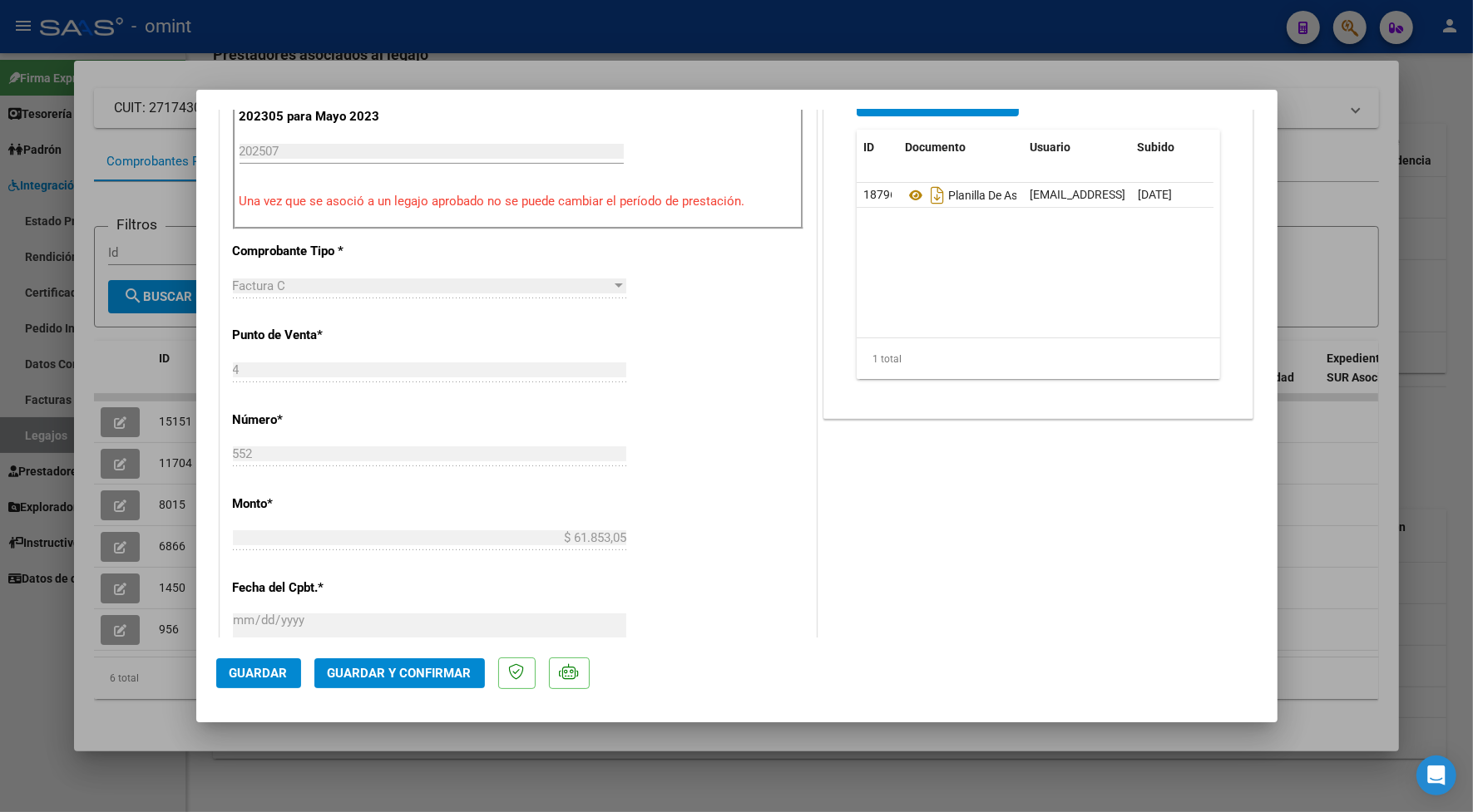
scroll to position [350, 0]
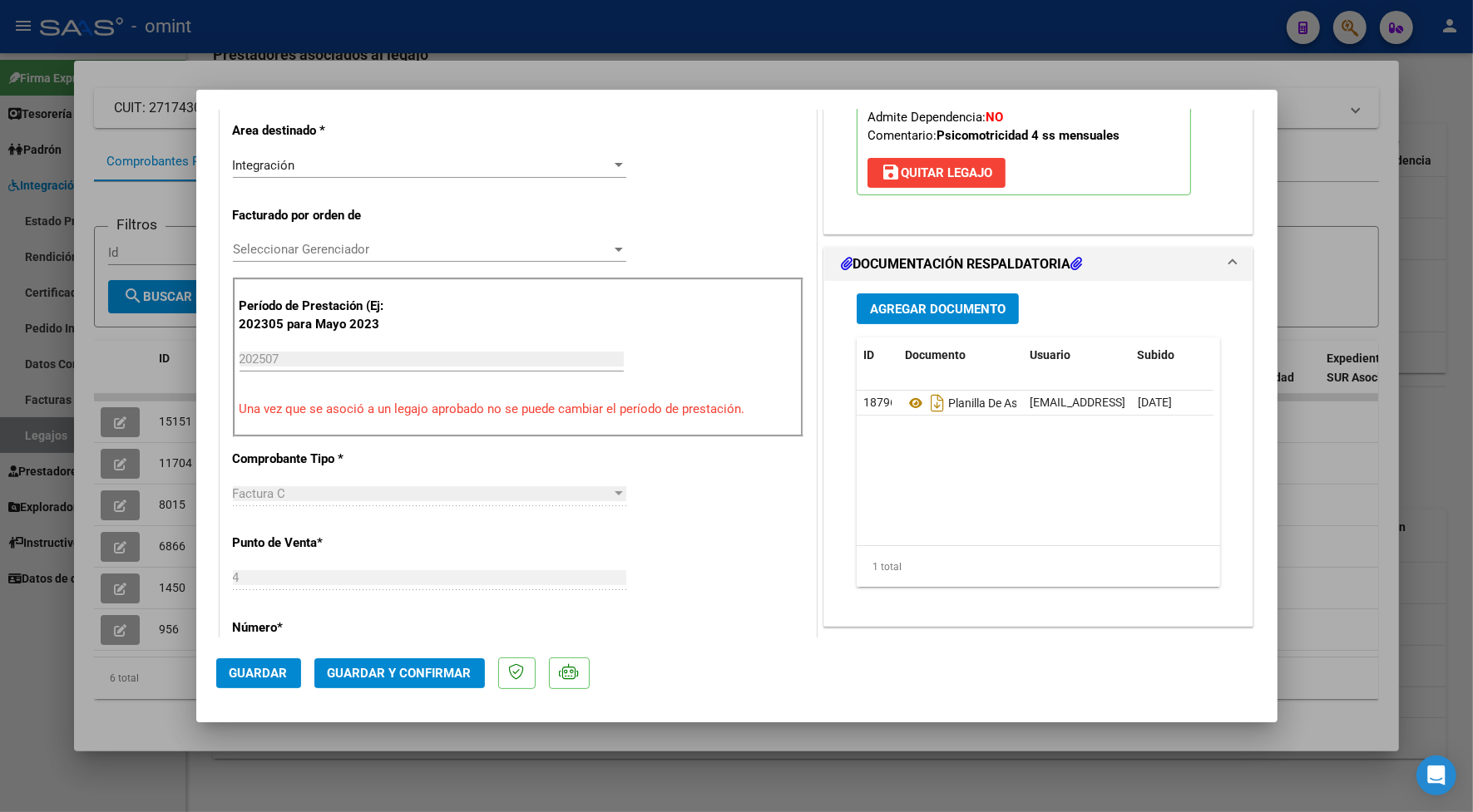
click at [578, 56] on div at bounding box center [736, 406] width 1473 height 812
type input "$ 0,00"
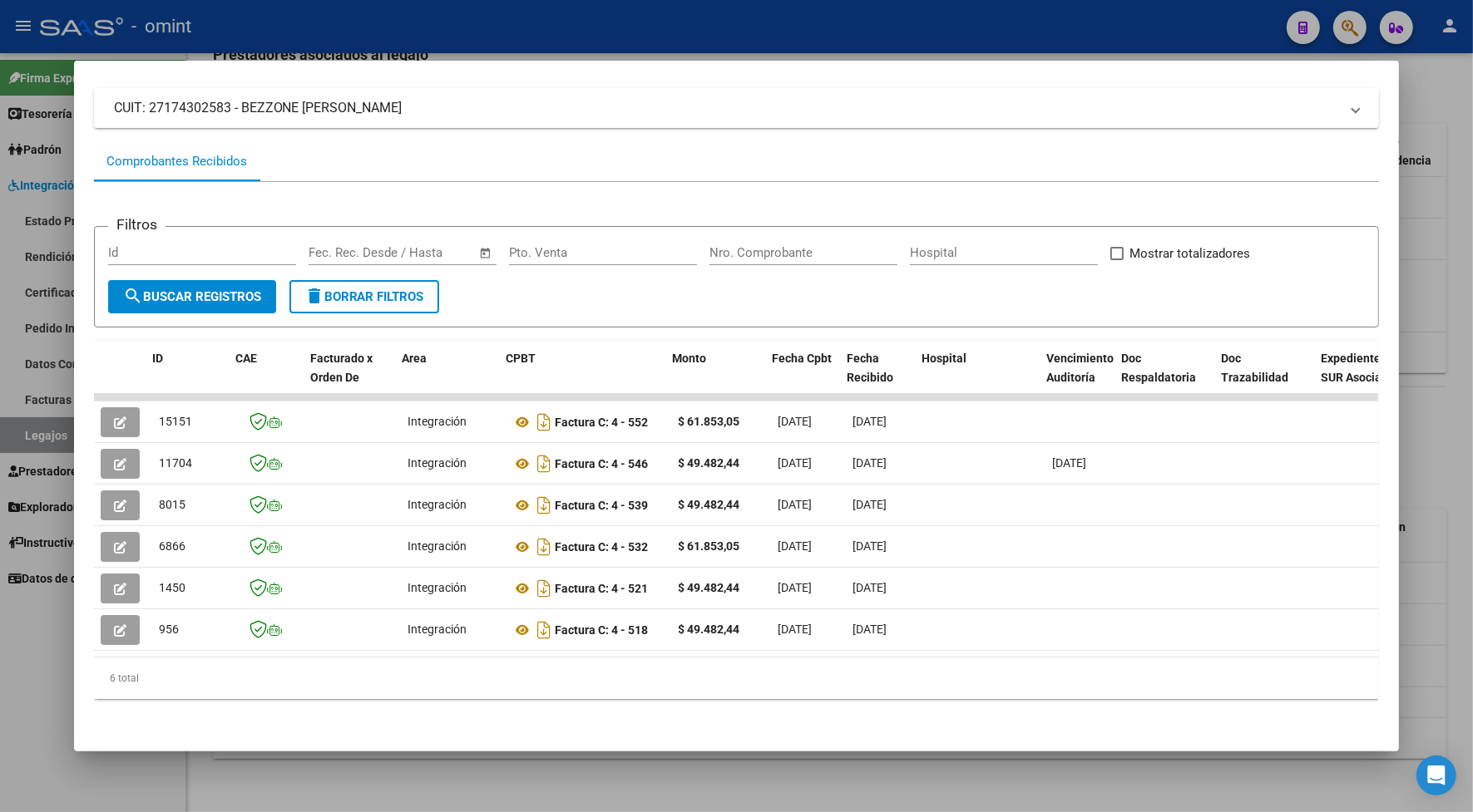
scroll to position [0, 6]
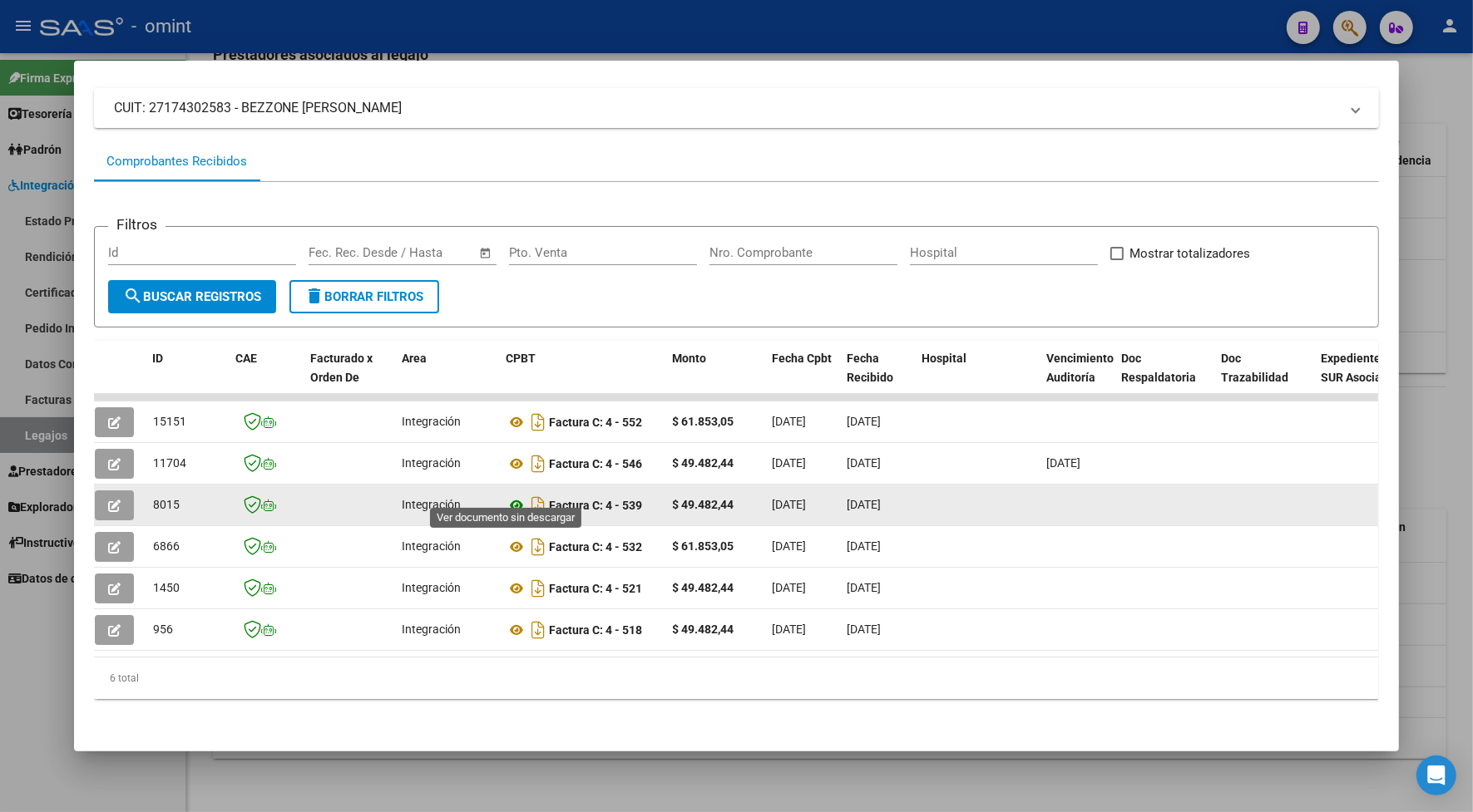
click at [510, 495] on icon at bounding box center [517, 505] width 22 height 20
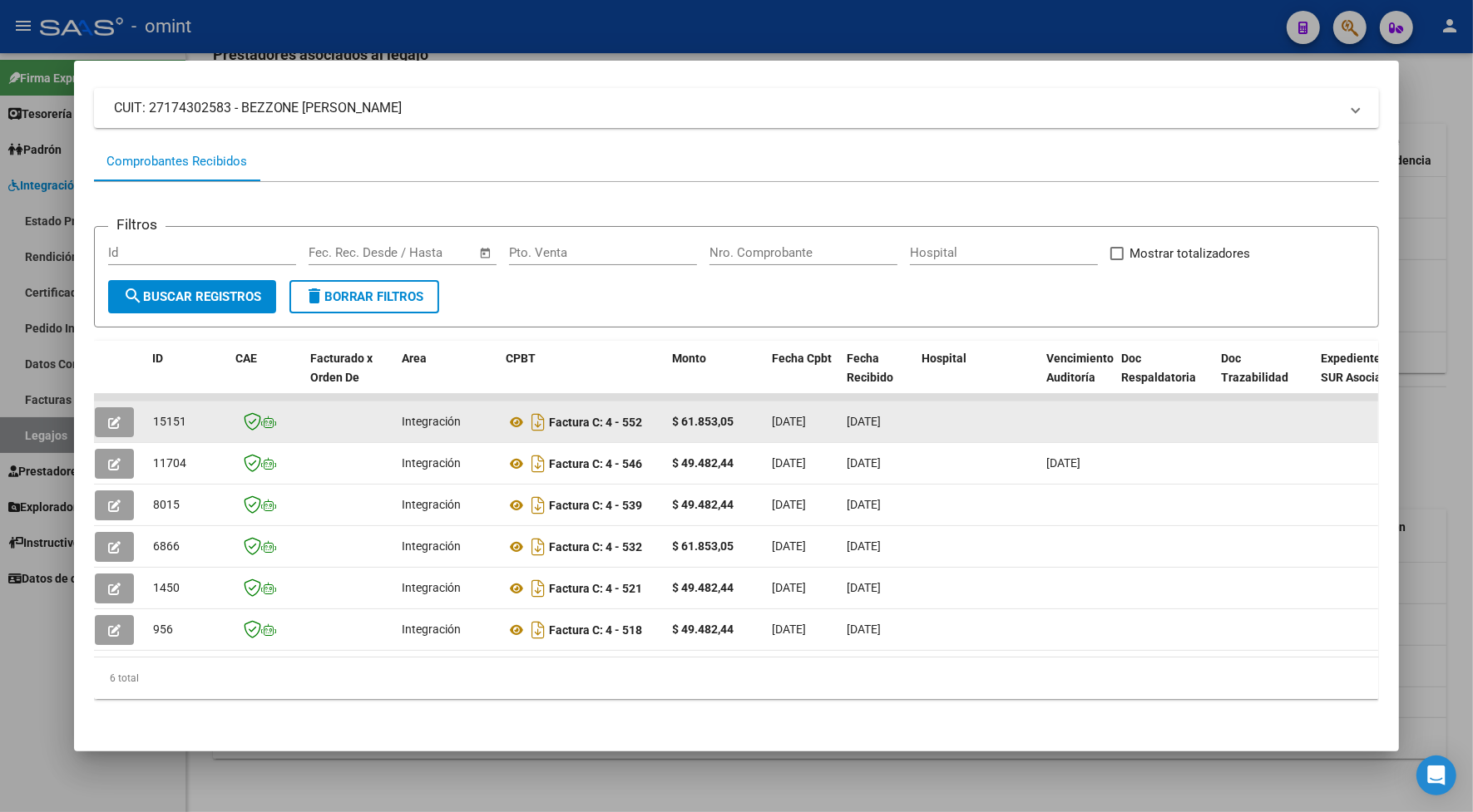
click at [112, 417] on icon "button" at bounding box center [114, 422] width 12 height 12
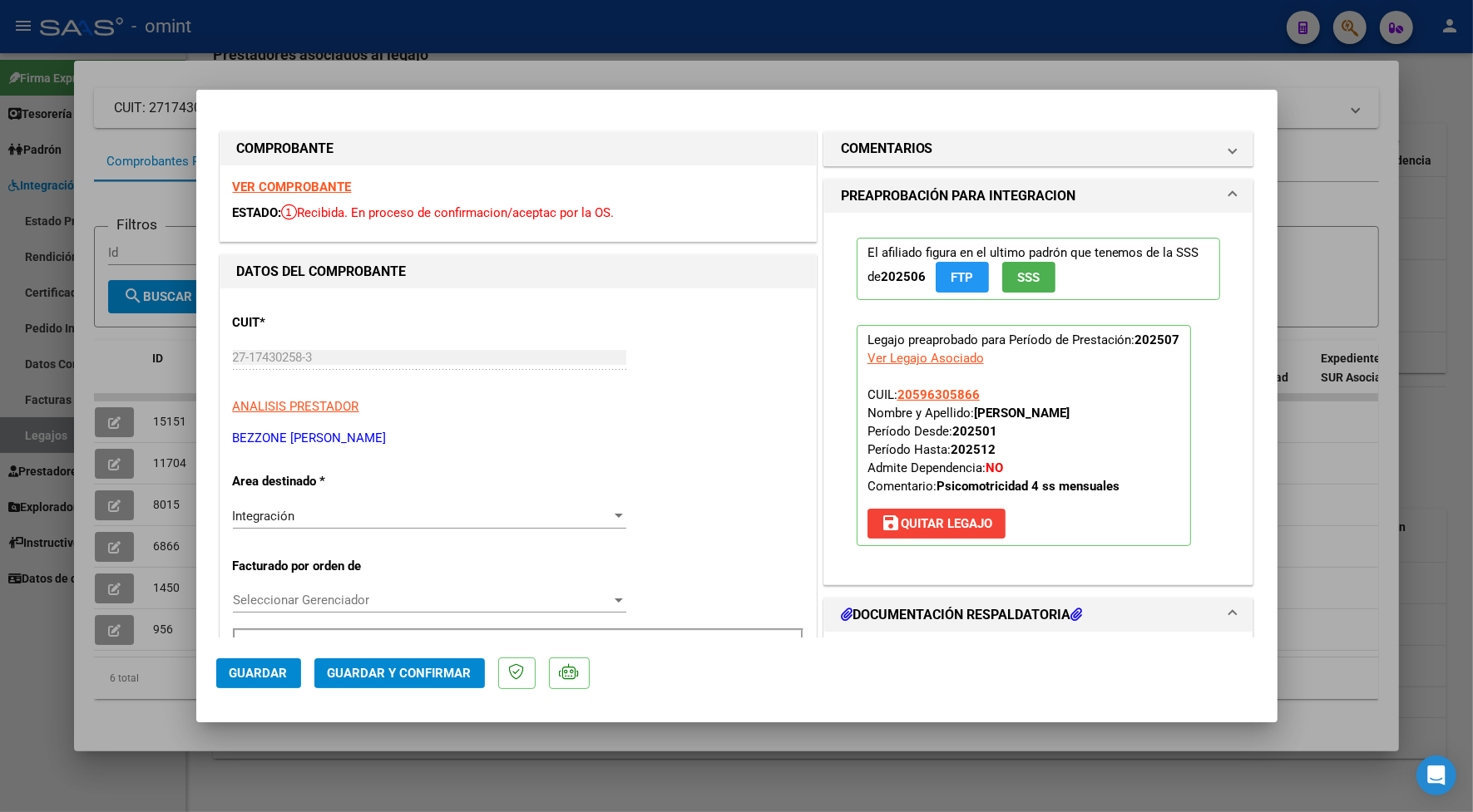
click at [267, 189] on strong "VER COMPROBANTE" at bounding box center [292, 187] width 119 height 15
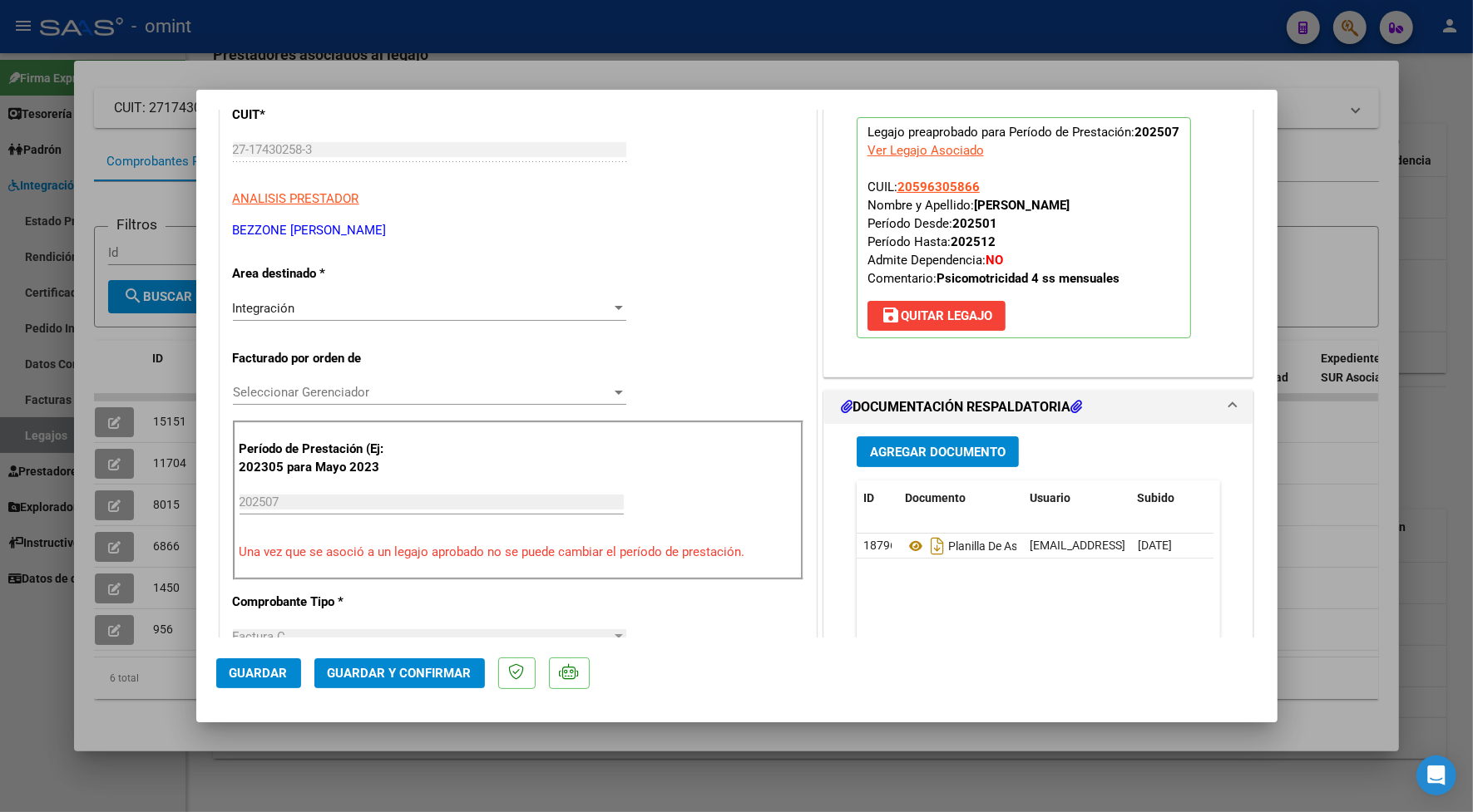
scroll to position [0, 0]
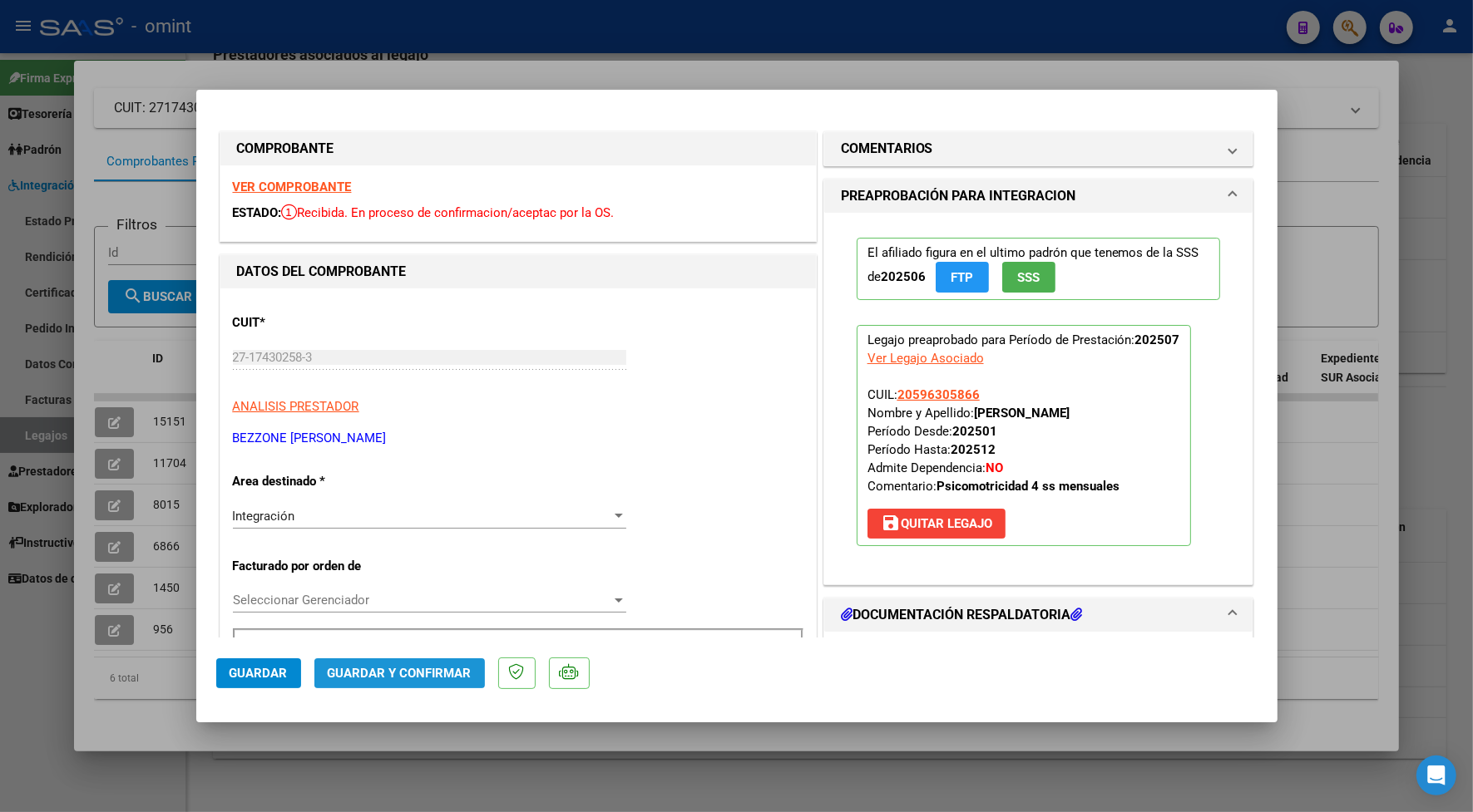
click at [455, 673] on span "Guardar y Confirmar" at bounding box center [399, 674] width 144 height 15
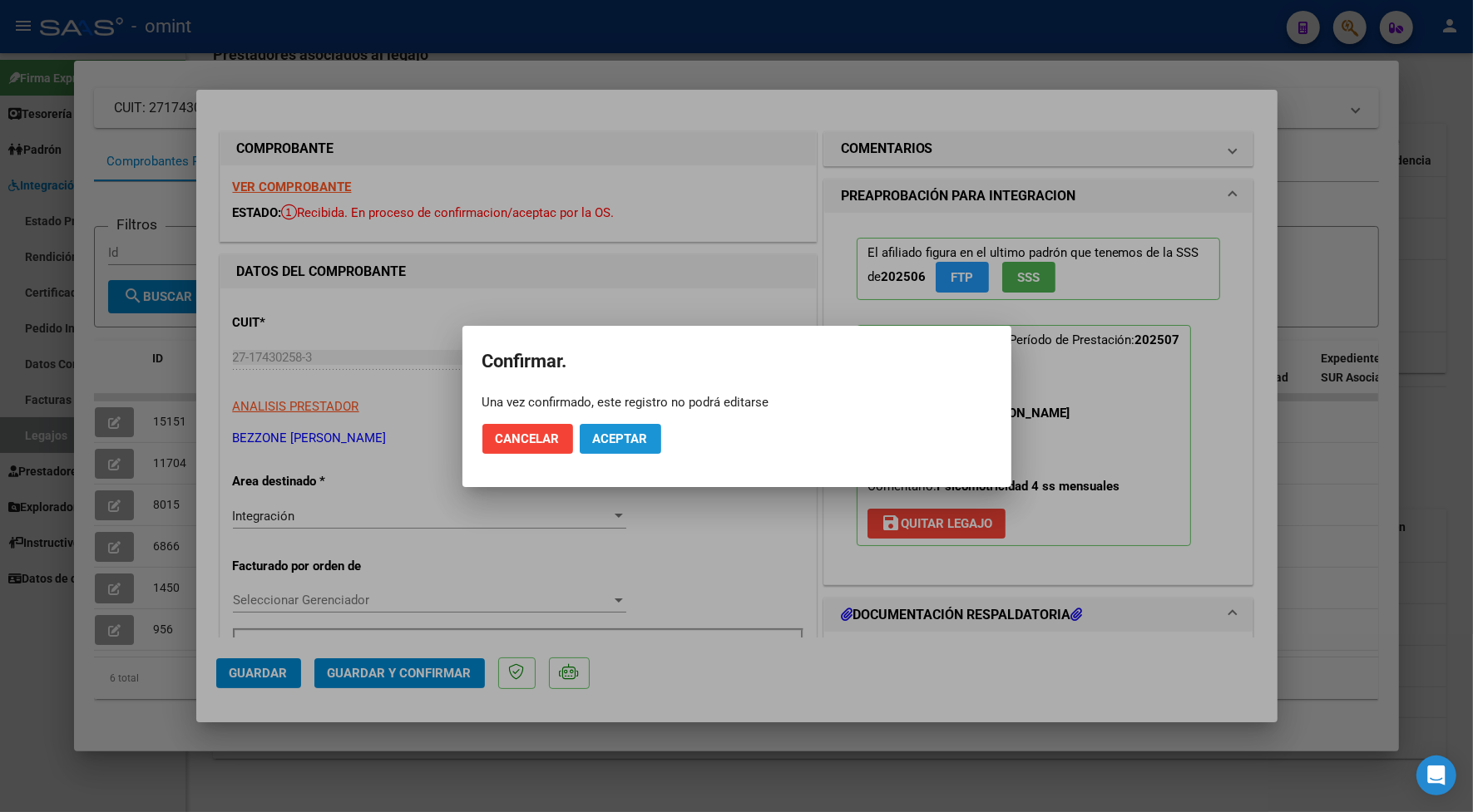
click at [637, 447] on button "Aceptar" at bounding box center [620, 439] width 82 height 30
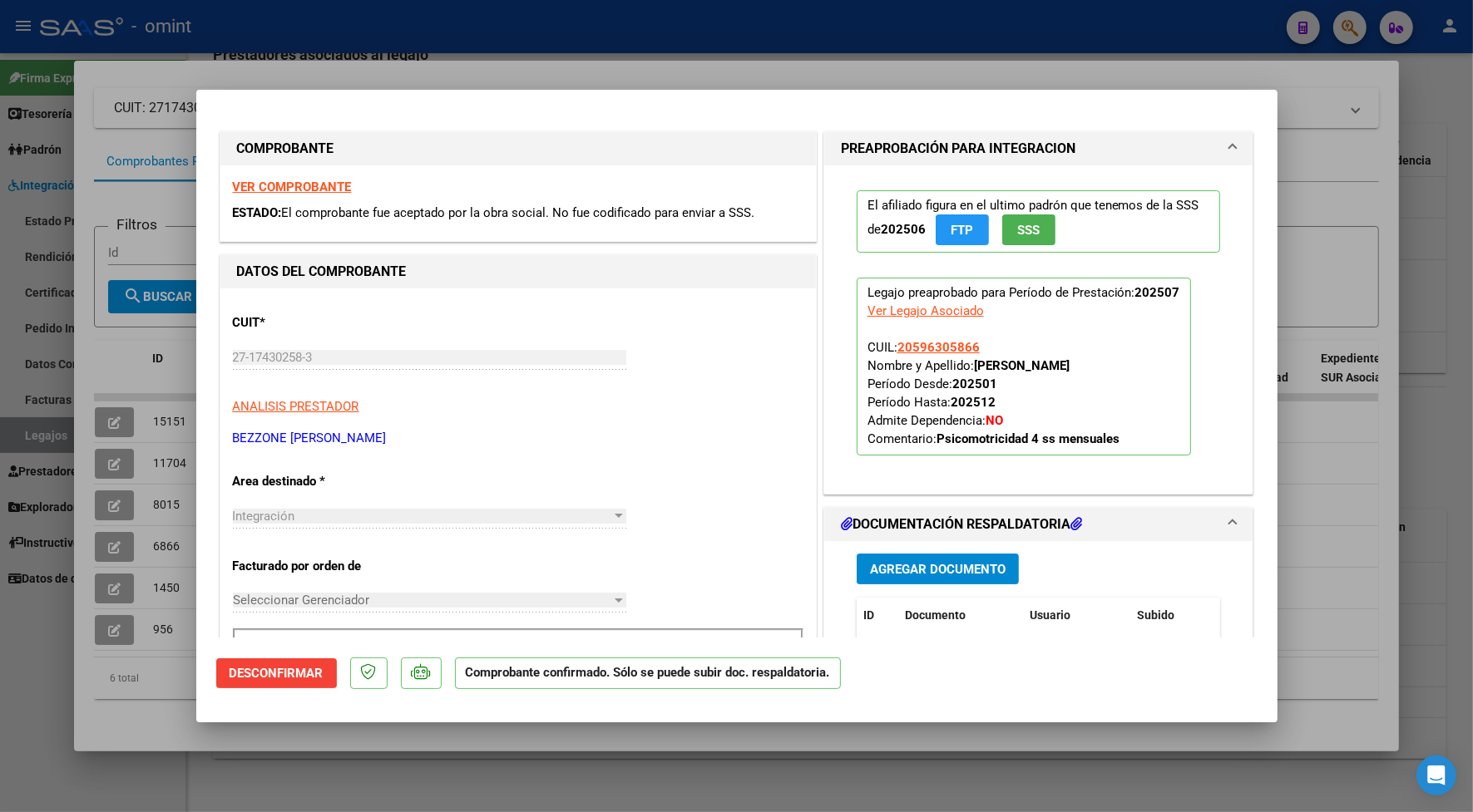
click at [1229, 141] on span at bounding box center [1232, 149] width 7 height 20
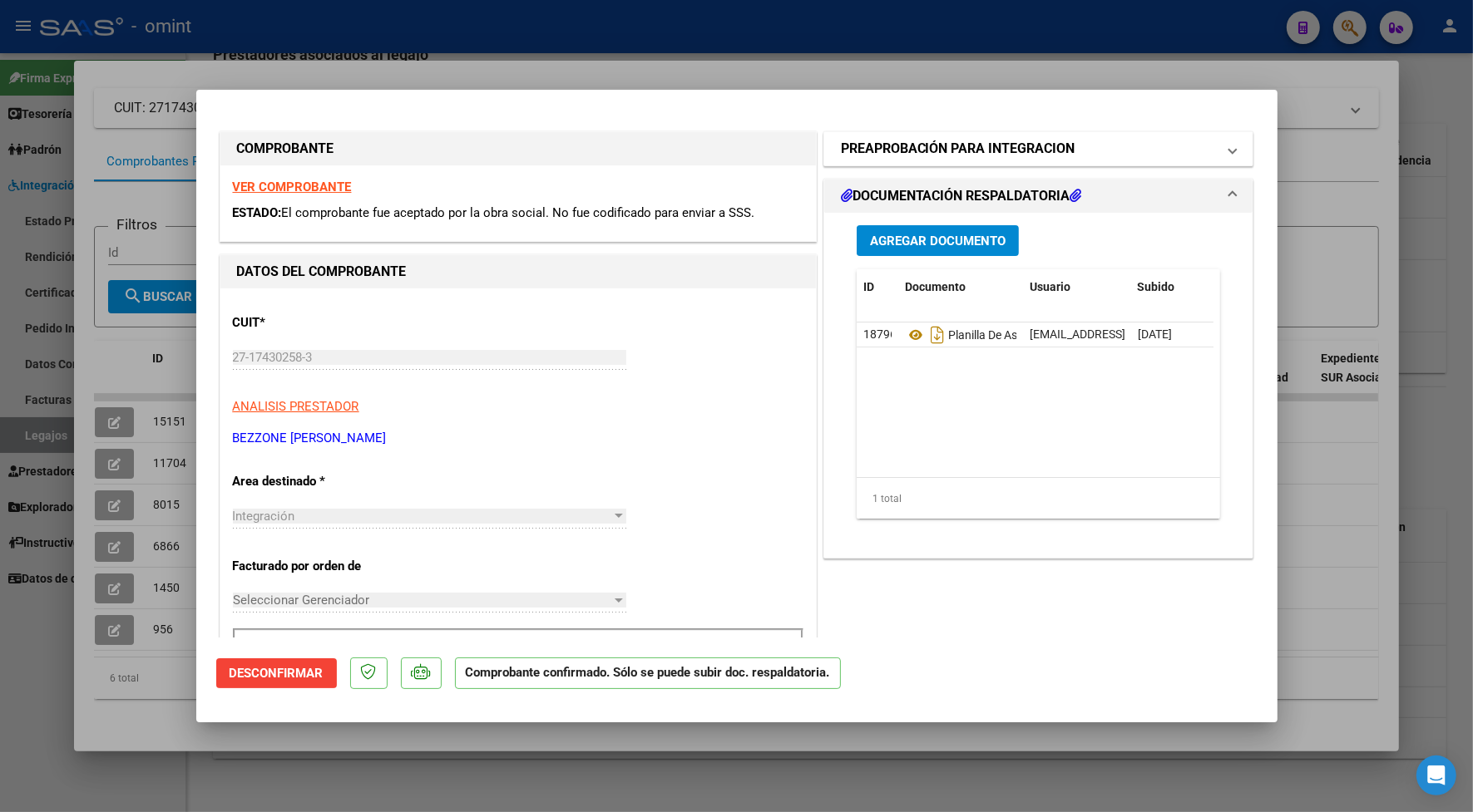
click at [1229, 158] on span at bounding box center [1232, 149] width 7 height 20
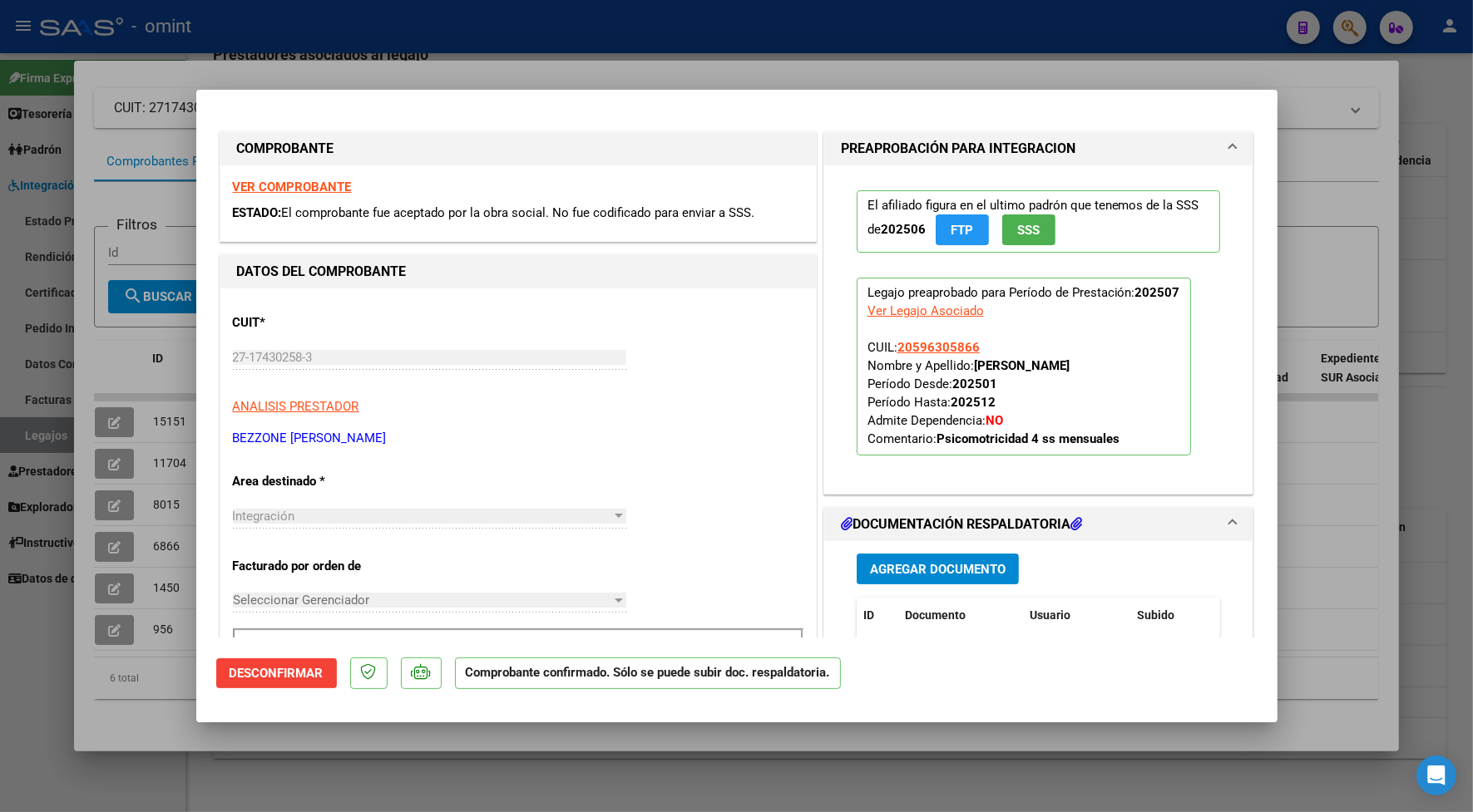
click at [648, 54] on div at bounding box center [736, 406] width 1473 height 812
type input "$ 0,00"
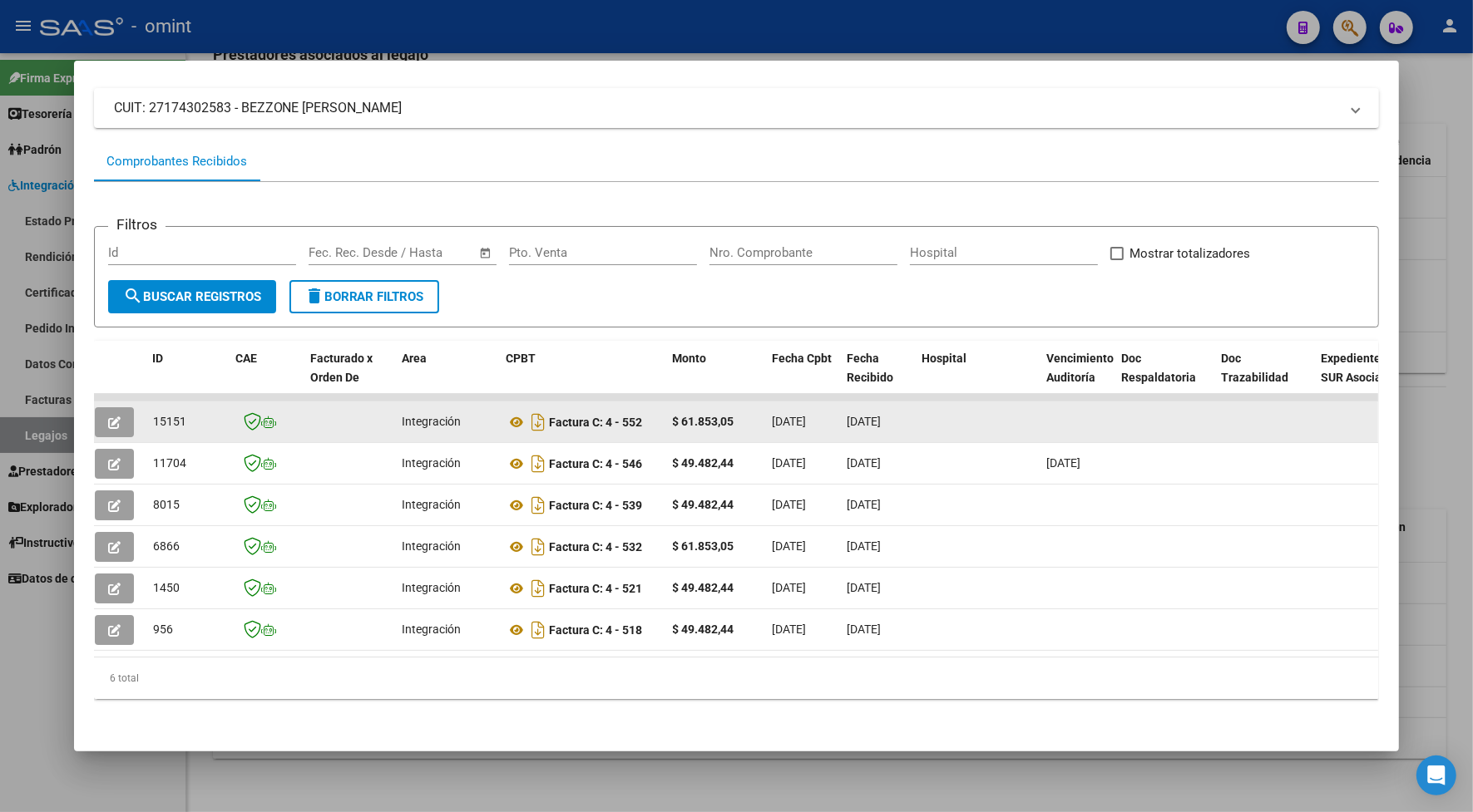
click at [110, 417] on icon "button" at bounding box center [114, 422] width 12 height 12
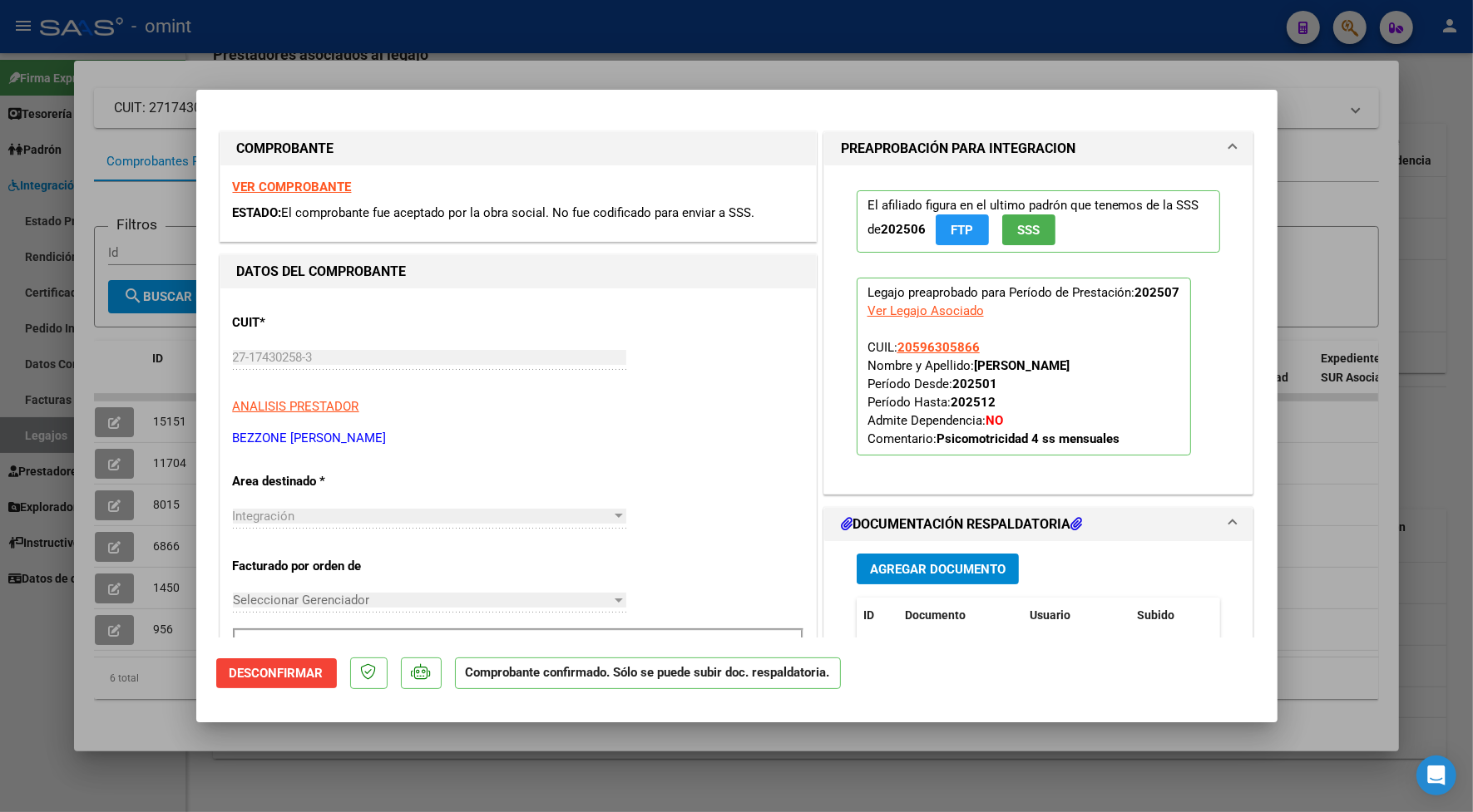
click at [1027, 146] on h1 "PREAPROBACIÓN PARA INTEGRACION" at bounding box center [957, 149] width 234 height 20
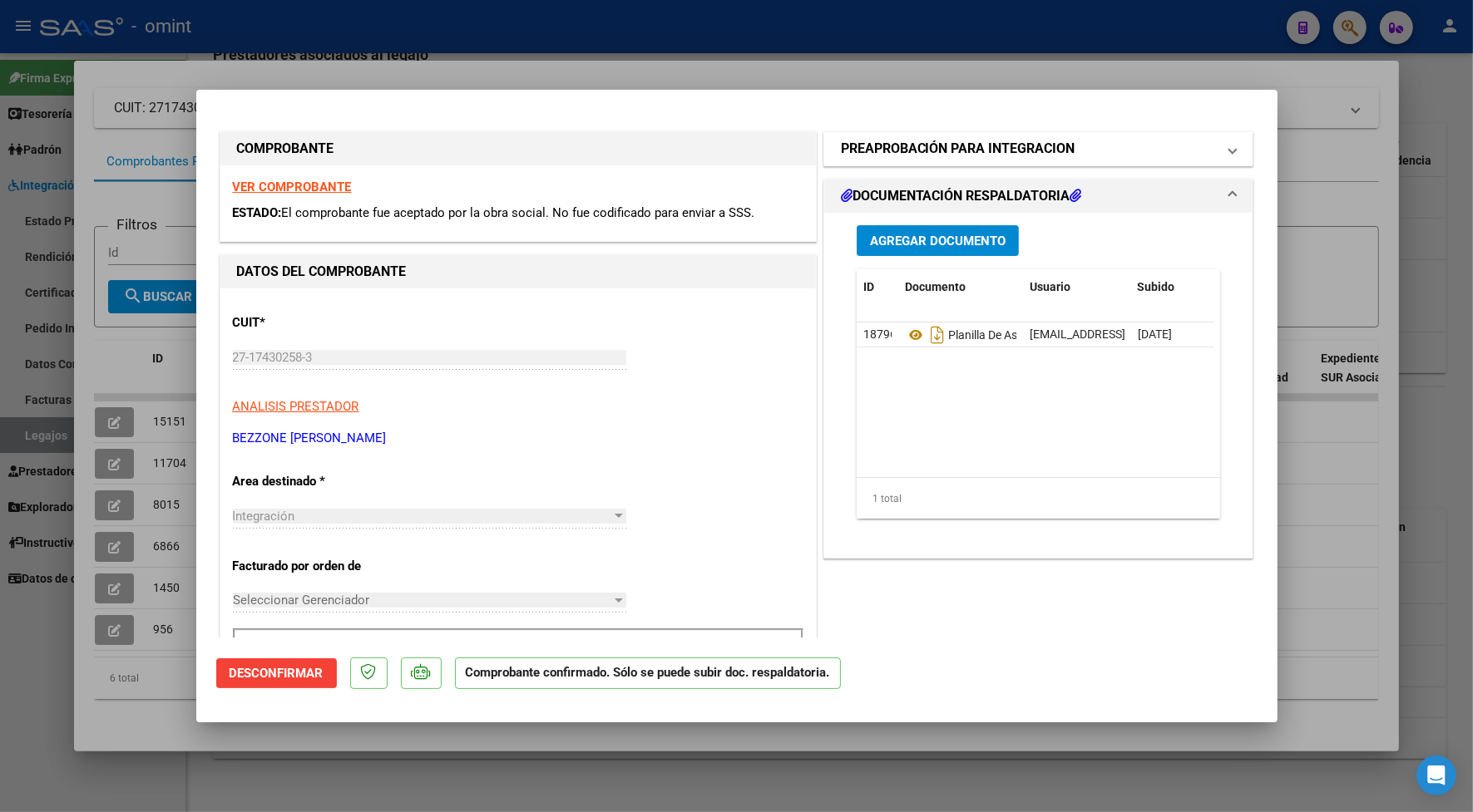
click at [1027, 146] on h1 "PREAPROBACIÓN PARA INTEGRACION" at bounding box center [957, 149] width 234 height 20
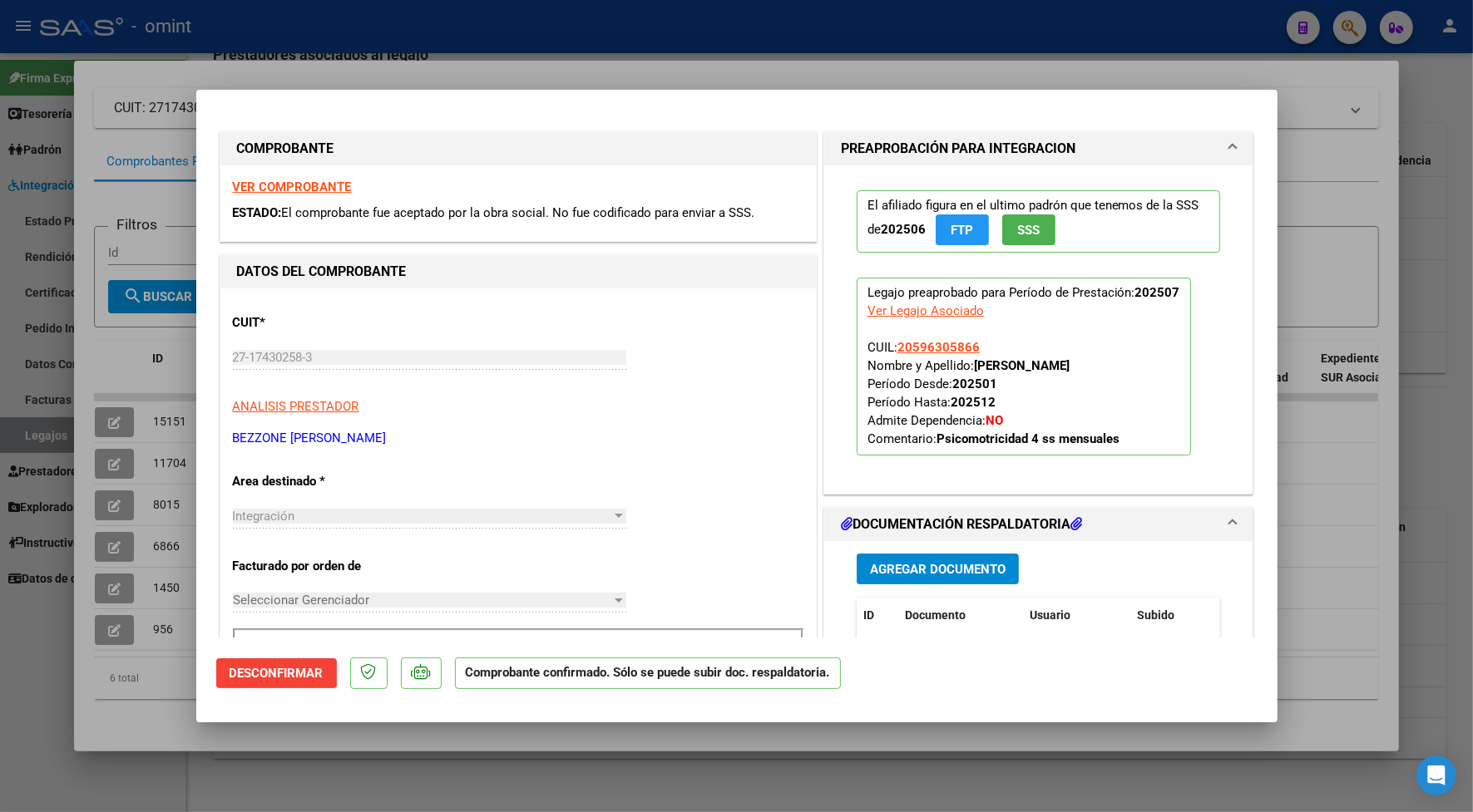
click at [277, 672] on span "Desconfirmar" at bounding box center [277, 674] width 94 height 15
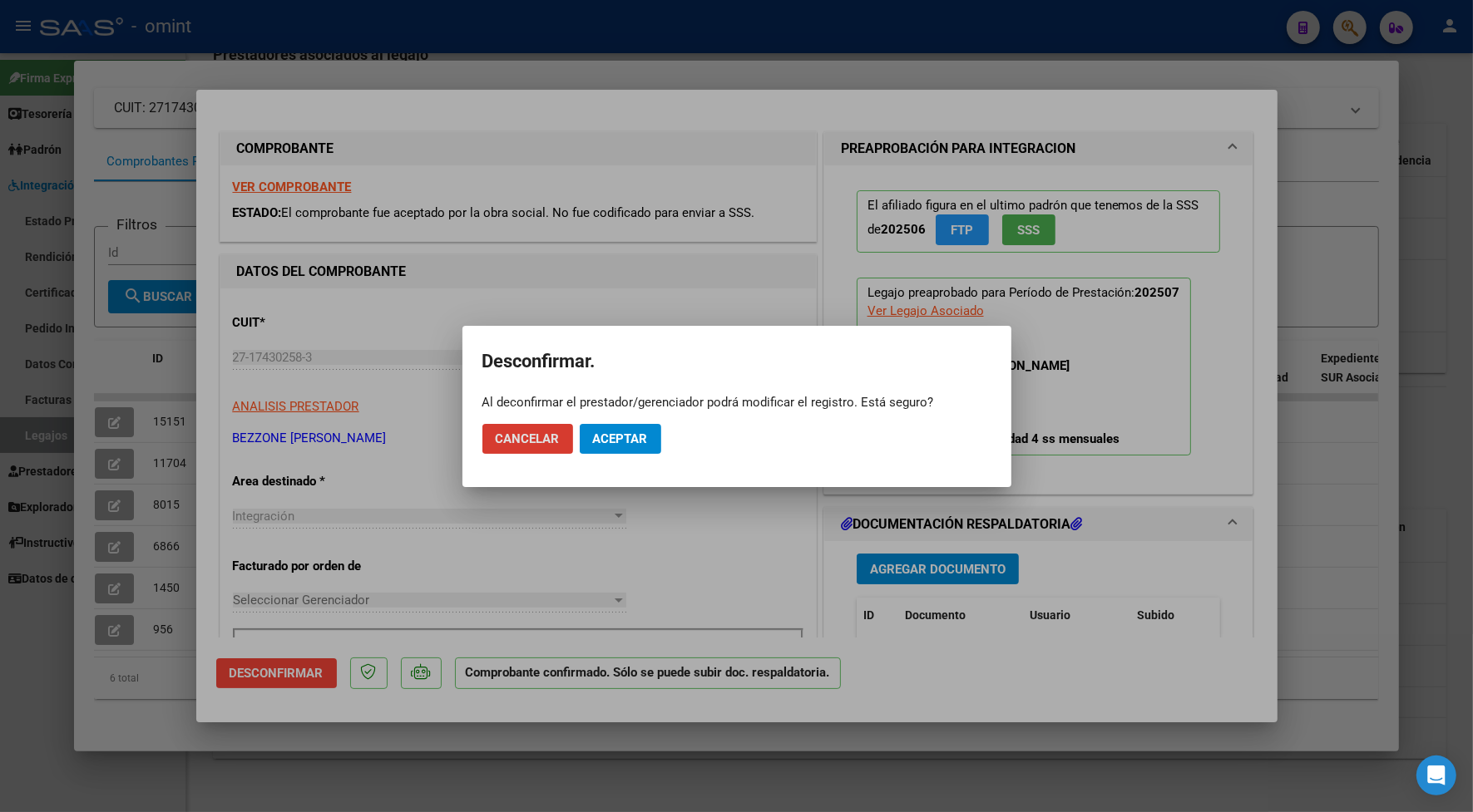
click at [636, 439] on span "Aceptar" at bounding box center [619, 439] width 55 height 15
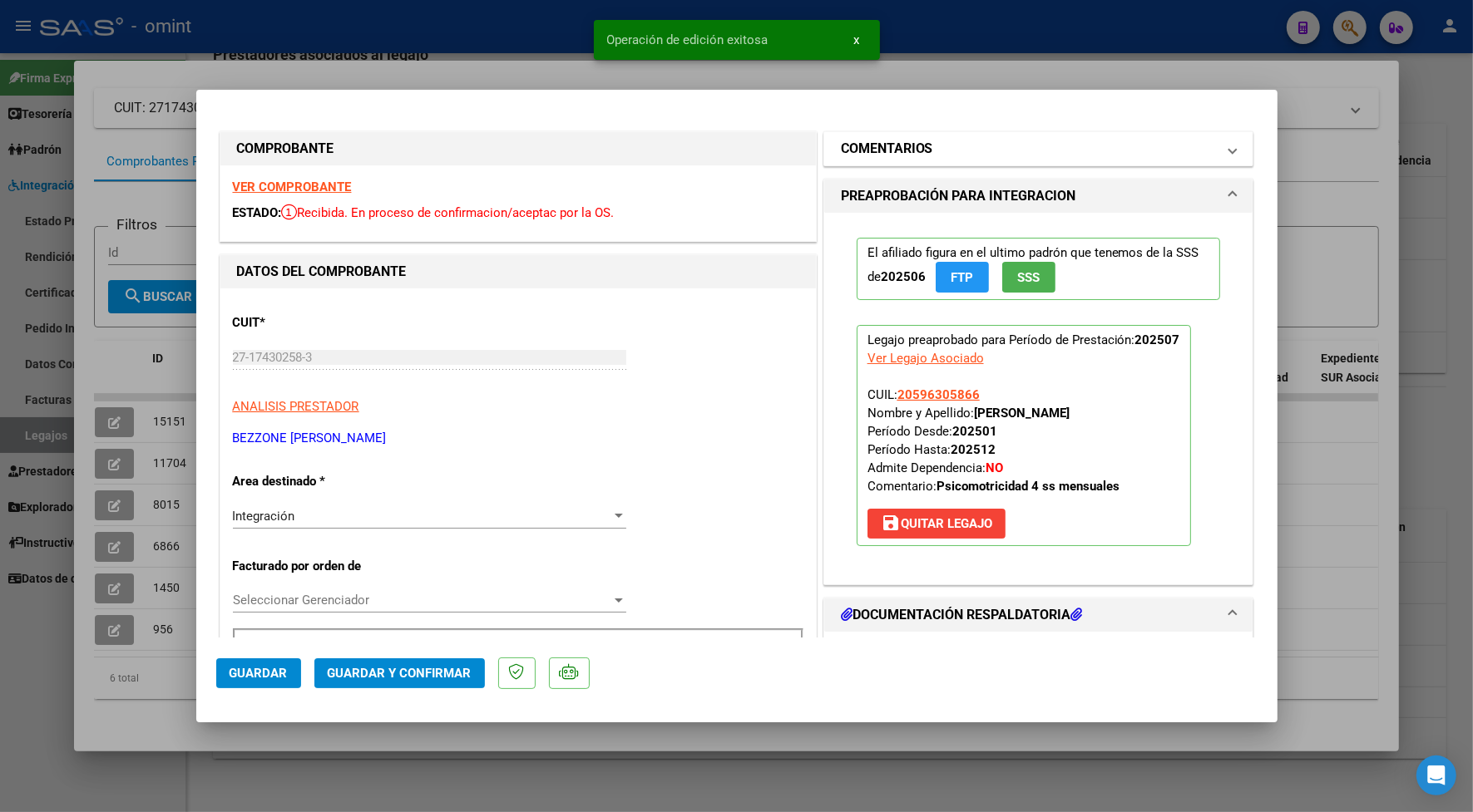
click at [1182, 155] on mat-panel-title "COMENTARIOS" at bounding box center [1027, 149] width 375 height 20
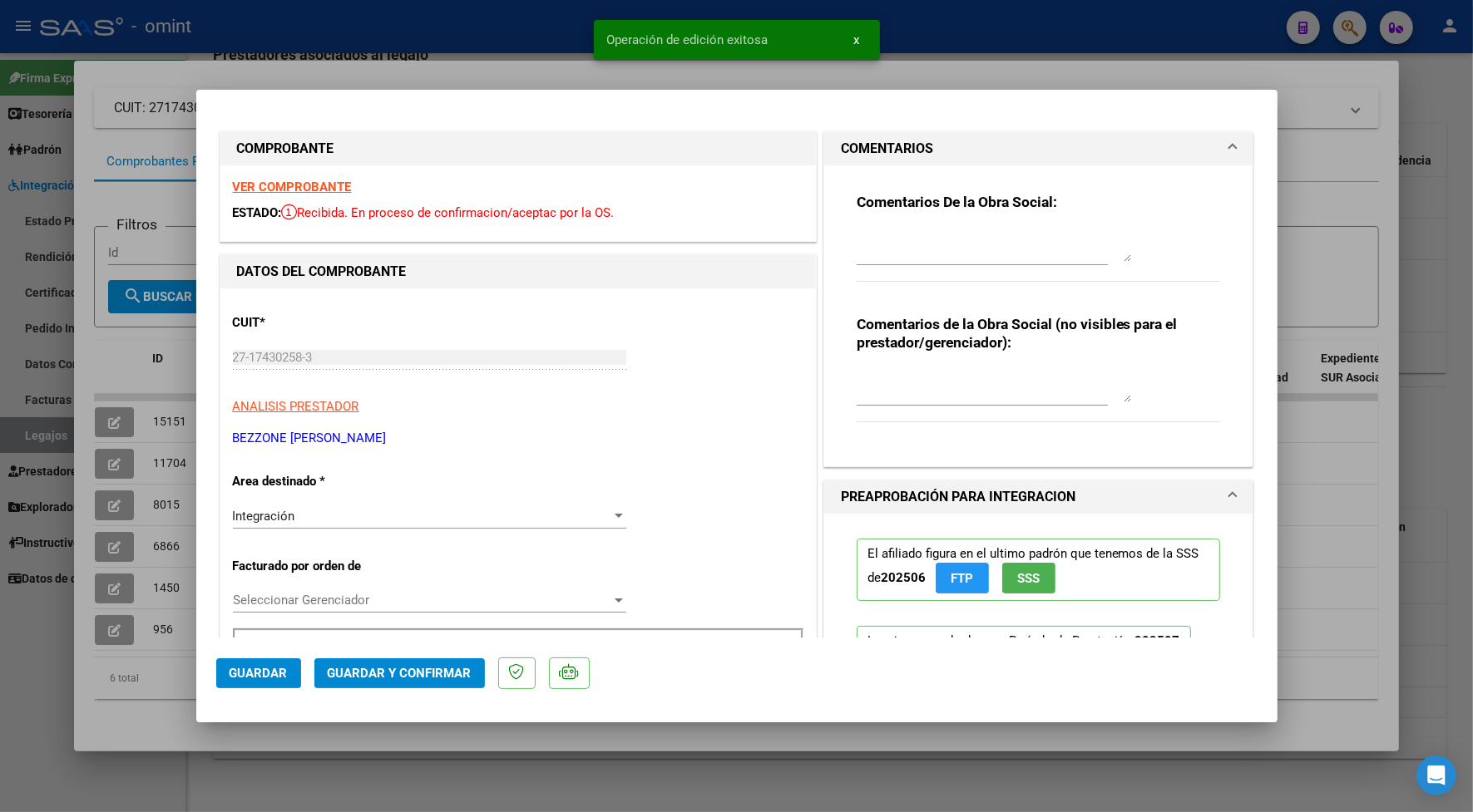
click at [967, 235] on textarea at bounding box center [994, 245] width 275 height 34
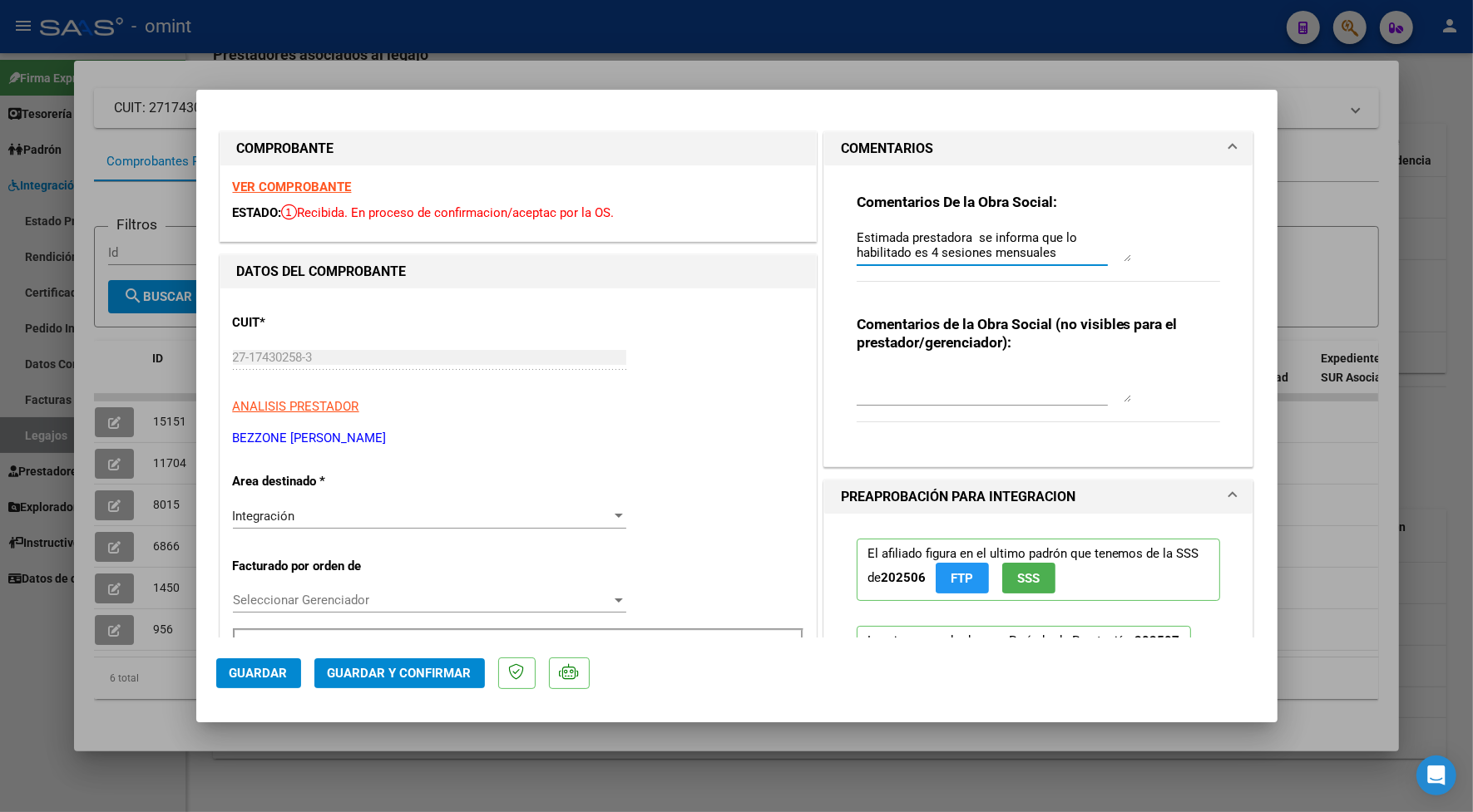
type textarea "Estimada prestadora se informa que lo habilitado es 4 sesiones mensuales"
click at [409, 679] on span "Guardar y Confirmar" at bounding box center [399, 674] width 144 height 15
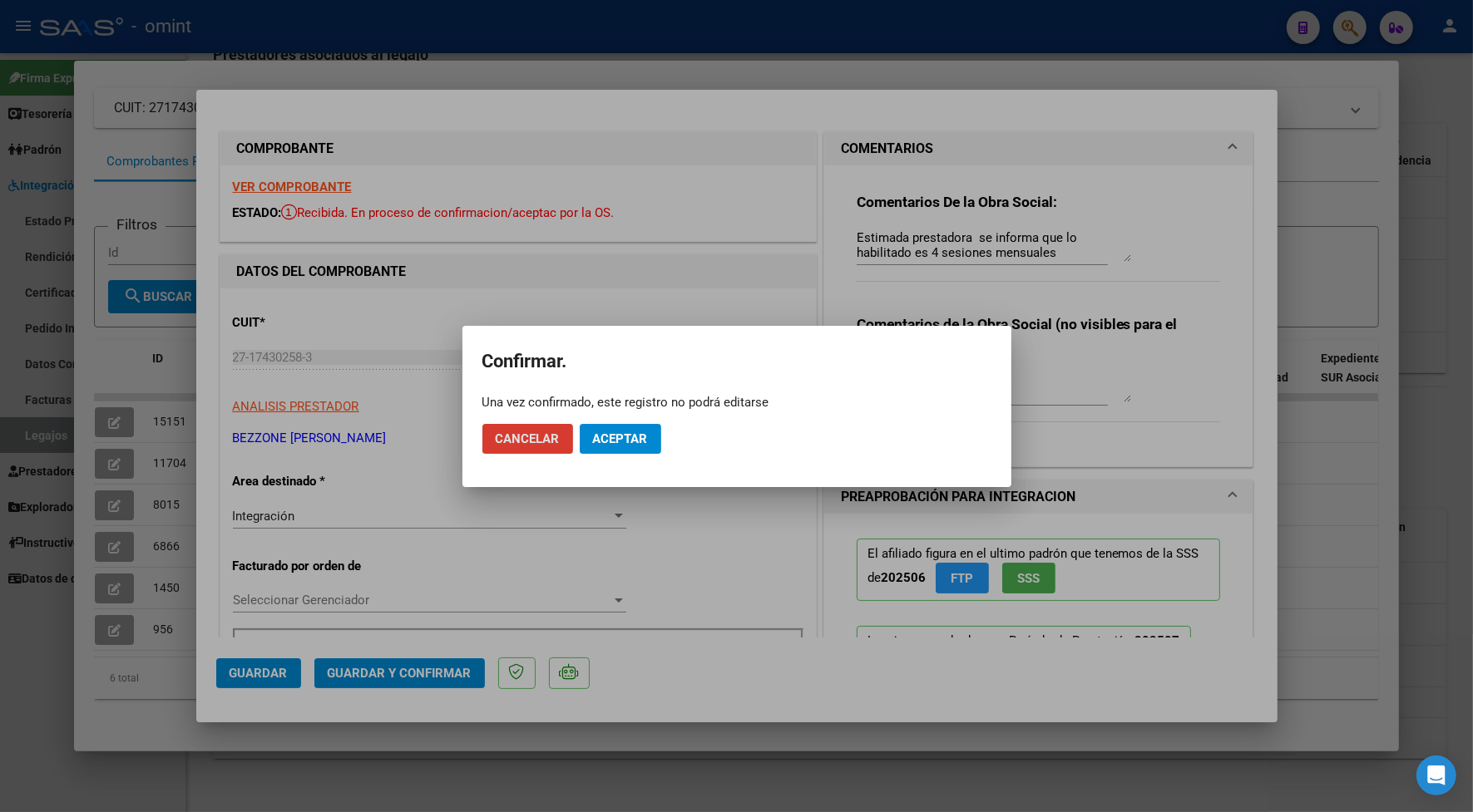
click at [619, 433] on span "Aceptar" at bounding box center [619, 439] width 55 height 15
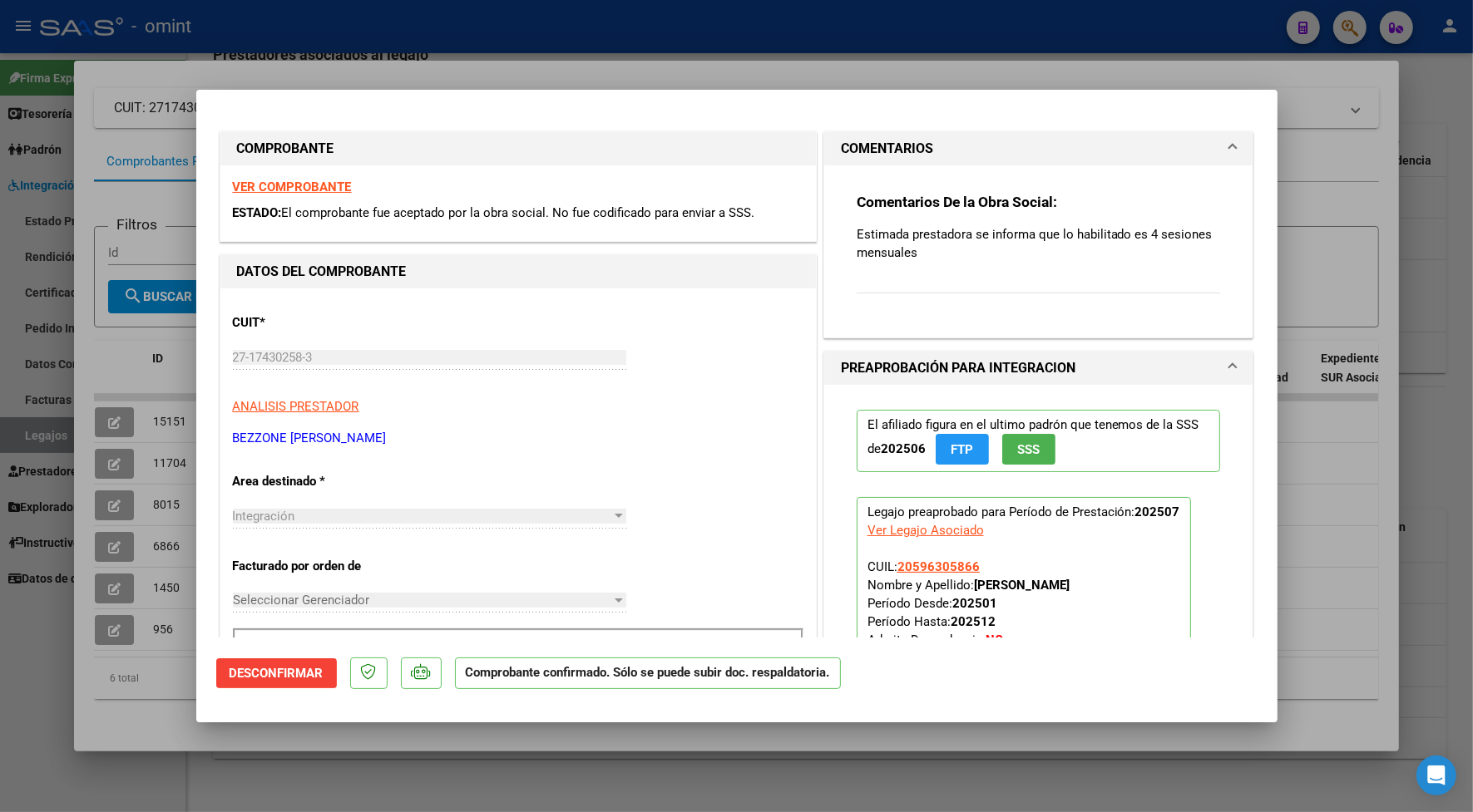
click at [571, 40] on div at bounding box center [736, 406] width 1473 height 812
type input "$ 0,00"
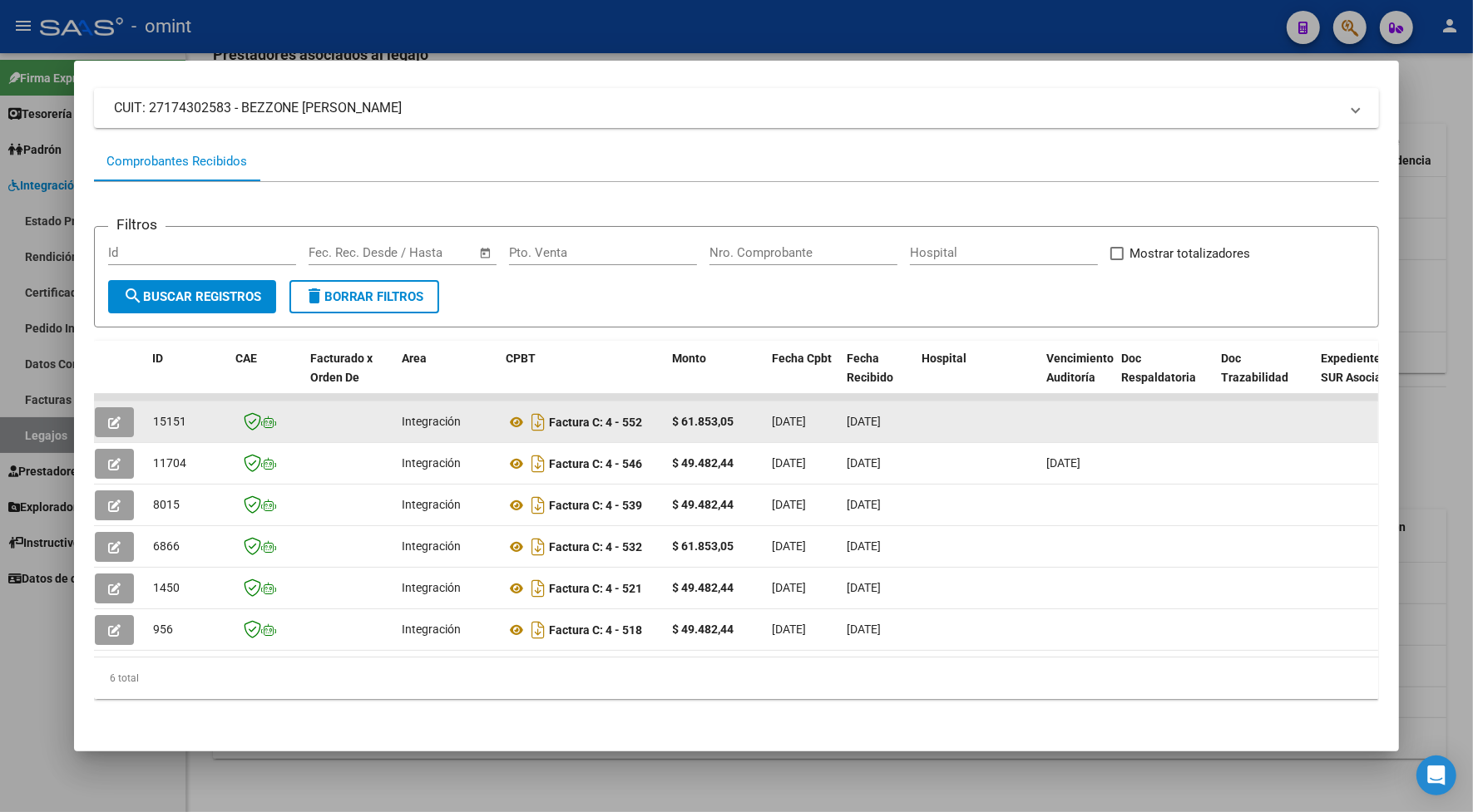
drag, startPoint x: 175, startPoint y: 403, endPoint x: 146, endPoint y: 410, distance: 29.8
click at [153, 415] on span "15151" at bounding box center [169, 421] width 34 height 13
drag, startPoint x: 146, startPoint y: 410, endPoint x: 159, endPoint y: 407, distance: 13.3
copy span "15151"
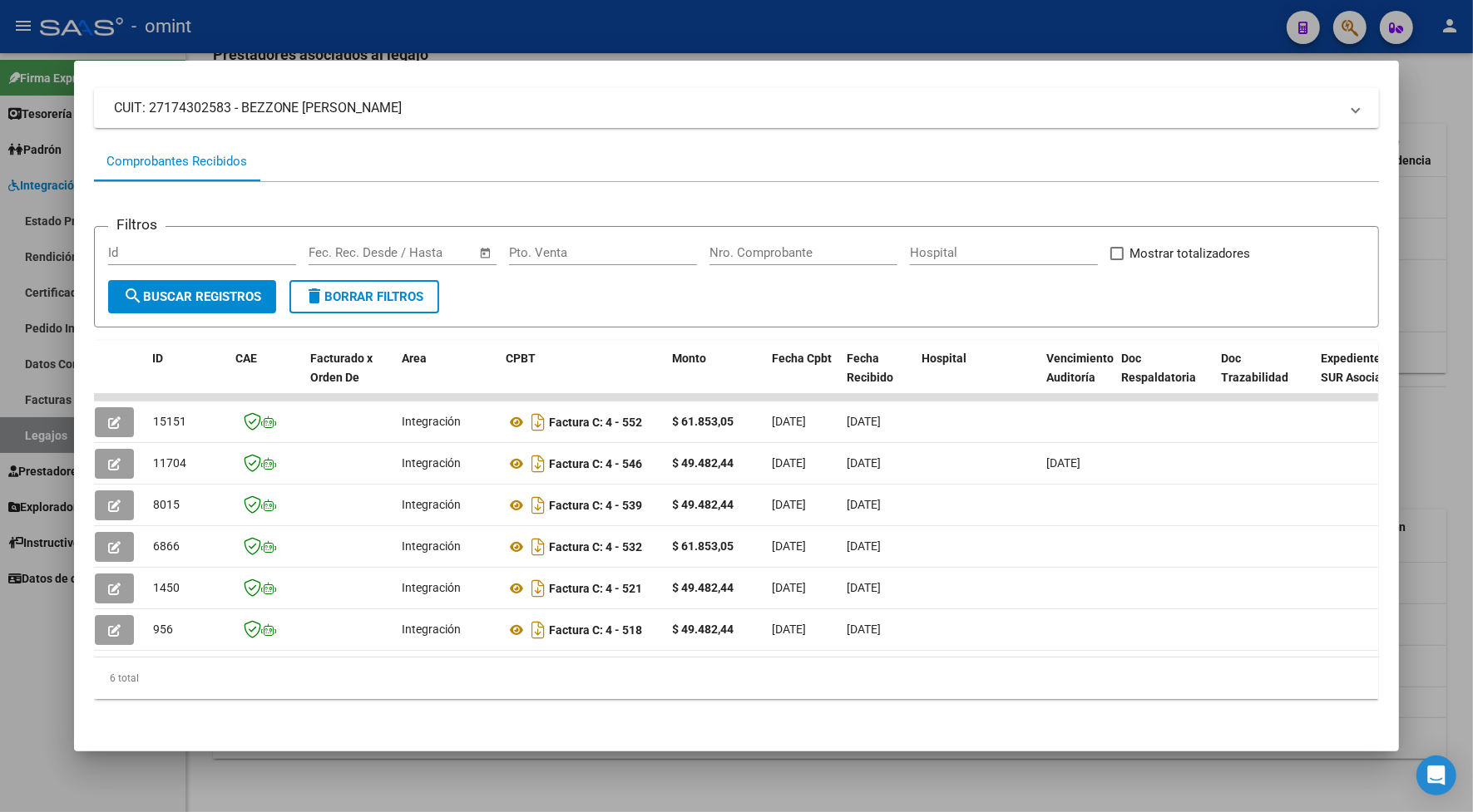
click at [255, 38] on div at bounding box center [736, 406] width 1473 height 812
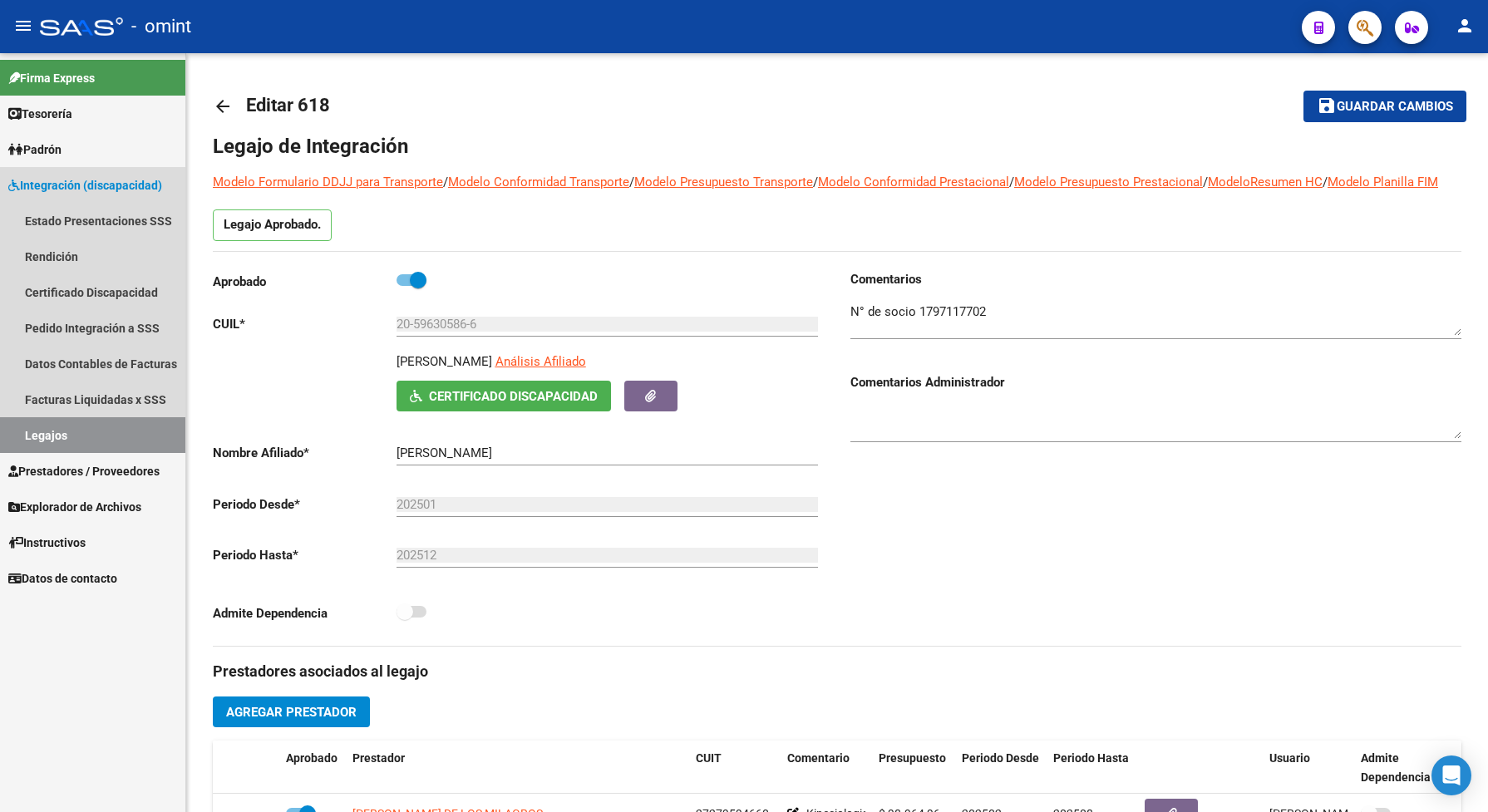
click at [105, 425] on link "Legajos" at bounding box center [92, 435] width 185 height 36
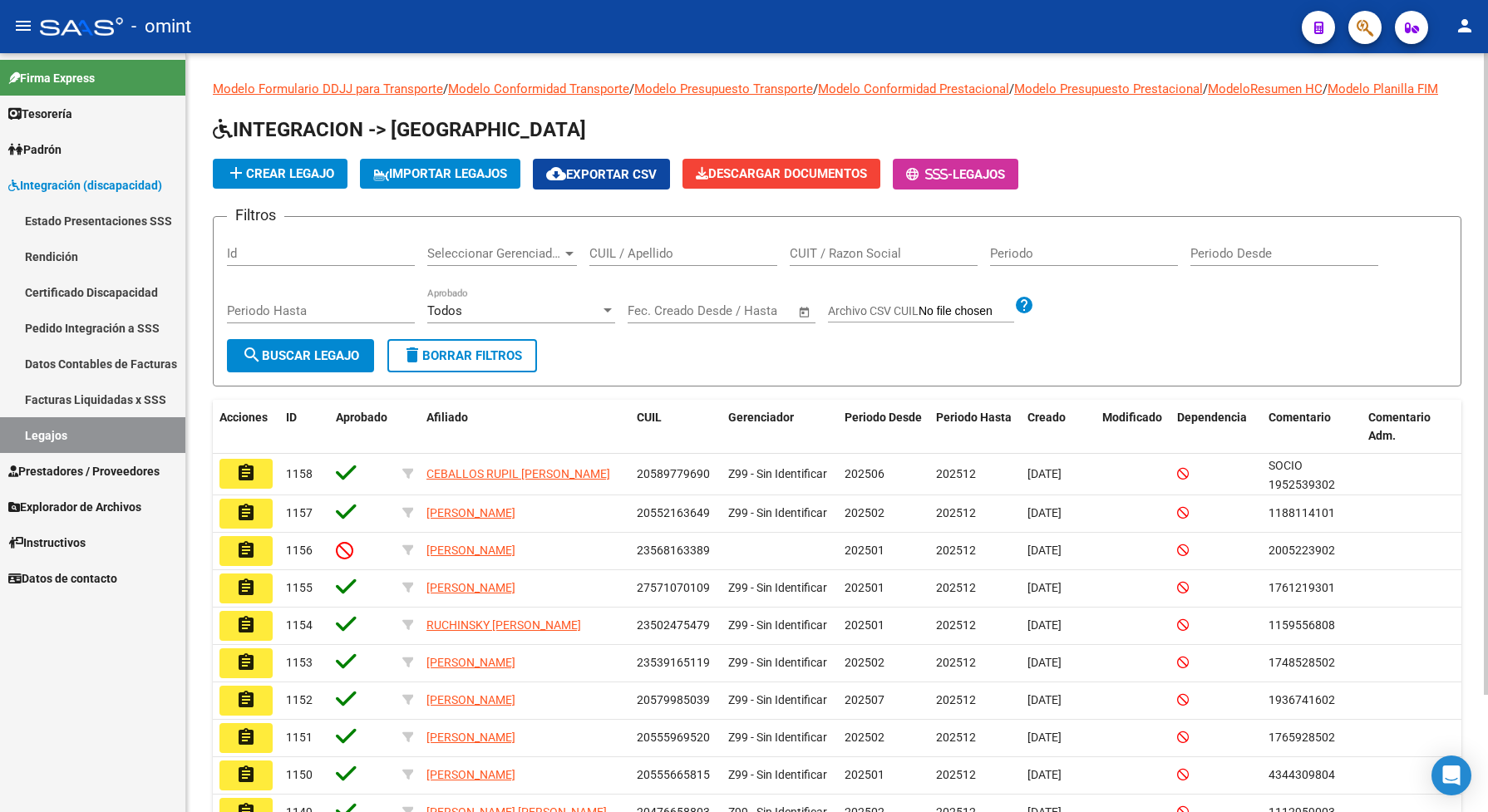
click at [649, 261] on input "CUIL / Apellido" at bounding box center [684, 253] width 188 height 15
paste input "20545026318"
type input "20545026318"
click at [316, 363] on span "search Buscar Legajo" at bounding box center [300, 356] width 117 height 15
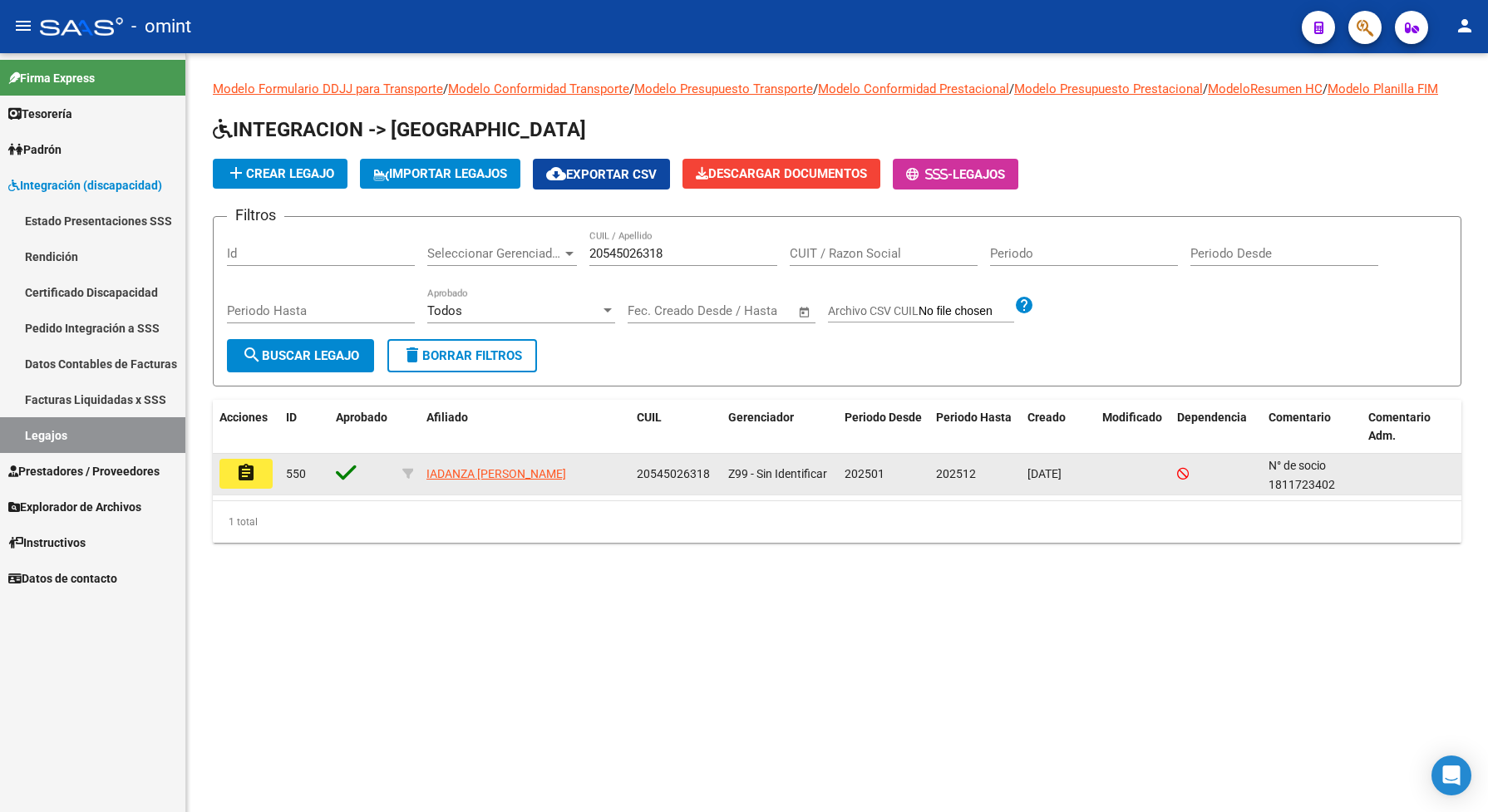
click at [239, 494] on datatable-body-cell "assignment" at bounding box center [246, 474] width 66 height 40
click at [239, 483] on mat-icon "assignment" at bounding box center [246, 472] width 20 height 20
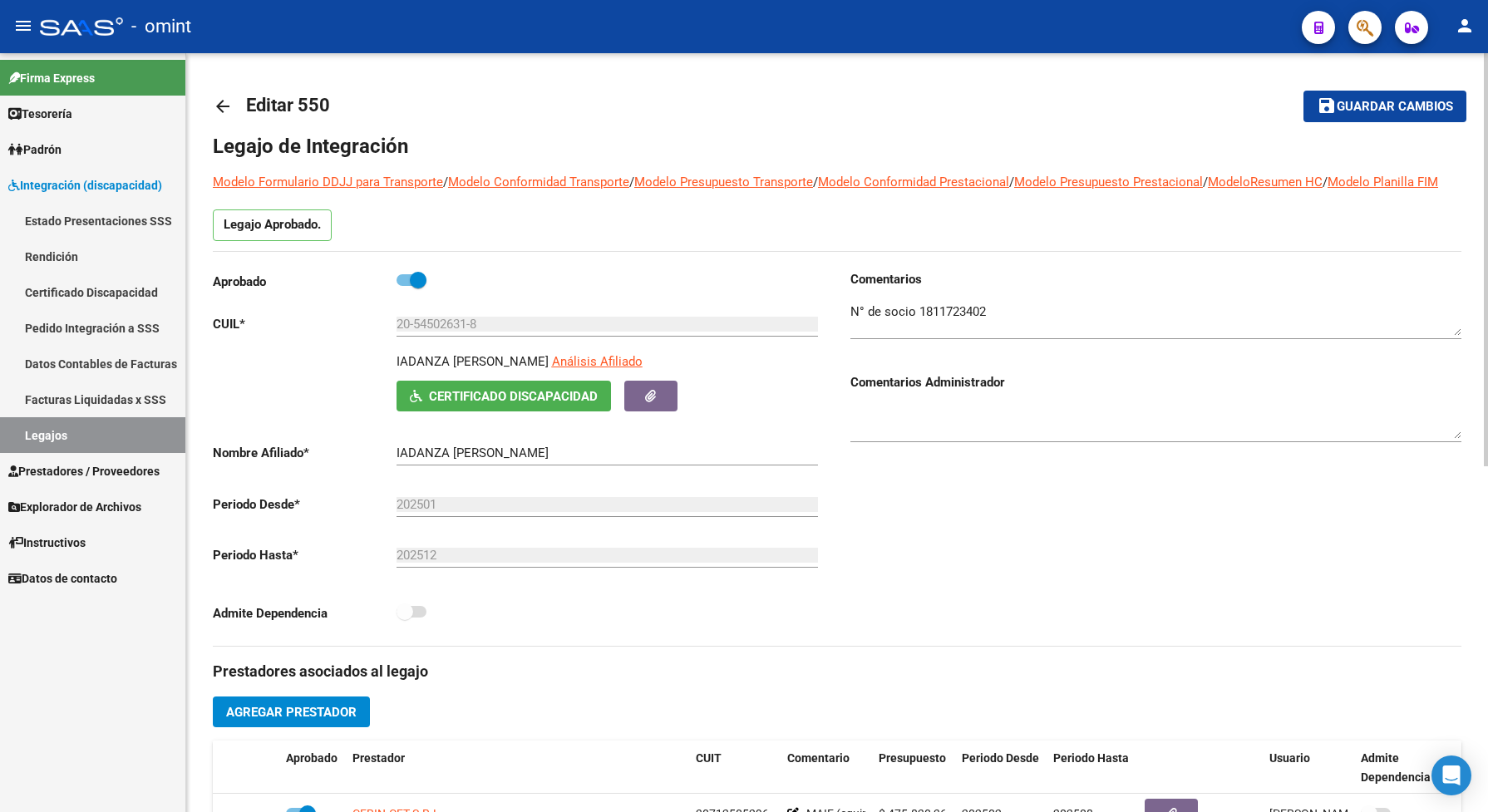
scroll to position [312, 0]
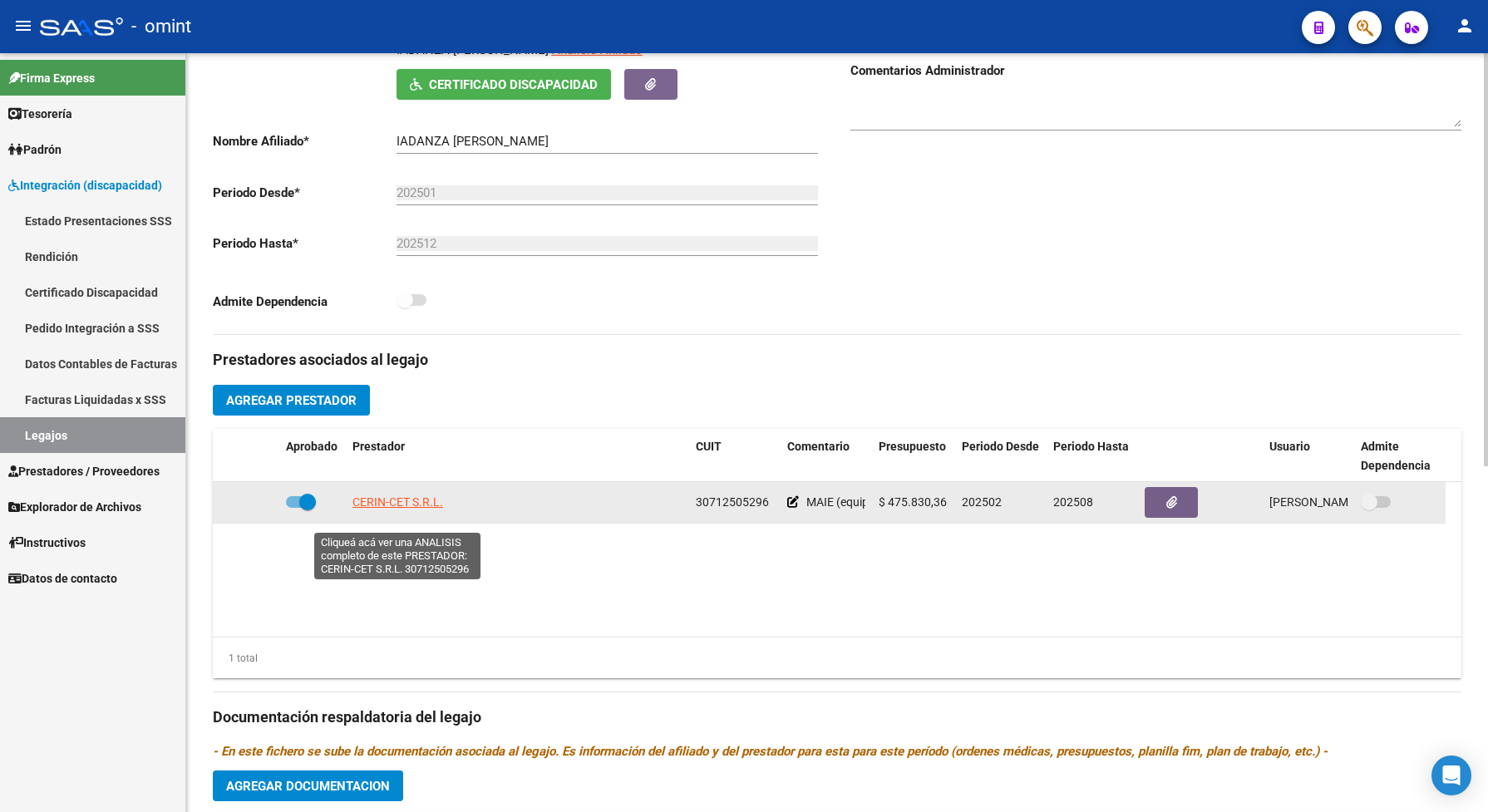
click at [378, 509] on span "CERIN-CET S.R.L." at bounding box center [397, 502] width 90 height 13
type textarea "30712505296"
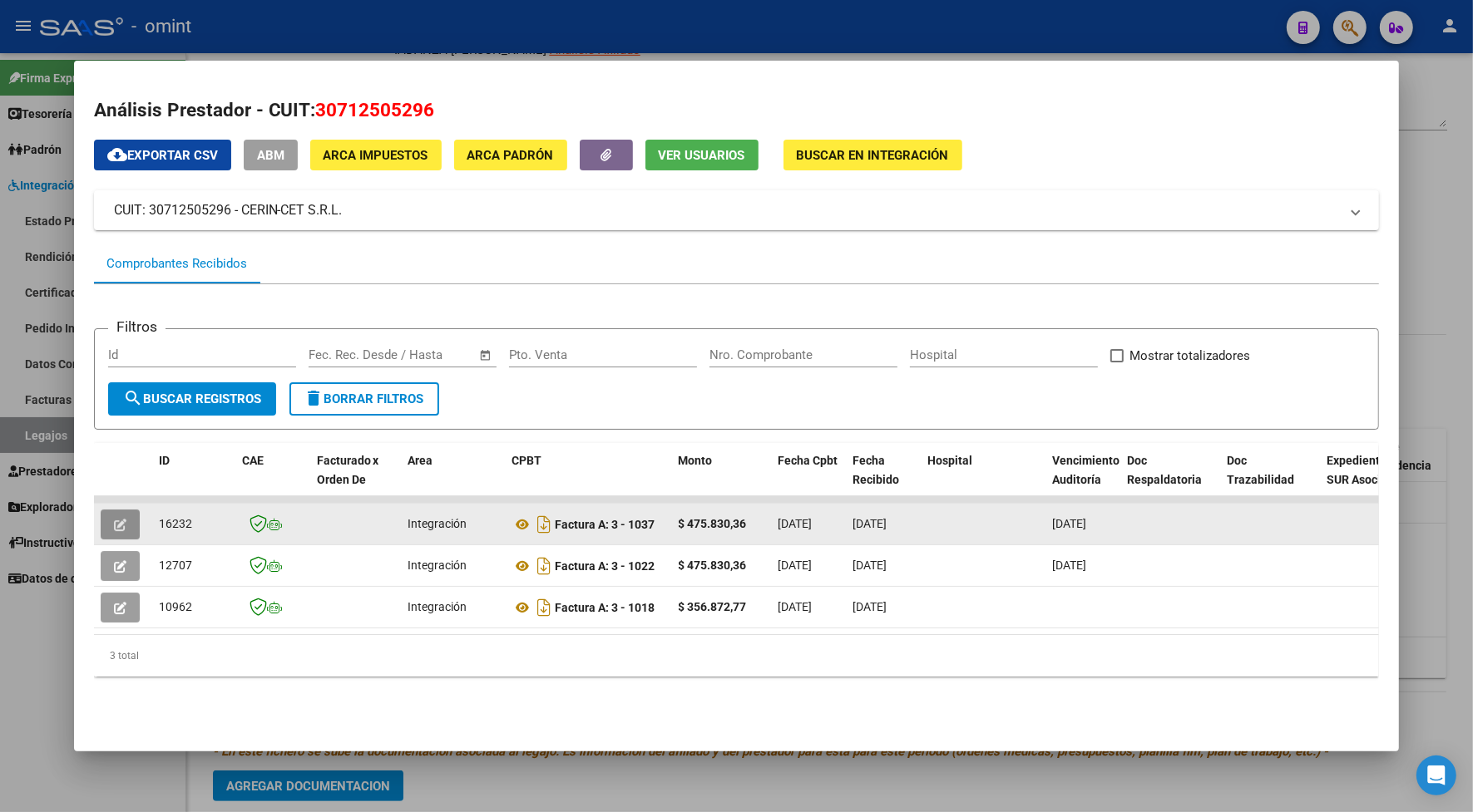
click at [121, 522] on button "button" at bounding box center [120, 524] width 39 height 30
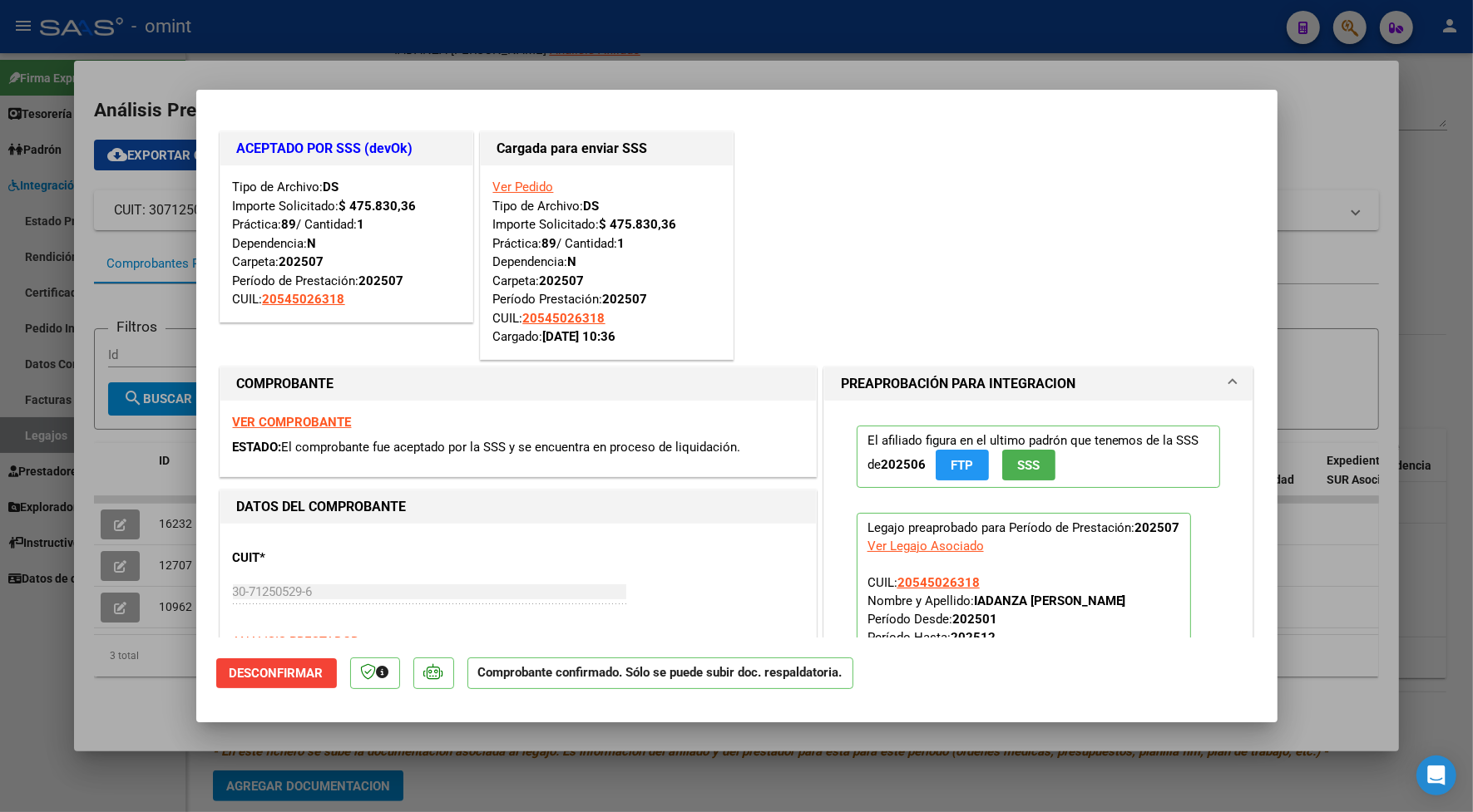
click at [345, 29] on div at bounding box center [736, 406] width 1473 height 812
type input "$ 0,00"
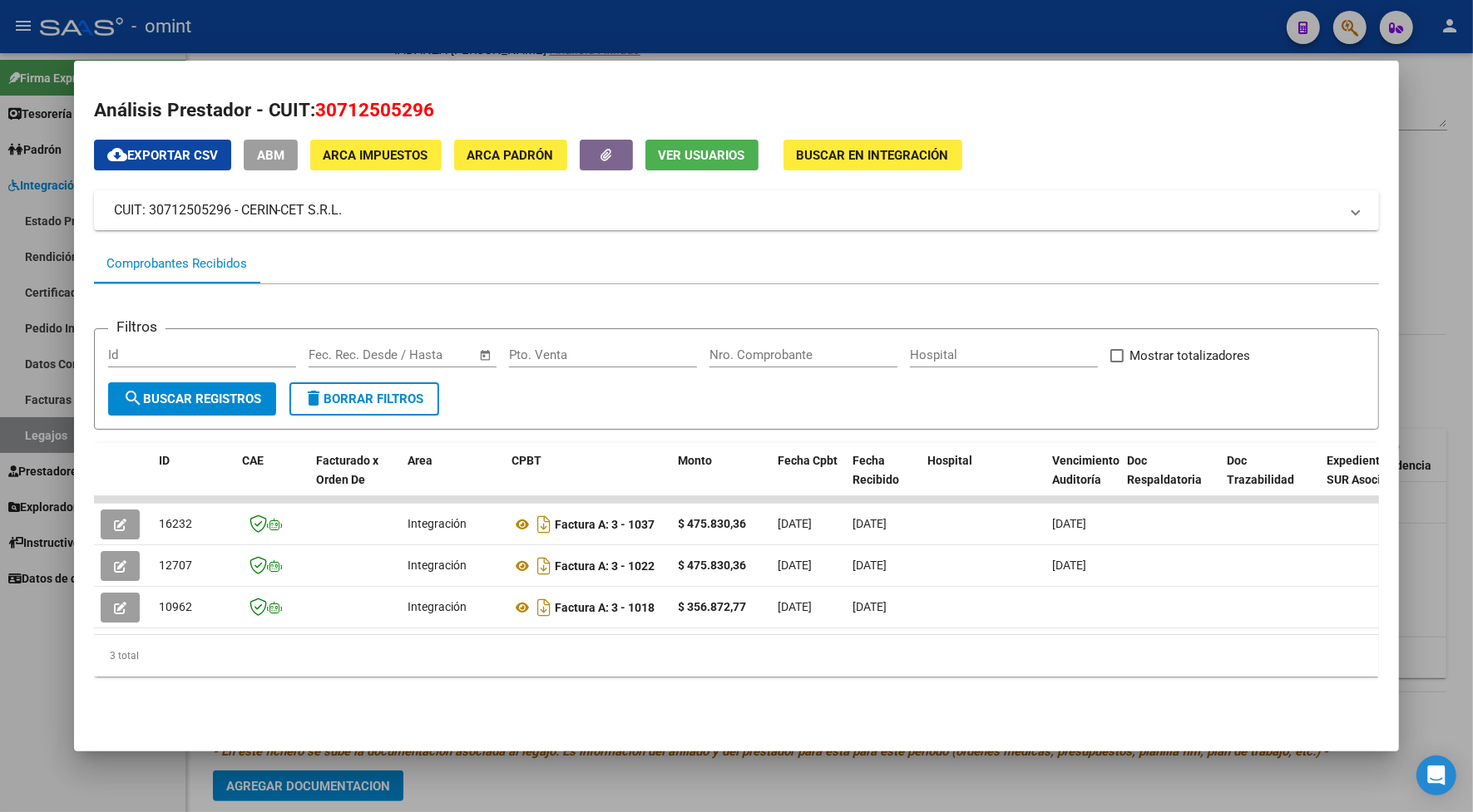
click at [474, 26] on div at bounding box center [736, 406] width 1473 height 812
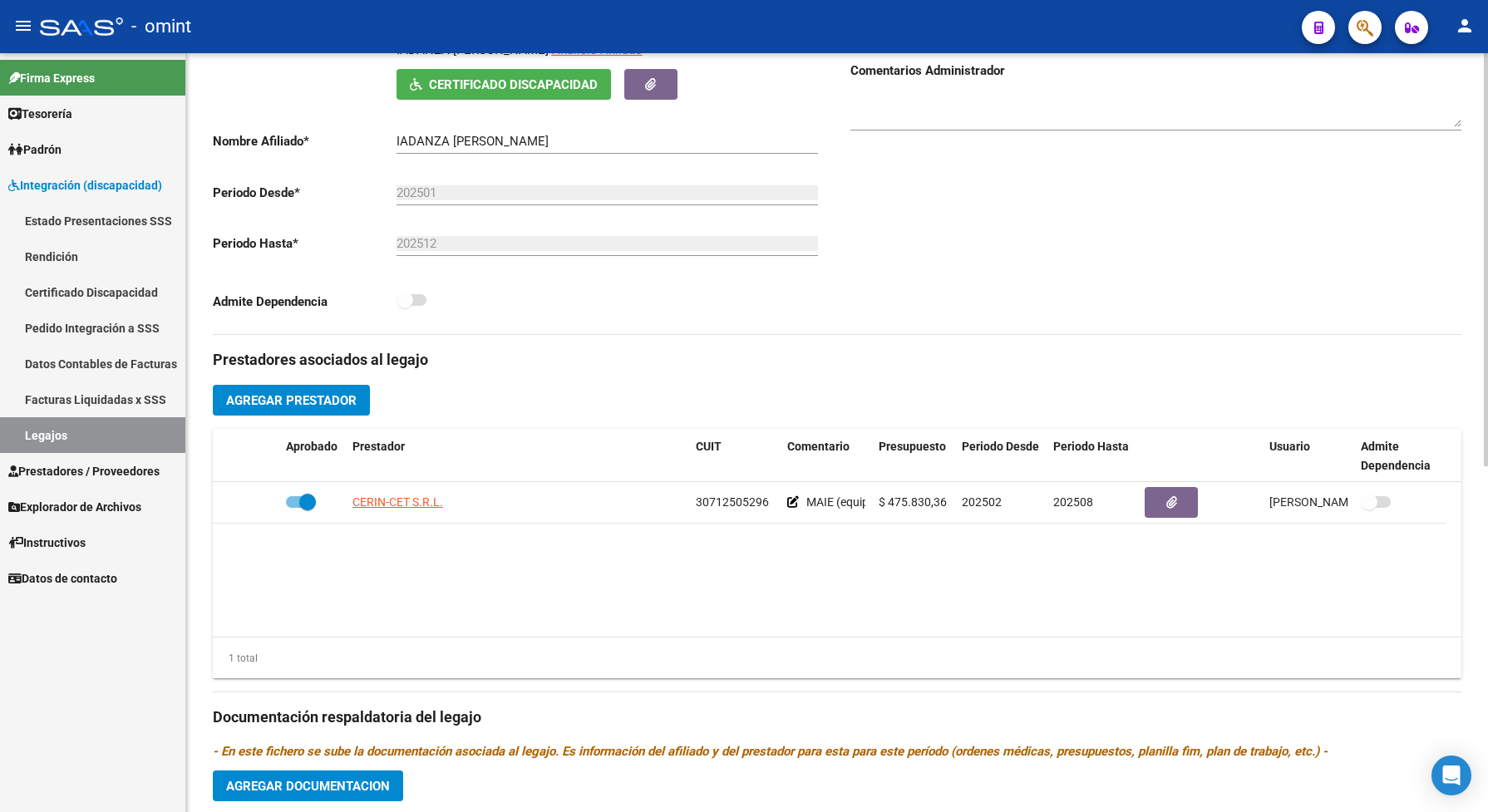
scroll to position [0, 0]
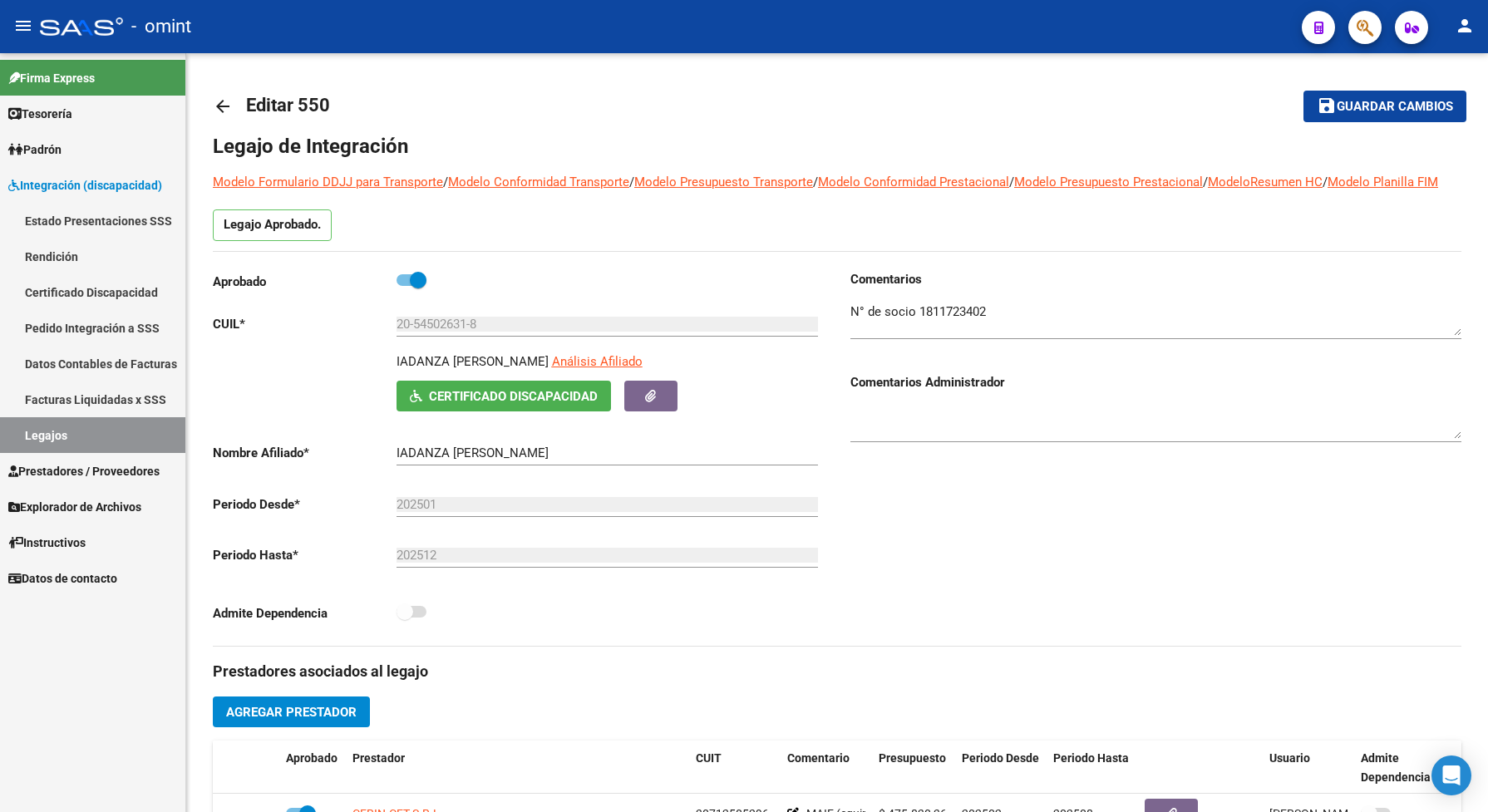
click at [119, 442] on link "Legajos" at bounding box center [92, 435] width 185 height 36
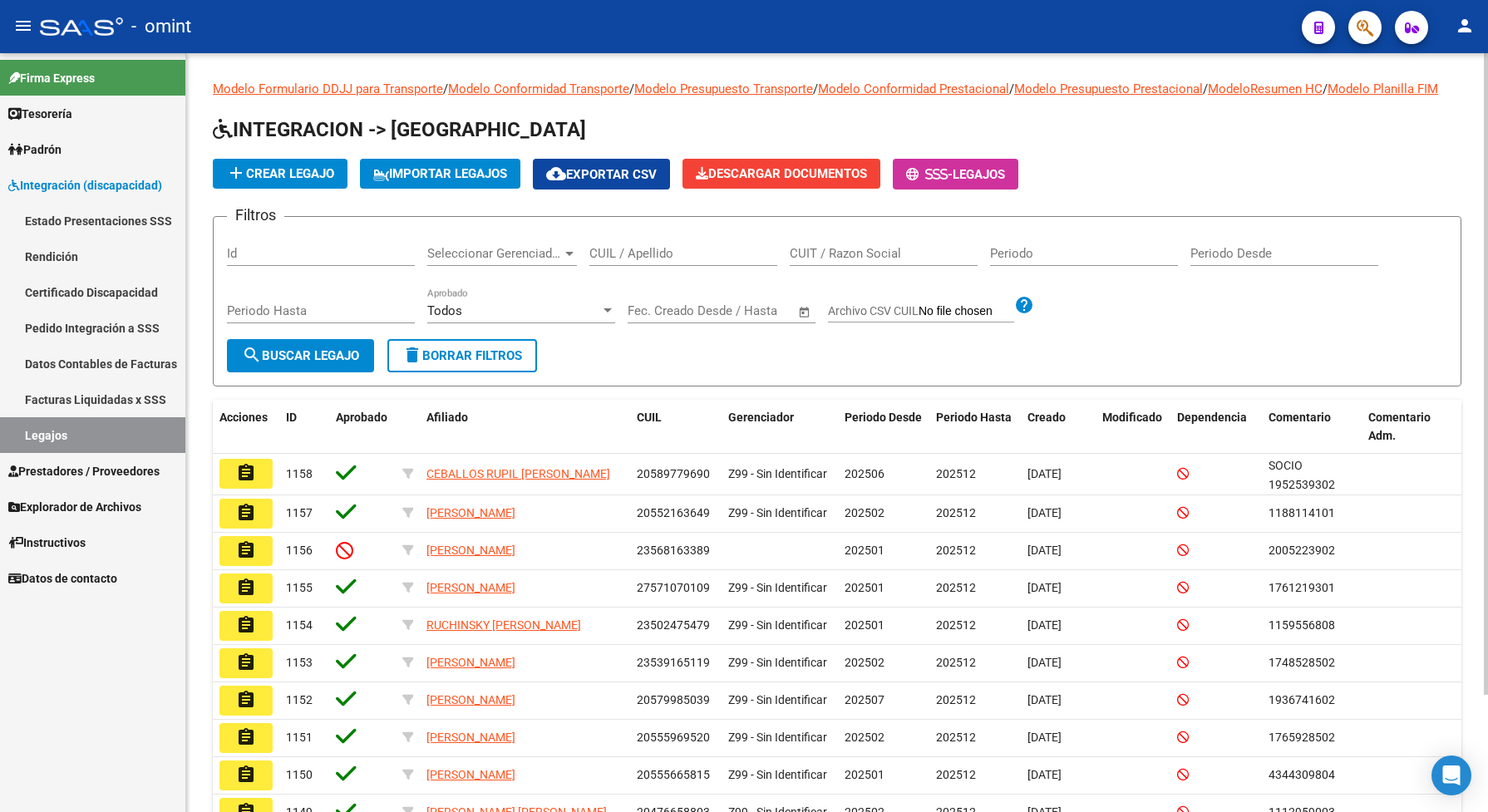
click at [658, 261] on input "CUIL / Apellido" at bounding box center [684, 253] width 188 height 15
paste input "27501085087"
type input "27501085087"
click at [300, 363] on span "search Buscar Legajo" at bounding box center [300, 356] width 117 height 15
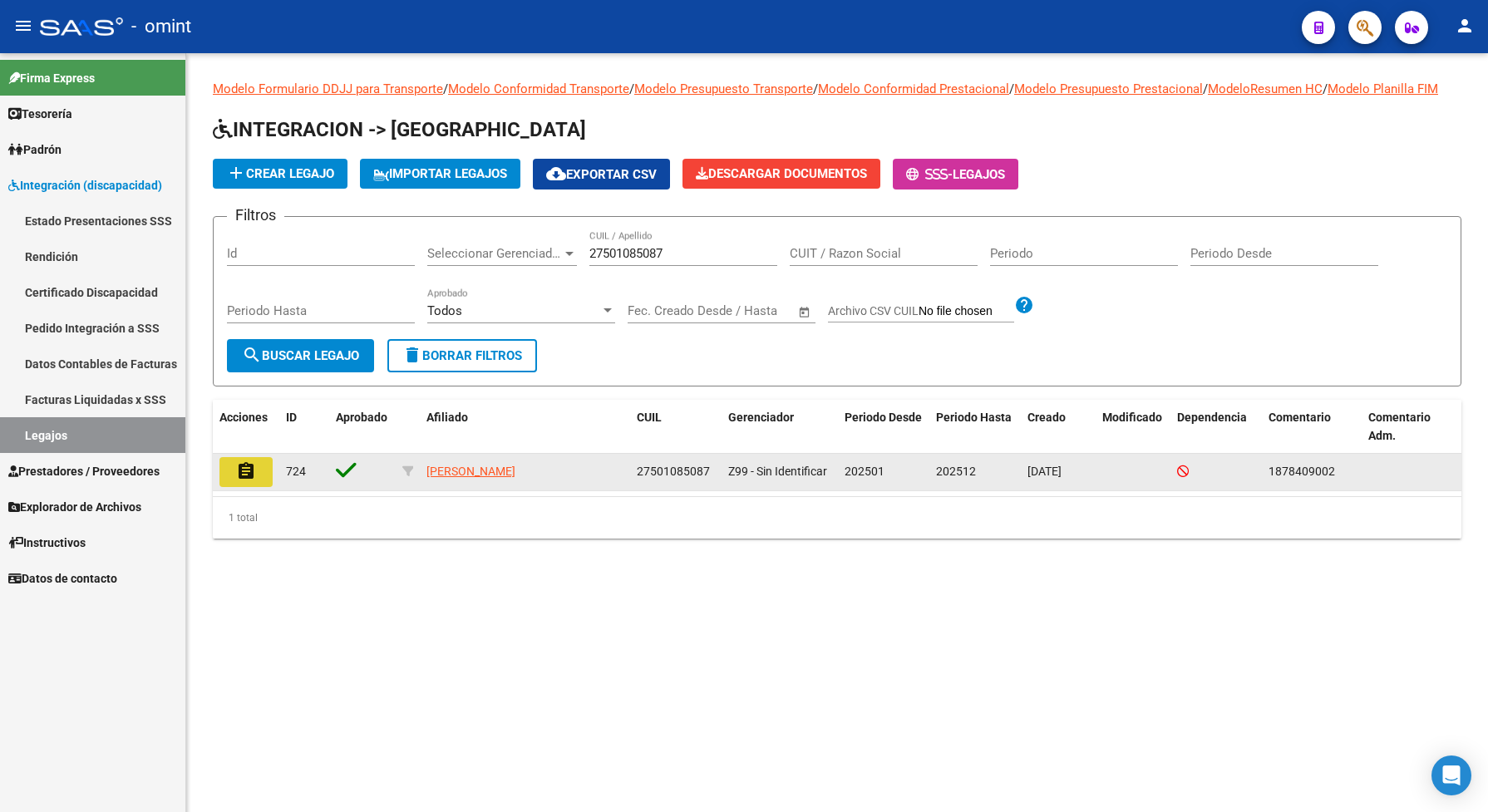
click at [250, 481] on mat-icon "assignment" at bounding box center [246, 471] width 20 height 20
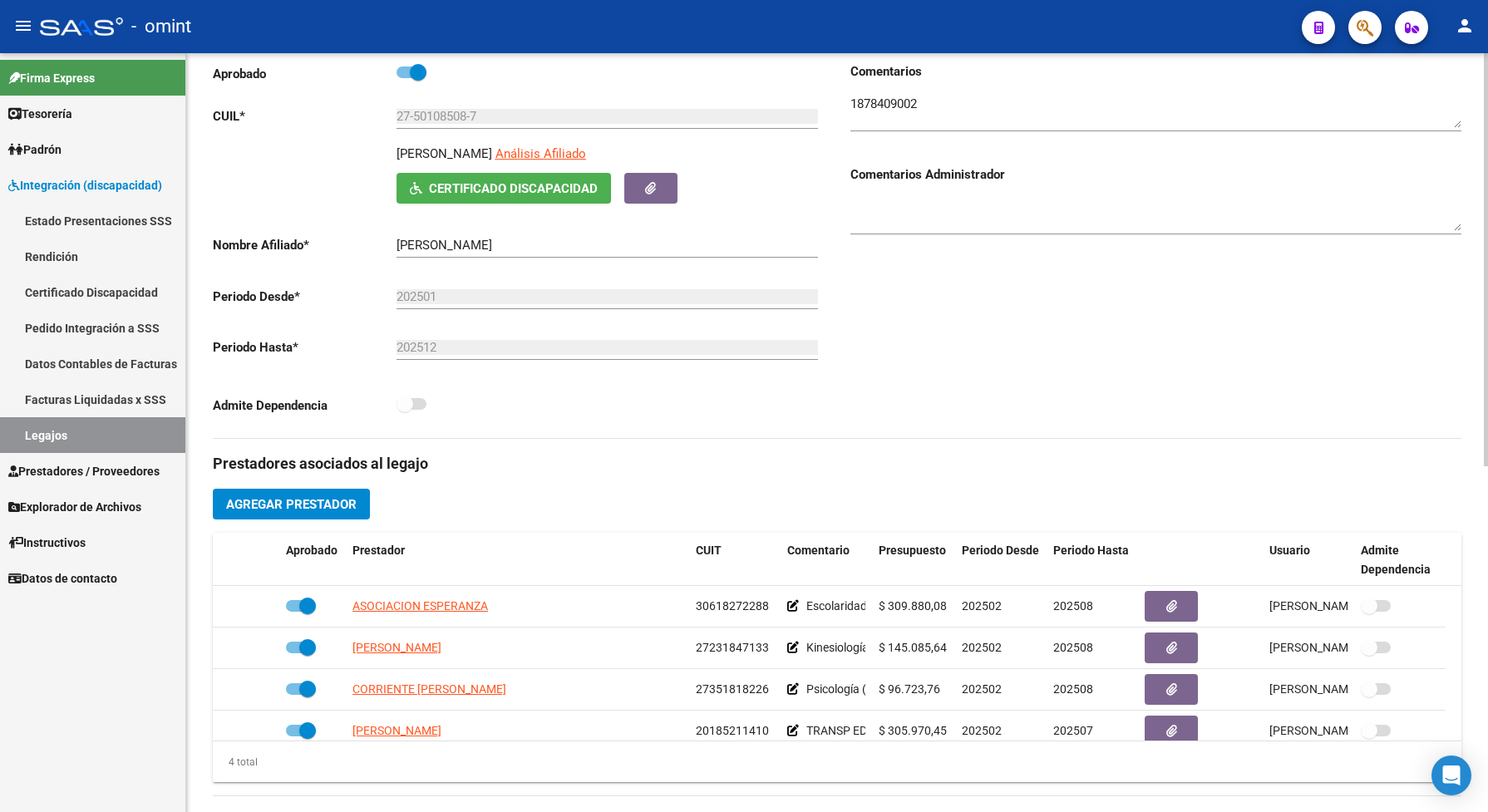
scroll to position [312, 0]
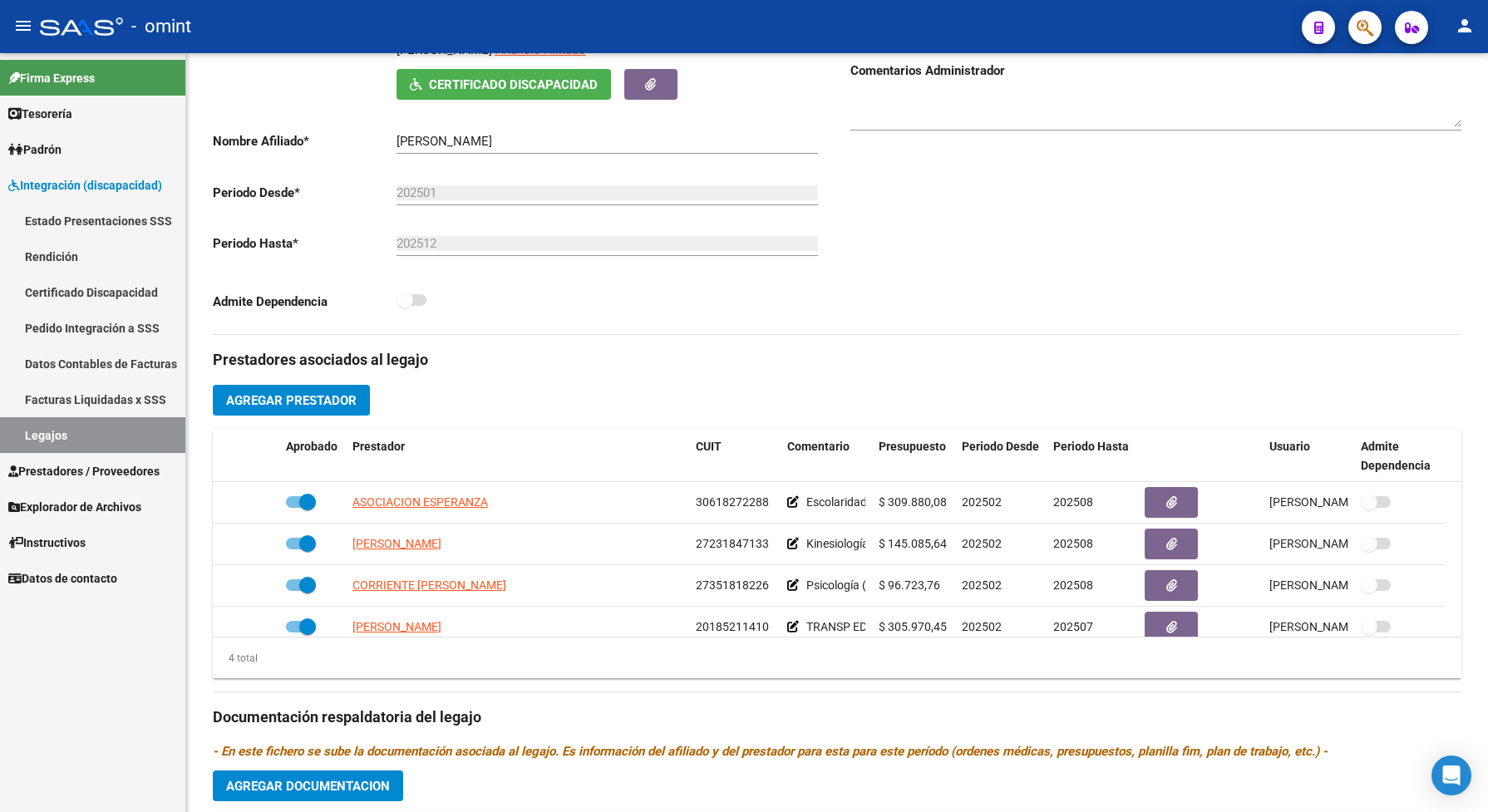
click at [32, 449] on link "Legajos" at bounding box center [92, 435] width 185 height 36
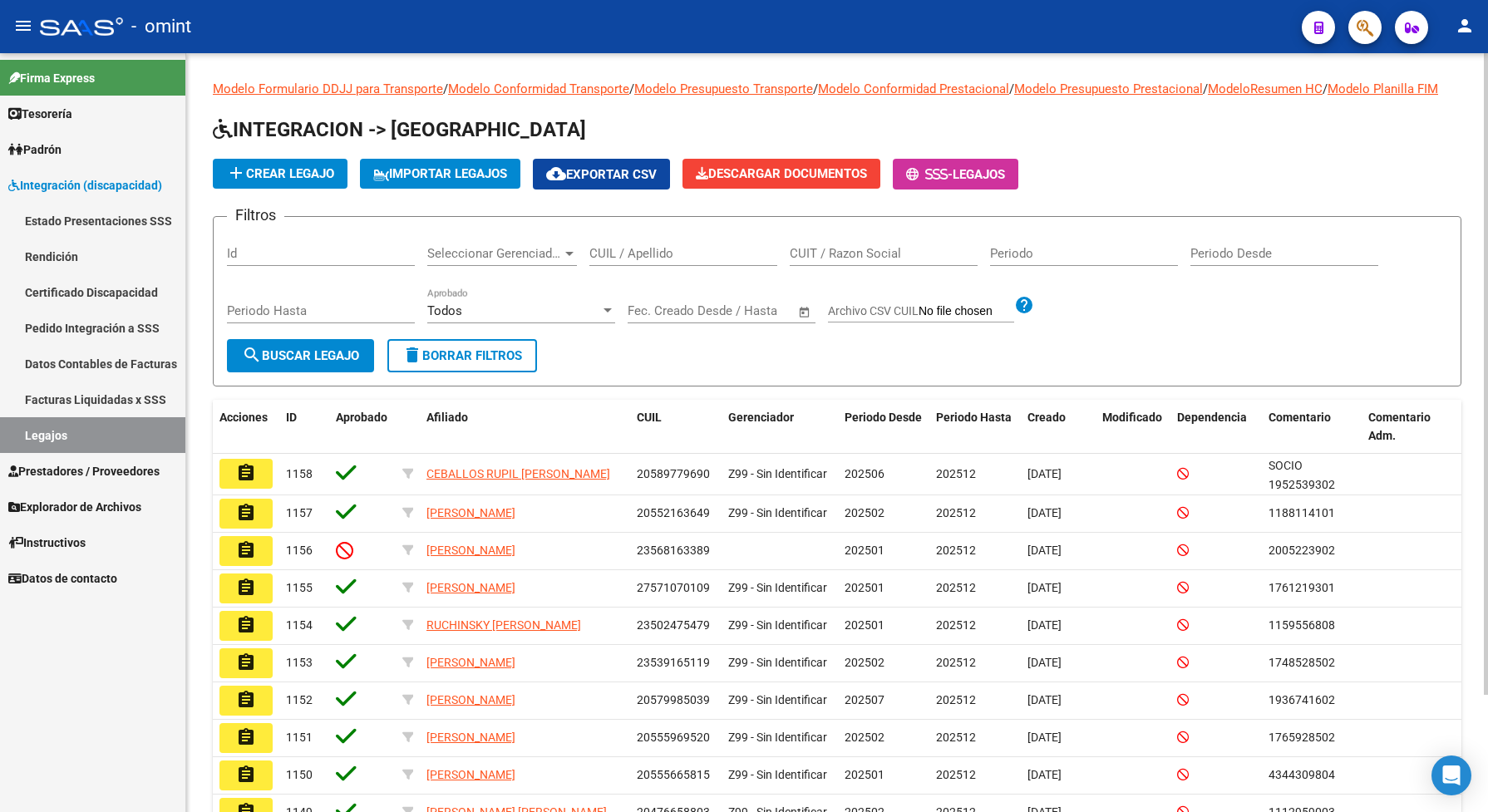
click at [617, 266] on div "CUIL / Apellido" at bounding box center [684, 248] width 188 height 36
type input "perone"
click at [323, 363] on span "search Buscar Legajo" at bounding box center [300, 356] width 117 height 15
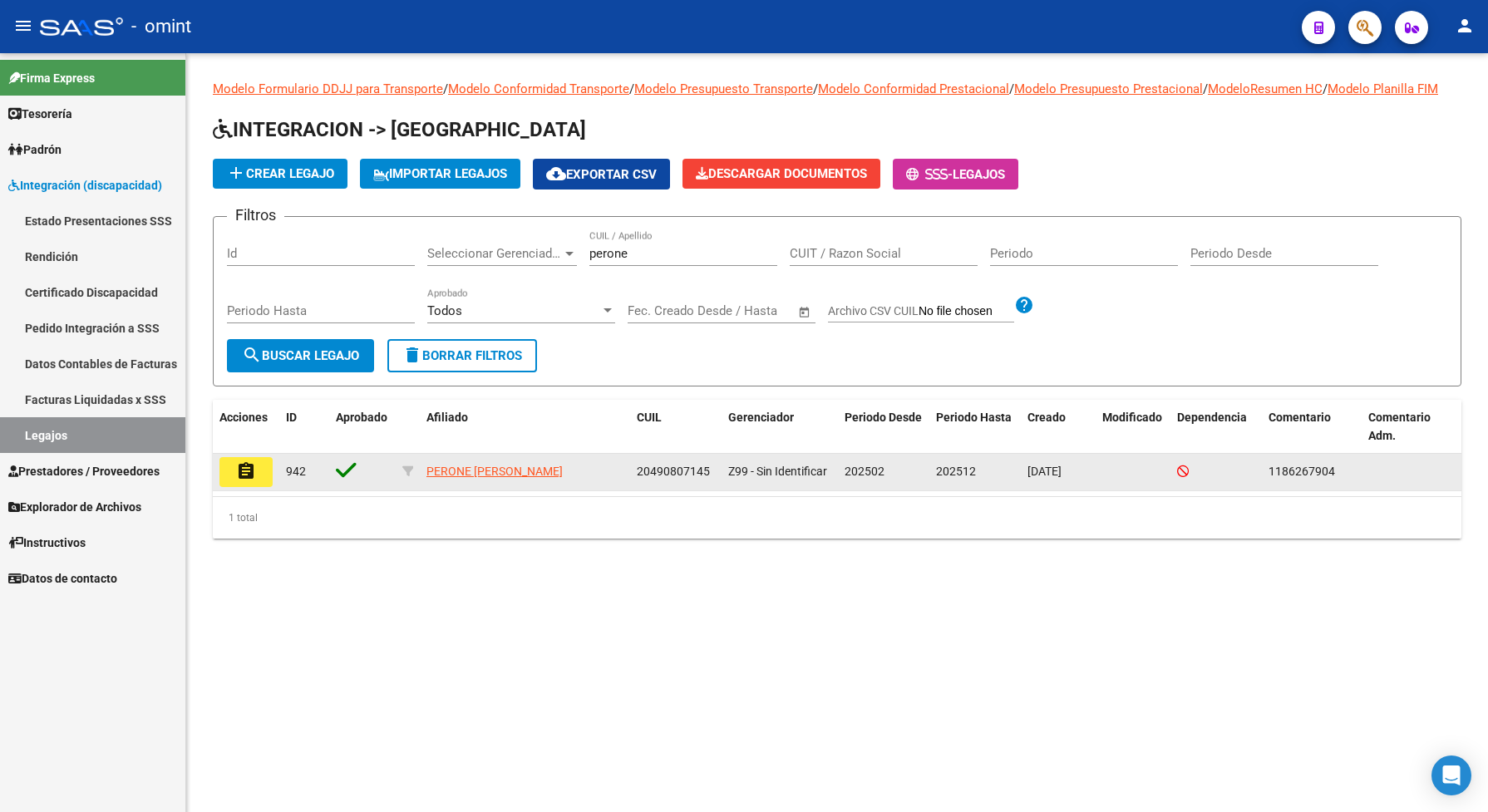
click at [241, 481] on mat-icon "assignment" at bounding box center [246, 471] width 20 height 20
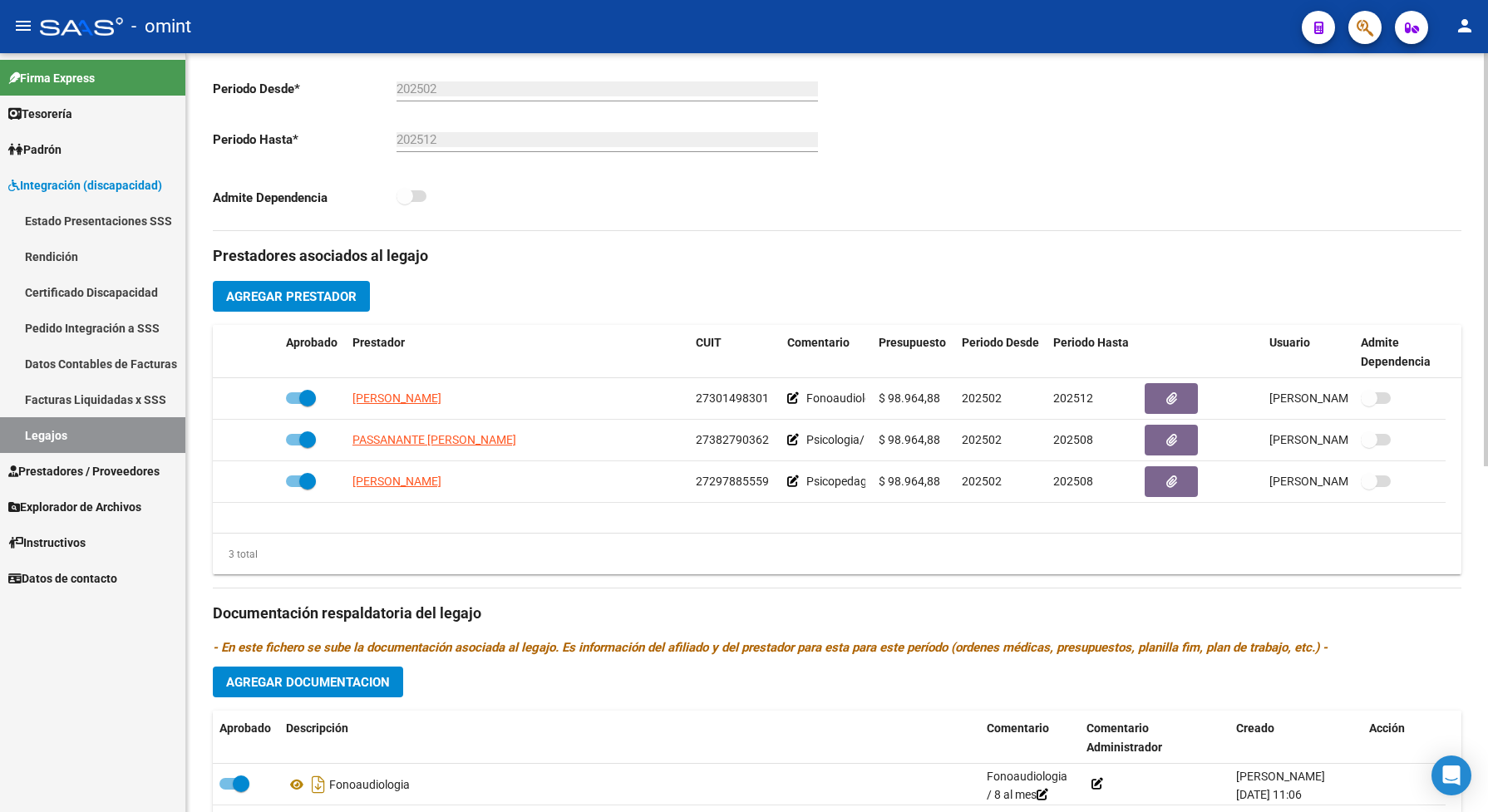
scroll to position [623, 0]
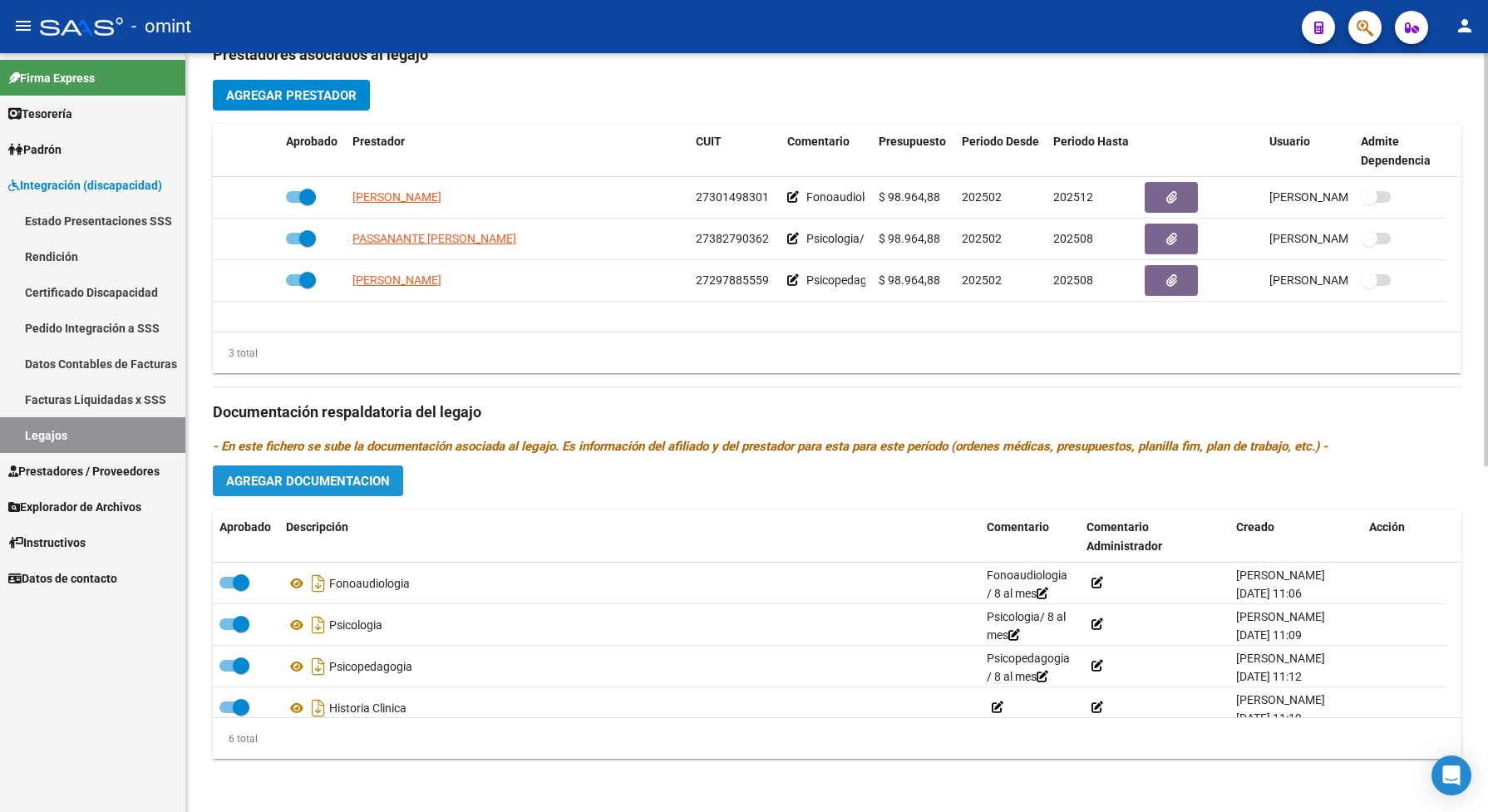
click at [395, 485] on button "Agregar Documentacion" at bounding box center [308, 481] width 190 height 31
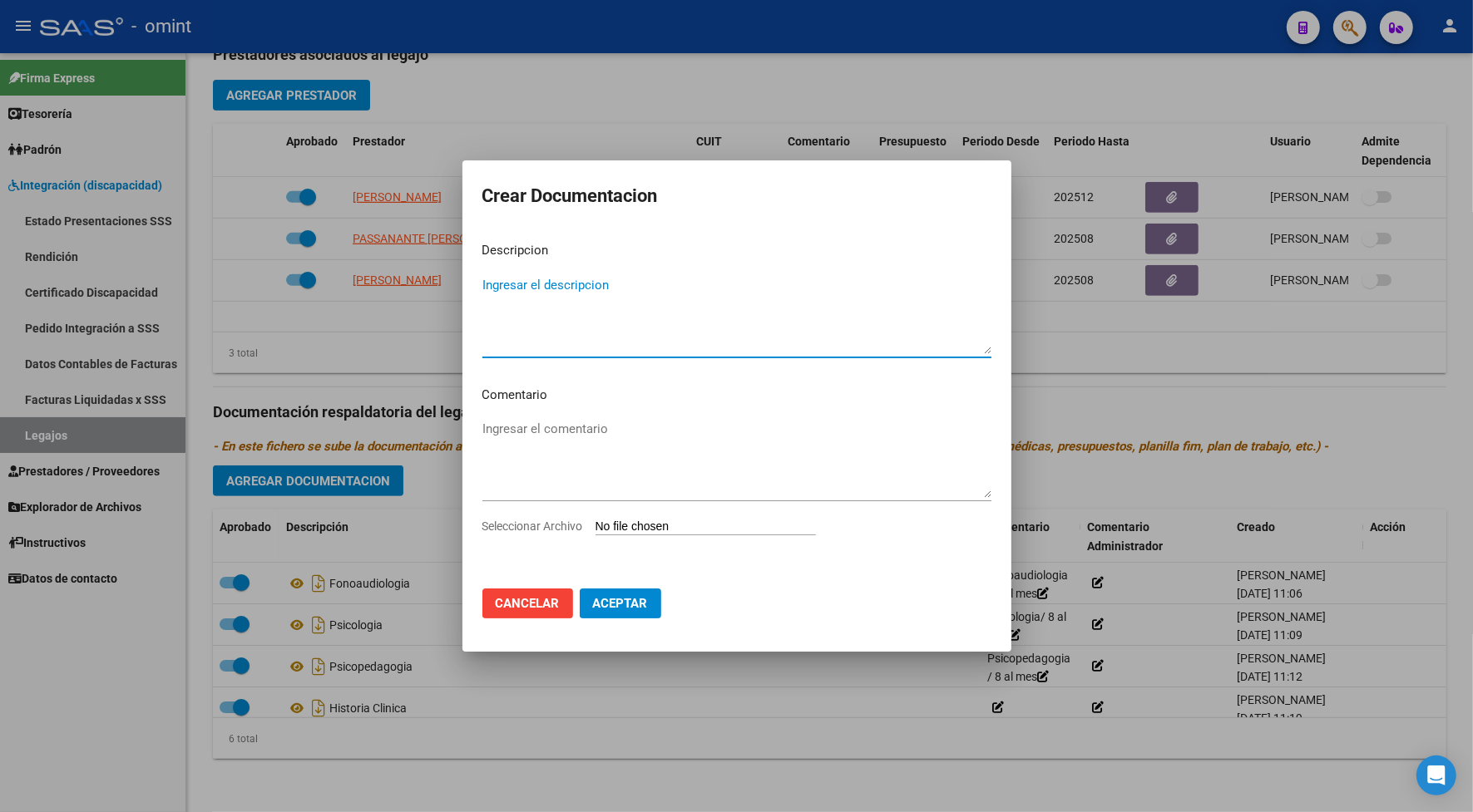
click at [566, 525] on span "Seleccionar Archivo" at bounding box center [532, 526] width 101 height 13
click at [595, 525] on input "Seleccionar Archivo" at bounding box center [705, 527] width 220 height 15
type input "C:\fakepath\informe semestral.pdf"
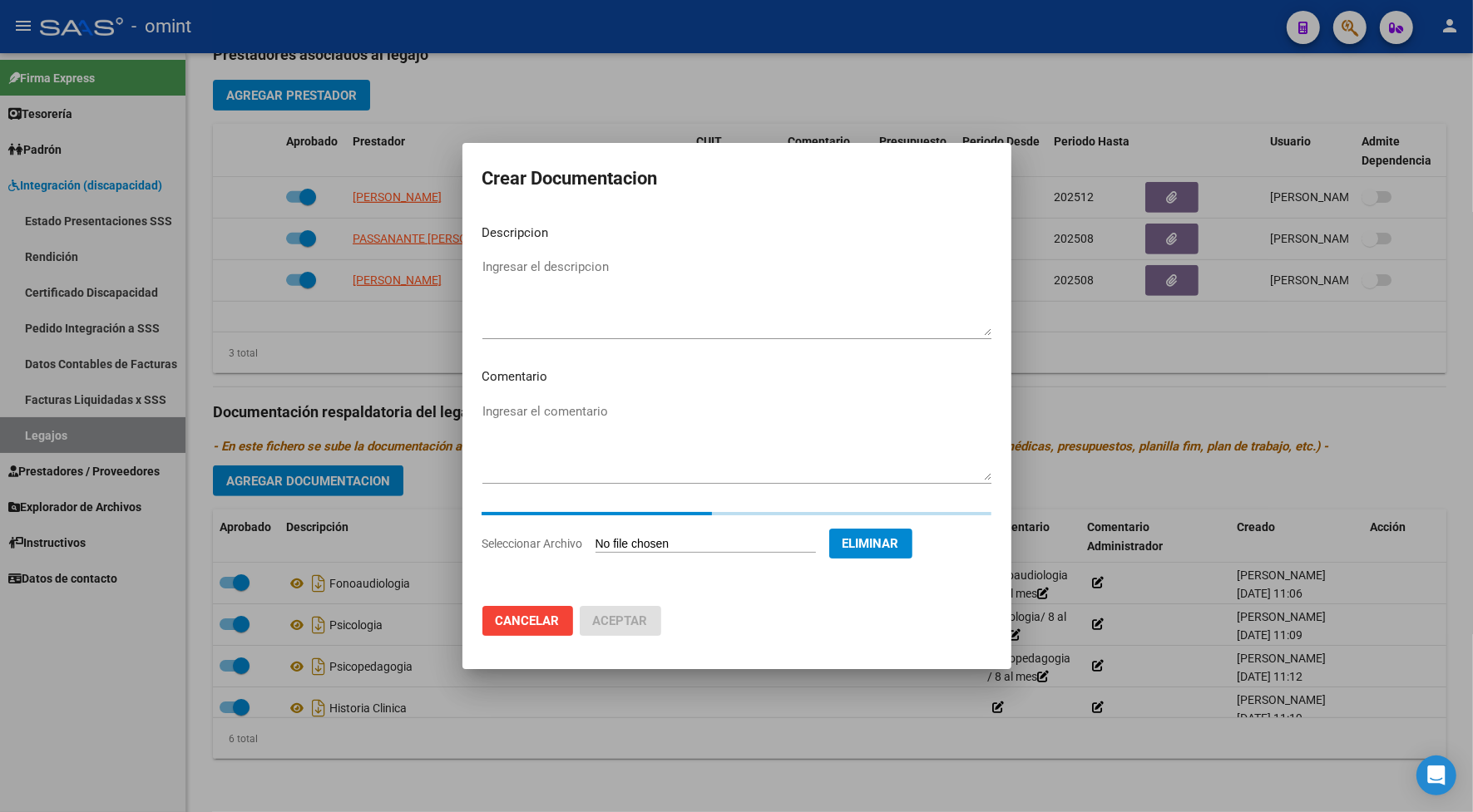
click at [611, 310] on textarea "Ingresar el descripcion" at bounding box center [736, 296] width 509 height 78
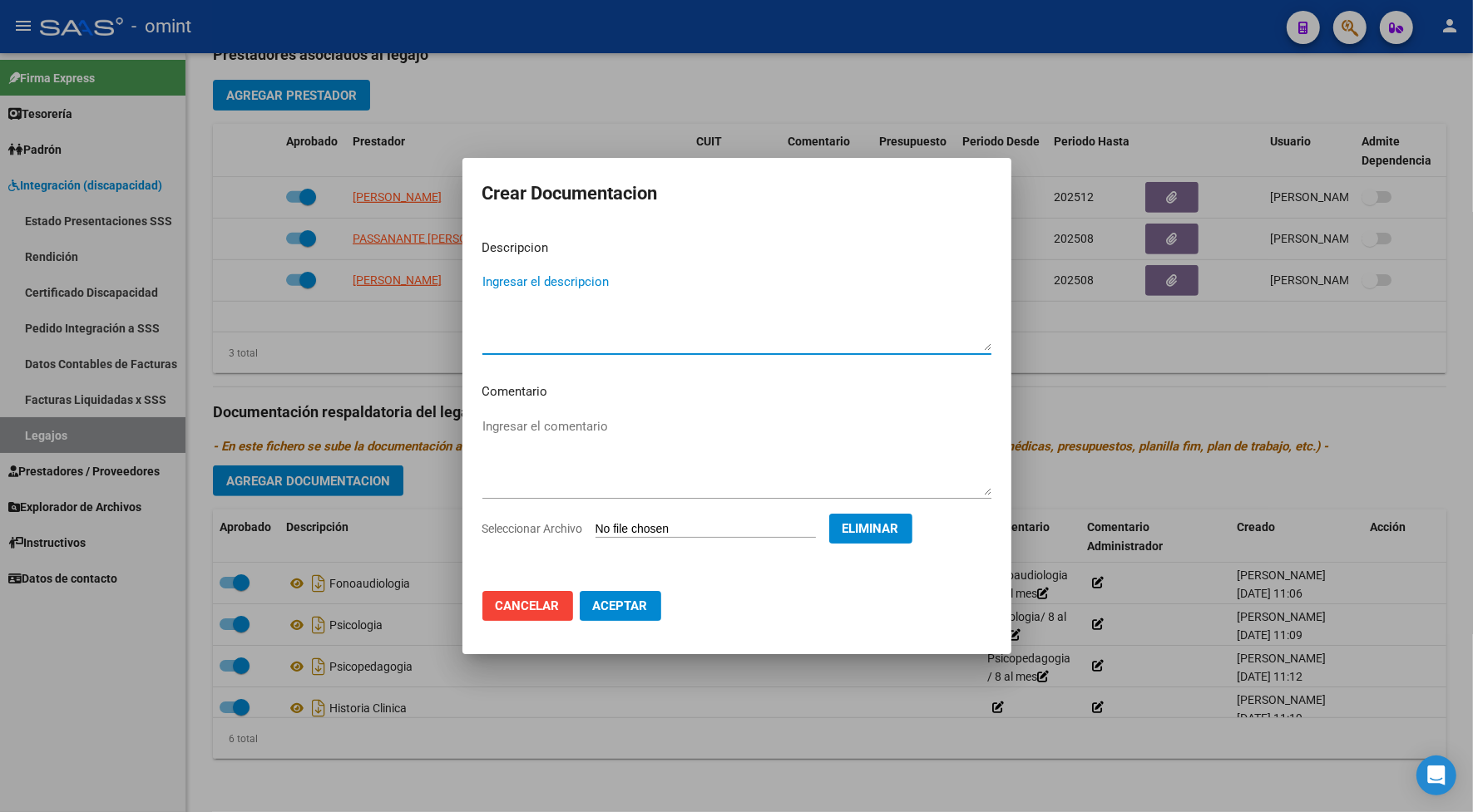
type textarea "p"
type textarea "inf sem psp"
click at [638, 607] on span "Aceptar" at bounding box center [619, 606] width 55 height 15
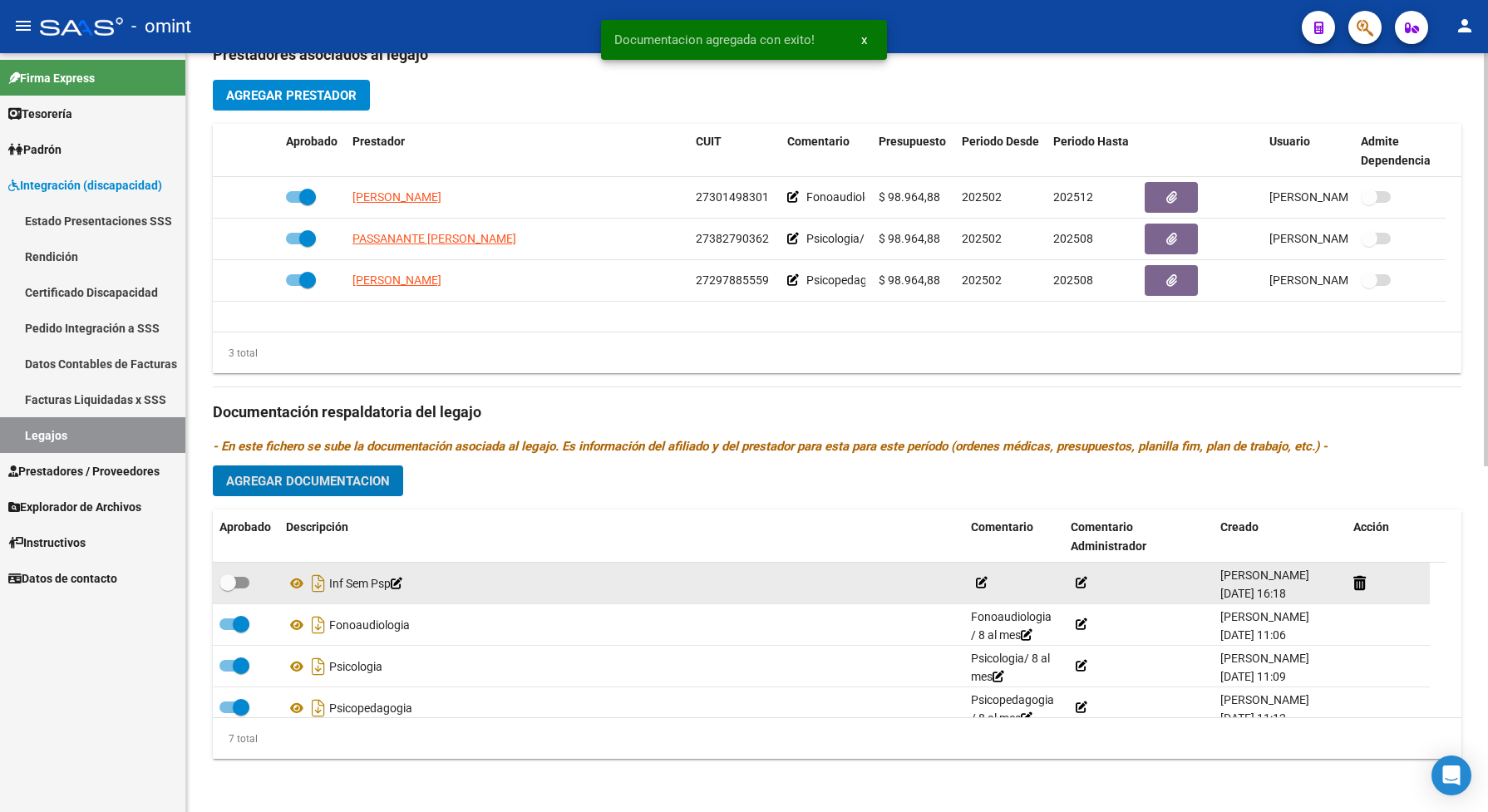
click at [242, 588] on span at bounding box center [234, 583] width 30 height 12
click at [228, 589] on input "checkbox" at bounding box center [227, 588] width 1 height 1
checkbox input "true"
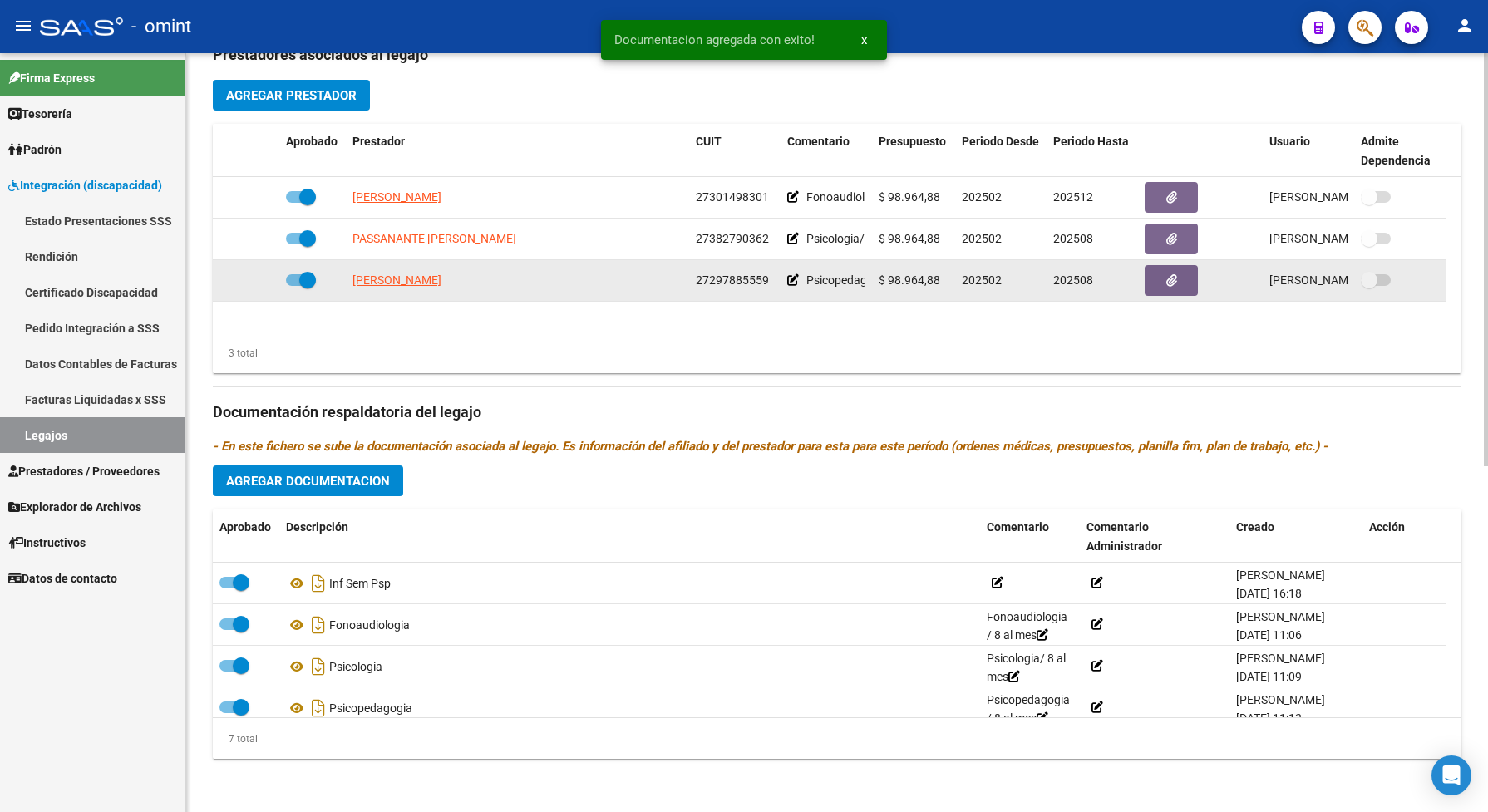
click at [289, 286] on span at bounding box center [300, 280] width 30 height 12
click at [294, 287] on input "checkbox" at bounding box center [294, 286] width 1 height 1
checkbox input "false"
click at [252, 286] on icon at bounding box center [255, 280] width 12 height 12
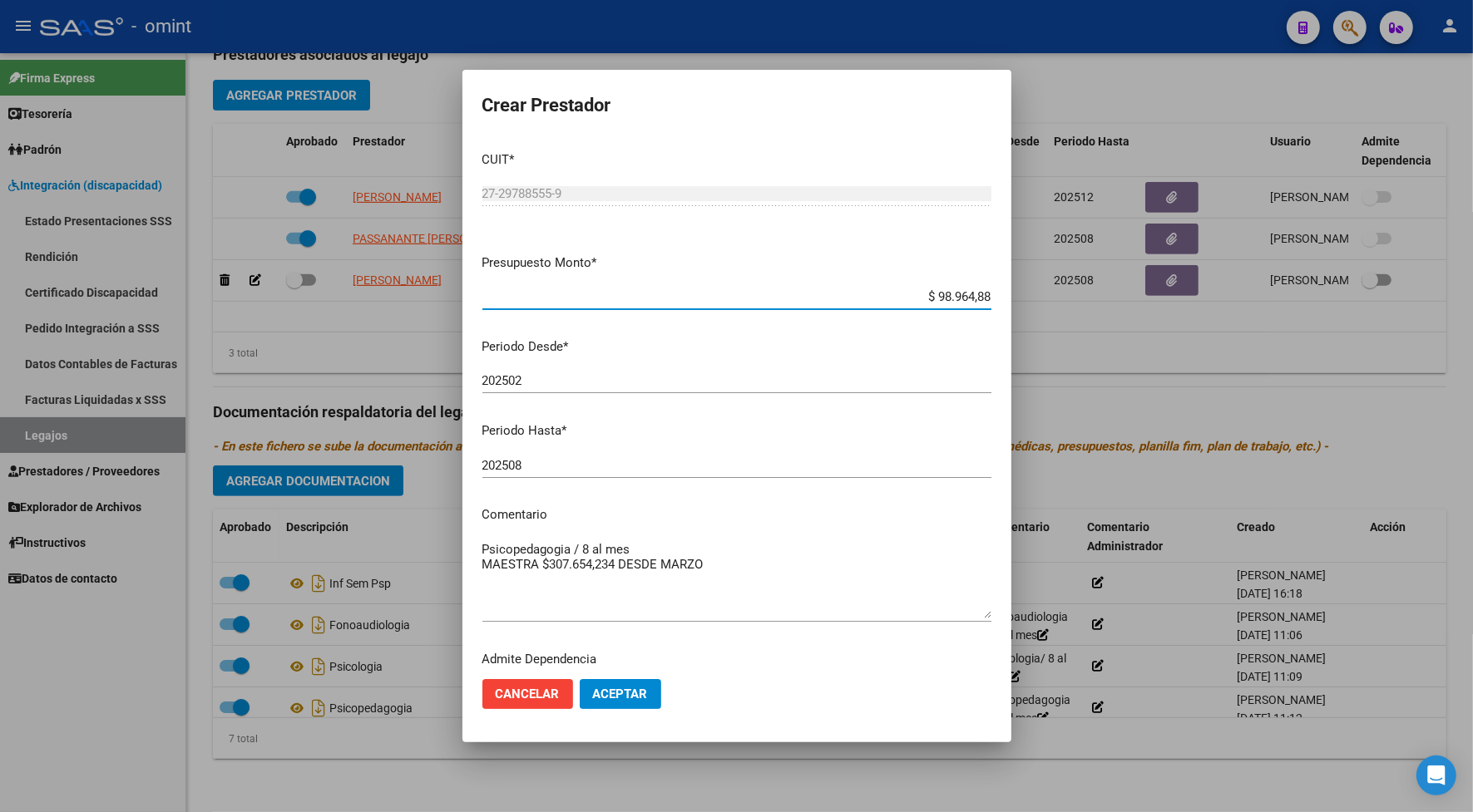
click at [542, 466] on input "202508" at bounding box center [736, 466] width 509 height 15
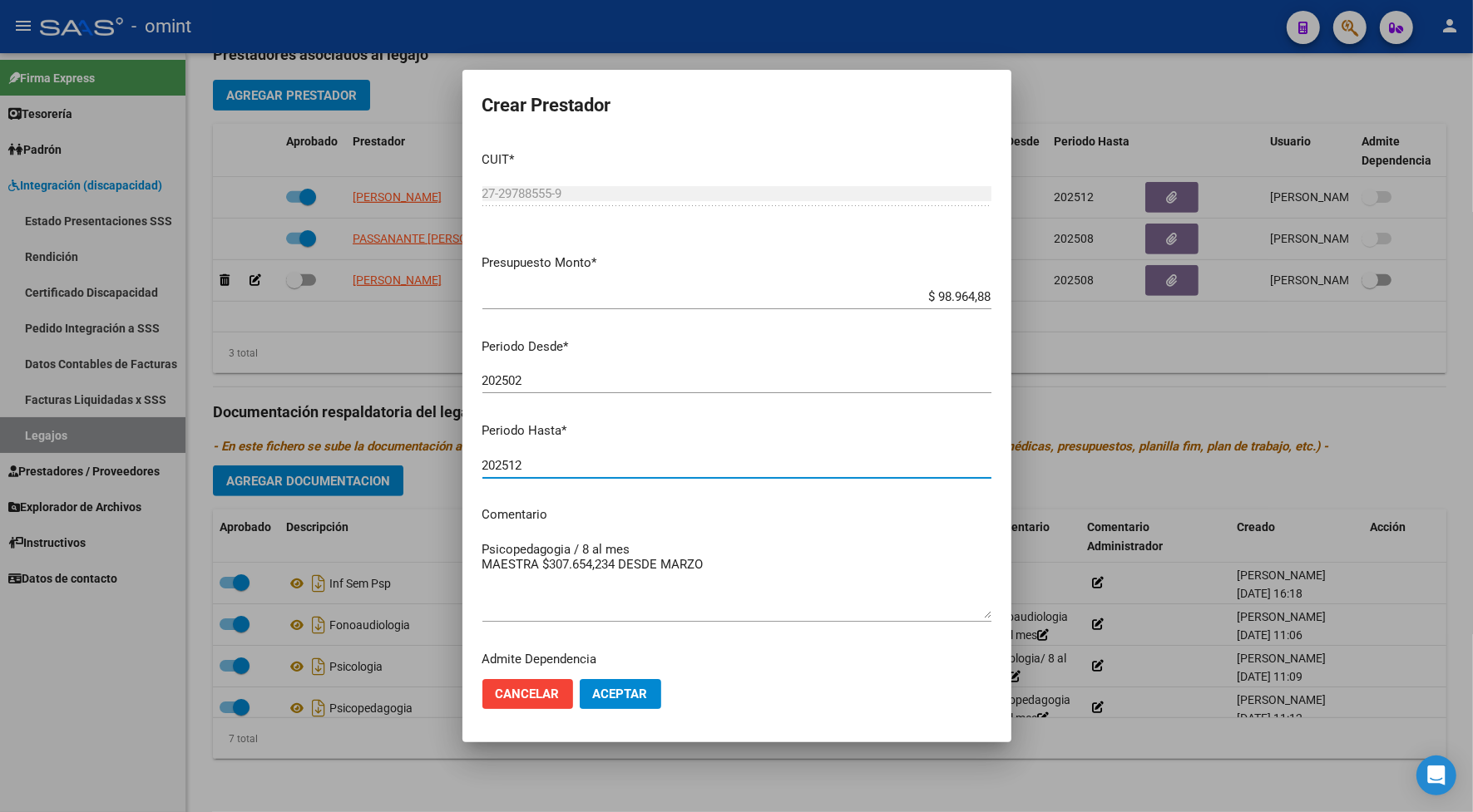
type input "202512"
click at [628, 690] on span "Aceptar" at bounding box center [619, 694] width 55 height 15
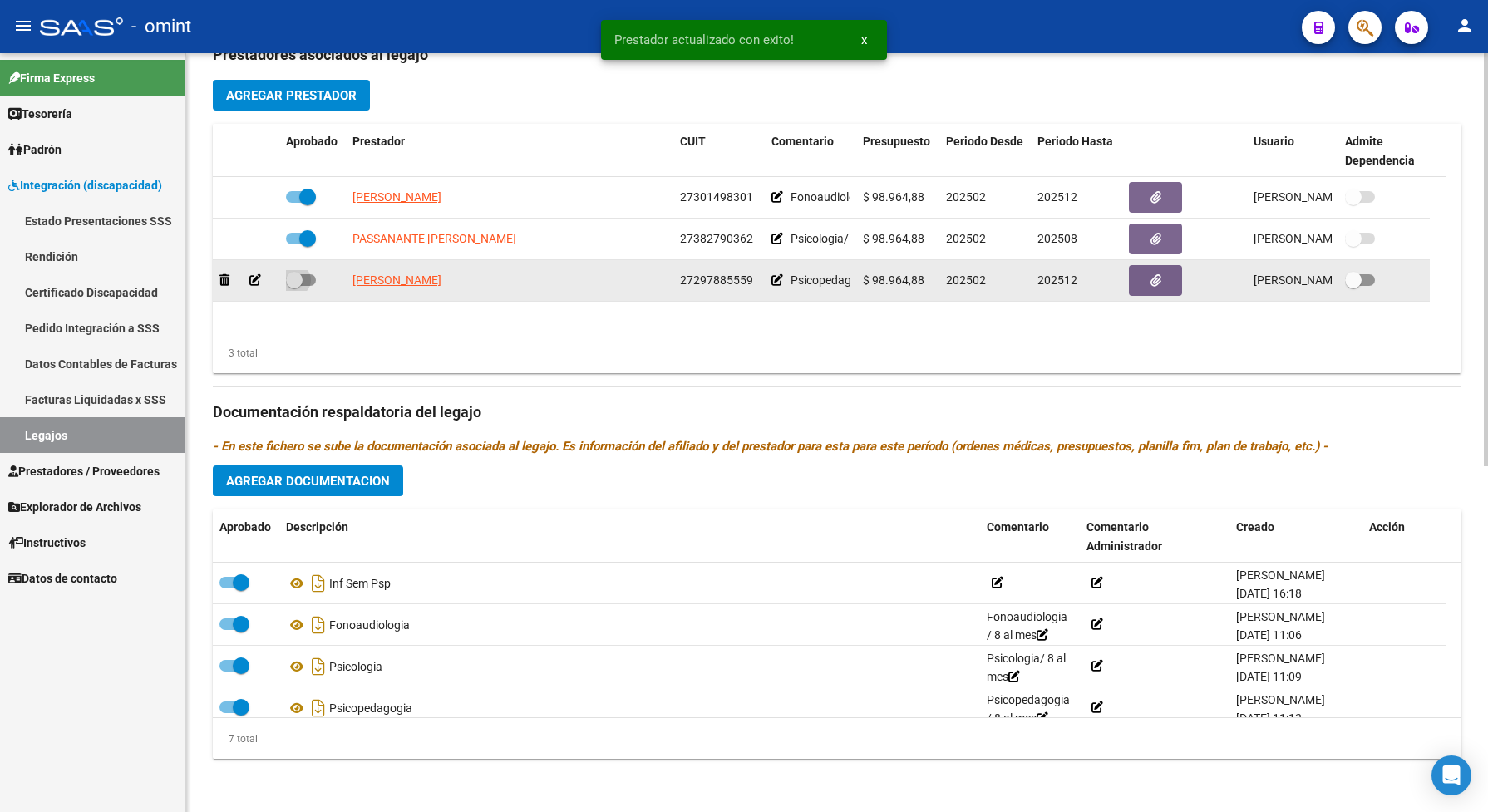
click at [306, 286] on span at bounding box center [300, 280] width 30 height 12
click at [295, 287] on input "checkbox" at bounding box center [294, 286] width 1 height 1
checkbox input "true"
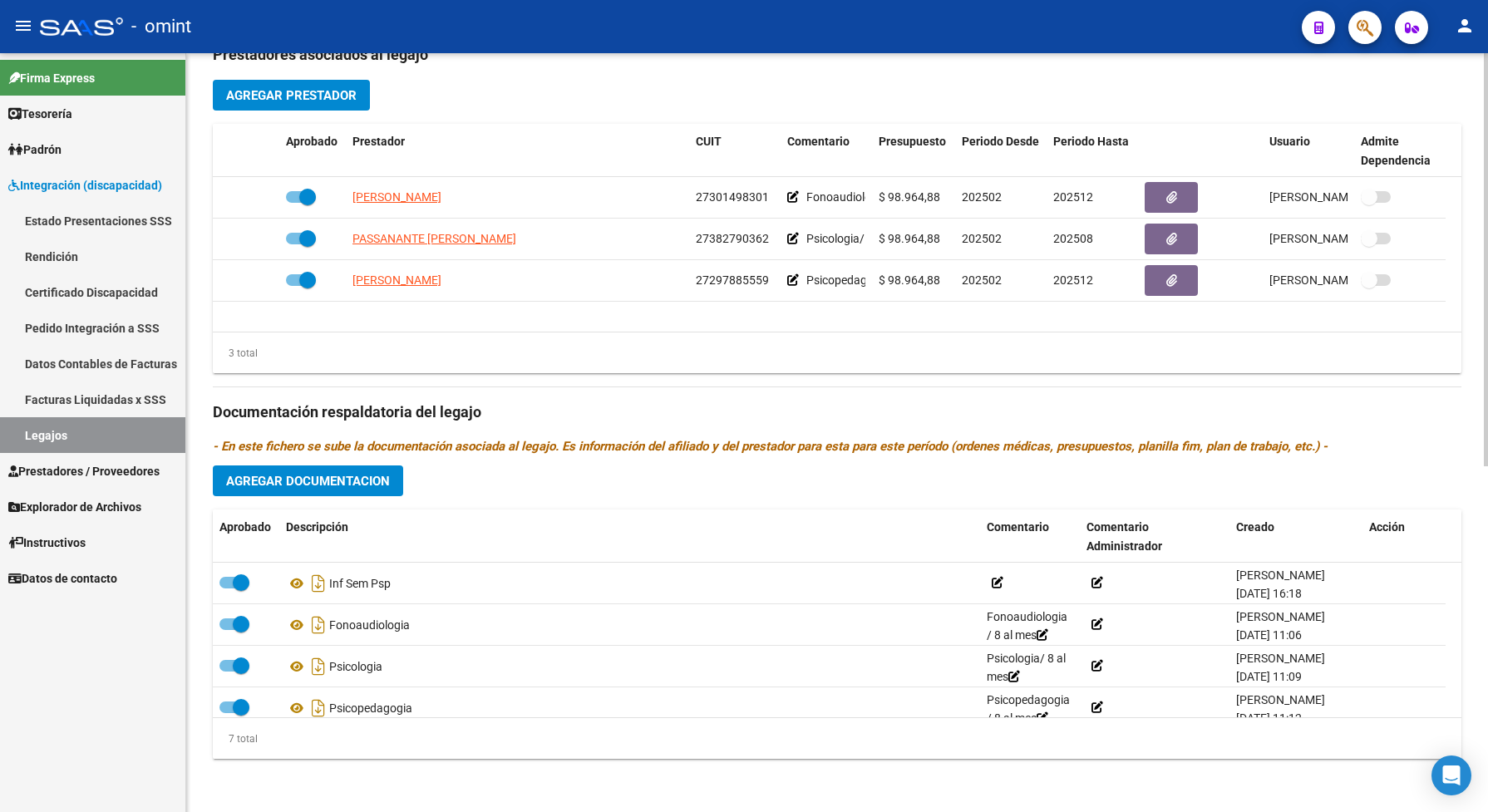
click at [357, 487] on span "Agregar Documentacion" at bounding box center [308, 482] width 164 height 15
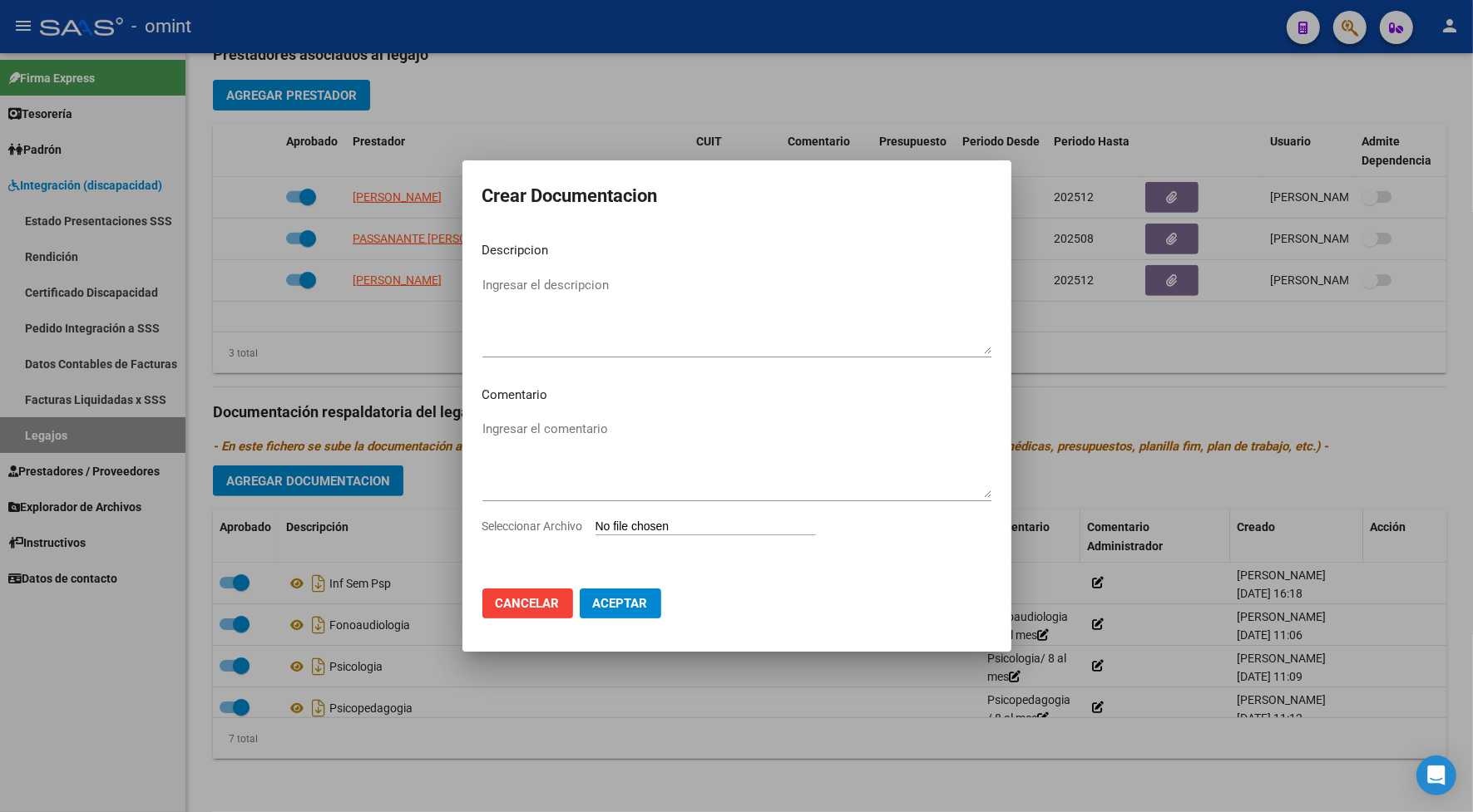
click at [567, 530] on span "Seleccionar Archivo" at bounding box center [532, 526] width 101 height 13
click at [595, 530] on input "Seleccionar Archivo" at bounding box center [705, 527] width 220 height 15
type input "C:\fakepath\1186267904_25072908310_inf-seg-eval-sem.pdf"
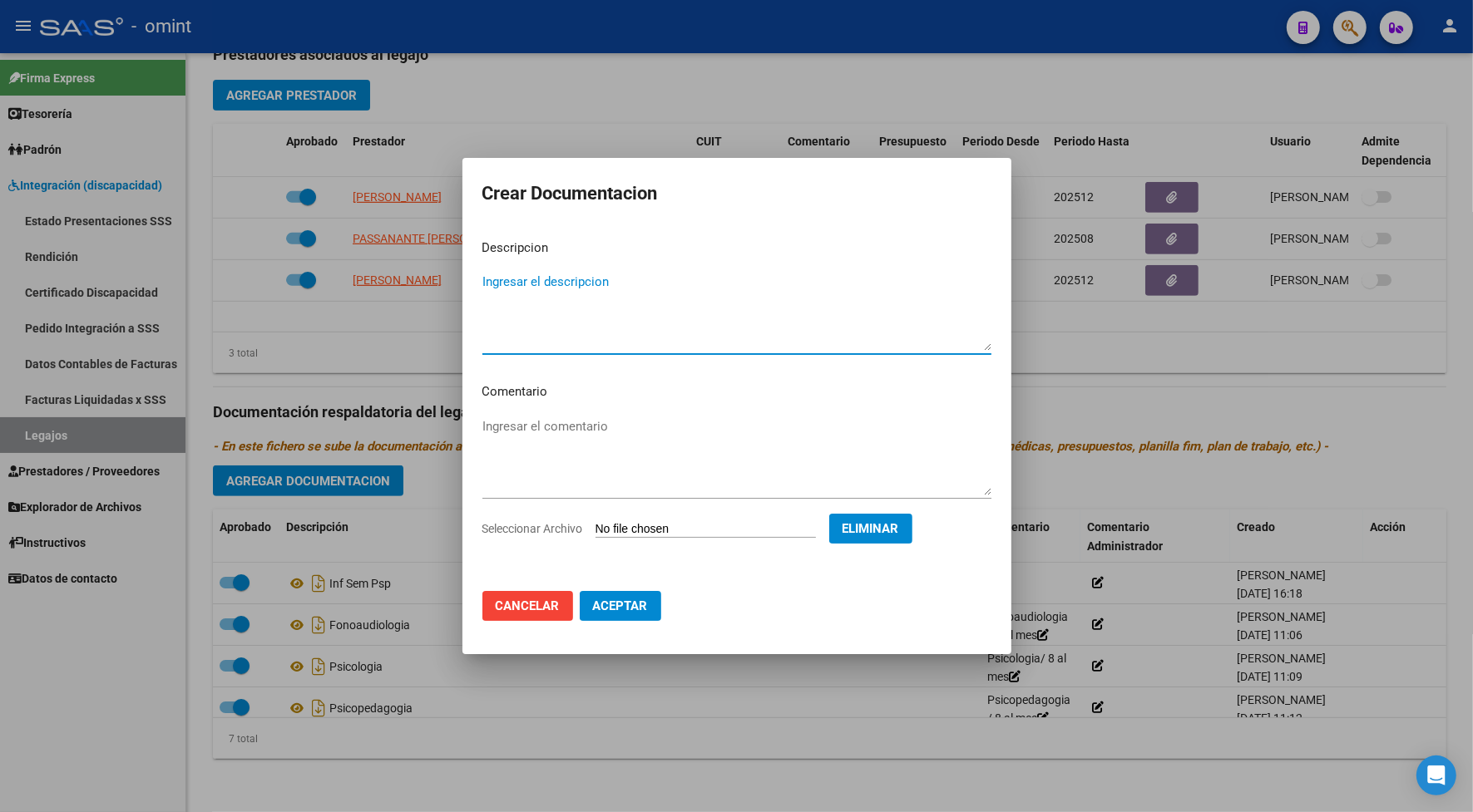
click at [616, 316] on textarea "Ingresar el descripcion" at bounding box center [736, 311] width 509 height 78
type textarea "inf sem maie"
click at [619, 605] on span "Aceptar" at bounding box center [619, 606] width 55 height 15
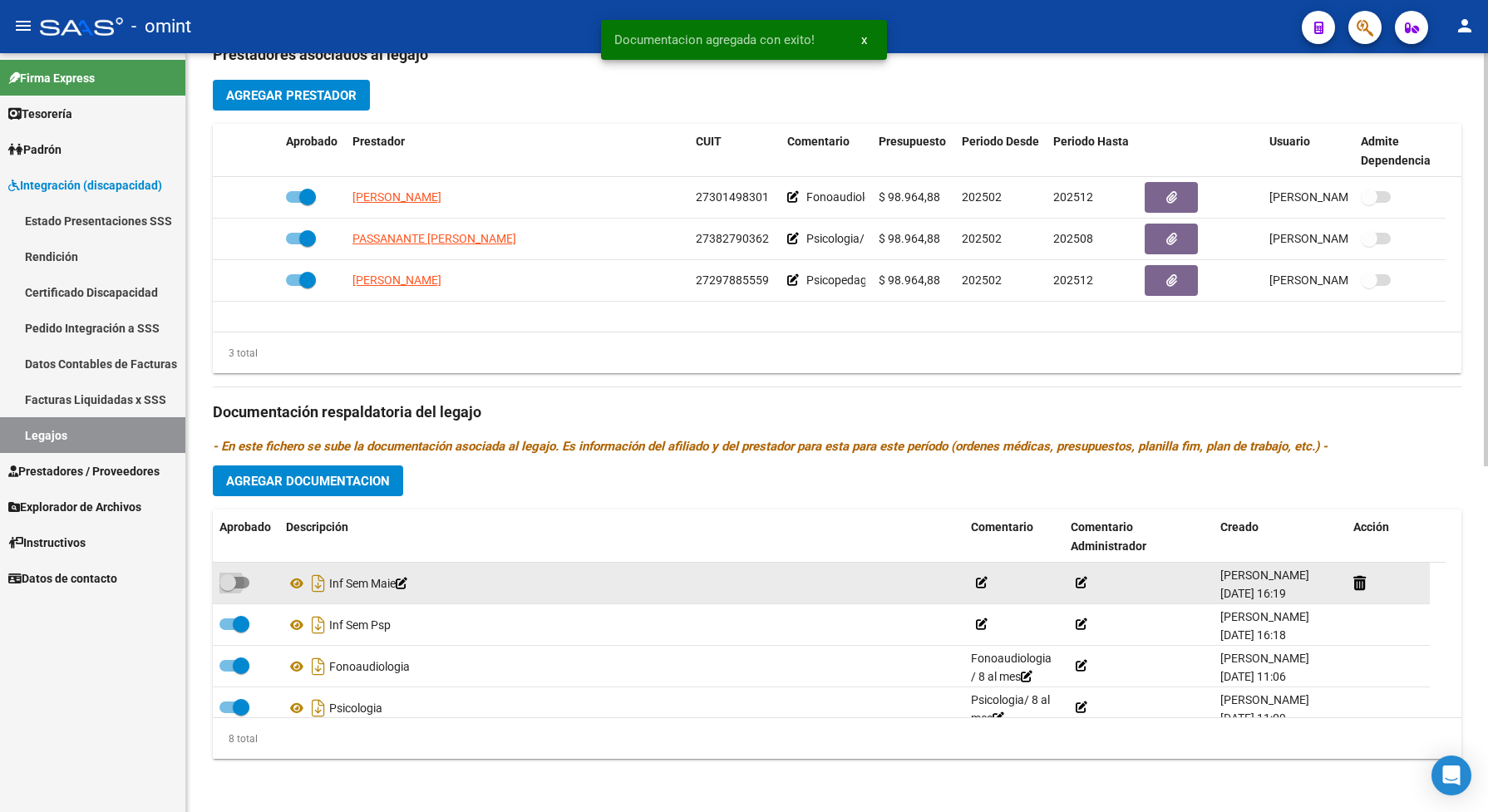
click at [242, 588] on span at bounding box center [234, 583] width 30 height 12
click at [228, 589] on input "checkbox" at bounding box center [227, 588] width 1 height 1
checkbox input "true"
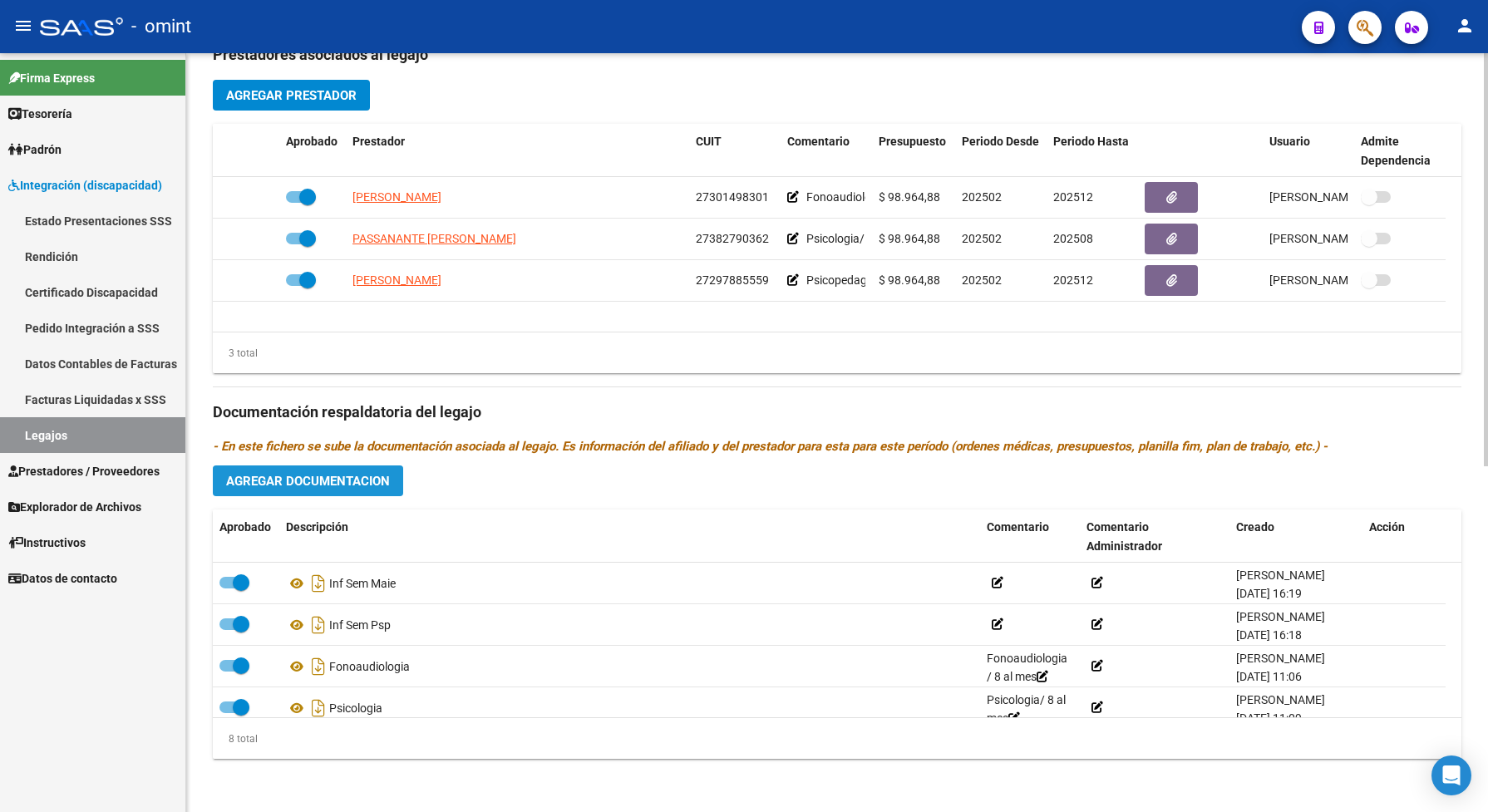
click at [358, 489] on span "Agregar Documentacion" at bounding box center [308, 482] width 164 height 15
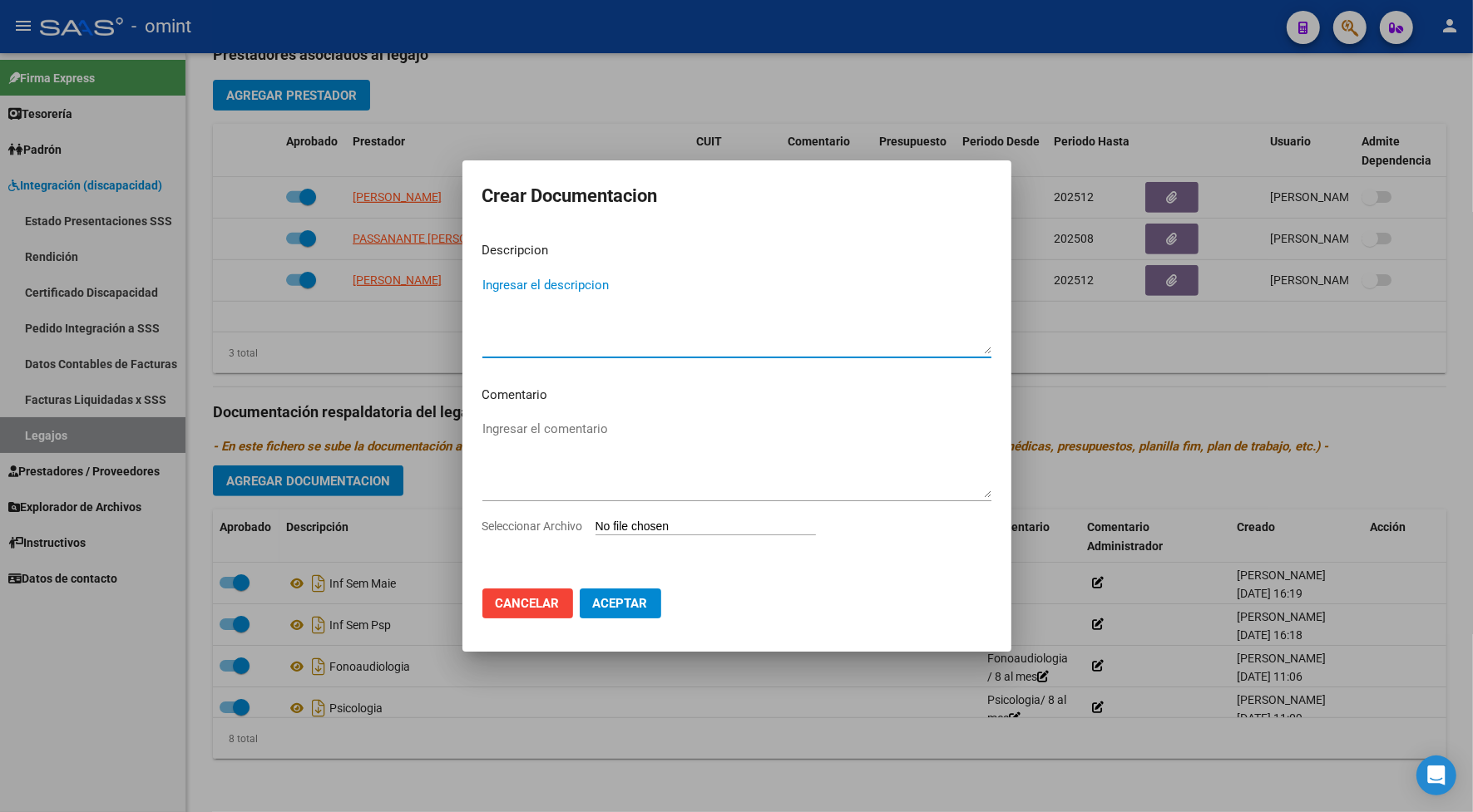
click at [567, 524] on span "Seleccionar Archivo" at bounding box center [532, 526] width 101 height 13
click at [595, 524] on input "Seleccionar Archivo" at bounding box center [705, 527] width 220 height 15
type input "C:\fakepath\1186267904_25072303450_form048.pdf"
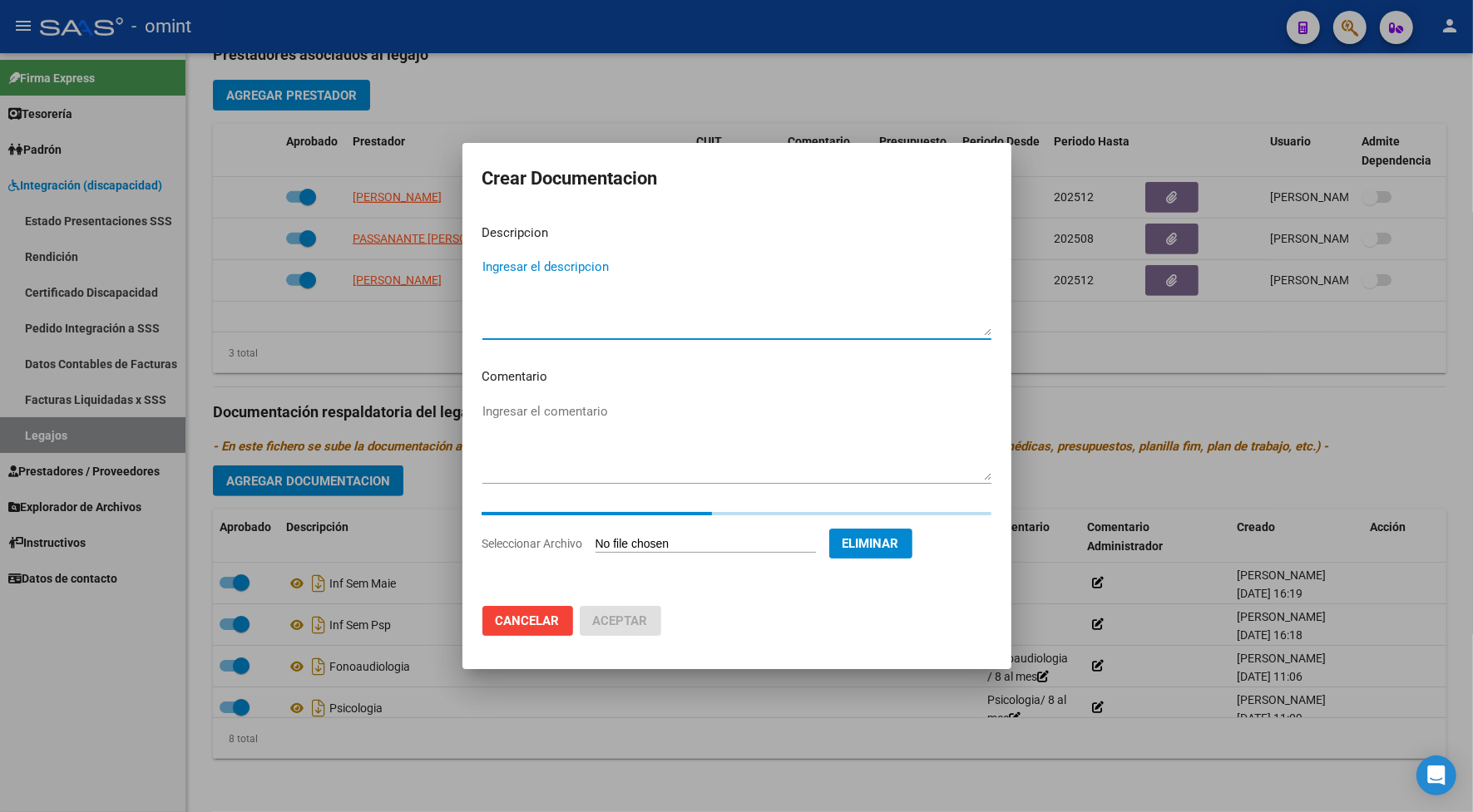
click at [518, 325] on textarea "Ingresar el descripcion" at bounding box center [736, 296] width 509 height 78
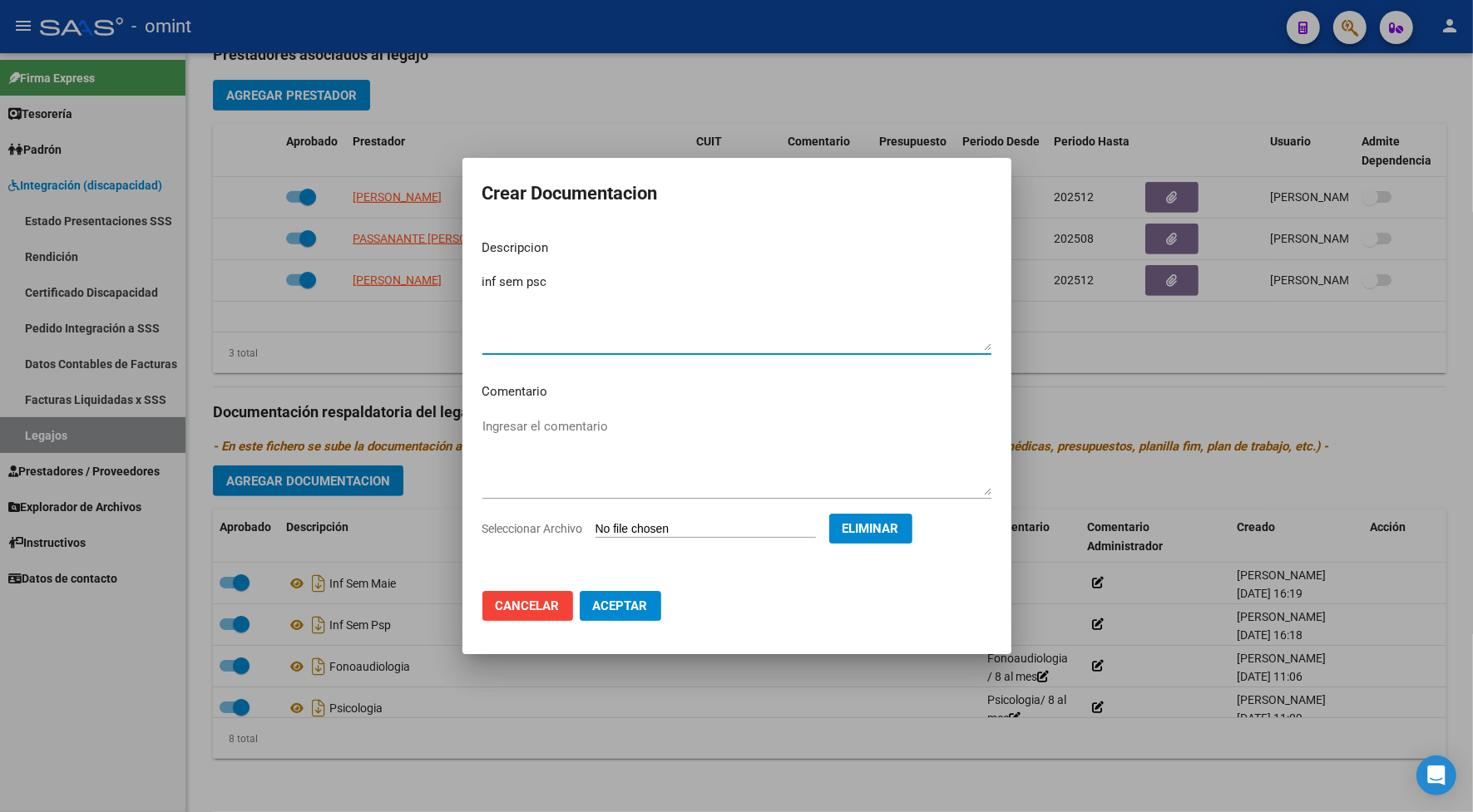
type textarea "inf sem psc"
click at [637, 610] on span "Aceptar" at bounding box center [619, 606] width 55 height 15
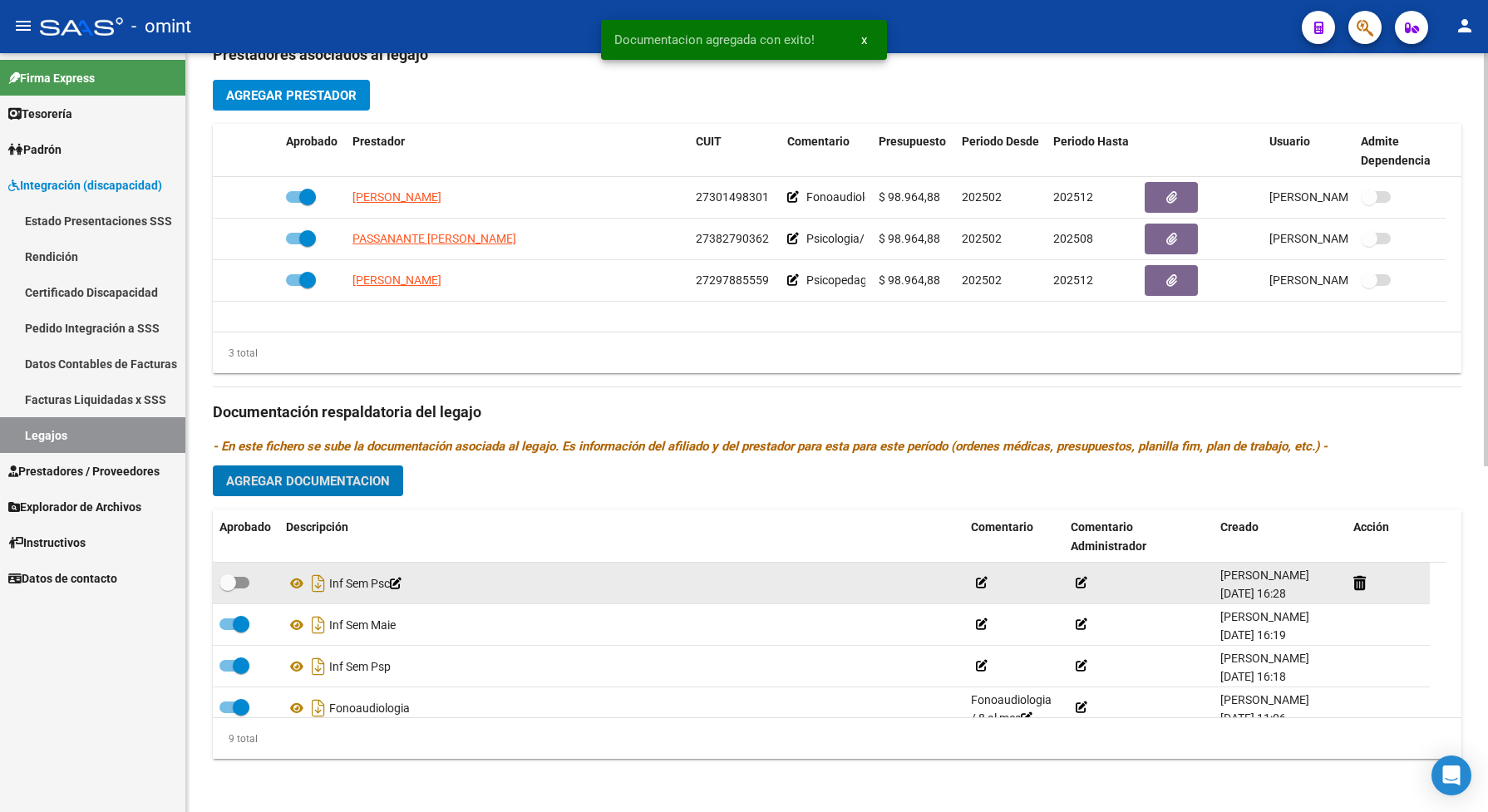
click at [242, 588] on span at bounding box center [234, 583] width 30 height 12
click at [228, 589] on input "checkbox" at bounding box center [227, 588] width 1 height 1
checkbox input "true"
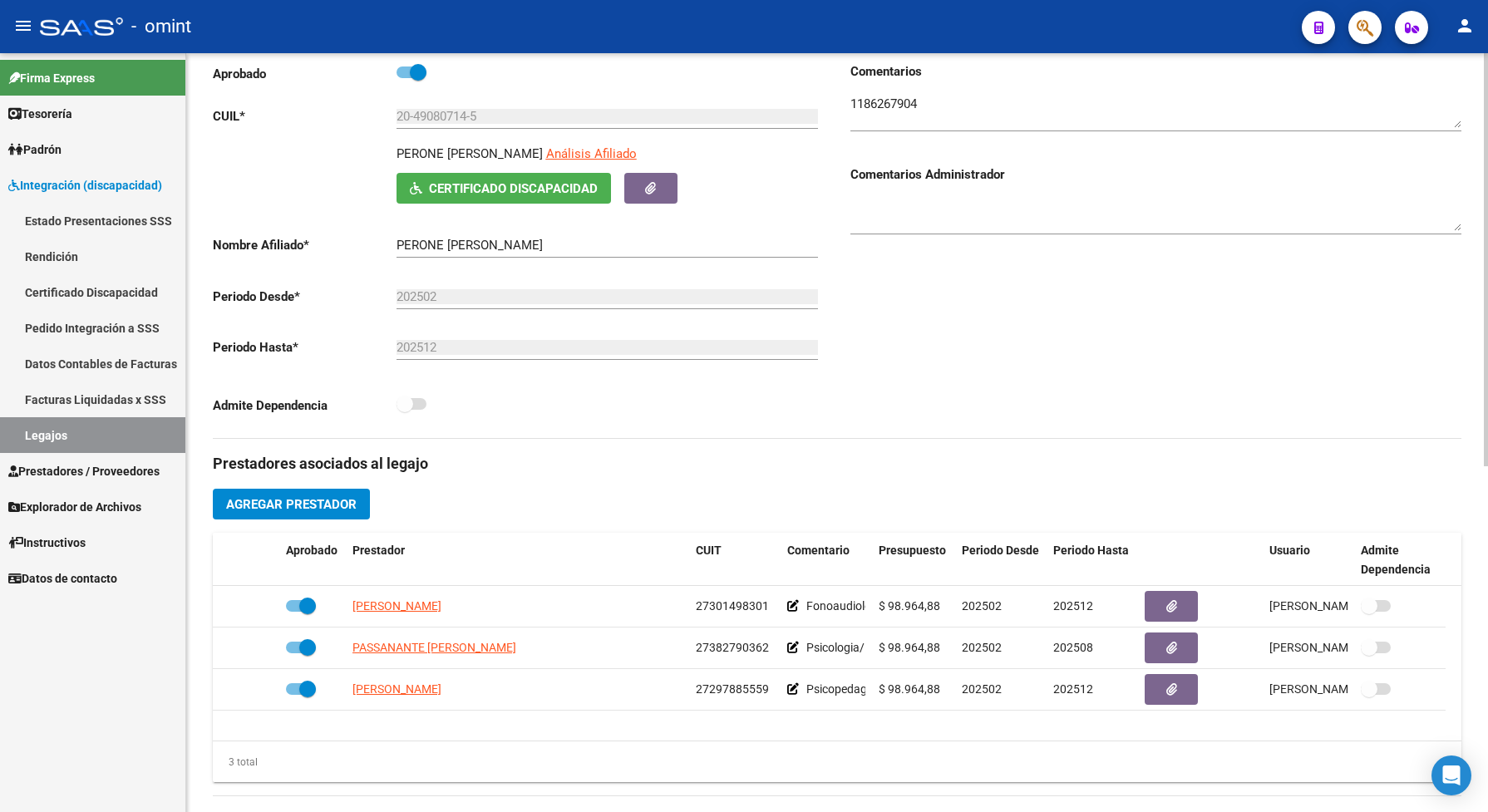
scroll to position [0, 0]
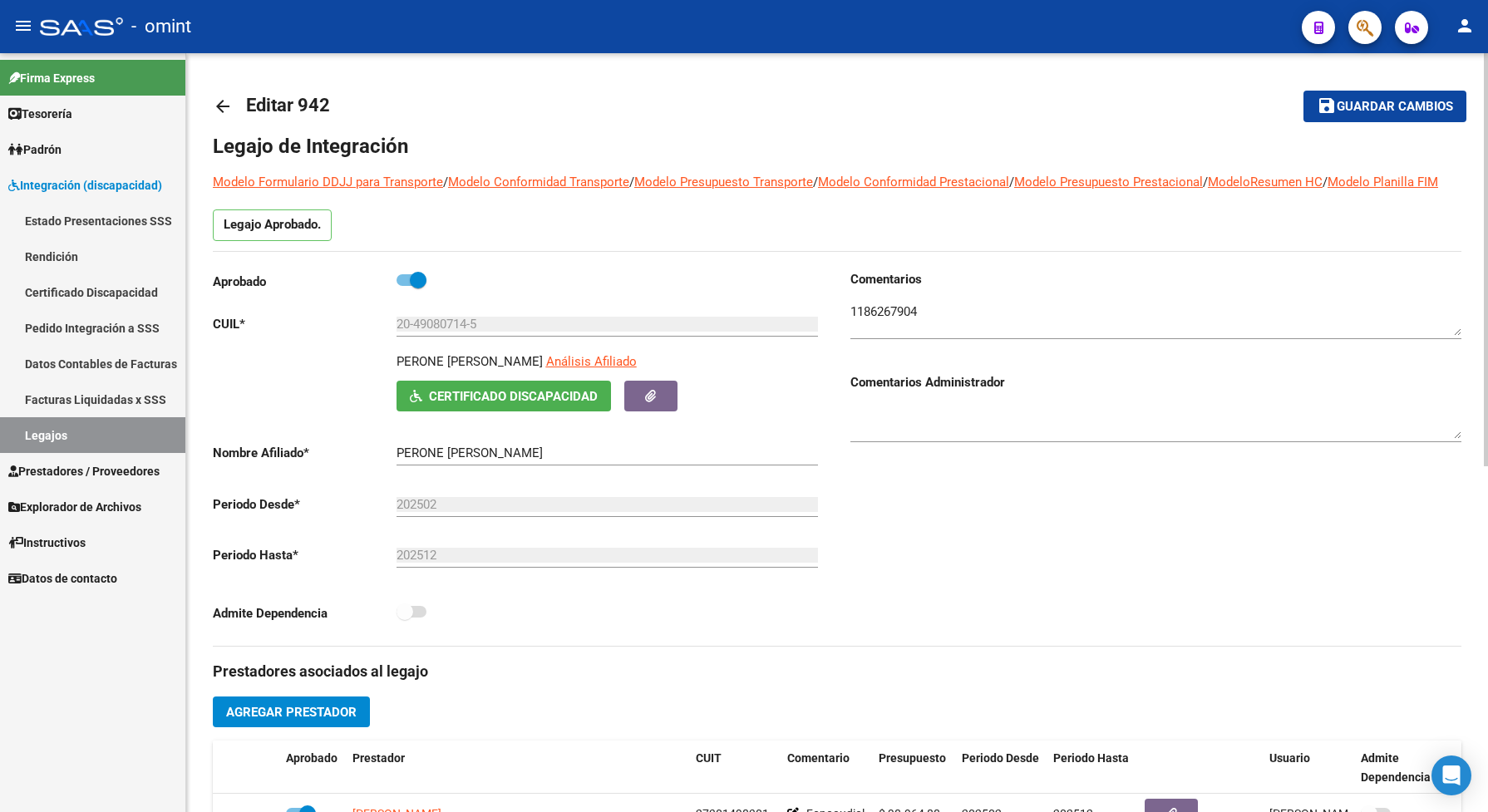
click at [1347, 89] on mat-toolbar-row "save Guardar cambios" at bounding box center [1335, 106] width 261 height 53
click at [1352, 100] on span "Guardar cambios" at bounding box center [1394, 107] width 116 height 15
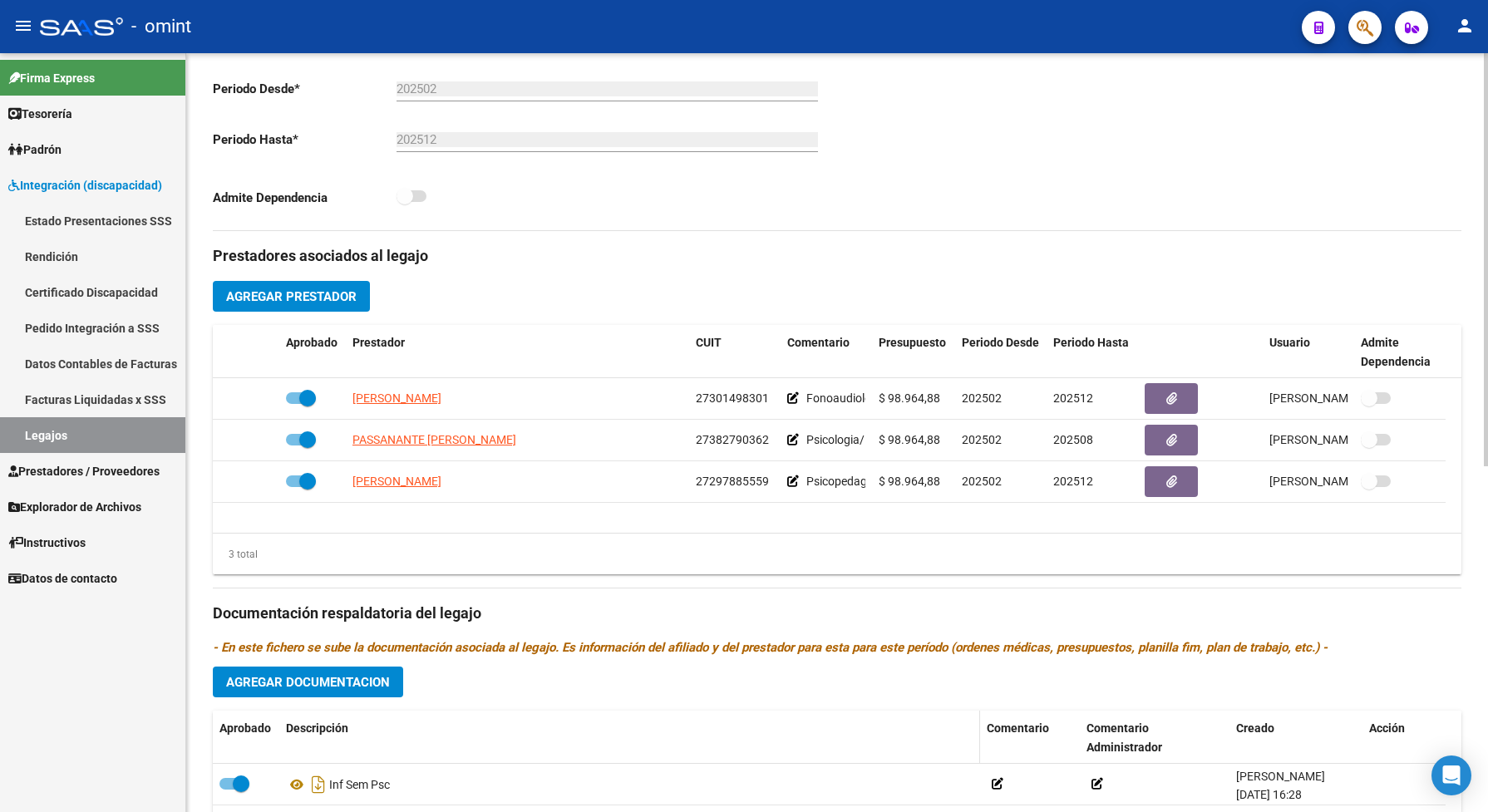
scroll to position [519, 0]
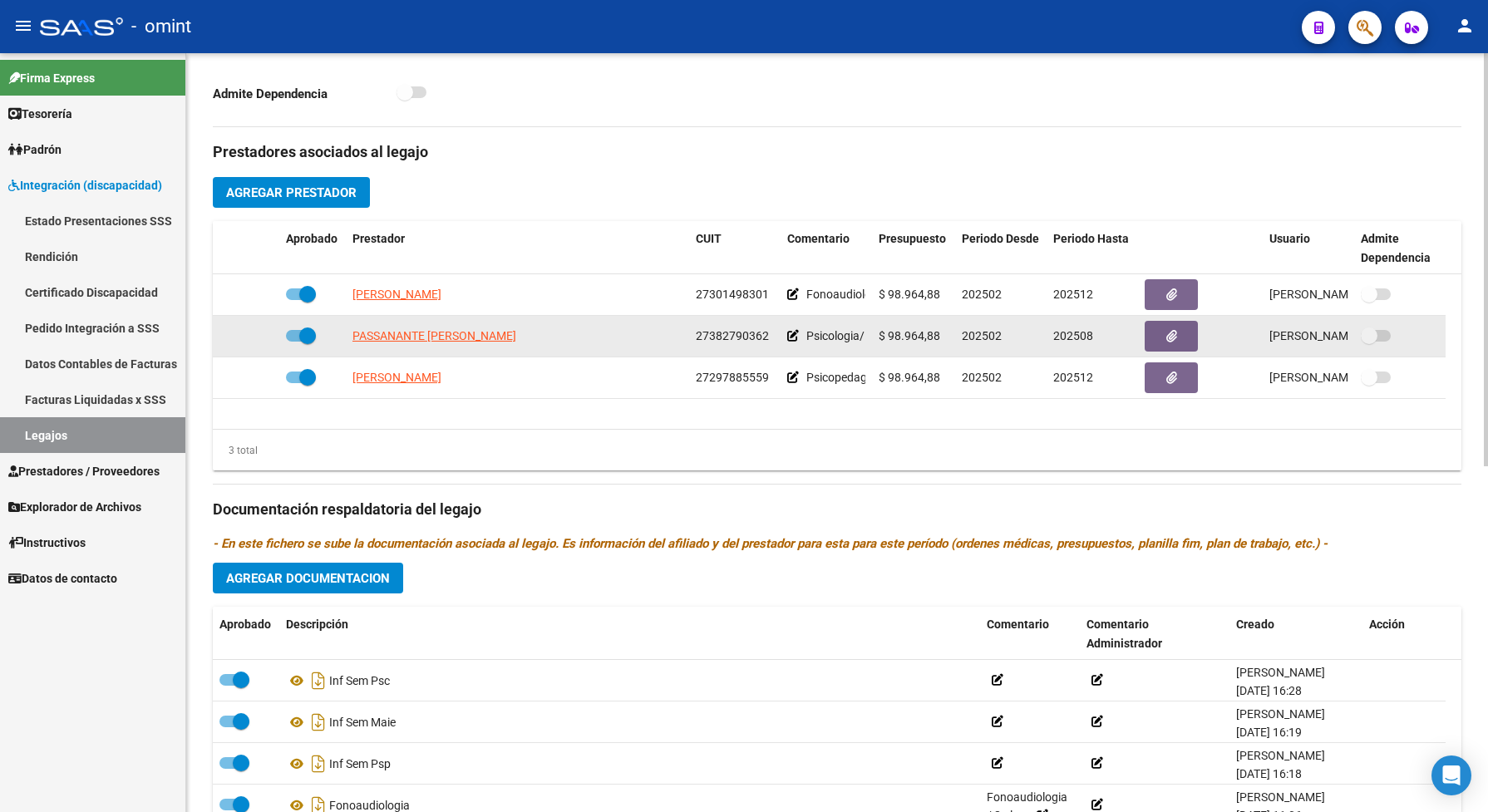
click at [292, 342] on span at bounding box center [300, 336] width 30 height 12
click at [294, 343] on input "checkbox" at bounding box center [294, 342] width 1 height 1
checkbox input "false"
click at [256, 342] on icon at bounding box center [255, 336] width 12 height 12
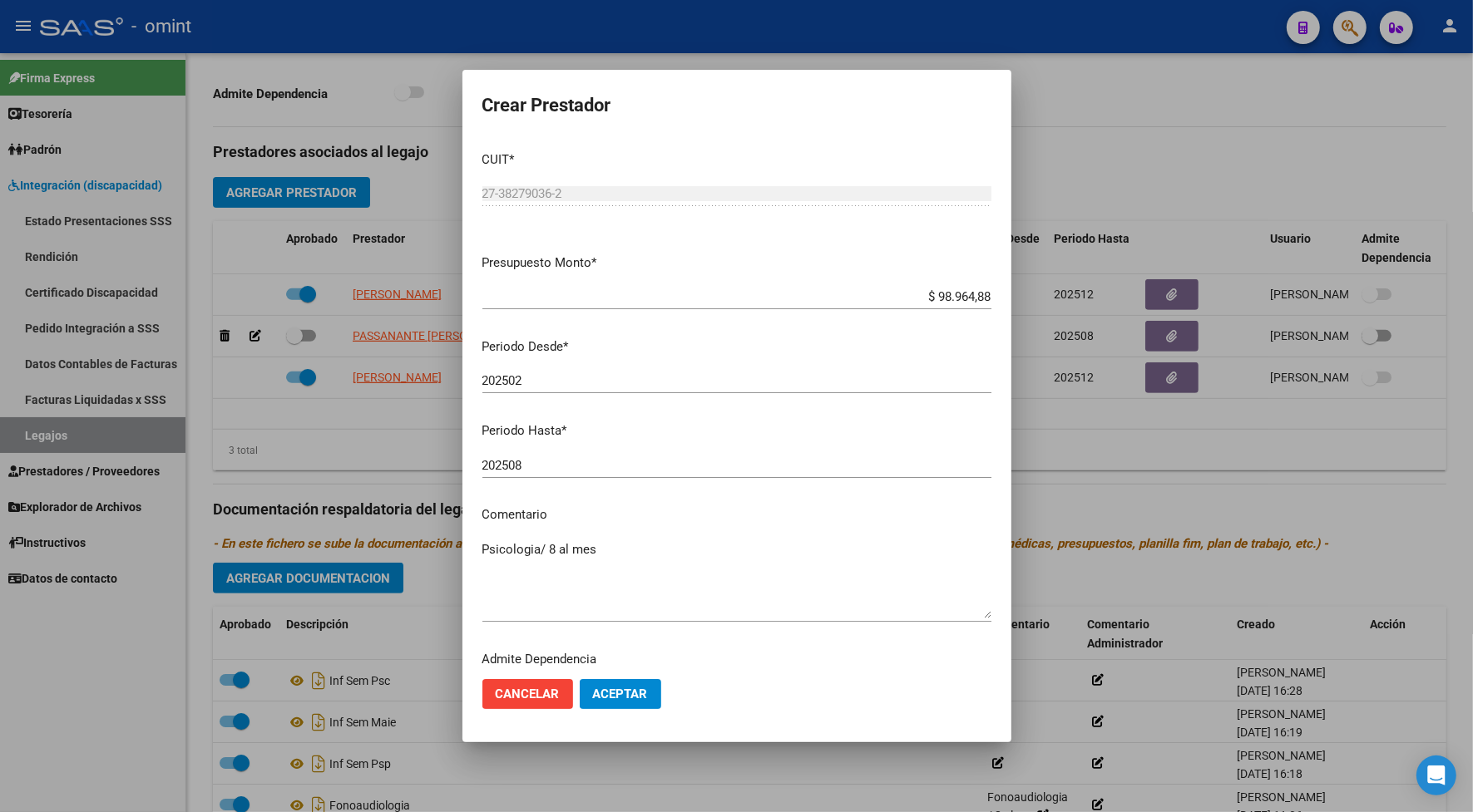
click at [546, 474] on div "202508 Ingresar el periodo" at bounding box center [736, 466] width 509 height 25
type input "202512"
click at [592, 706] on button "Aceptar" at bounding box center [620, 693] width 82 height 30
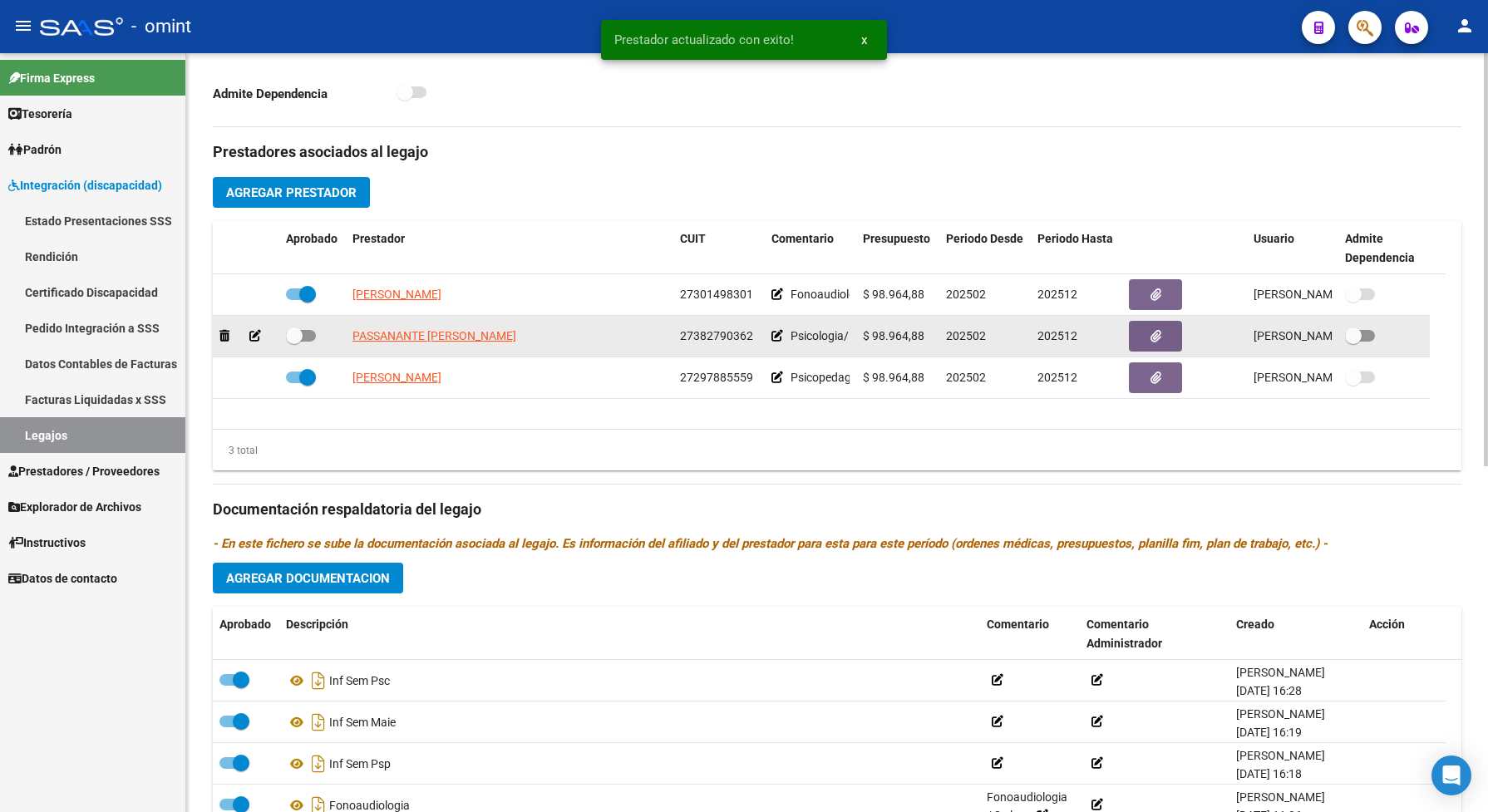
click at [312, 342] on span at bounding box center [300, 336] width 30 height 12
click at [295, 343] on input "checkbox" at bounding box center [294, 342] width 1 height 1
checkbox input "true"
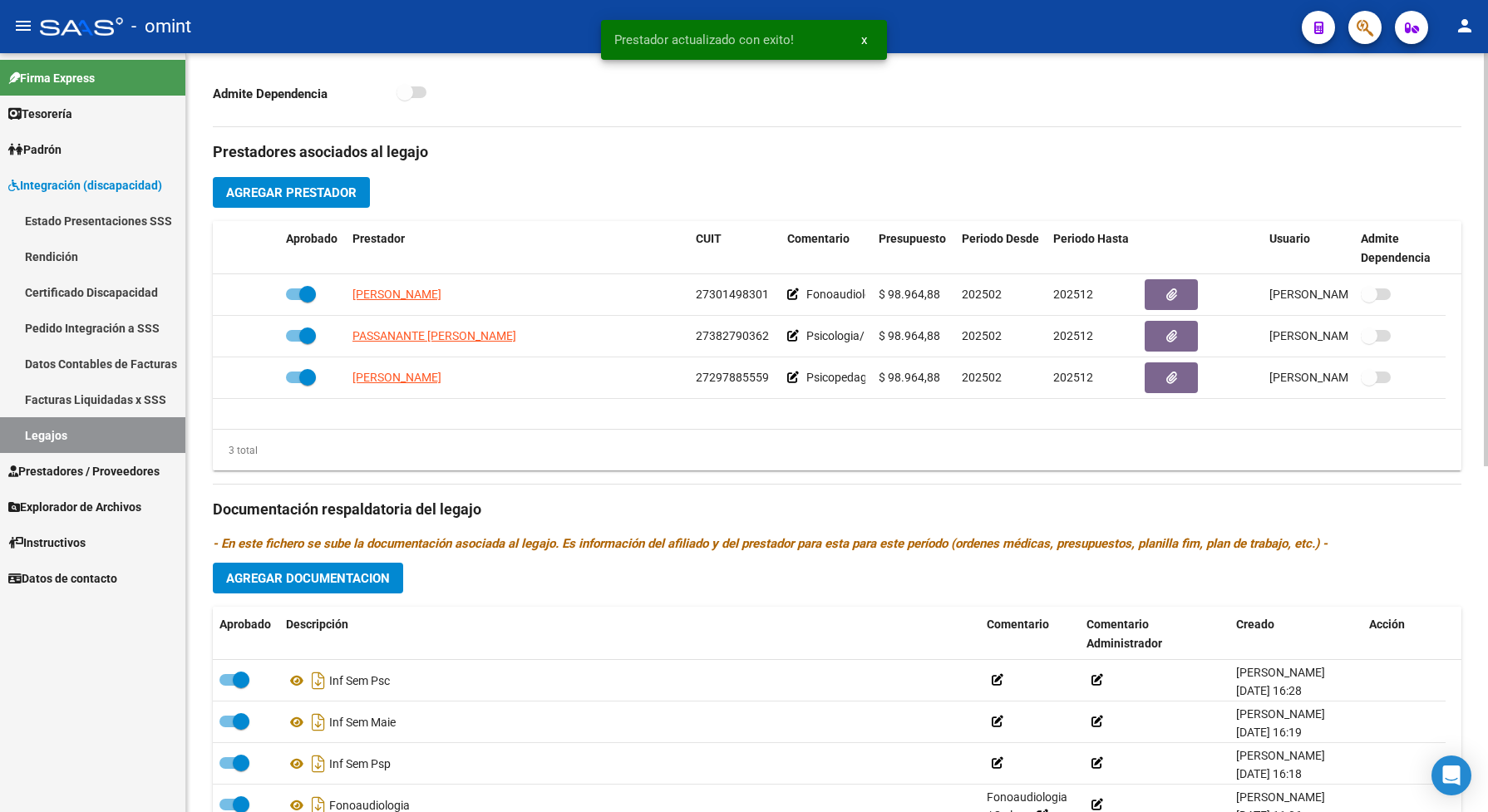
scroll to position [0, 0]
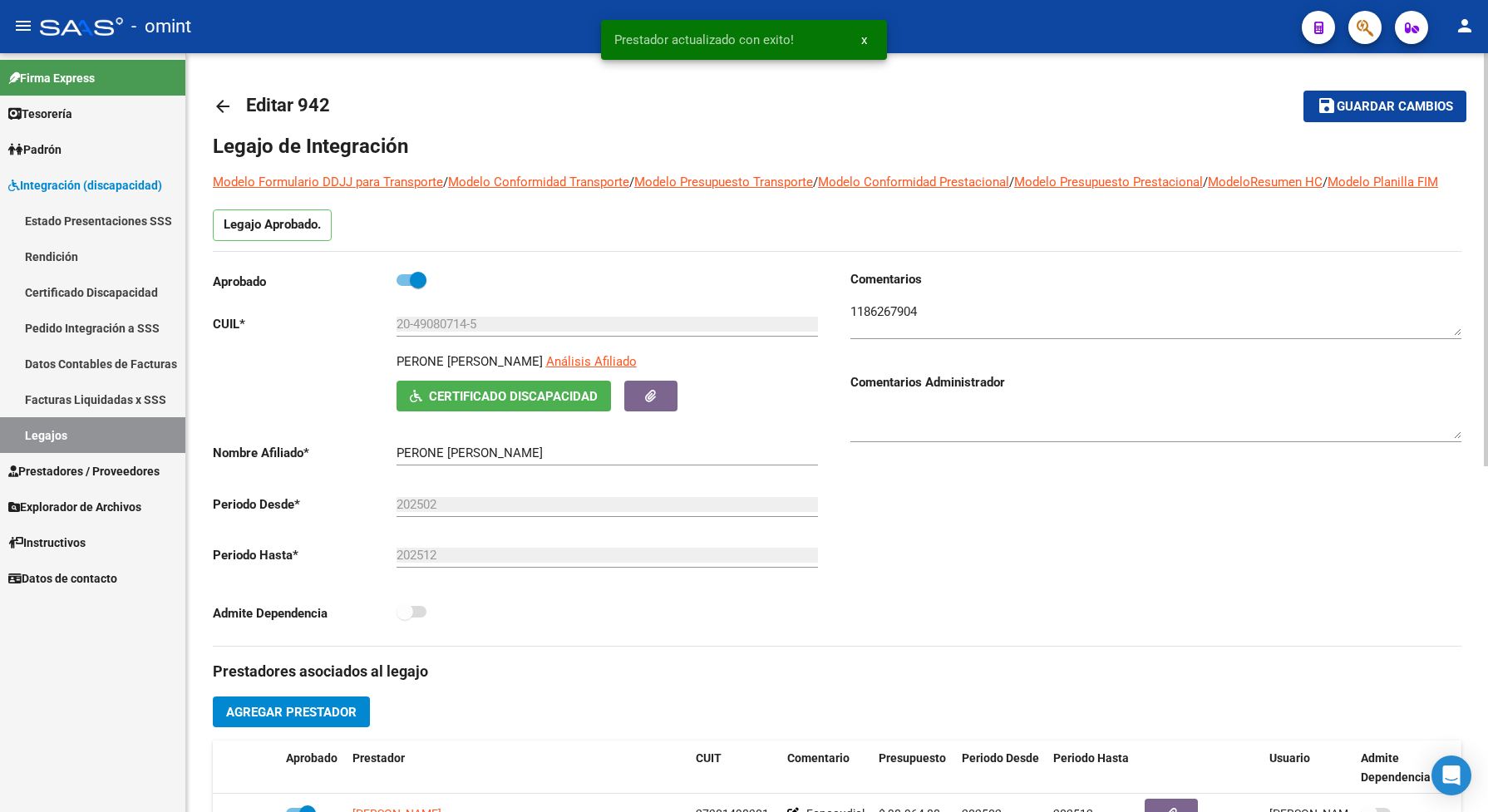
click at [1413, 107] on span "Guardar cambios" at bounding box center [1394, 107] width 116 height 15
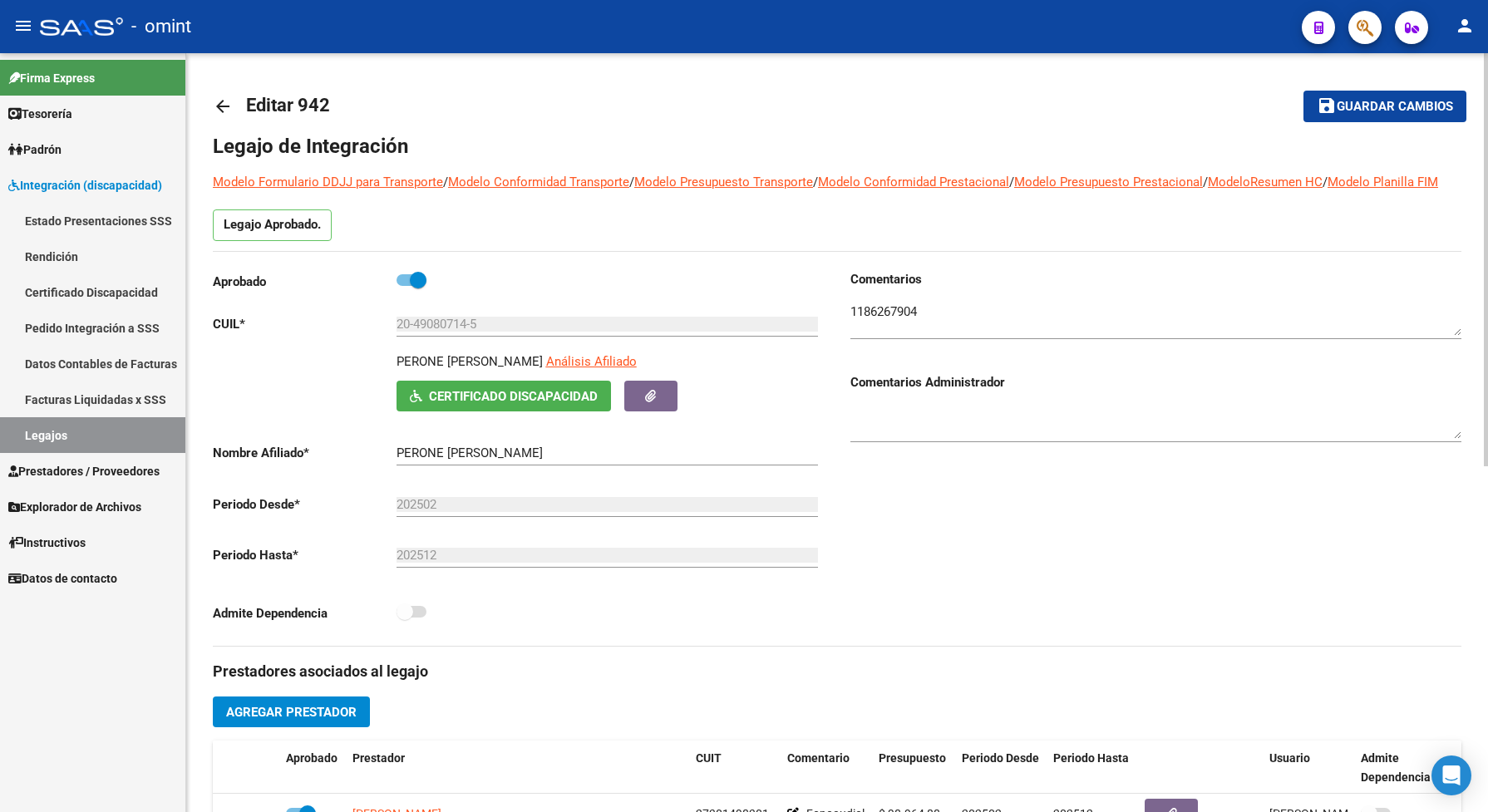
click at [1373, 109] on span "Guardar cambios" at bounding box center [1394, 107] width 116 height 15
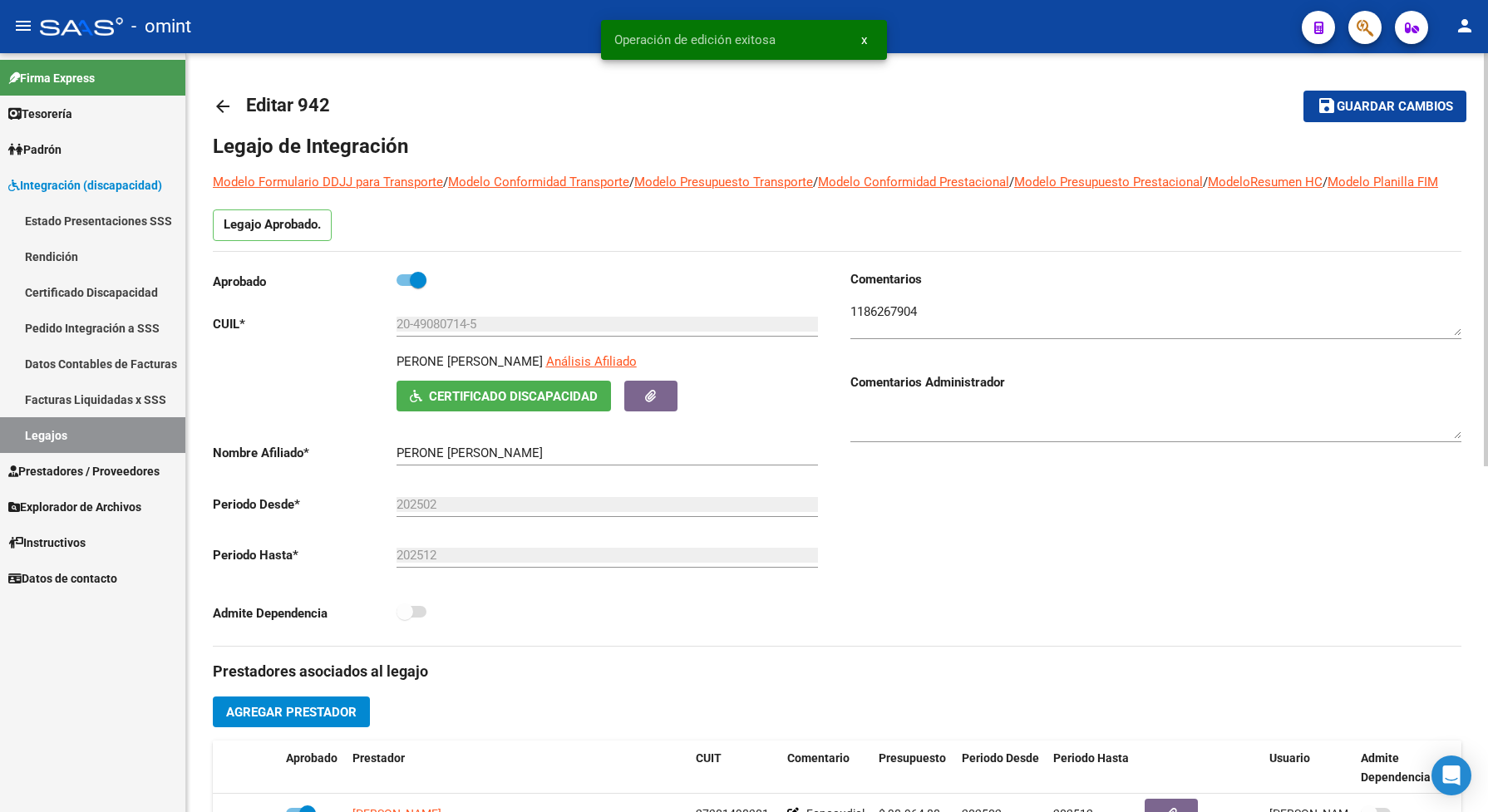
click at [512, 122] on mat-toolbar-row "arrow_back Editar 942" at bounding box center [700, 106] width 974 height 53
